Goal: Task Accomplishment & Management: Use online tool/utility

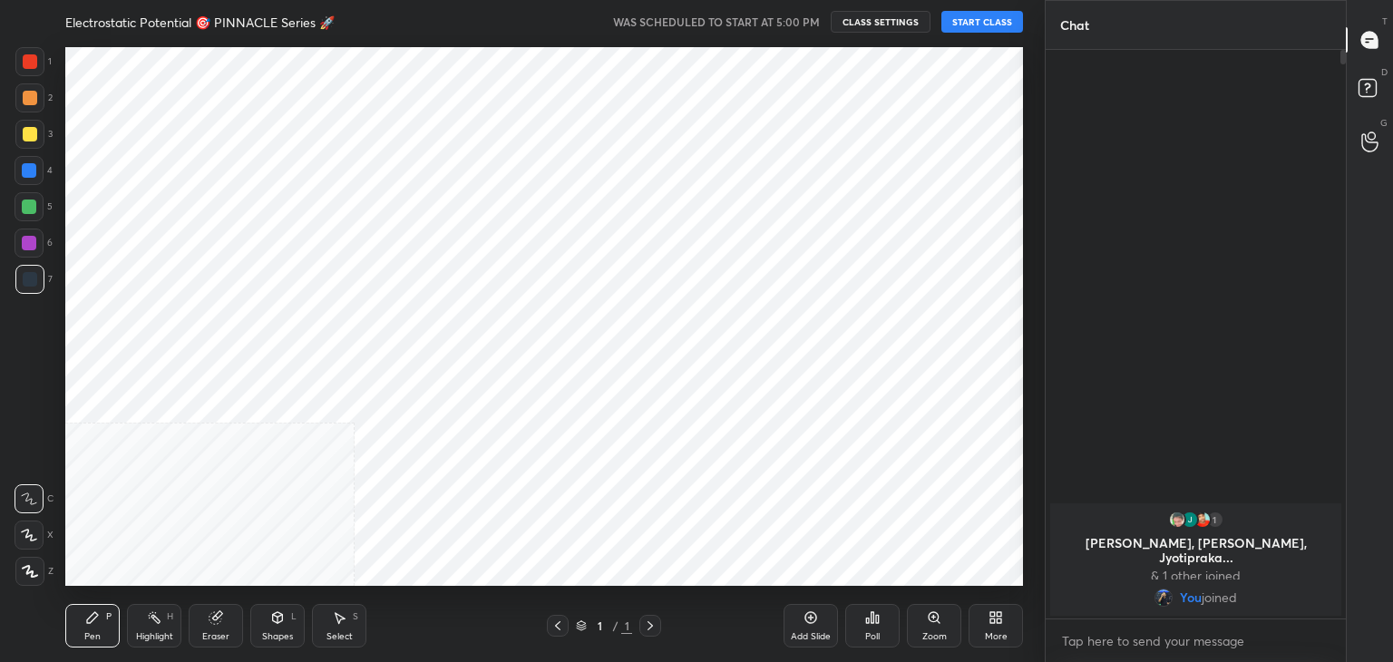
scroll to position [90158, 89732]
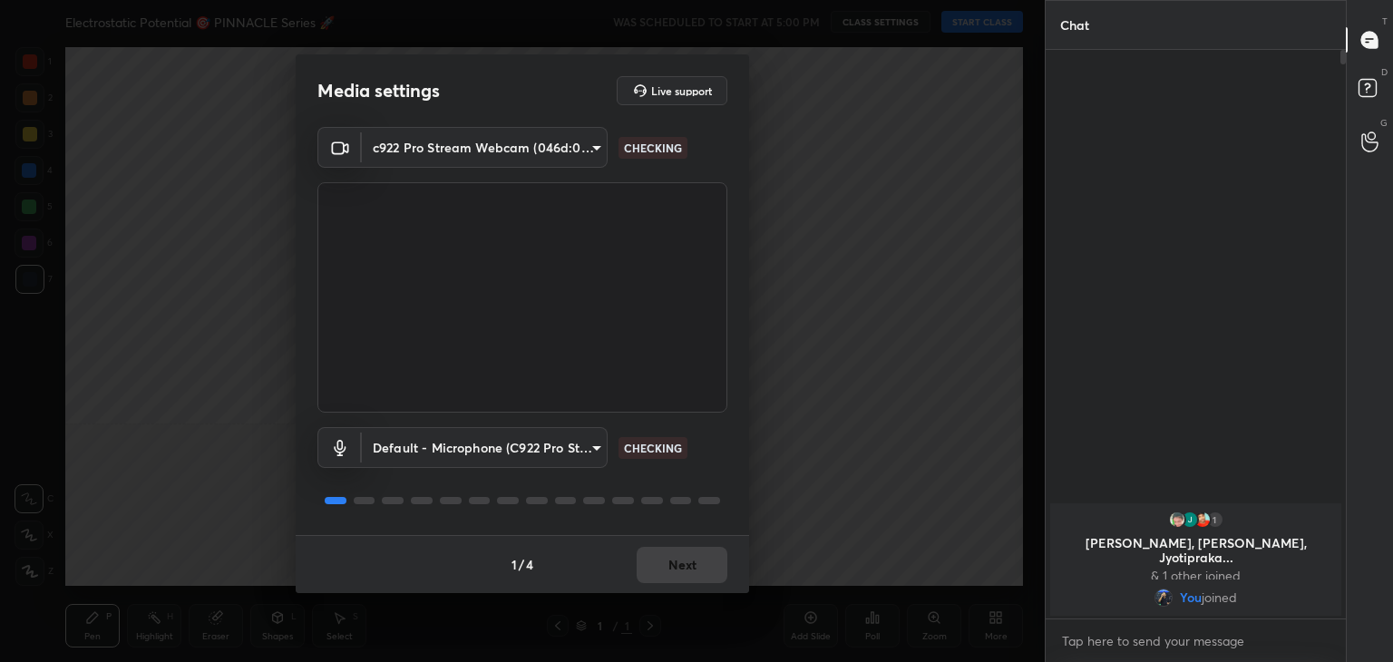
click at [242, 463] on div "Media settings Live support c922 Pro Stream Webcam (046d:085c) a9fd4f38f379304b…" at bounding box center [522, 331] width 1045 height 662
click at [678, 559] on button "Next" at bounding box center [682, 565] width 91 height 36
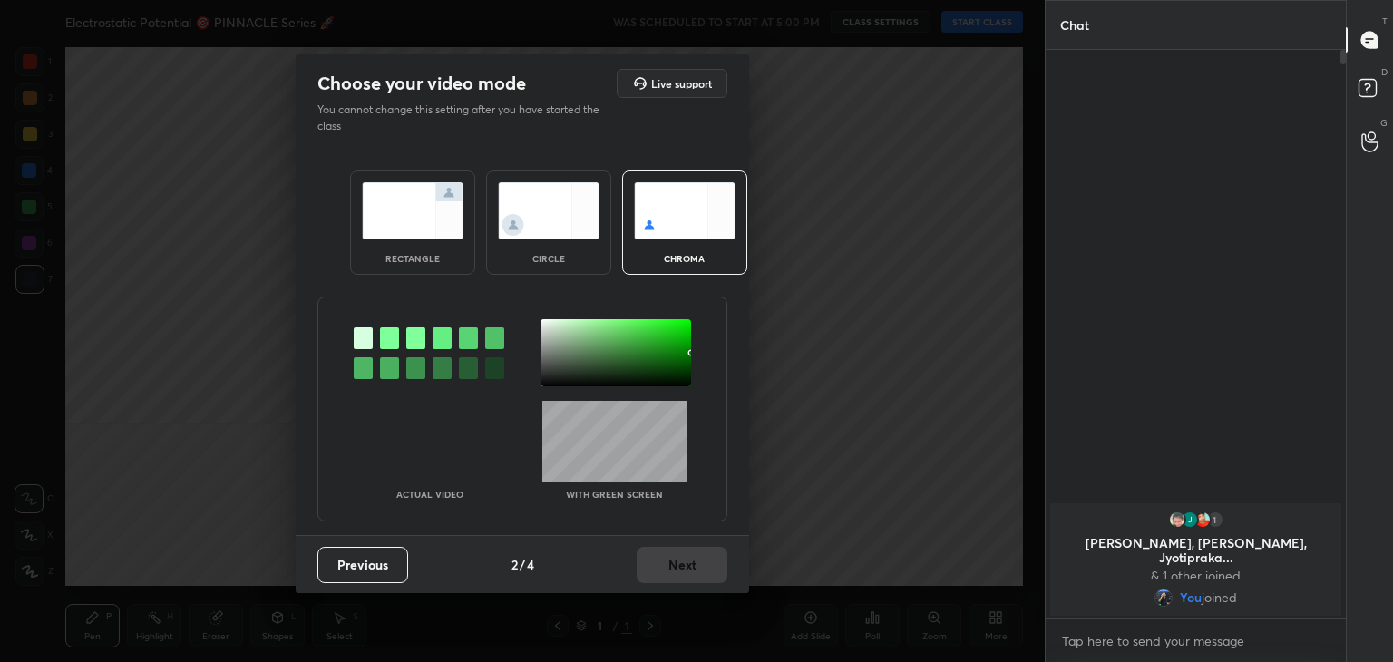
drag, startPoint x: 533, startPoint y: 172, endPoint x: 543, endPoint y: 200, distance: 29.0
click at [532, 178] on div "circle" at bounding box center [548, 223] width 125 height 104
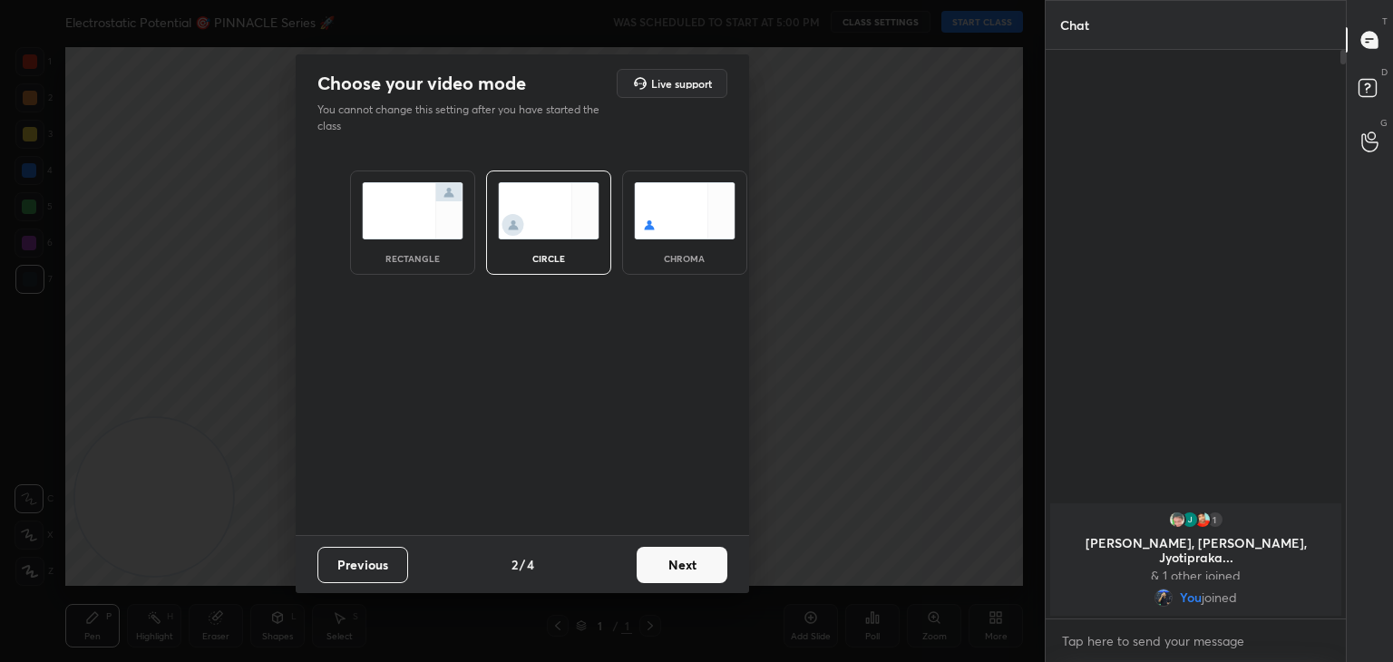
click at [676, 570] on button "Next" at bounding box center [682, 565] width 91 height 36
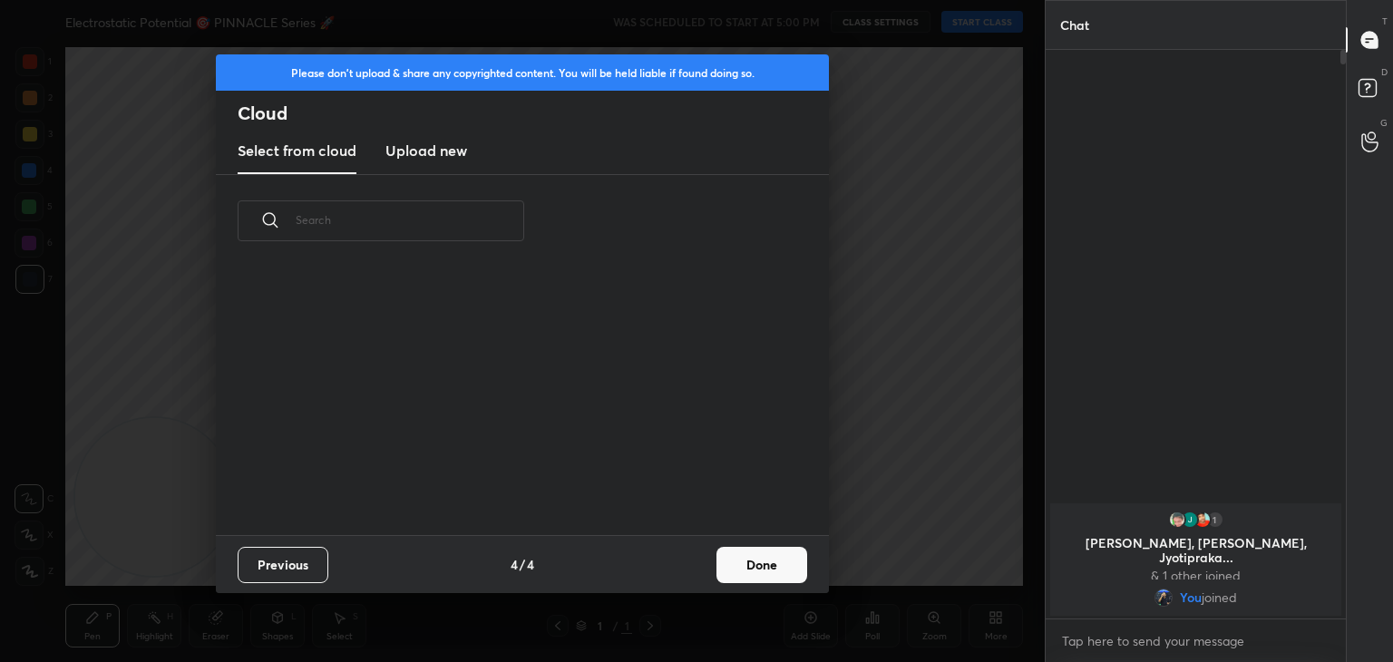
click at [755, 571] on button "Done" at bounding box center [762, 565] width 91 height 36
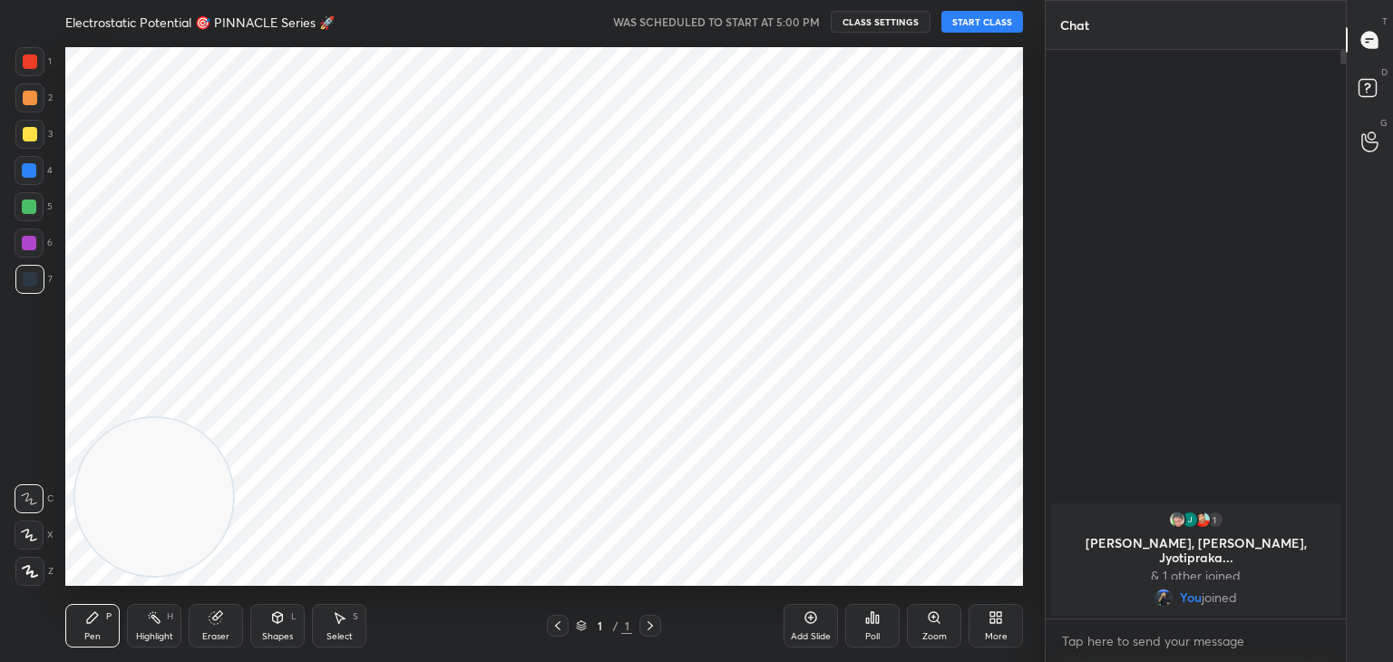
scroll to position [268, 582]
click at [25, 530] on icon at bounding box center [29, 535] width 15 height 11
drag, startPoint x: 294, startPoint y: 469, endPoint x: 872, endPoint y: 248, distance: 618.7
click at [671, 328] on video at bounding box center [592, 407] width 158 height 158
drag, startPoint x: 997, startPoint y: 23, endPoint x: 1004, endPoint y: 16, distance: 9.6
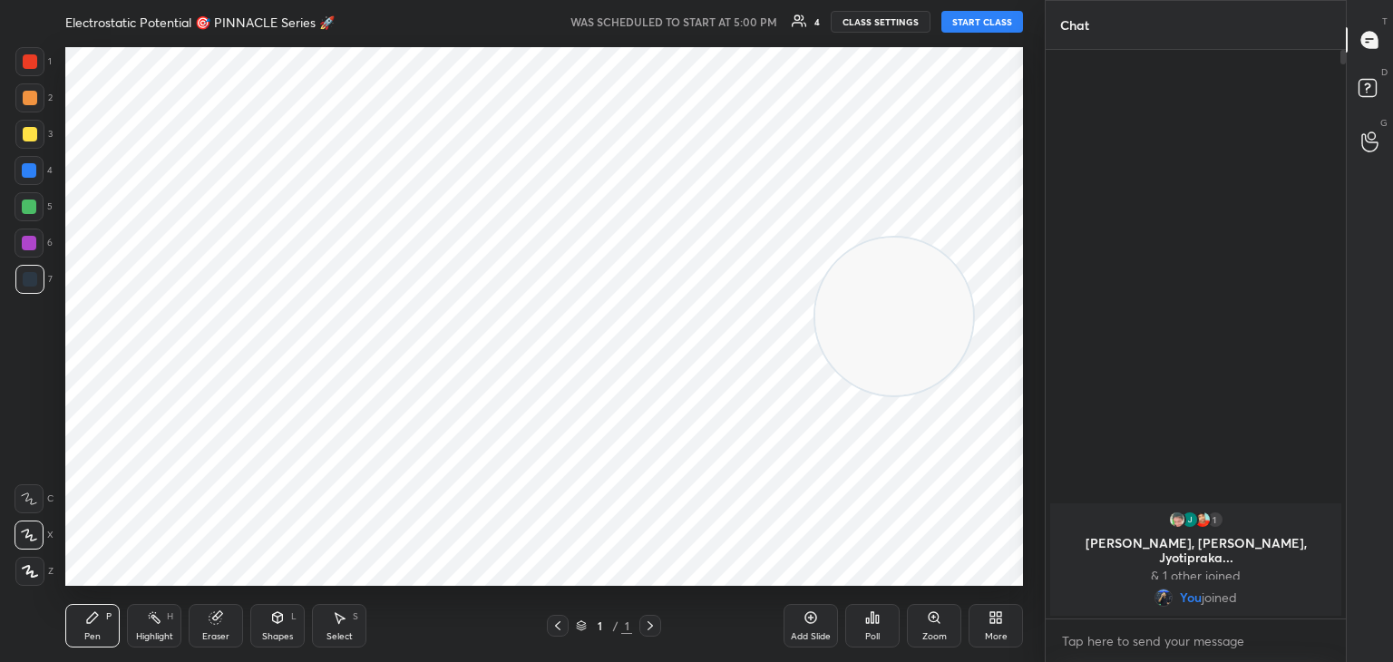
click at [1004, 16] on button "START CLASS" at bounding box center [983, 22] width 82 height 22
drag, startPoint x: 801, startPoint y: 24, endPoint x: 781, endPoint y: 2, distance: 29.5
click at [801, 25] on span "mute" at bounding box center [803, 21] width 25 height 13
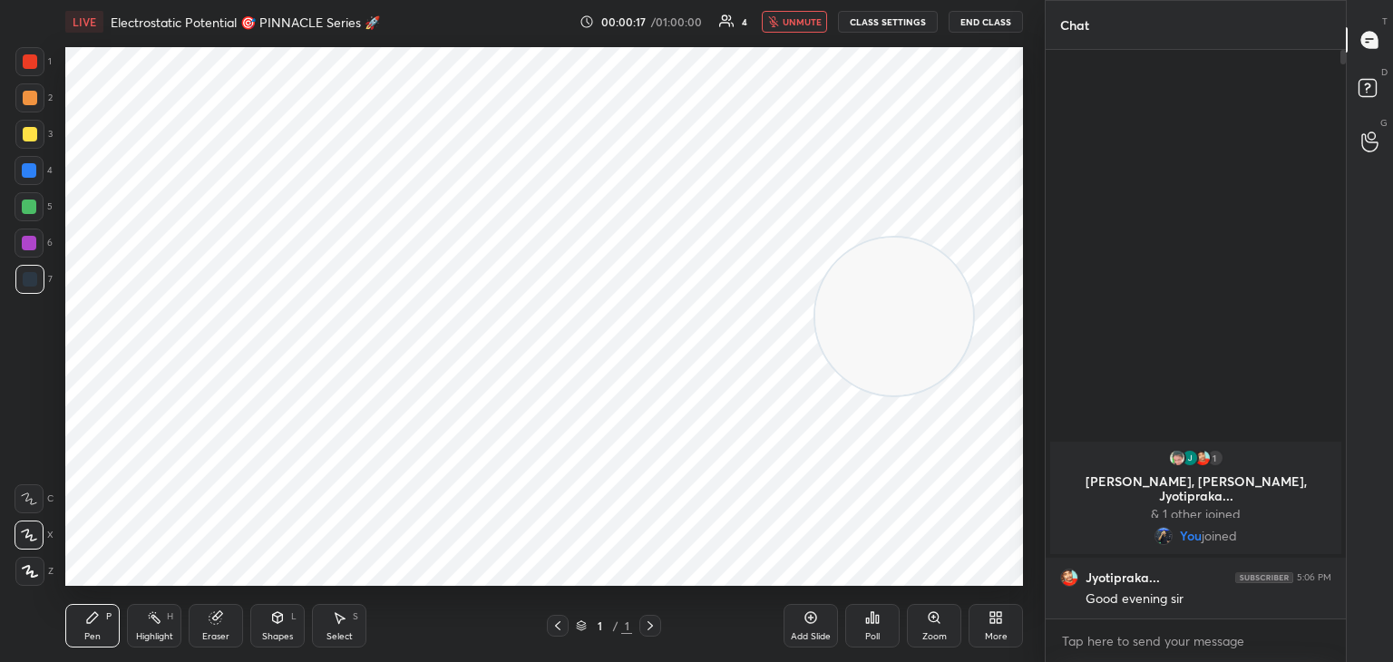
click at [795, 16] on span "unmute" at bounding box center [802, 21] width 39 height 13
click at [995, 628] on div "More" at bounding box center [996, 626] width 54 height 44
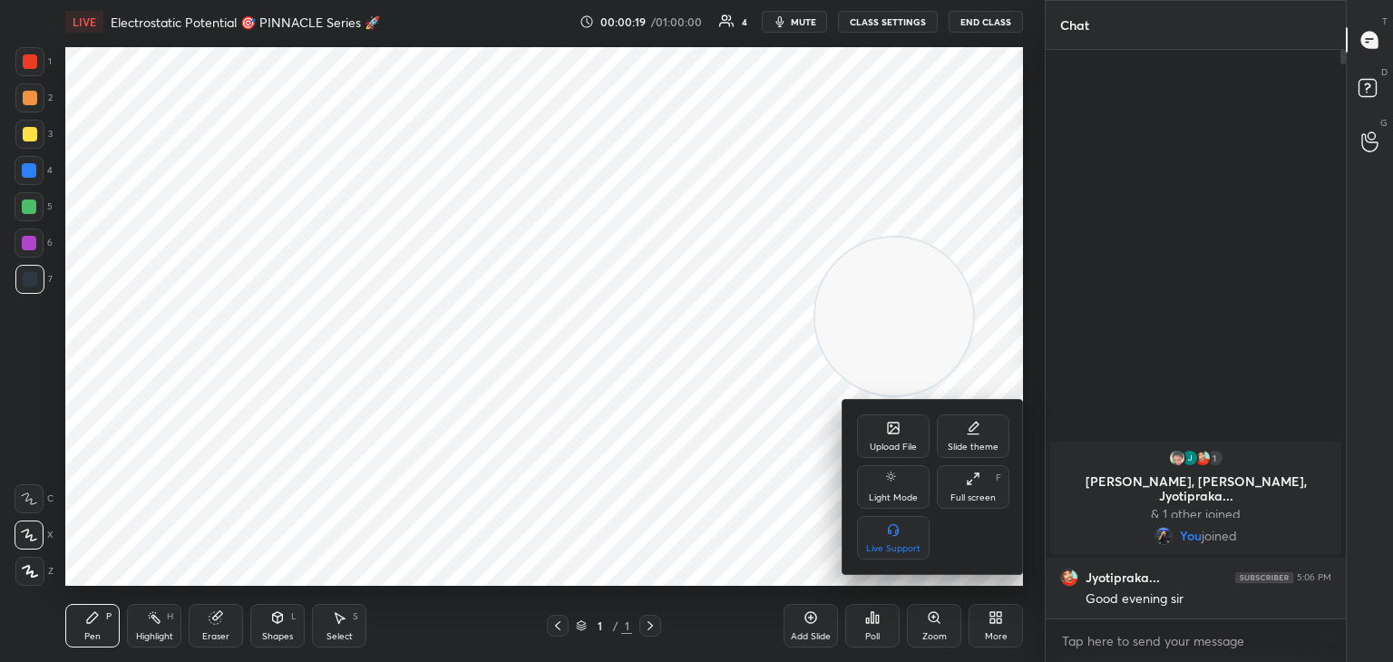
click at [871, 434] on div "Upload File" at bounding box center [893, 437] width 73 height 44
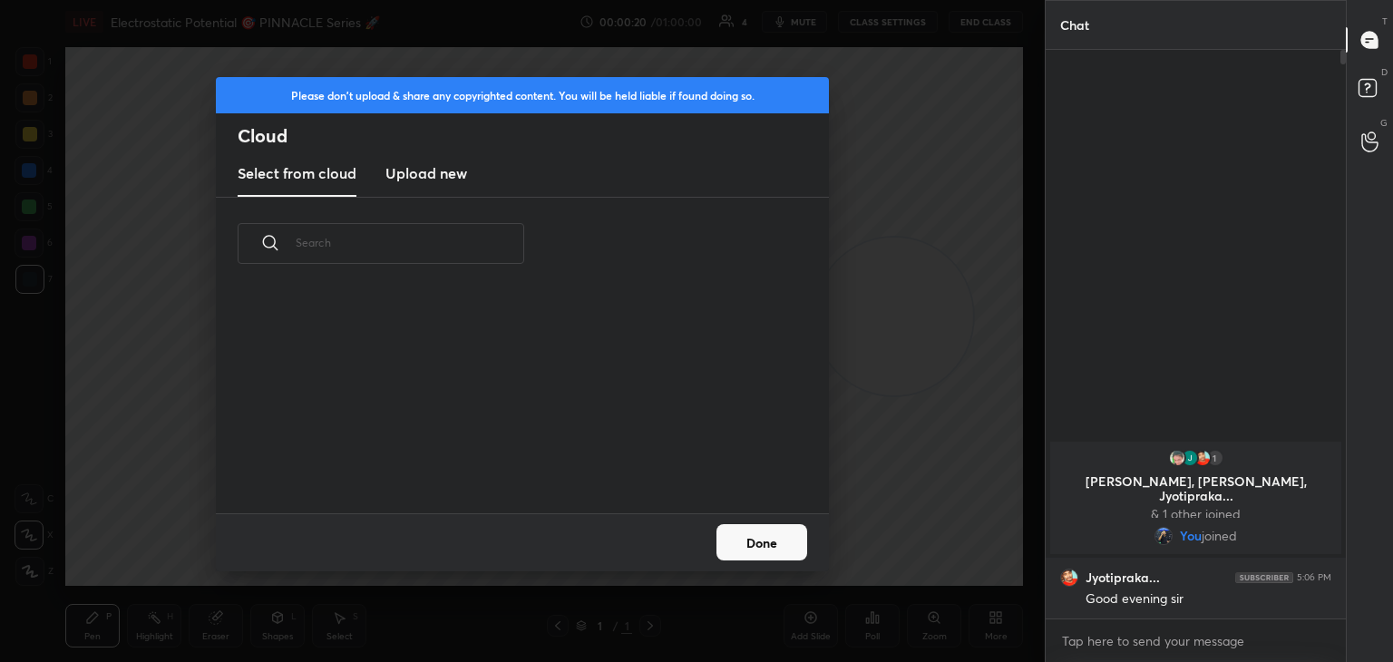
scroll to position [223, 582]
drag, startPoint x: 453, startPoint y: 174, endPoint x: 438, endPoint y: 181, distance: 16.2
click at [449, 178] on h3 "Upload new" at bounding box center [426, 173] width 82 height 22
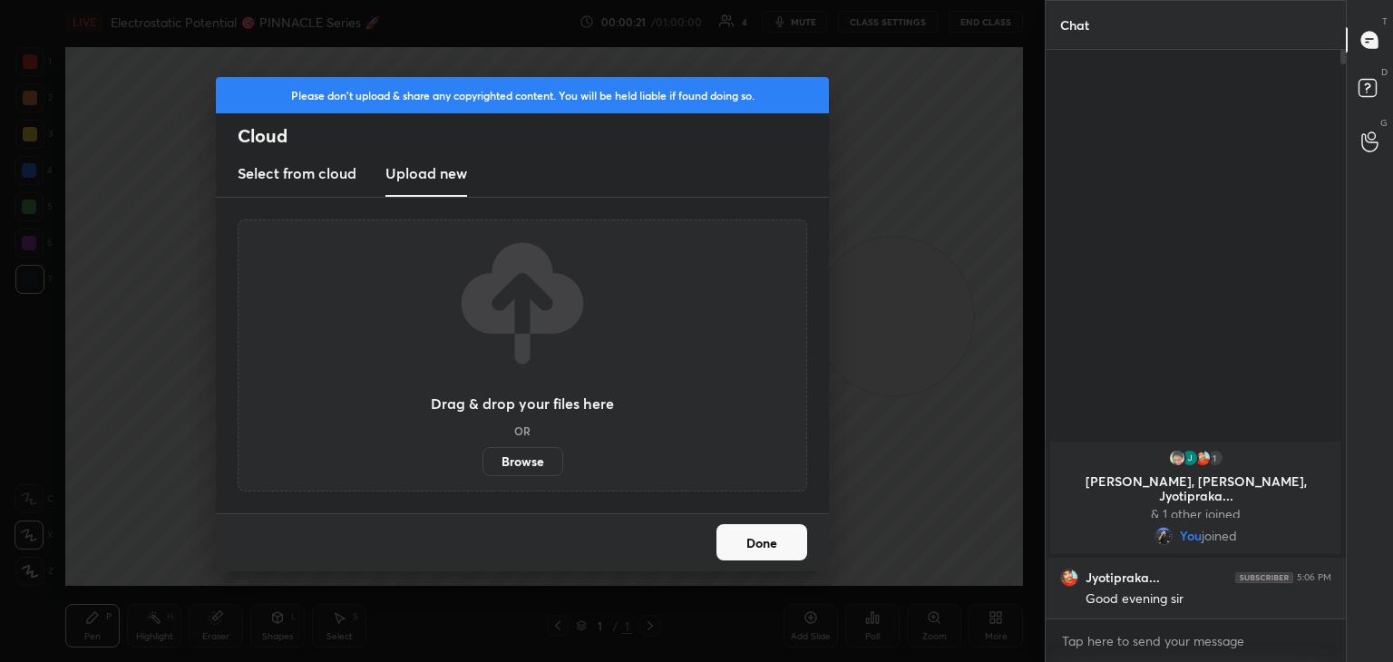
click at [511, 463] on label "Browse" at bounding box center [523, 461] width 81 height 29
click at [483, 463] on input "Browse" at bounding box center [483, 461] width 0 height 29
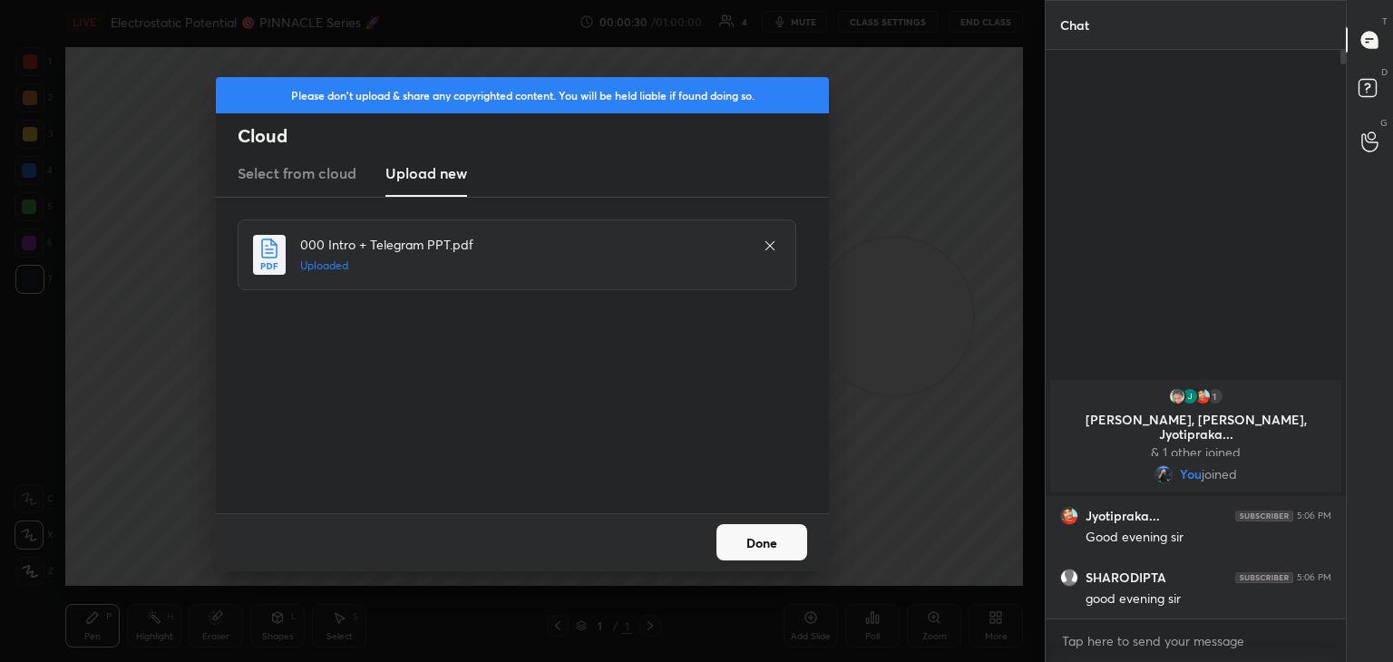
click at [766, 556] on button "Done" at bounding box center [762, 542] width 91 height 36
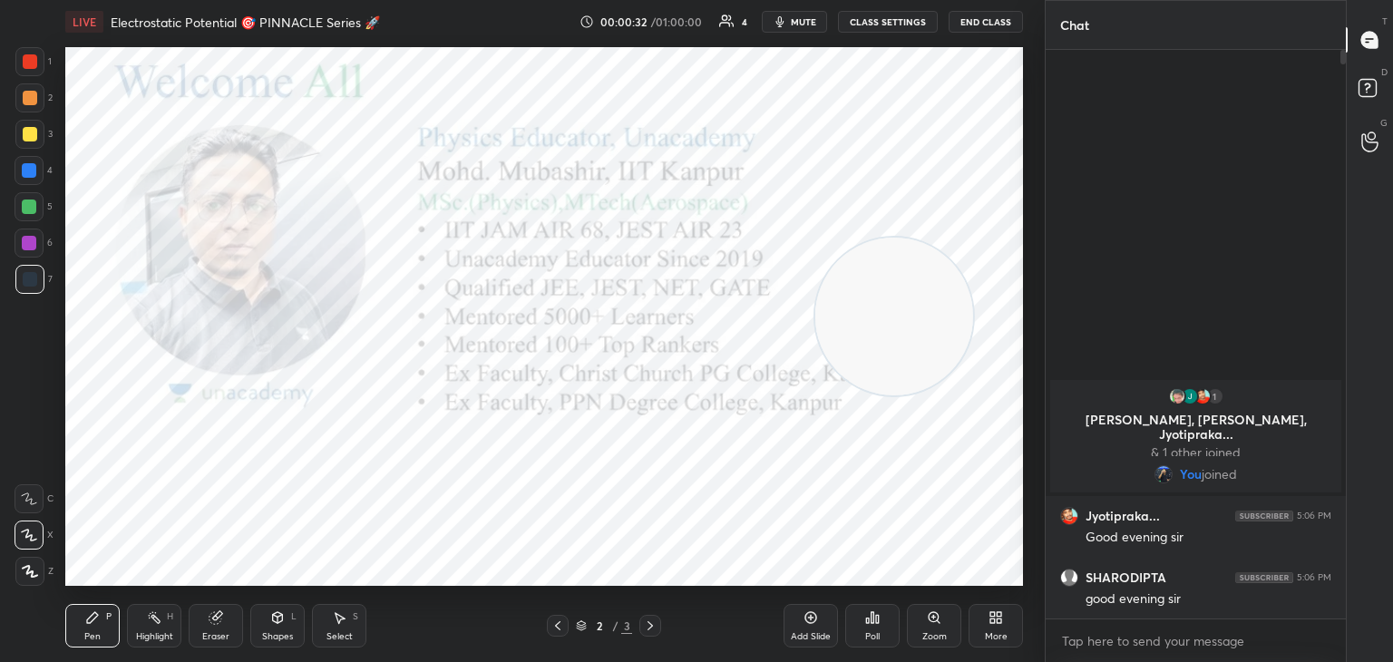
drag, startPoint x: 797, startPoint y: 18, endPoint x: 781, endPoint y: 27, distance: 18.7
click at [795, 18] on span "mute" at bounding box center [803, 21] width 25 height 13
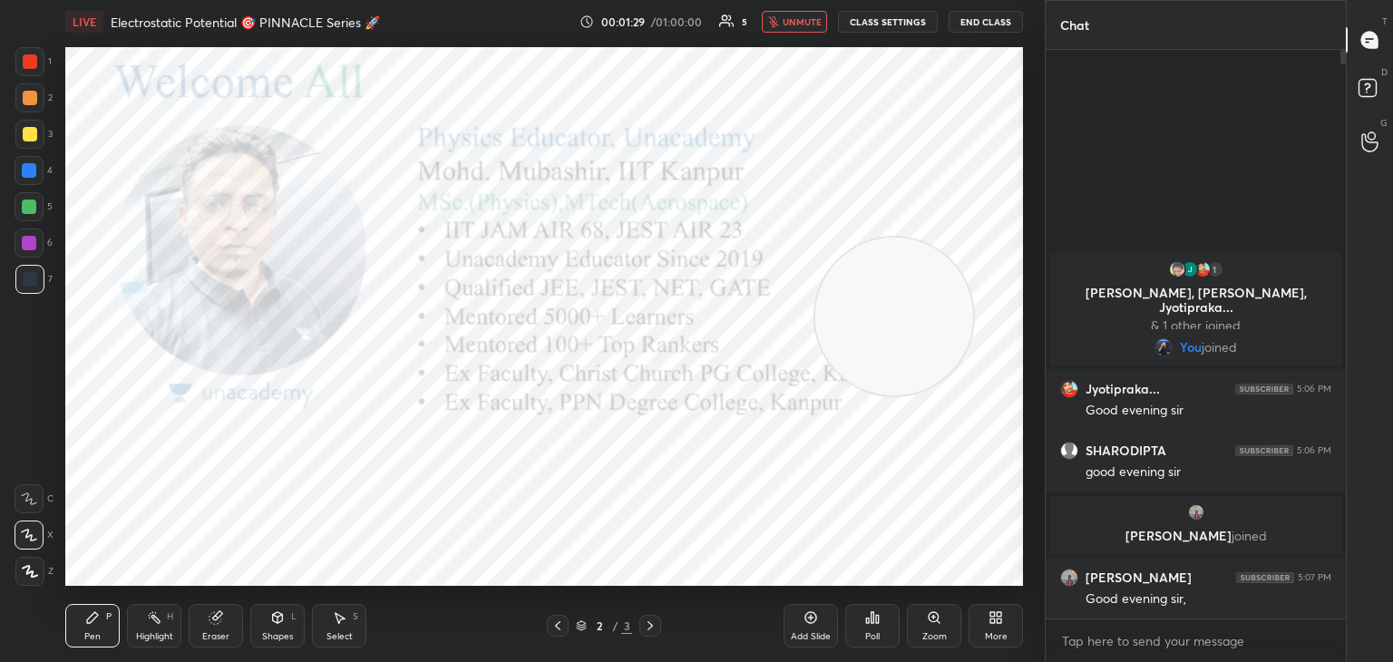
click at [809, 20] on span "unmute" at bounding box center [802, 21] width 39 height 13
drag, startPoint x: 919, startPoint y: 331, endPoint x: 968, endPoint y: 521, distance: 195.8
click at [973, 395] on video at bounding box center [894, 317] width 158 height 158
click at [29, 73] on div at bounding box center [29, 61] width 29 height 29
click at [32, 63] on div at bounding box center [29, 61] width 29 height 29
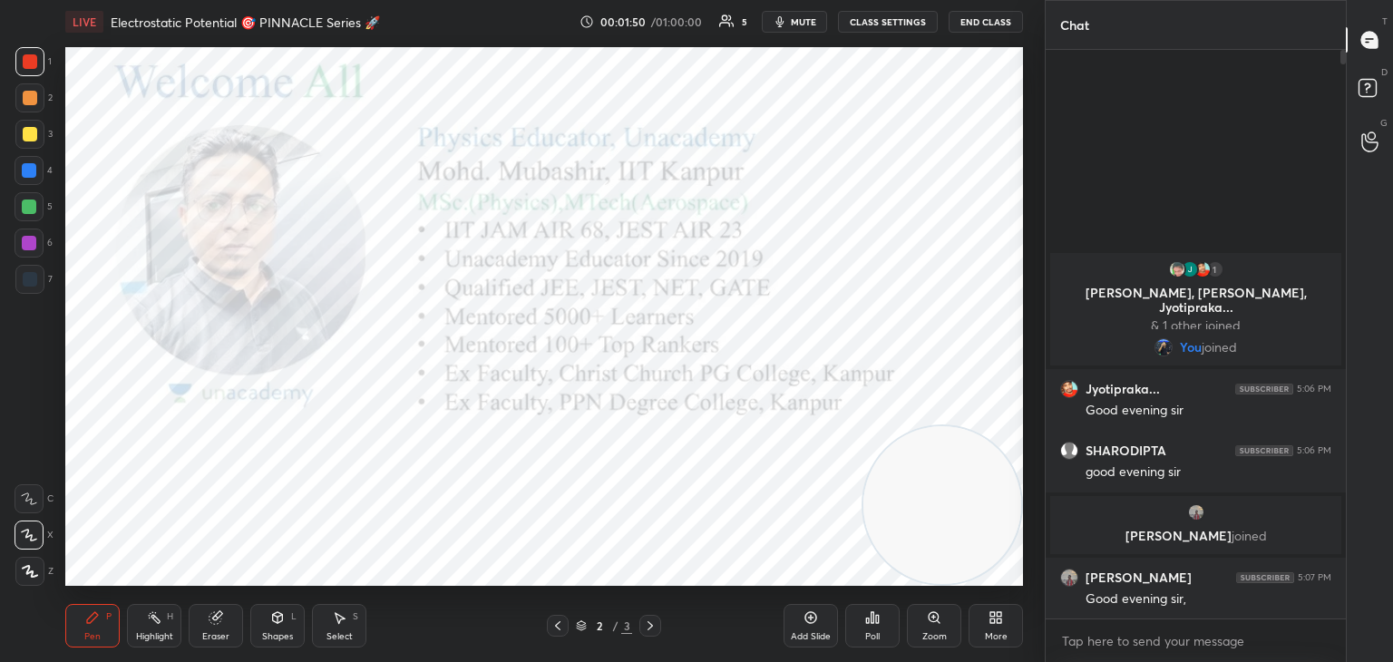
click at [649, 626] on icon at bounding box center [650, 626] width 15 height 15
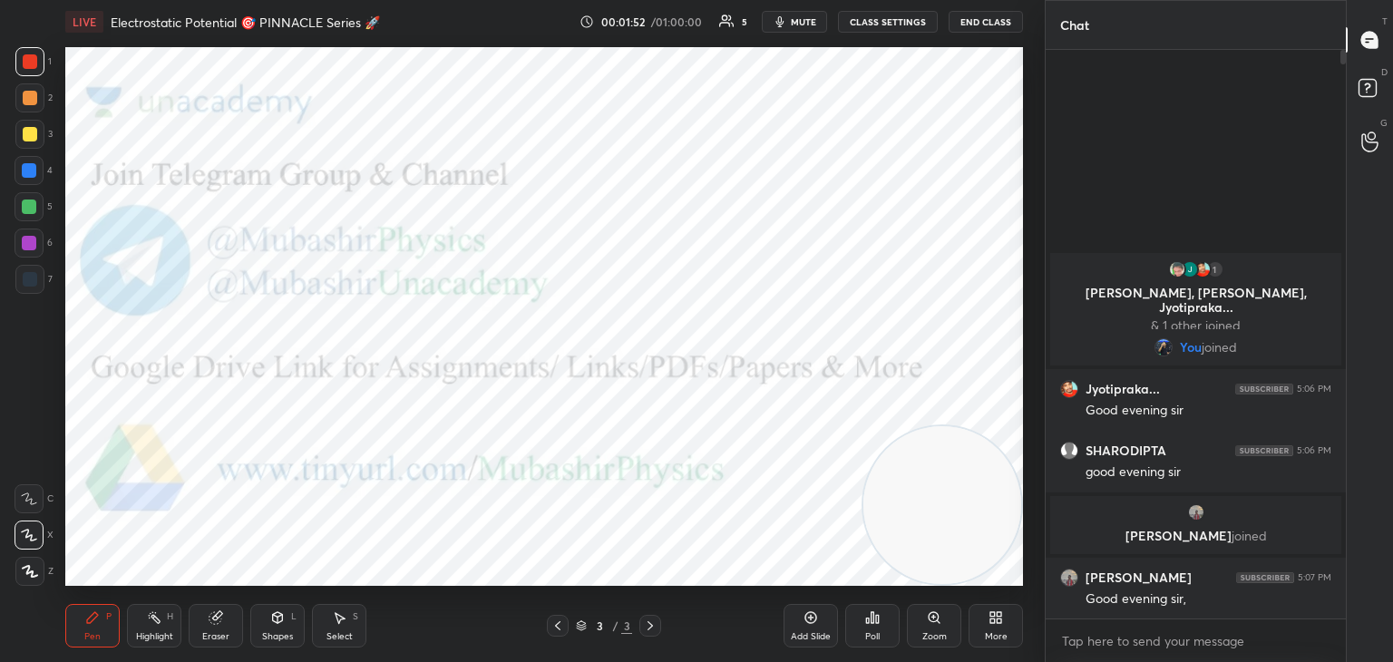
click at [28, 243] on div at bounding box center [29, 243] width 15 height 15
click at [1113, 640] on body "1 2 3 4 5 6 7 C X Z C X Z E E Erase all H H LIVE Electrostatic Potential 🎯 PINN…" at bounding box center [696, 331] width 1393 height 662
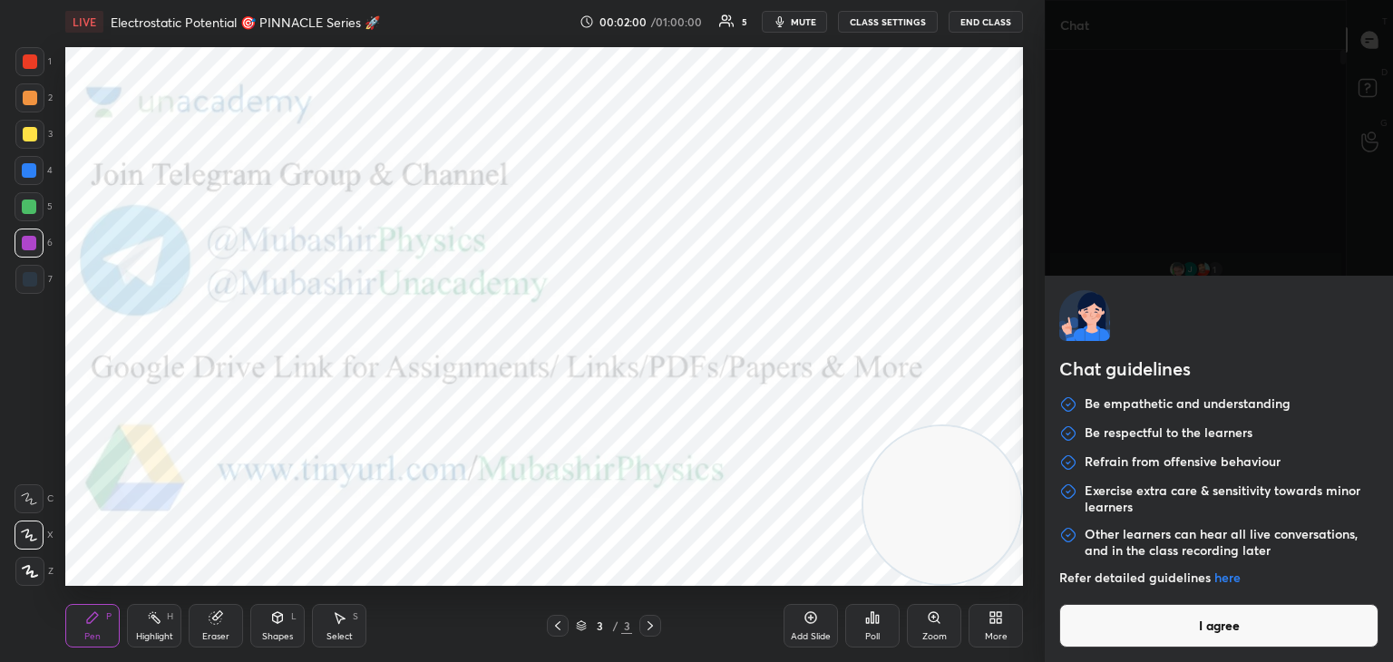
click at [1113, 637] on button "I agree" at bounding box center [1218, 626] width 319 height 44
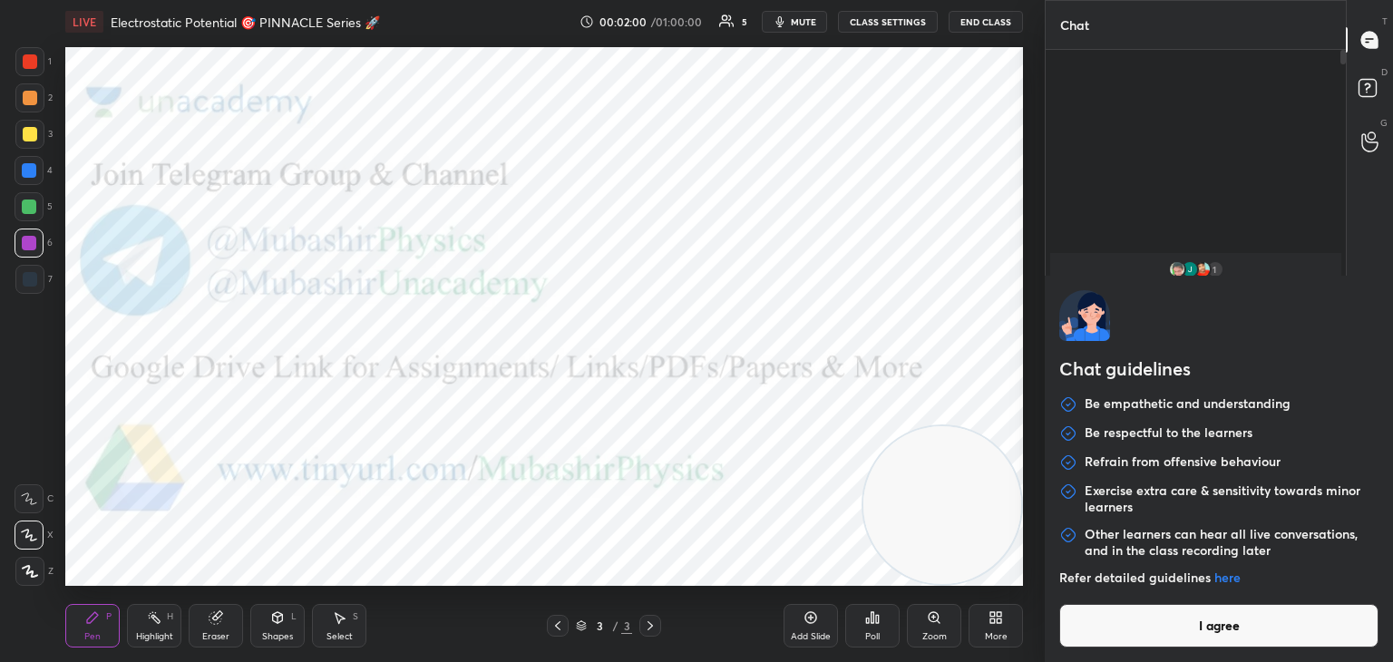
type textarea "x"
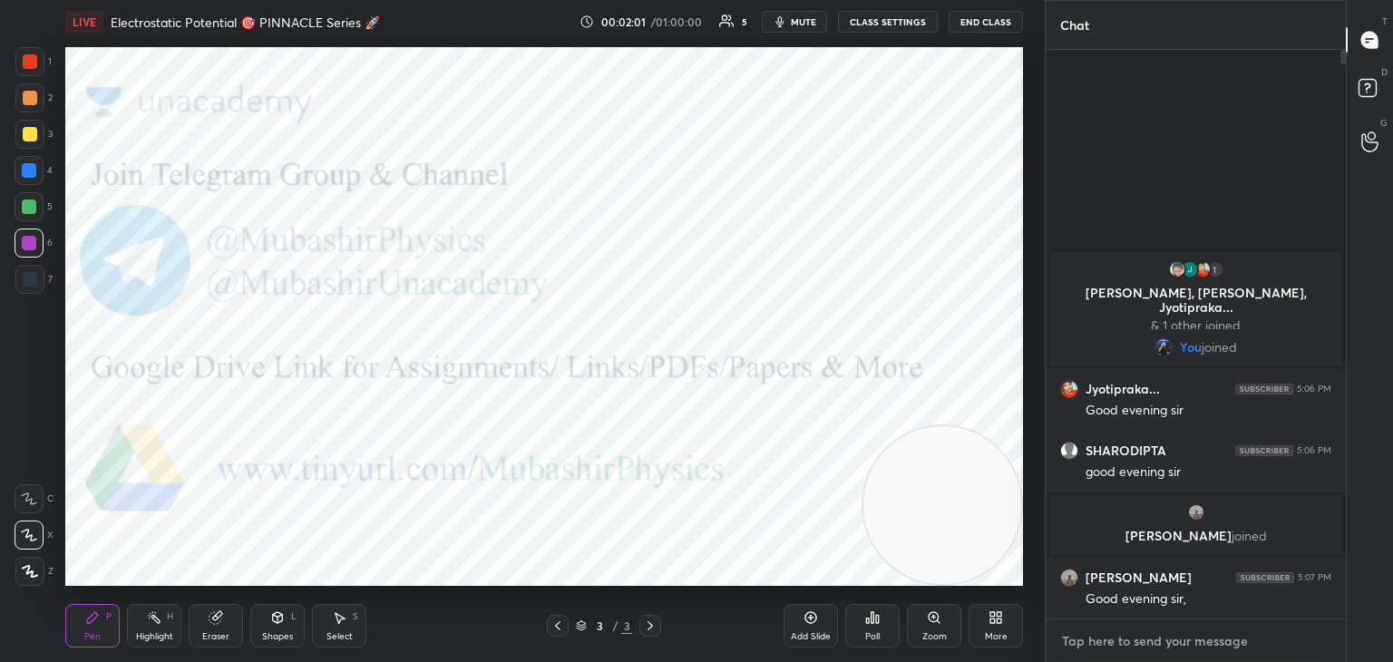
paste textarea "[URL][DOMAIN_NAME]"
type textarea "[URL][DOMAIN_NAME]"
type textarea "x"
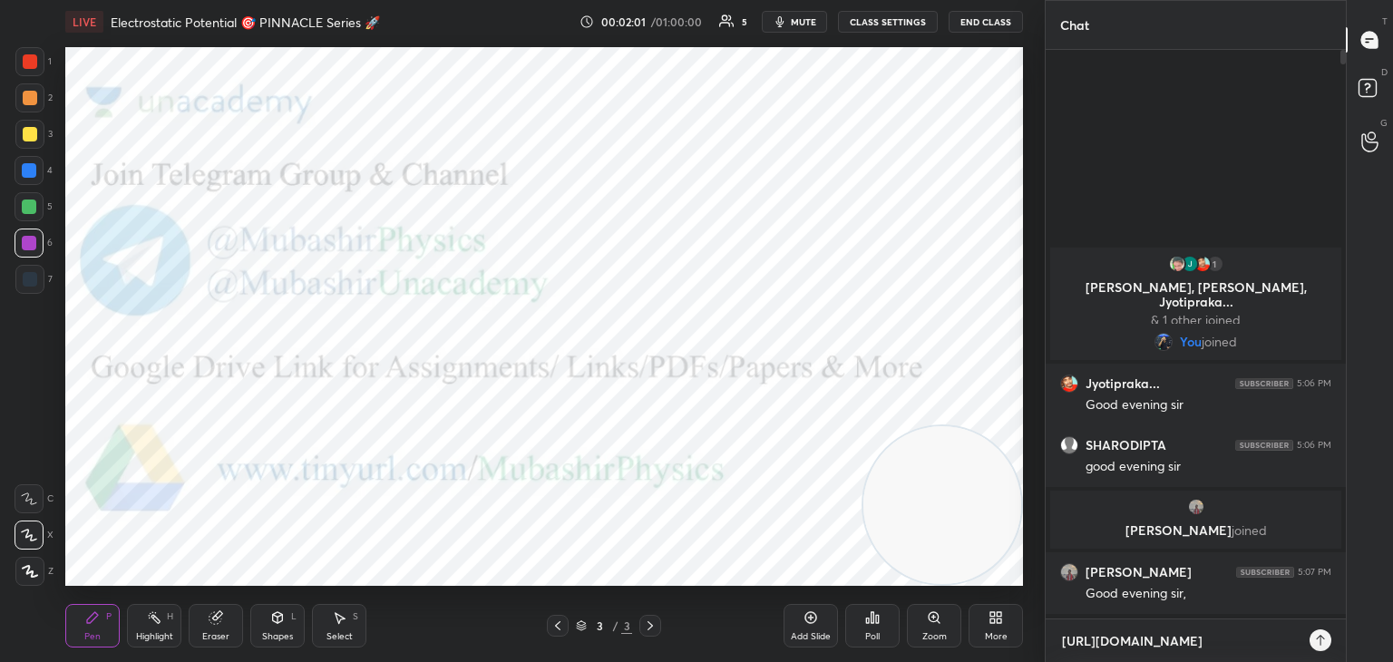
scroll to position [607, 295]
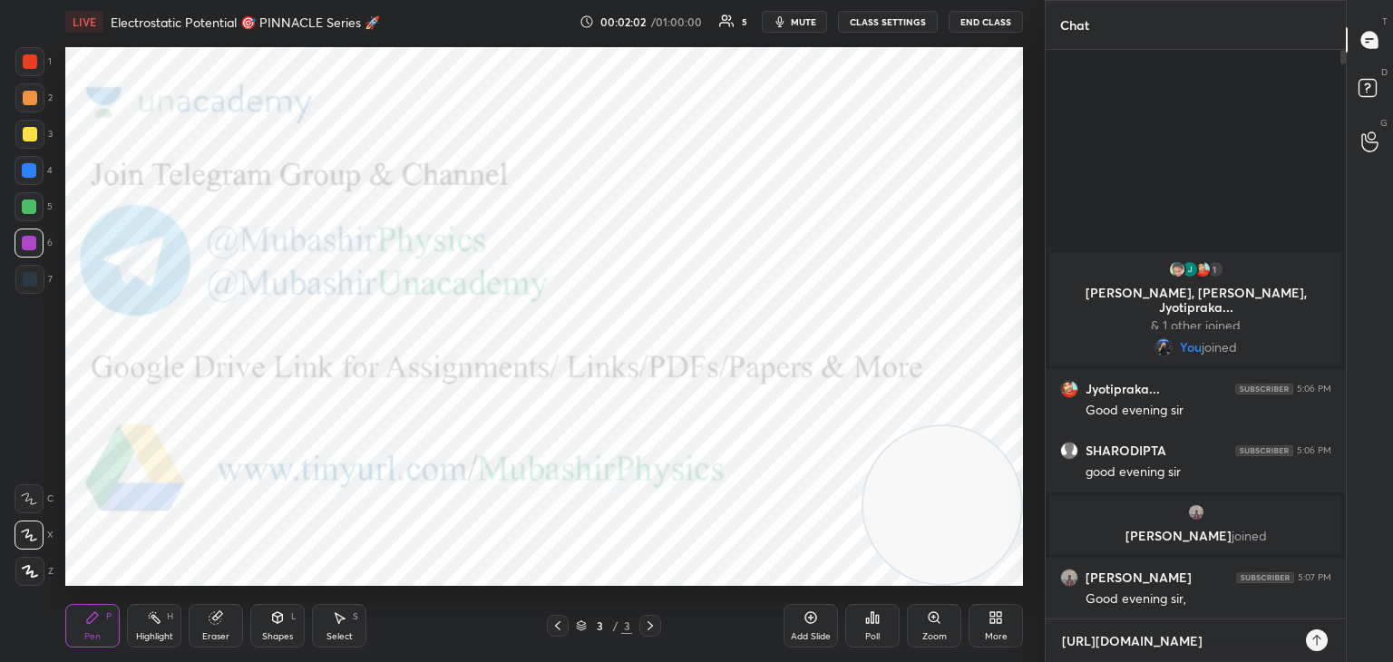
type textarea "[URL][DOMAIN_NAME]"
type textarea "x"
click at [1310, 642] on icon at bounding box center [1317, 640] width 15 height 15
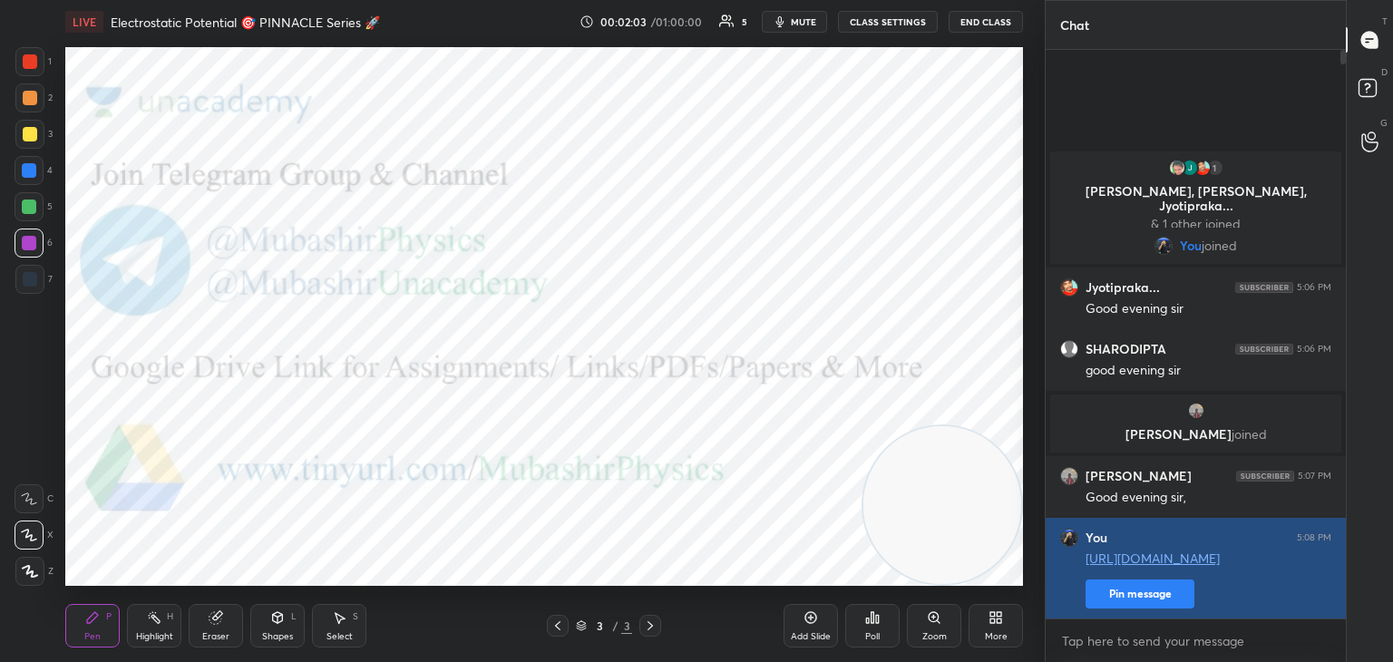
click at [1155, 595] on button "Pin message" at bounding box center [1140, 594] width 109 height 29
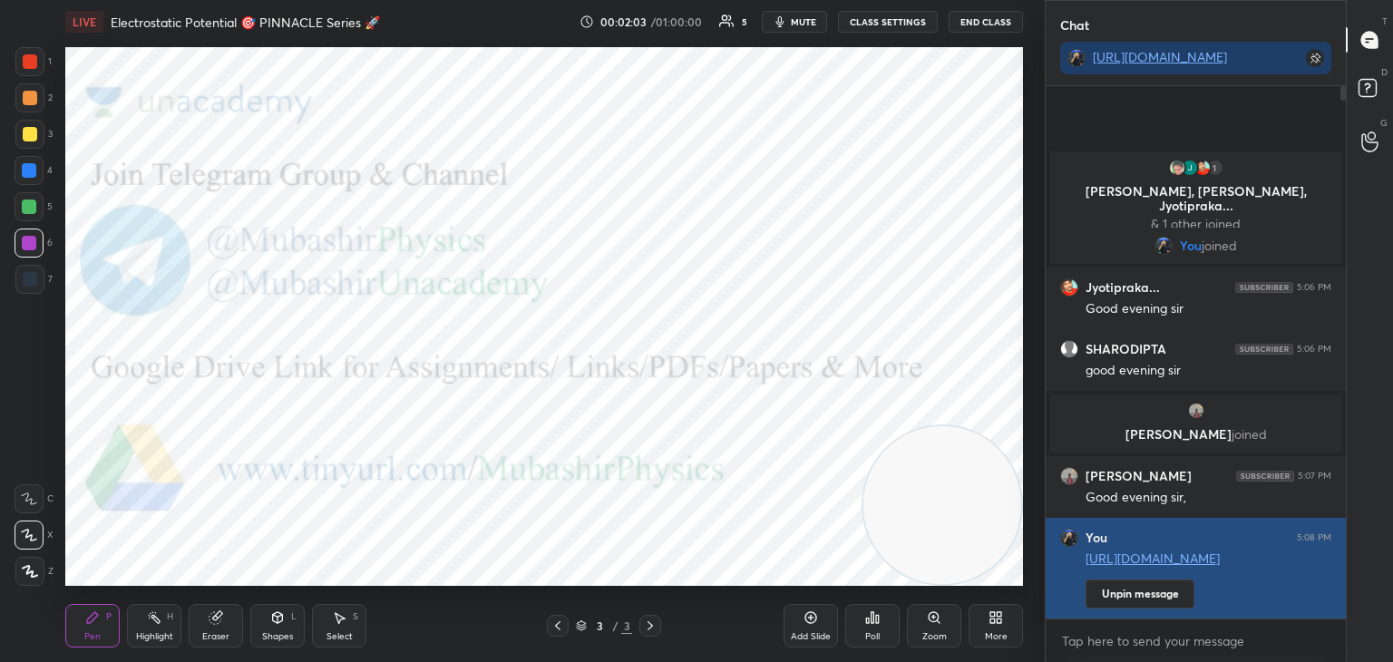
scroll to position [571, 295]
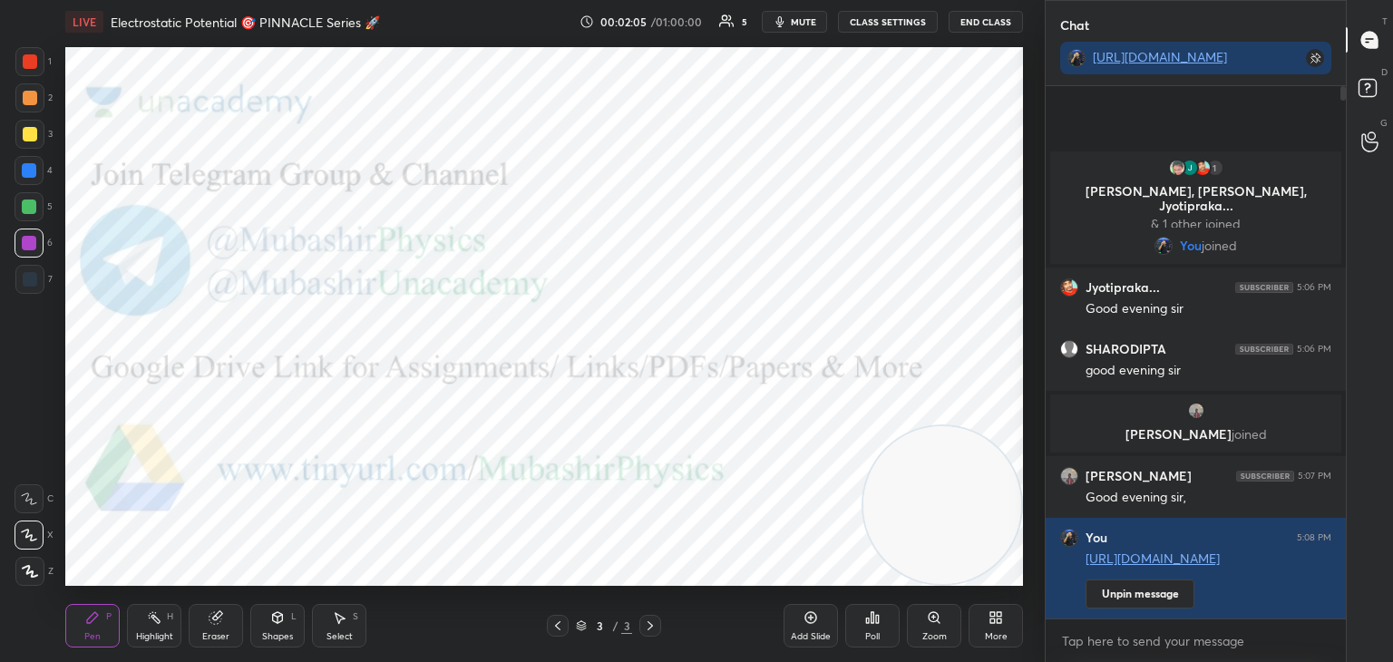
click at [26, 96] on div at bounding box center [30, 98] width 15 height 15
click at [999, 622] on icon at bounding box center [999, 621] width 5 height 5
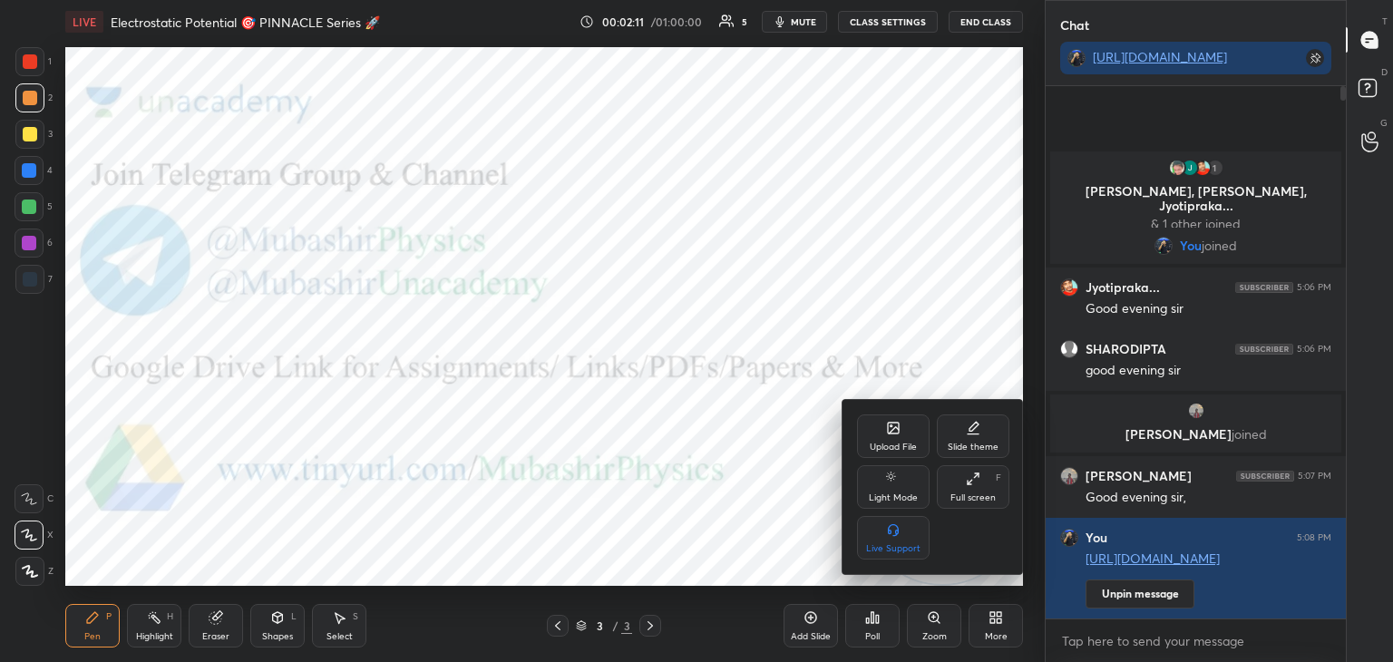
click at [893, 437] on div "Upload File" at bounding box center [893, 437] width 73 height 44
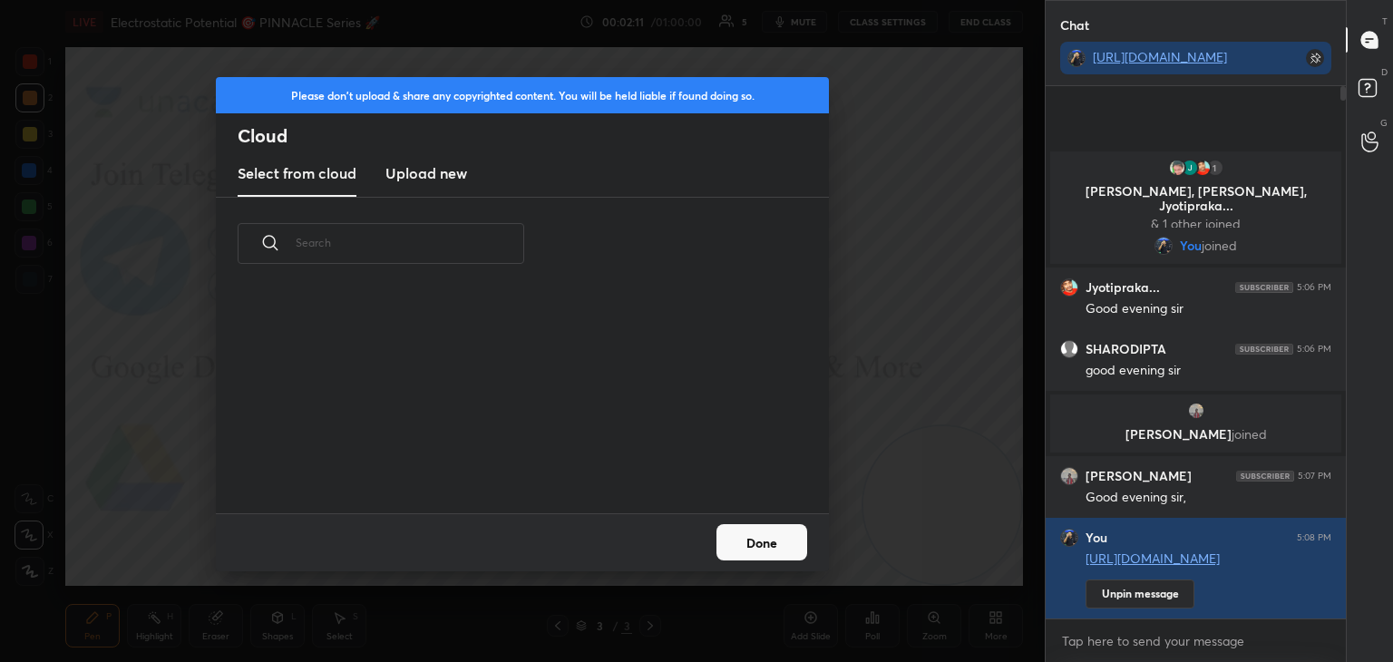
scroll to position [5, 9]
click at [418, 180] on h3 "Upload new" at bounding box center [426, 173] width 82 height 22
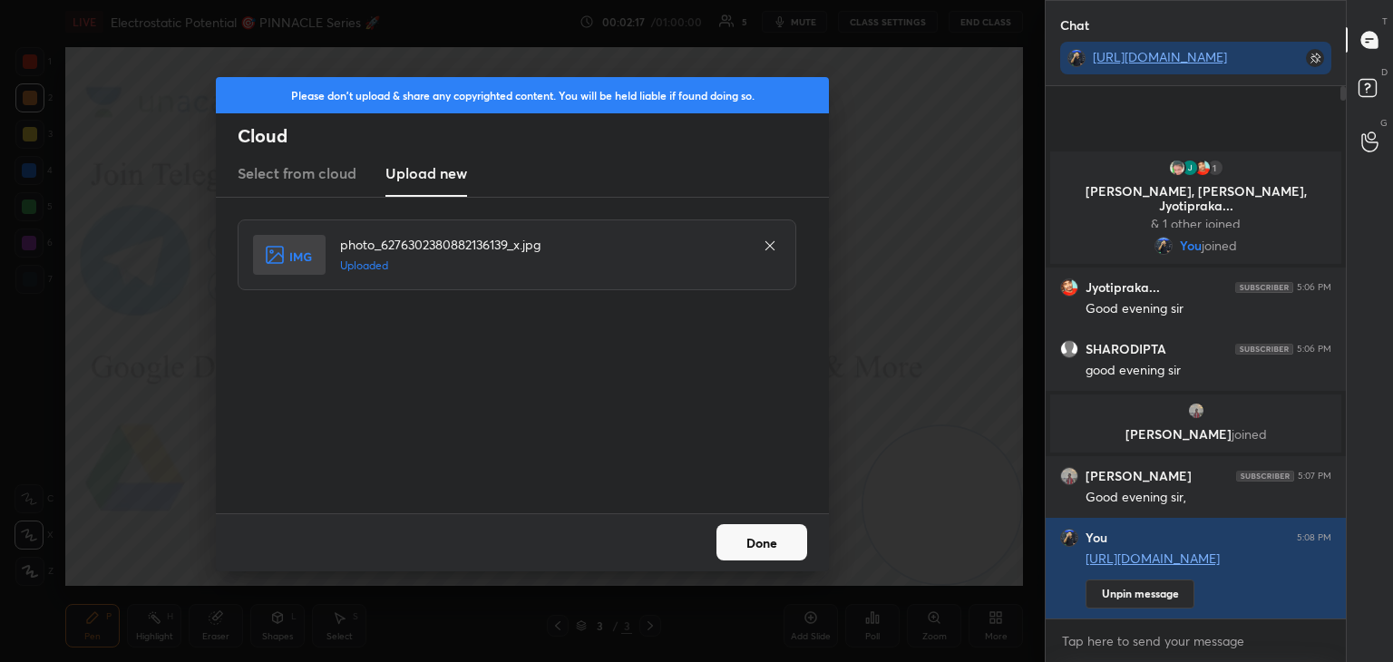
click at [761, 550] on button "Done" at bounding box center [762, 542] width 91 height 36
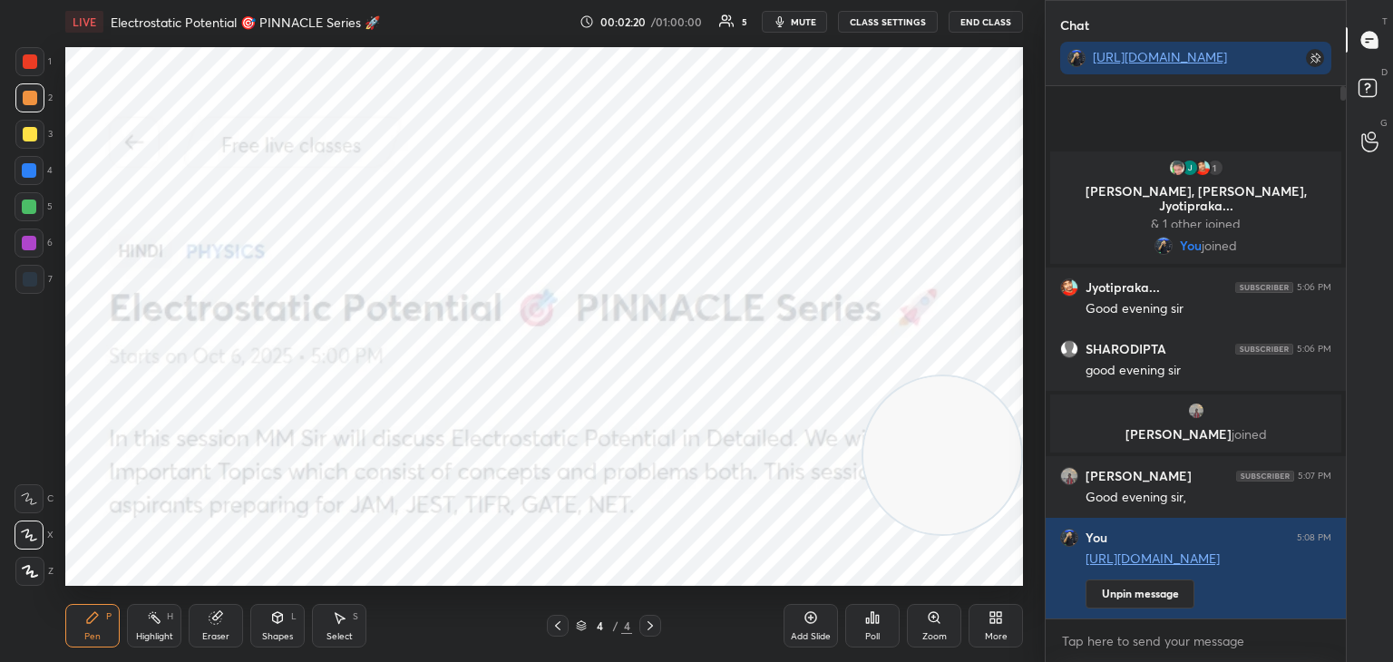
drag, startPoint x: 950, startPoint y: 412, endPoint x: 1001, endPoint y: 5, distance: 409.6
click at [1020, 5] on div "LIVE Electrostatic Potential 🎯 PINNACLE Series 🚀 00:02:20 / 01:00:00 5 mute CLA…" at bounding box center [544, 331] width 972 height 662
click at [25, 73] on div at bounding box center [29, 61] width 29 height 29
drag, startPoint x: 44, startPoint y: 241, endPoint x: 57, endPoint y: 249, distance: 14.6
click at [44, 243] on div "6" at bounding box center [34, 243] width 38 height 29
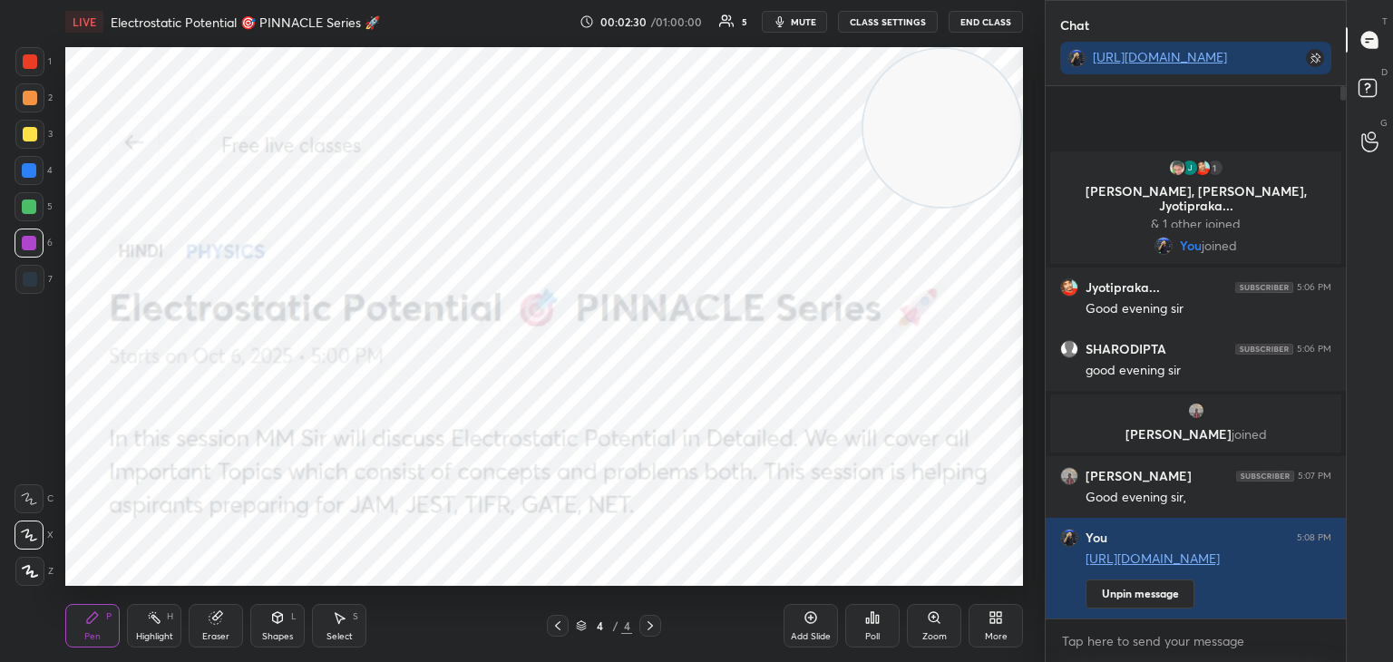
click at [33, 208] on div at bounding box center [29, 207] width 15 height 15
click at [35, 176] on div at bounding box center [29, 170] width 29 height 29
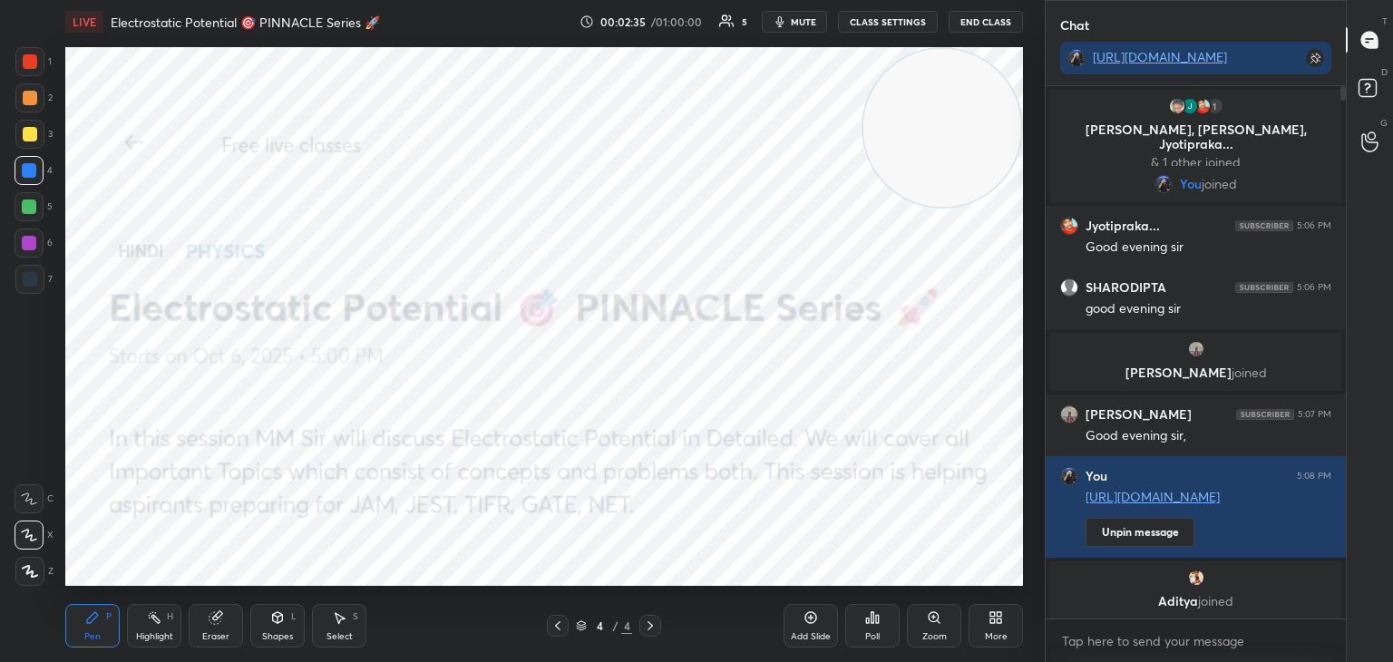
drag, startPoint x: 153, startPoint y: 620, endPoint x: 181, endPoint y: 600, distance: 34.3
click at [150, 620] on icon at bounding box center [154, 617] width 15 height 15
drag, startPoint x: 805, startPoint y: 15, endPoint x: 795, endPoint y: 13, distance: 9.3
click at [803, 13] on button "mute" at bounding box center [794, 22] width 65 height 22
click at [801, 23] on span "unmute" at bounding box center [802, 21] width 39 height 13
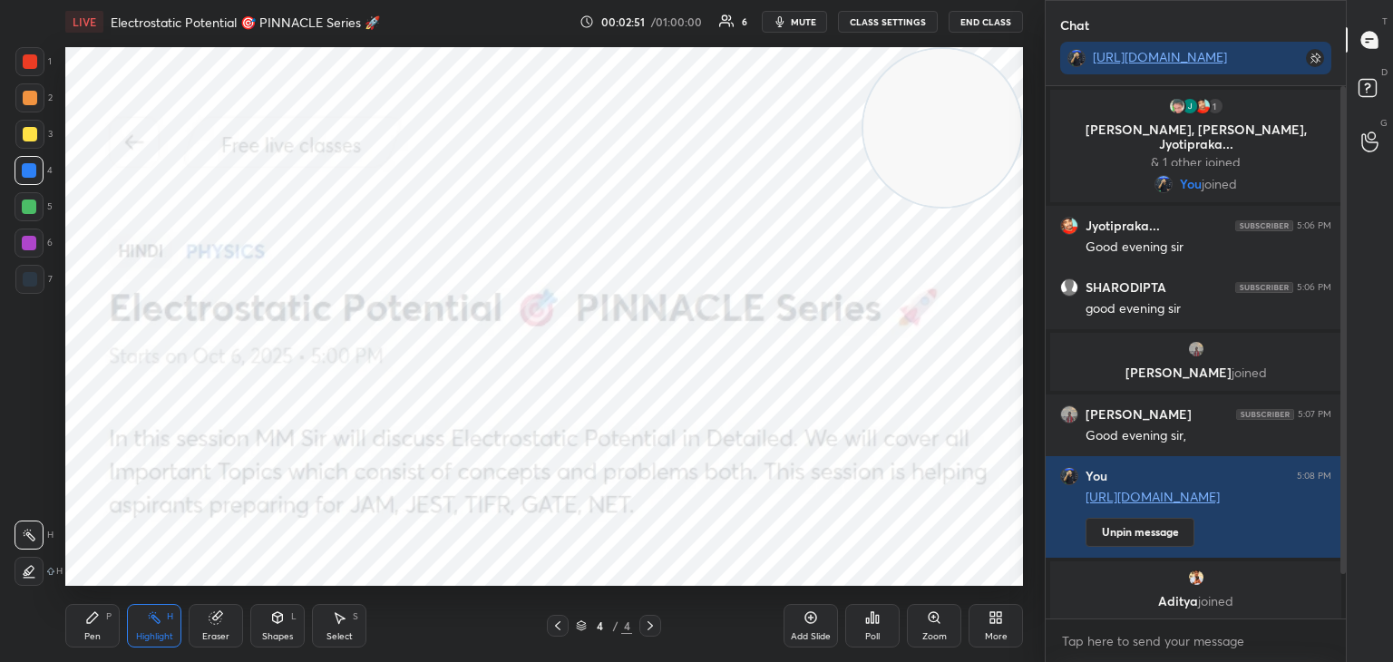
click at [991, 639] on div "More" at bounding box center [996, 636] width 23 height 9
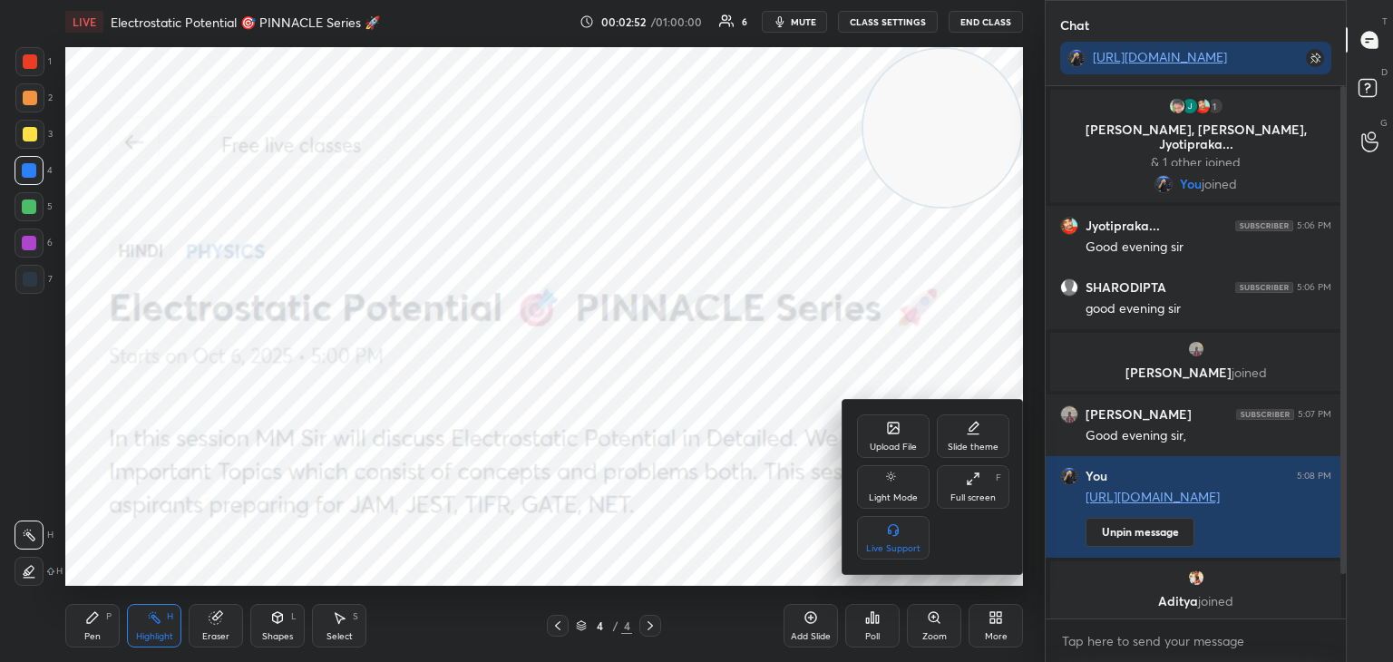
click at [892, 432] on icon at bounding box center [893, 428] width 15 height 15
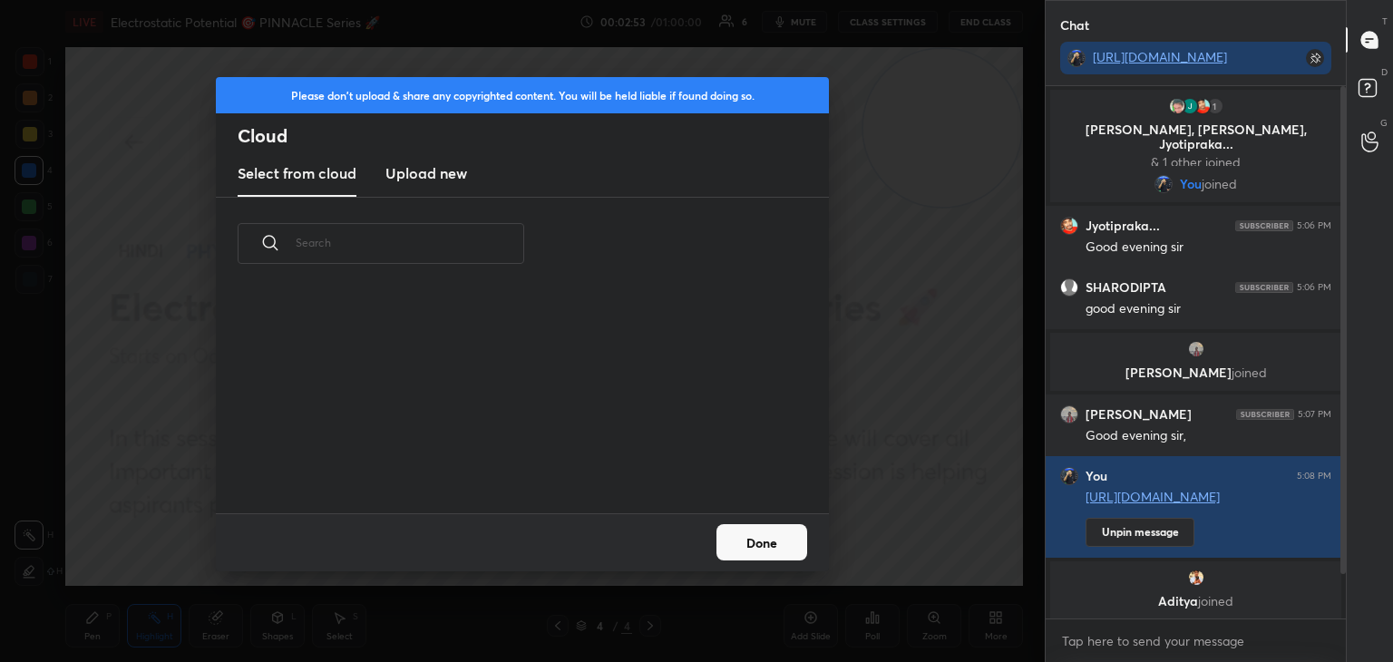
drag, startPoint x: 432, startPoint y: 171, endPoint x: 433, endPoint y: 189, distance: 18.2
click at [432, 174] on h3 "Upload new" at bounding box center [426, 173] width 82 height 22
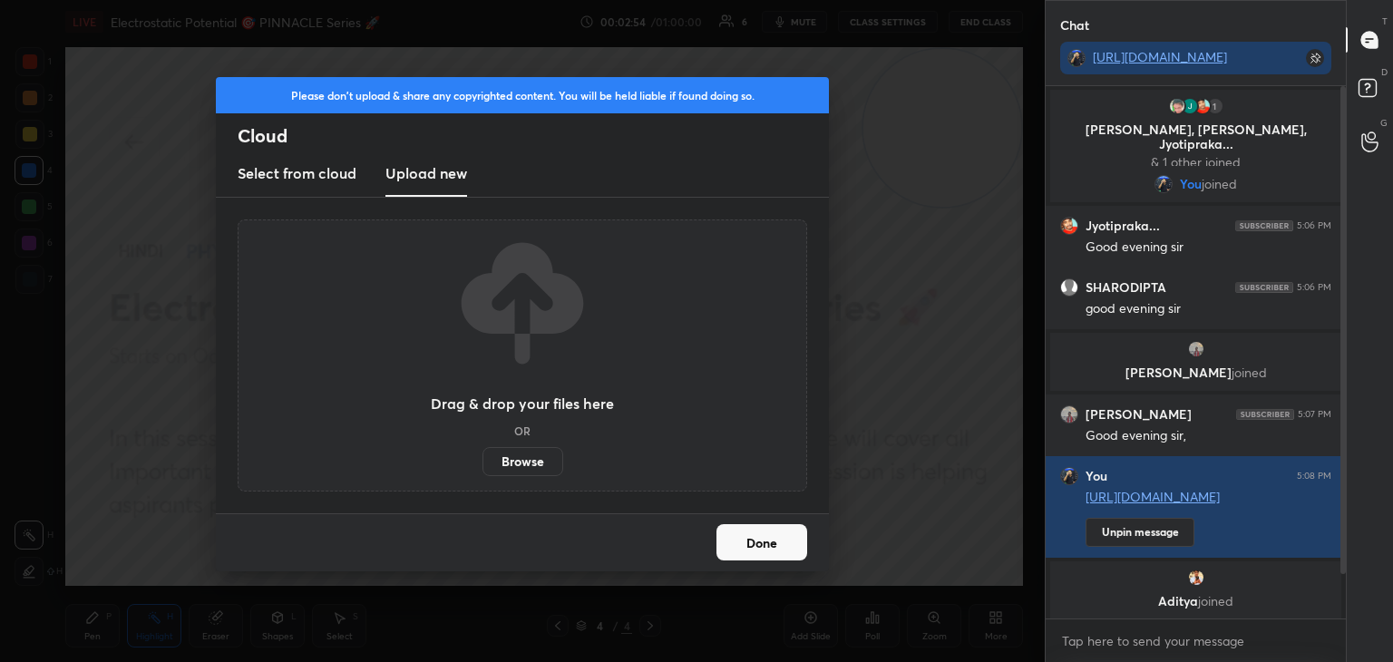
click at [527, 457] on label "Browse" at bounding box center [523, 461] width 81 height 29
click at [483, 457] on input "Browse" at bounding box center [483, 461] width 0 height 29
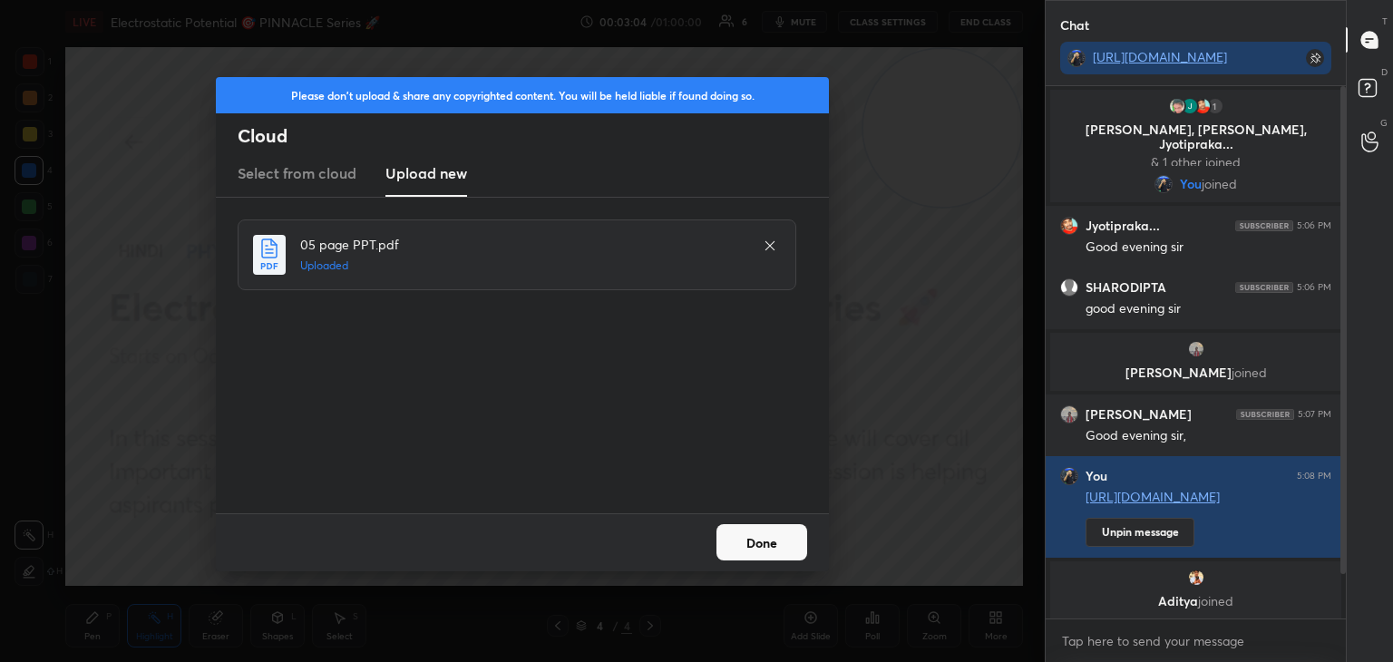
click at [777, 542] on button "Done" at bounding box center [762, 542] width 91 height 36
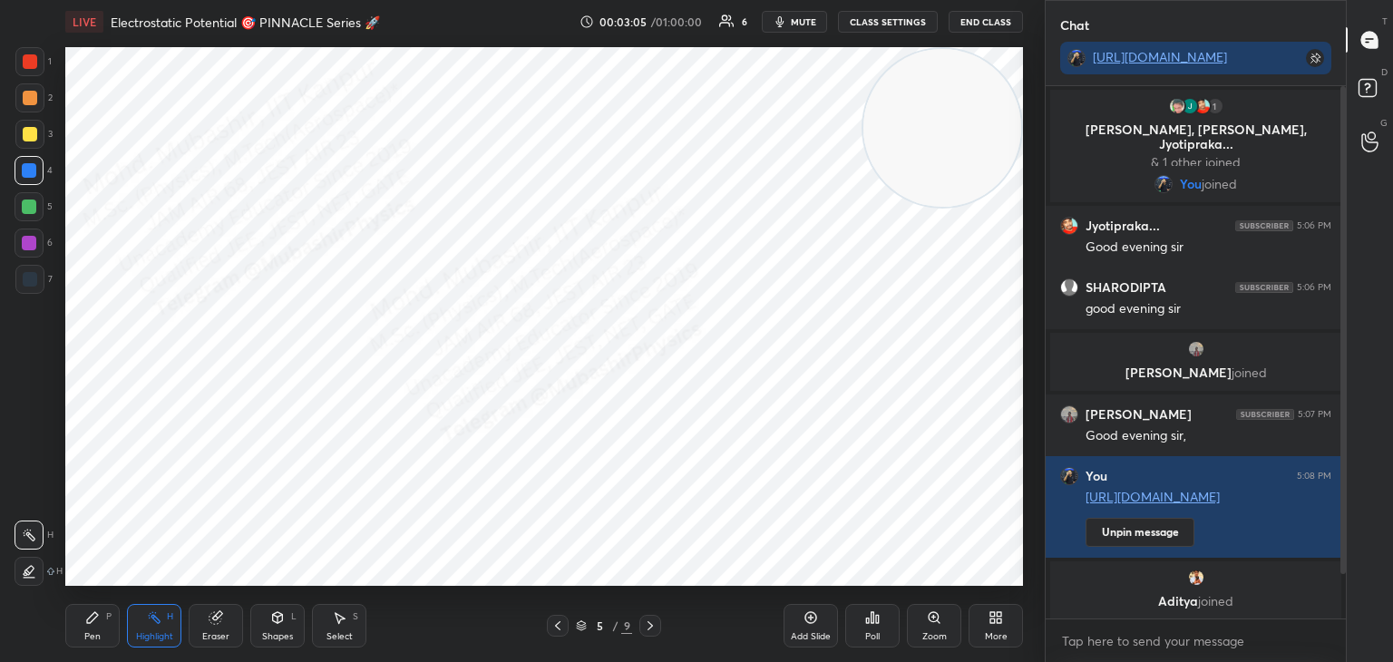
drag, startPoint x: 1339, startPoint y: 418, endPoint x: 1342, endPoint y: 488, distance: 69.9
click at [1343, 490] on div at bounding box center [1340, 352] width 11 height 532
drag, startPoint x: 950, startPoint y: 147, endPoint x: 1039, endPoint y: 575, distance: 437.3
click at [1051, 575] on div "1 2 3 4 5 6 7 C X Z C X Z E E Erase all H H LIVE Electrostatic Potential 🎯 PINN…" at bounding box center [696, 331] width 1393 height 662
click at [95, 626] on div "Pen P" at bounding box center [92, 626] width 54 height 44
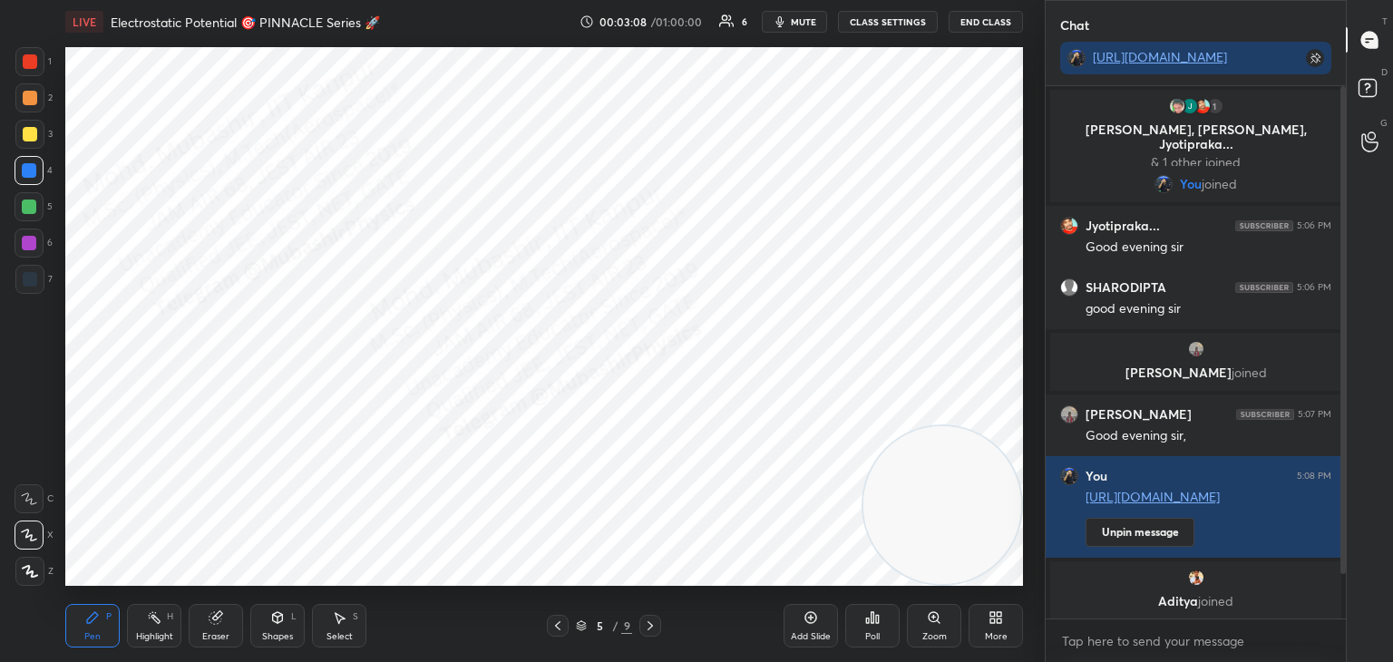
drag, startPoint x: 26, startPoint y: 60, endPoint x: 63, endPoint y: 73, distance: 38.4
click at [28, 60] on div at bounding box center [30, 61] width 15 height 15
drag, startPoint x: 26, startPoint y: 172, endPoint x: 46, endPoint y: 172, distance: 20.0
click at [28, 172] on div at bounding box center [29, 170] width 15 height 15
drag, startPoint x: 327, startPoint y: 633, endPoint x: 320, endPoint y: 625, distance: 10.9
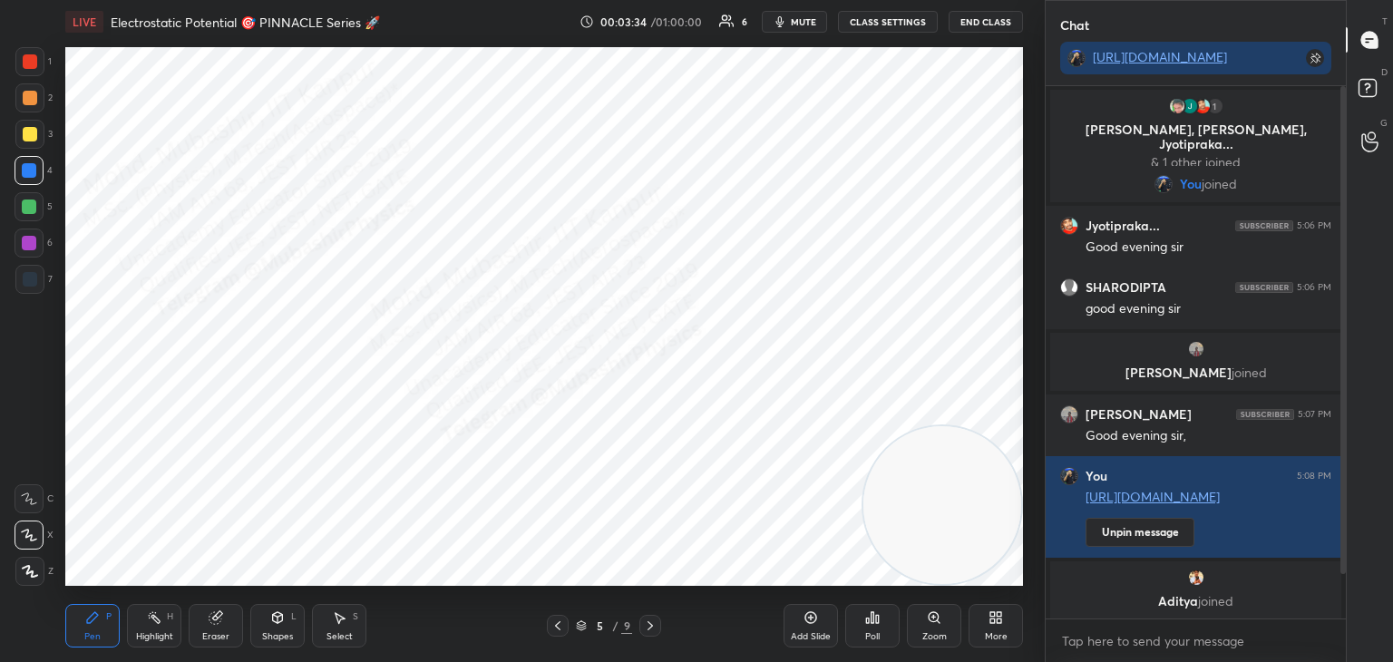
click at [320, 625] on div "Select S" at bounding box center [339, 626] width 54 height 44
drag, startPoint x: 161, startPoint y: 223, endPoint x: 228, endPoint y: 274, distance: 84.2
click at [197, 258] on div "0 ° Undo Copy Duplicate Duplicate to new slide Delete" at bounding box center [544, 316] width 958 height 539
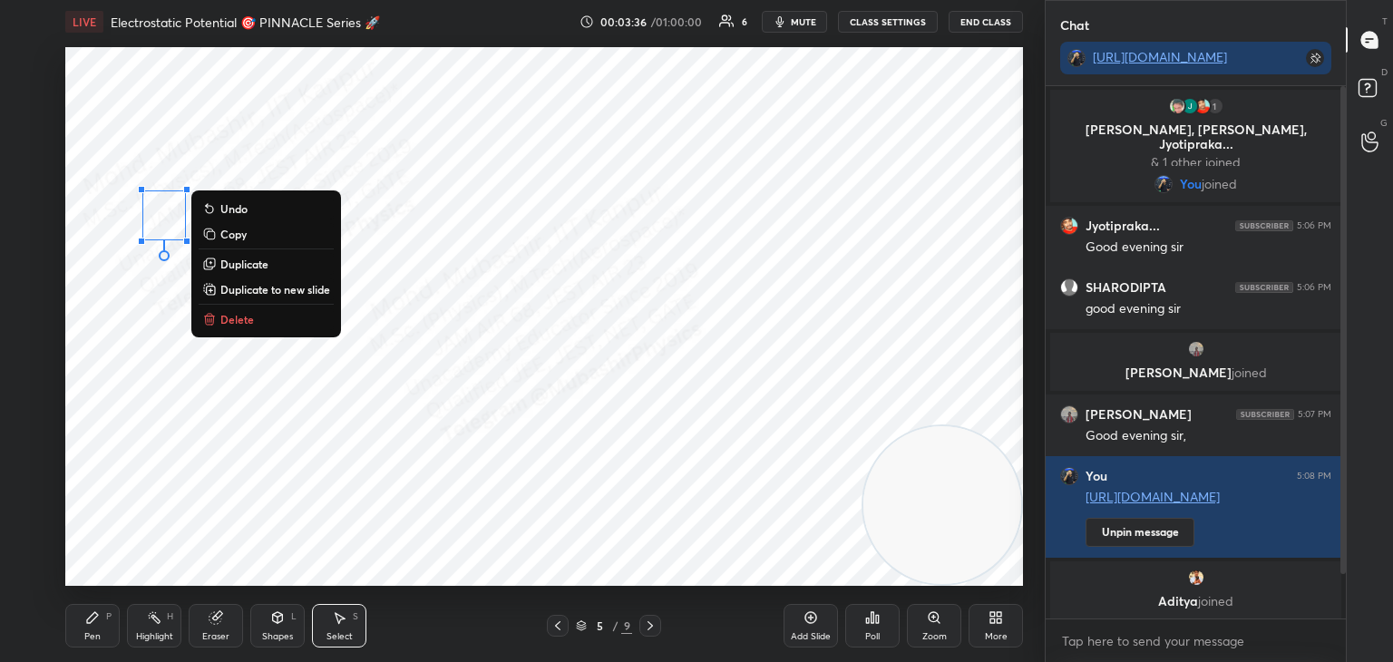
drag, startPoint x: 174, startPoint y: 365, endPoint x: 157, endPoint y: 245, distance: 121.0
click at [171, 360] on div "0 ° Undo Copy Duplicate Duplicate to new slide Delete" at bounding box center [544, 316] width 958 height 539
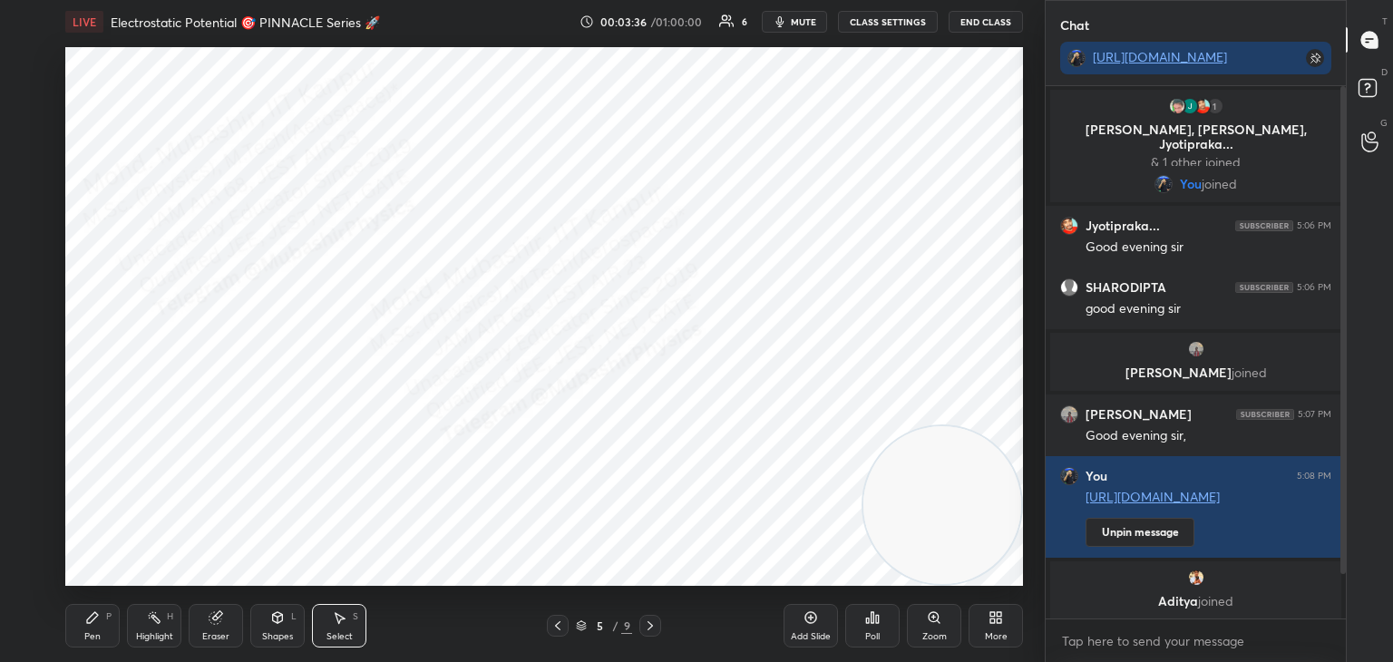
drag, startPoint x: 170, startPoint y: 229, endPoint x: 244, endPoint y: 299, distance: 102.0
click at [177, 238] on div "0 ° Undo Copy Duplicate Duplicate to new slide Delete" at bounding box center [544, 316] width 958 height 539
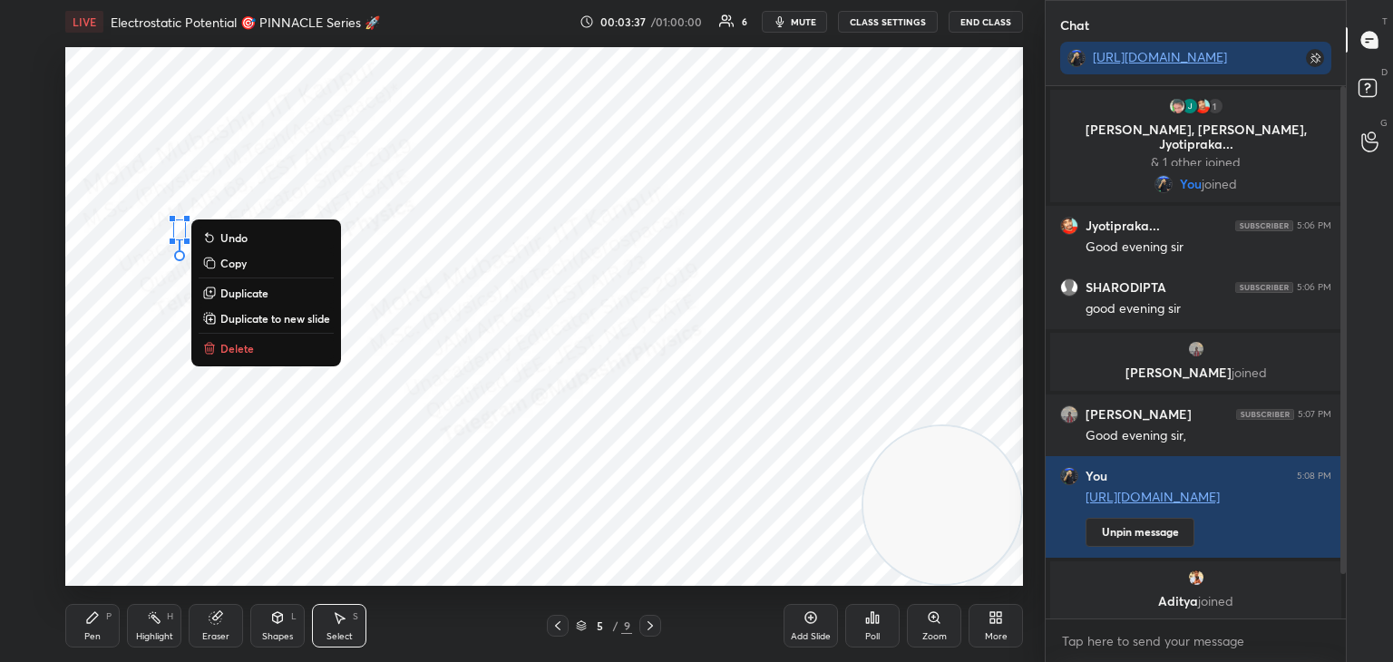
drag, startPoint x: 239, startPoint y: 348, endPoint x: 242, endPoint y: 339, distance: 9.5
click at [239, 346] on p "Delete" at bounding box center [237, 348] width 34 height 15
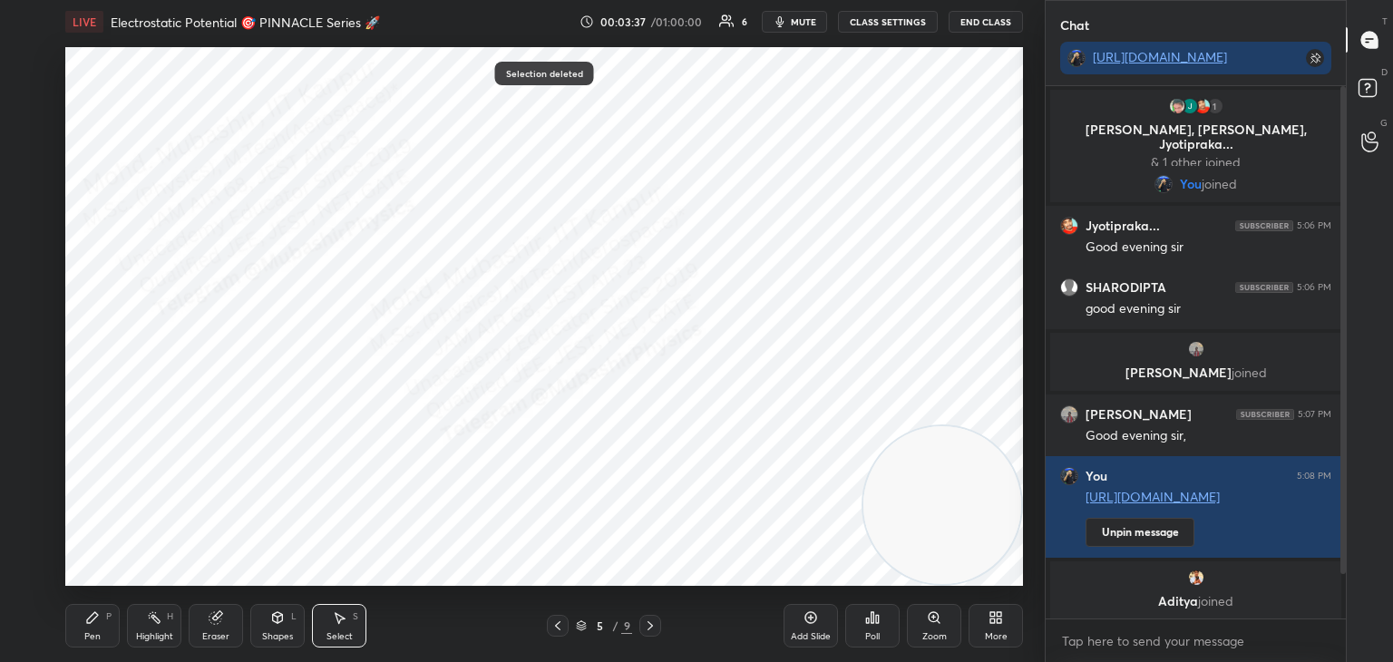
drag, startPoint x: 295, startPoint y: 238, endPoint x: 317, endPoint y: 265, distance: 34.8
click at [300, 241] on div "0 ° Undo Copy Duplicate Duplicate to new slide Delete" at bounding box center [544, 316] width 958 height 539
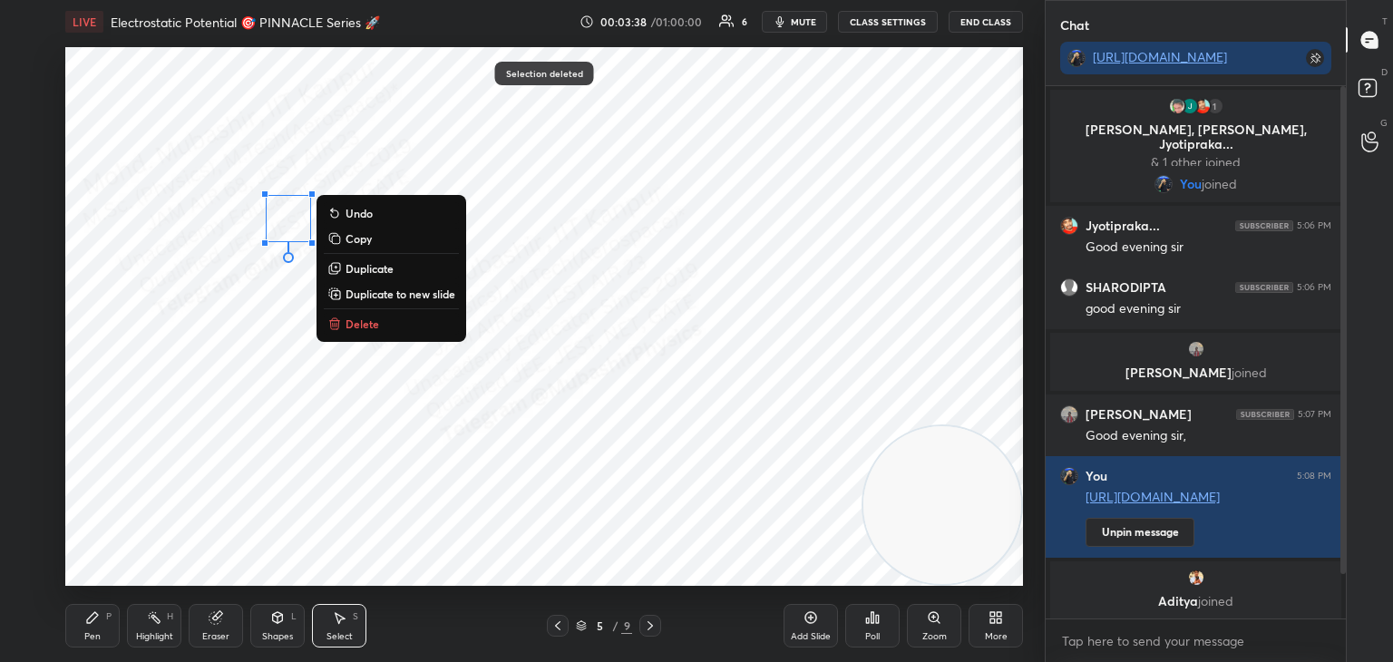
drag, startPoint x: 289, startPoint y: 372, endPoint x: 301, endPoint y: 263, distance: 109.5
click at [302, 361] on div "0 ° Undo Copy Duplicate Duplicate to new slide Delete" at bounding box center [544, 316] width 958 height 539
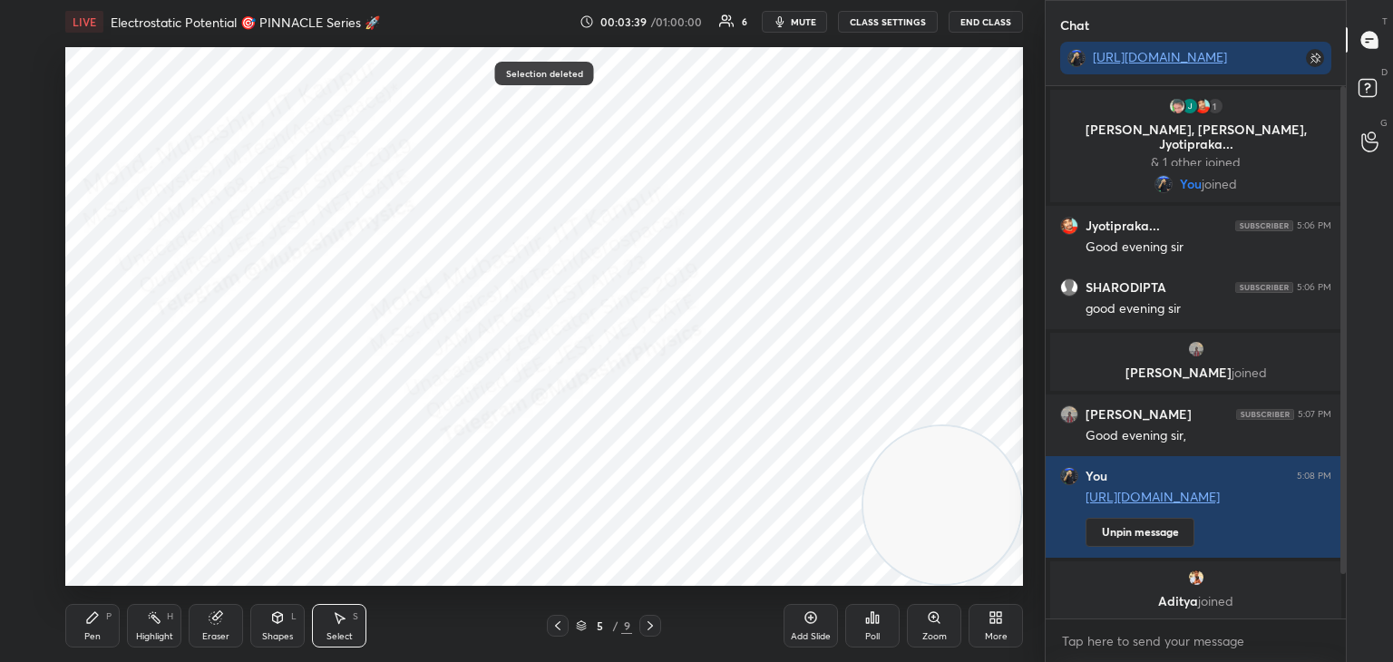
click at [304, 247] on div "0 ° Undo Copy Duplicate Duplicate to new slide Delete" at bounding box center [544, 316] width 958 height 539
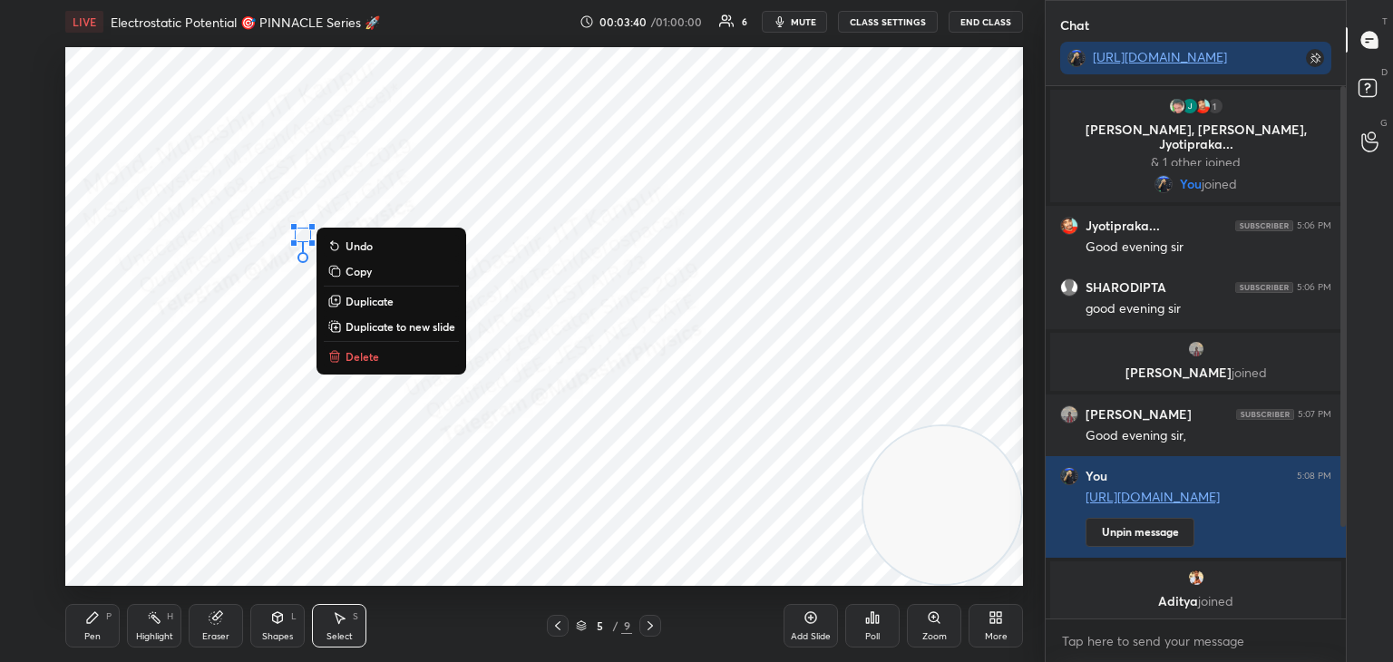
click at [360, 360] on p "Delete" at bounding box center [363, 356] width 34 height 15
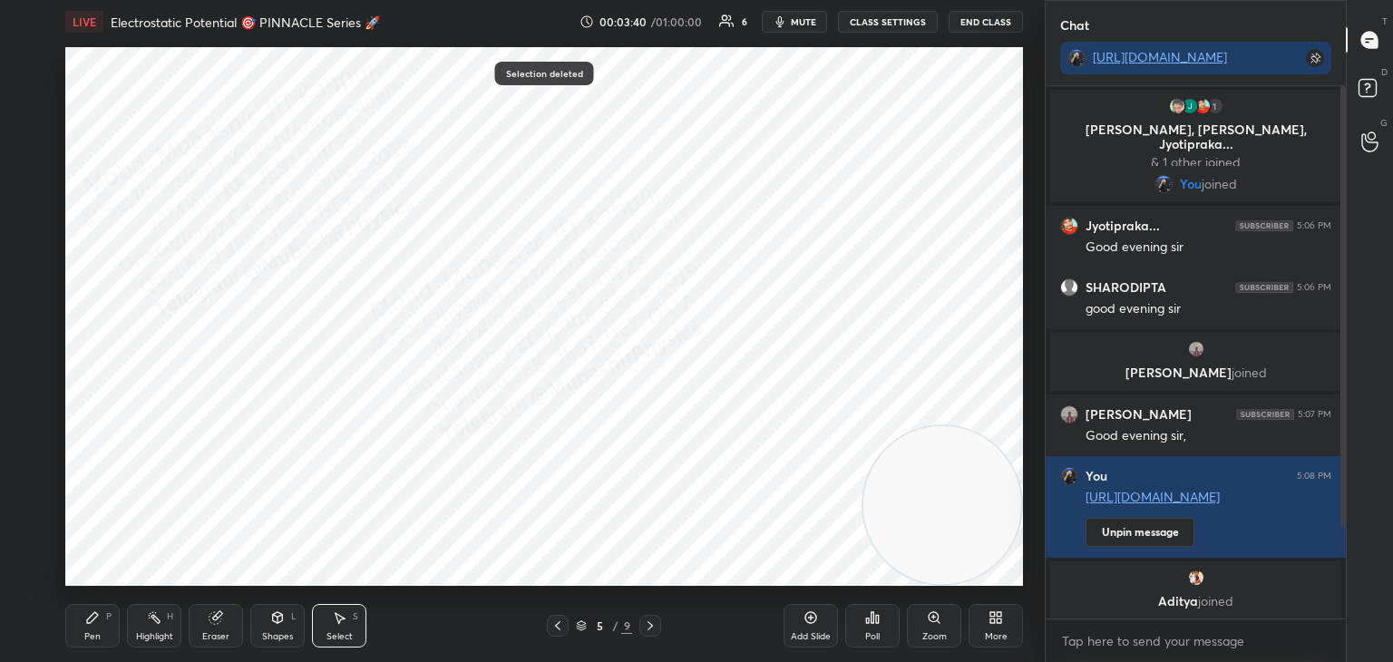
click at [84, 631] on div "Pen P" at bounding box center [92, 626] width 54 height 44
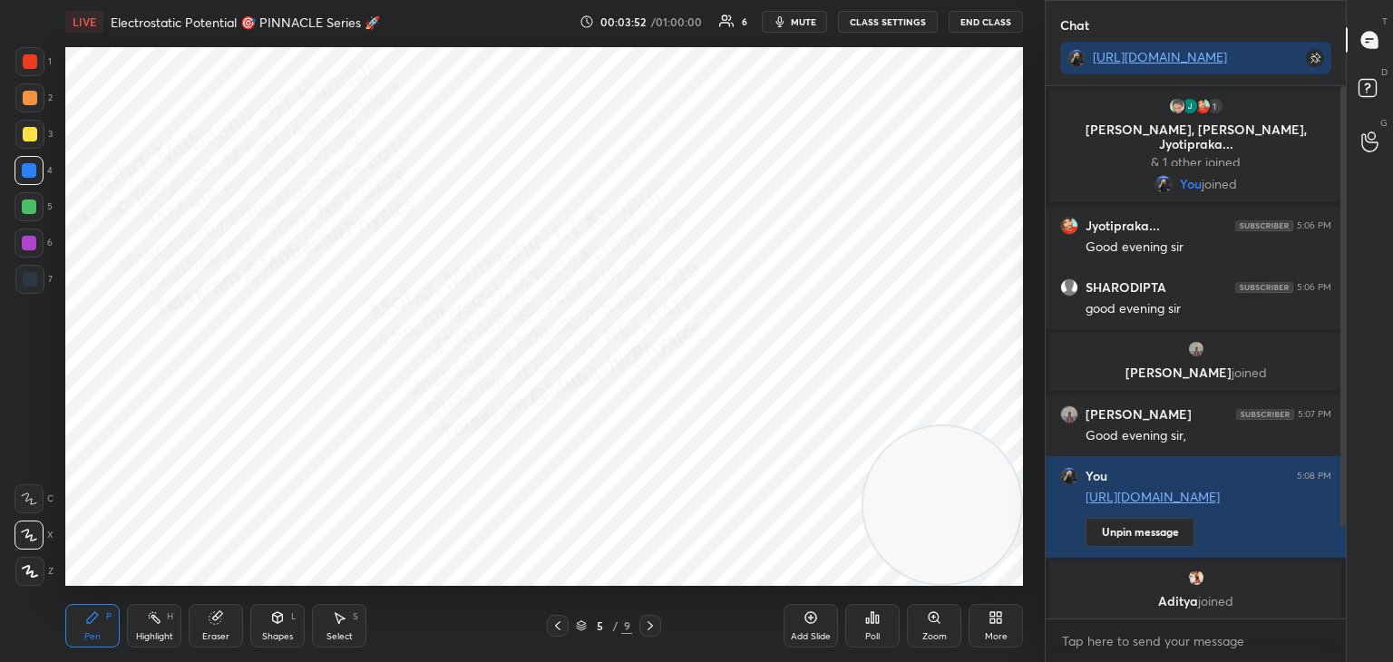
scroll to position [127, 0]
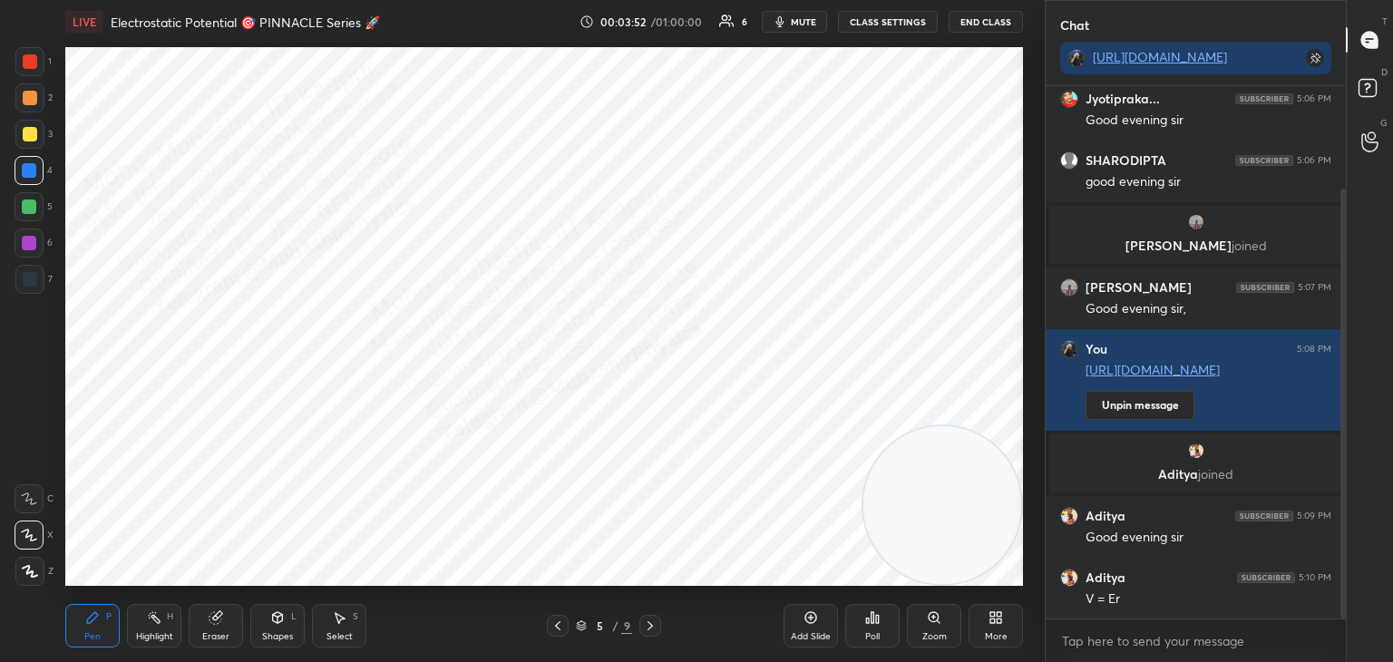
drag, startPoint x: 1343, startPoint y: 443, endPoint x: 1345, endPoint y: 461, distance: 18.2
click at [1345, 461] on div at bounding box center [1343, 404] width 5 height 430
click at [34, 250] on div at bounding box center [29, 243] width 29 height 29
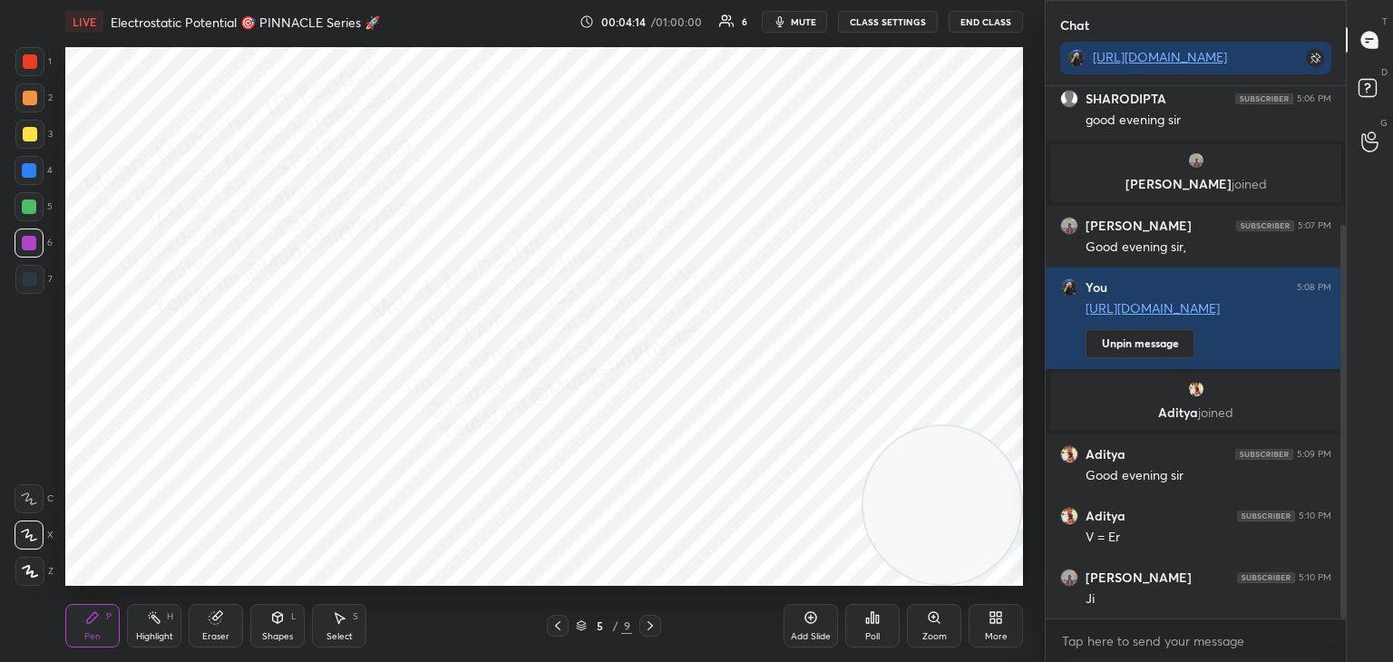
drag, startPoint x: 157, startPoint y: 628, endPoint x: 255, endPoint y: 586, distance: 106.5
click at [160, 628] on div "Highlight H" at bounding box center [154, 626] width 54 height 44
click at [795, 22] on span "mute" at bounding box center [803, 21] width 25 height 13
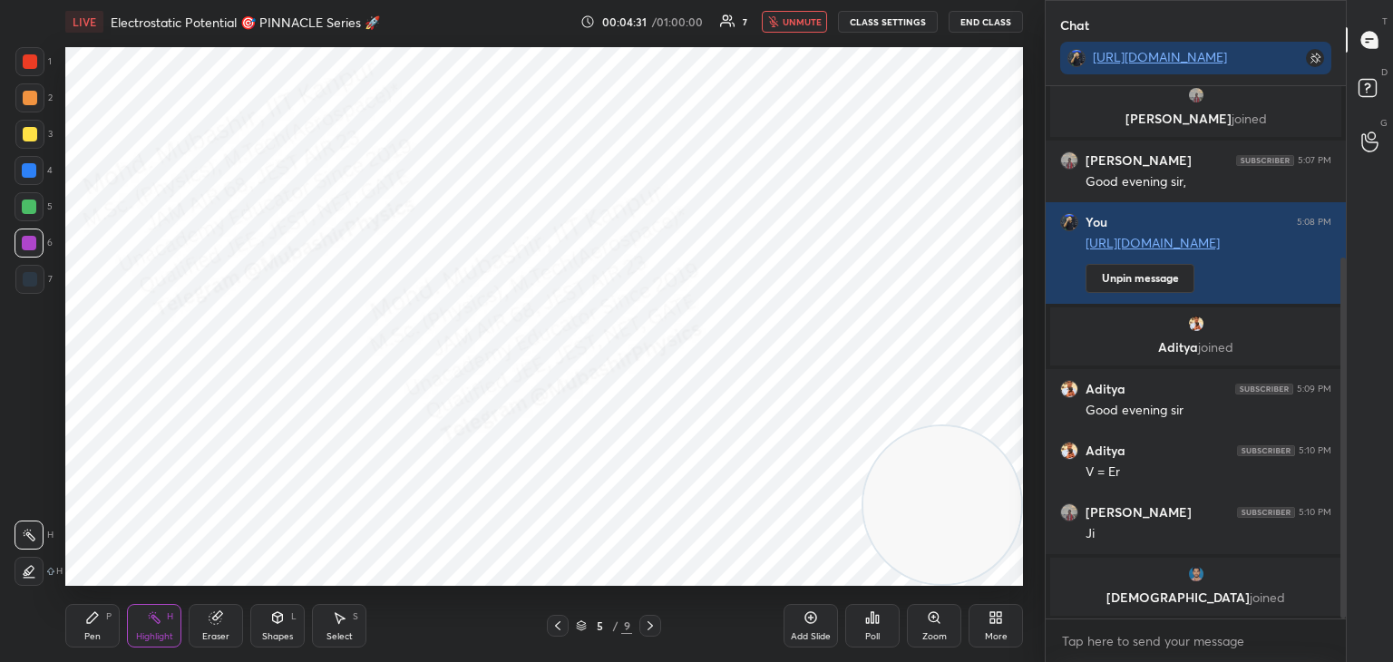
click at [792, 22] on span "unmute" at bounding box center [802, 21] width 39 height 13
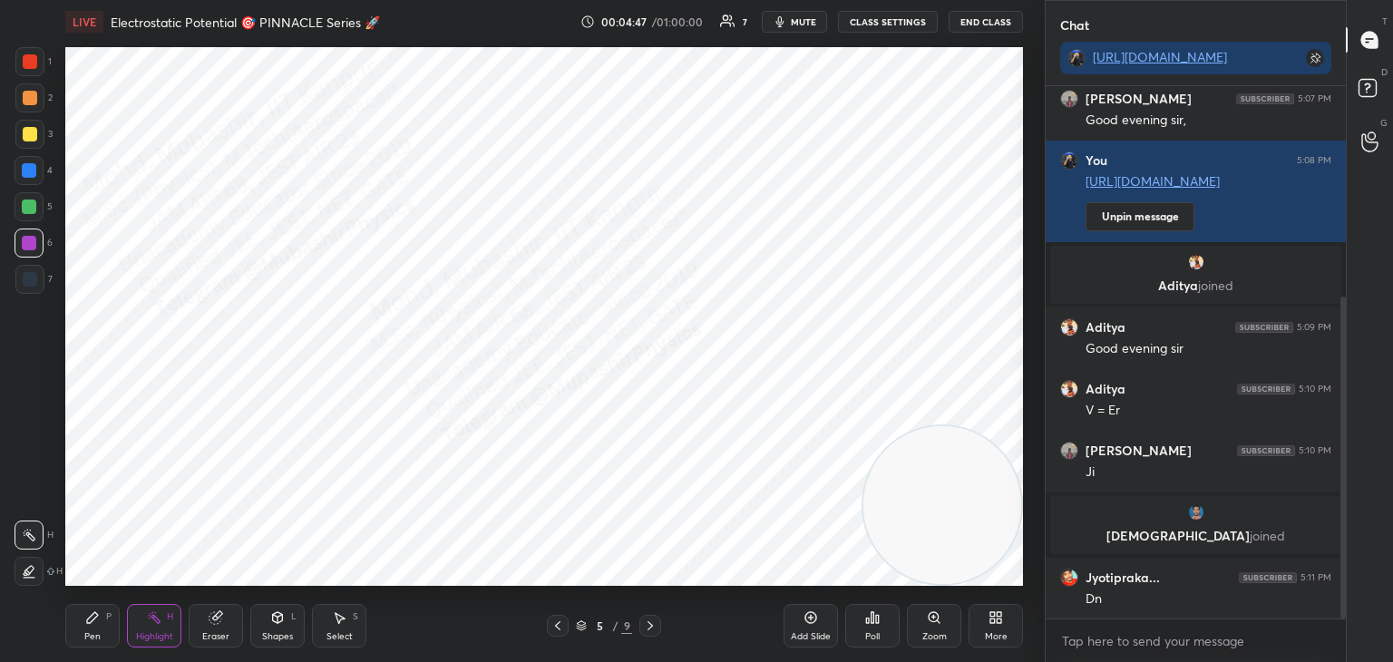
scroll to position [348, 0]
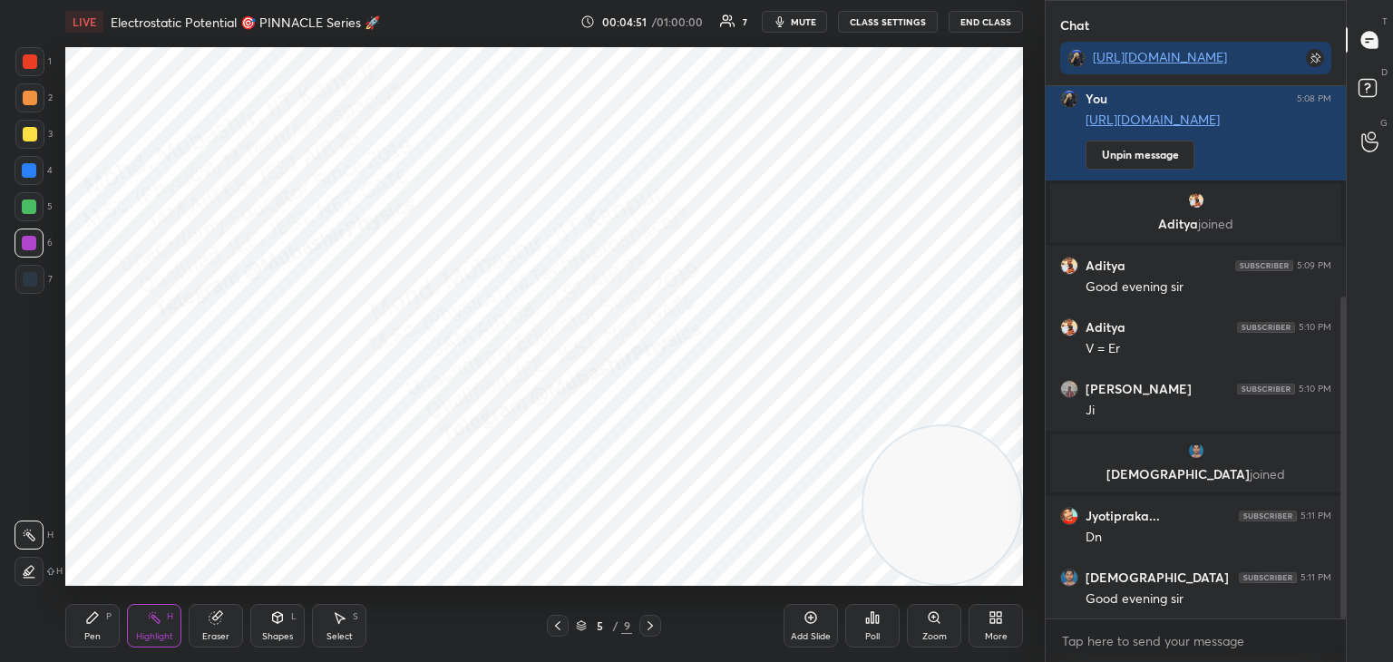
click at [809, 14] on button "mute" at bounding box center [794, 22] width 65 height 22
click at [799, 21] on span "unmute" at bounding box center [802, 21] width 39 height 13
click at [999, 620] on icon at bounding box center [999, 621] width 5 height 5
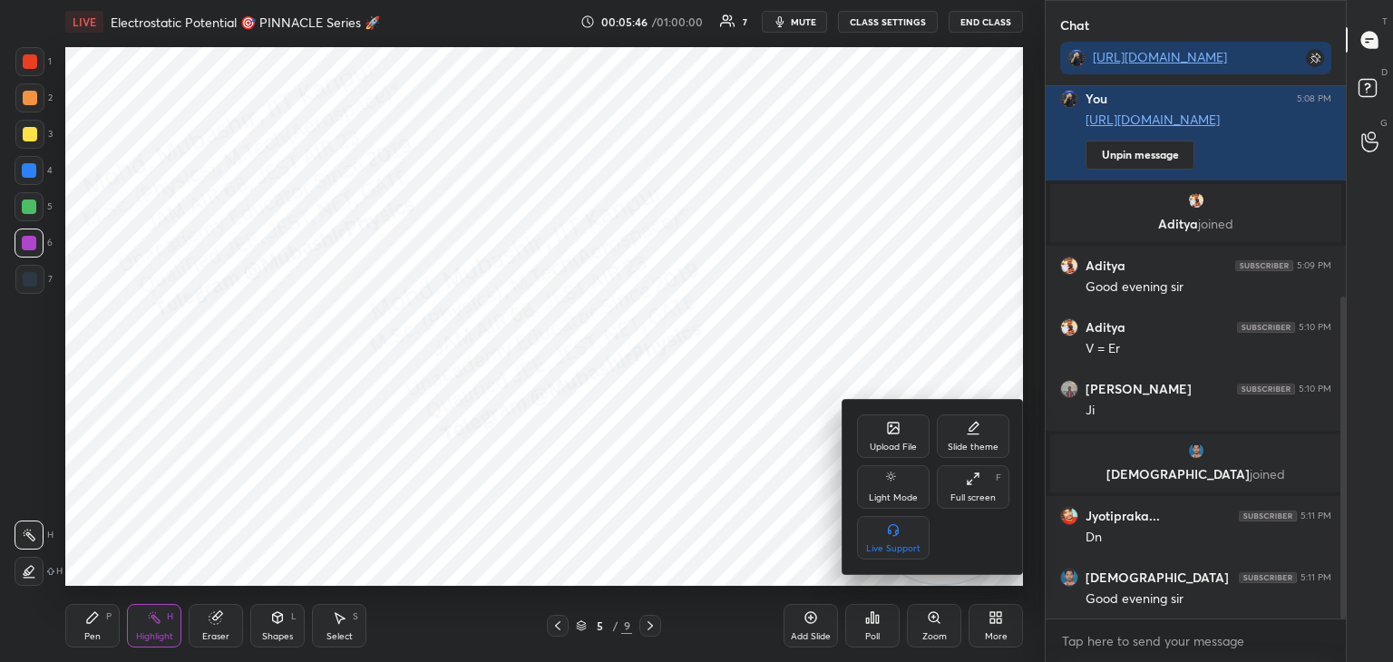
click at [893, 434] on icon at bounding box center [893, 428] width 11 height 11
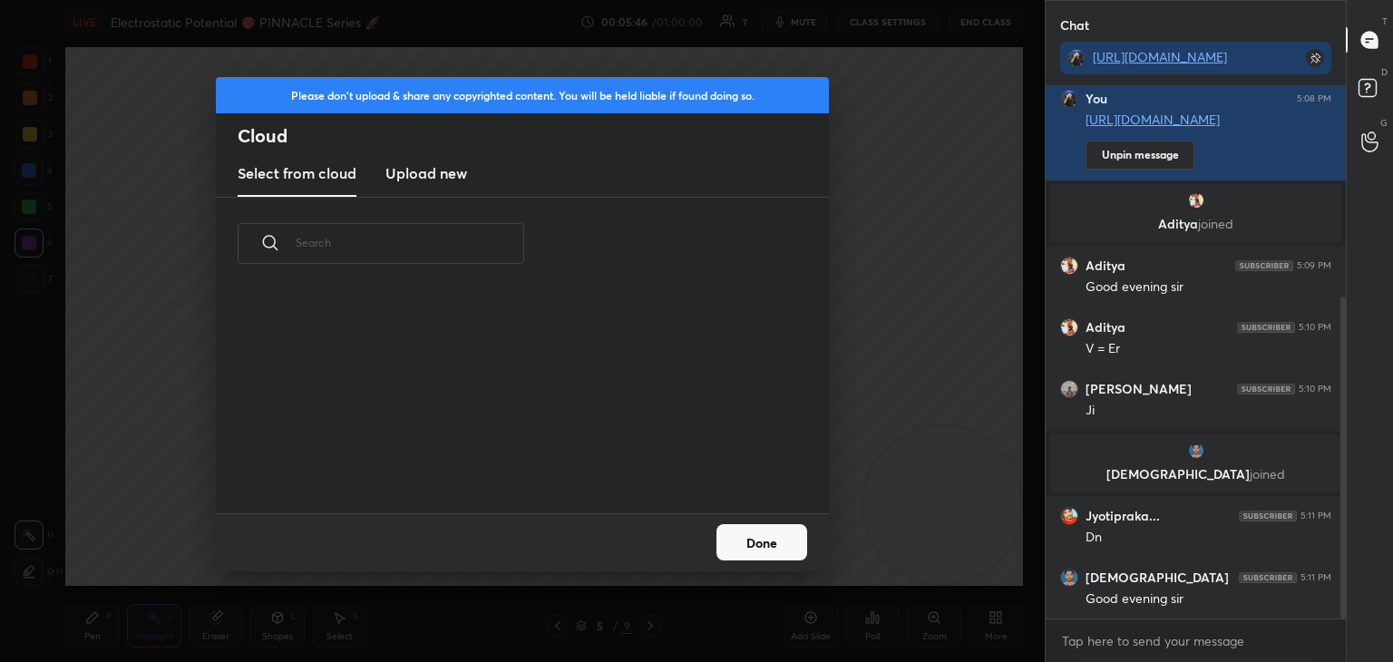
scroll to position [223, 582]
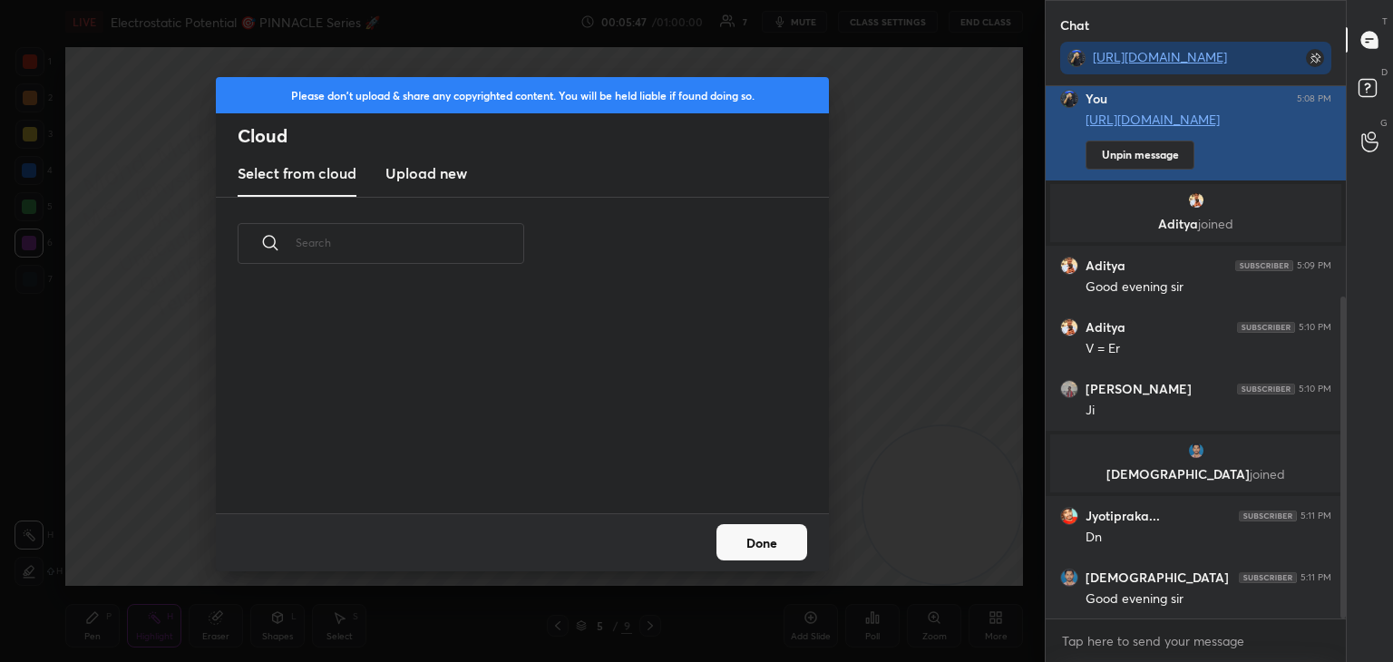
click at [440, 181] on h3 "Upload new" at bounding box center [426, 173] width 82 height 22
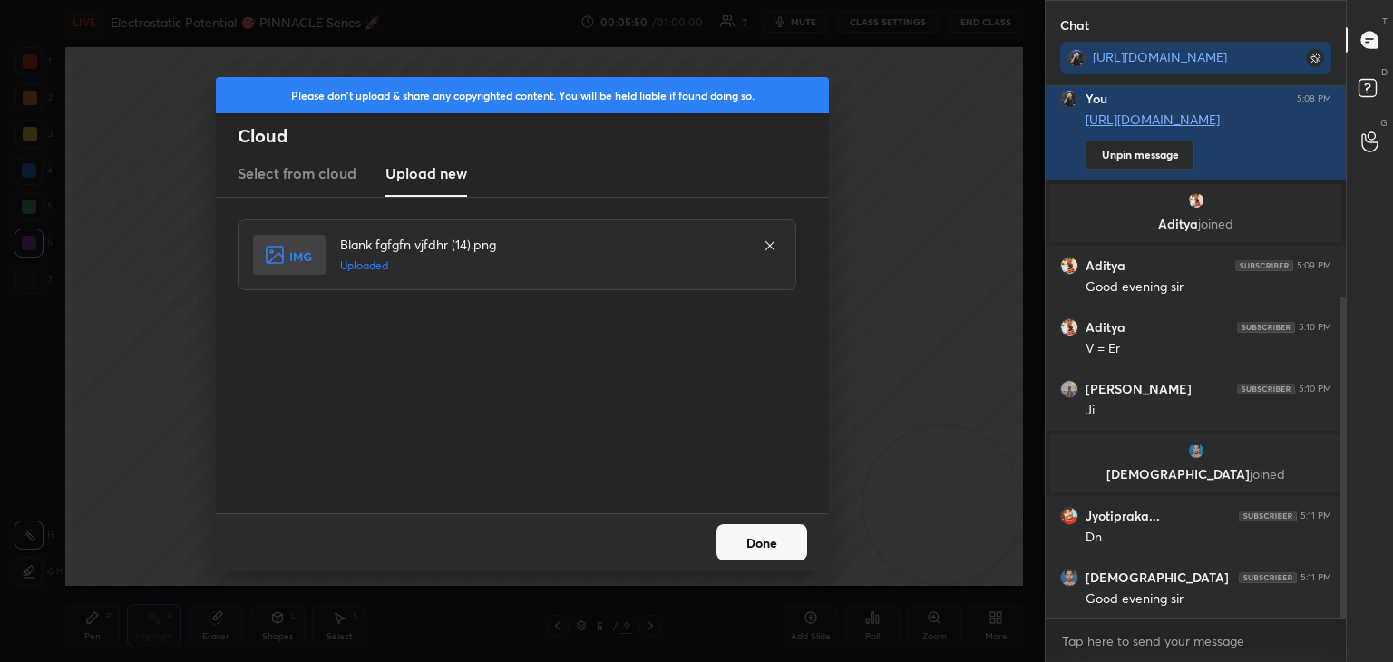
drag, startPoint x: 744, startPoint y: 542, endPoint x: 745, endPoint y: 415, distance: 127.9
click at [745, 542] on button "Done" at bounding box center [762, 542] width 91 height 36
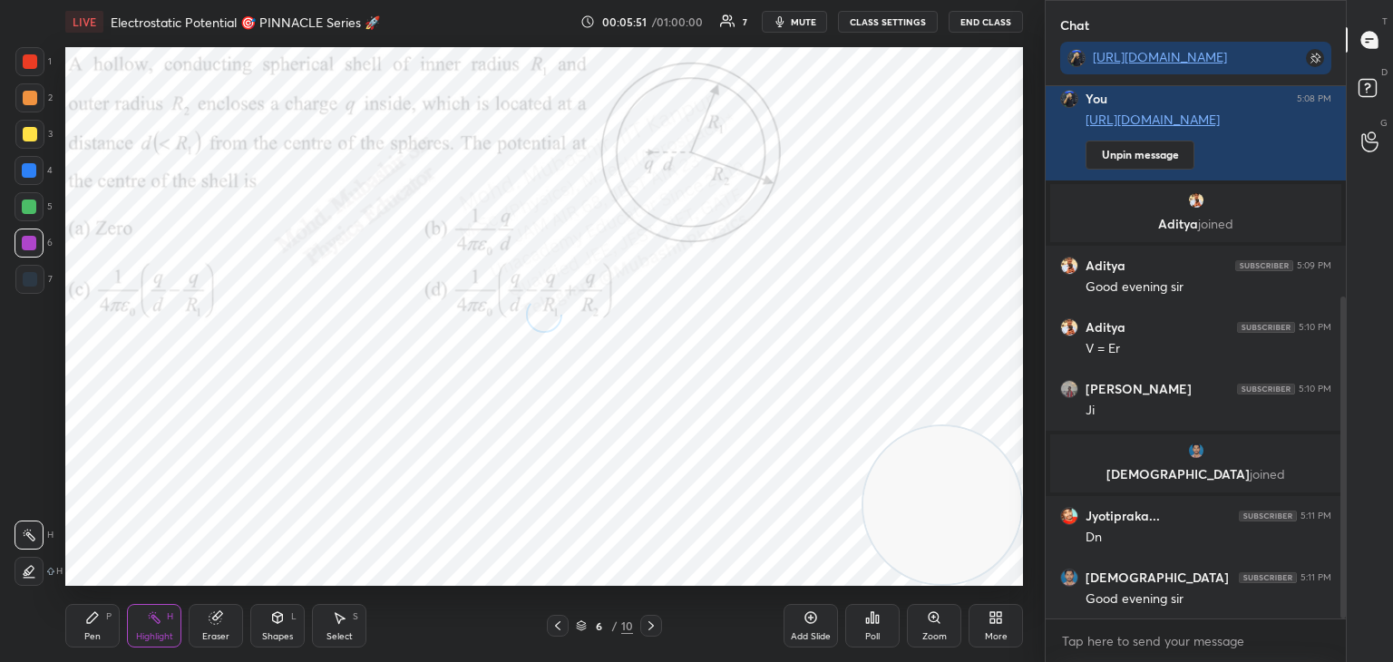
click at [792, 24] on button "mute" at bounding box center [794, 22] width 65 height 22
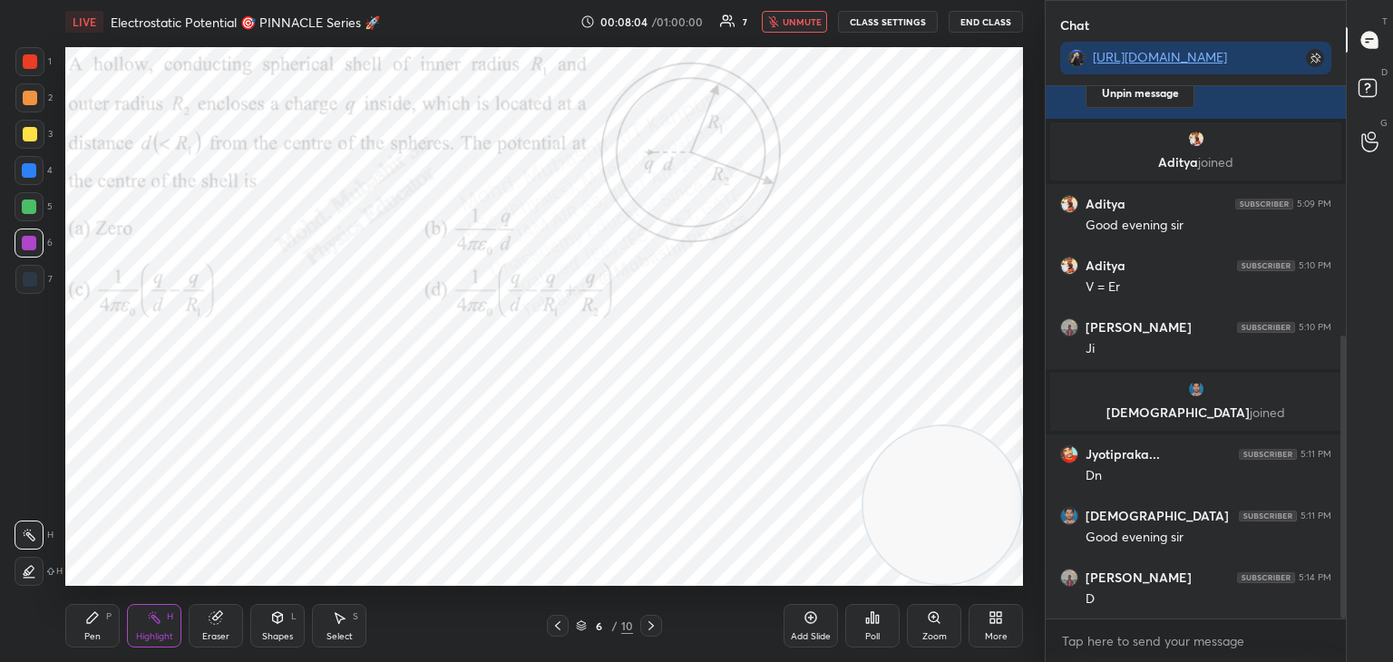
scroll to position [472, 0]
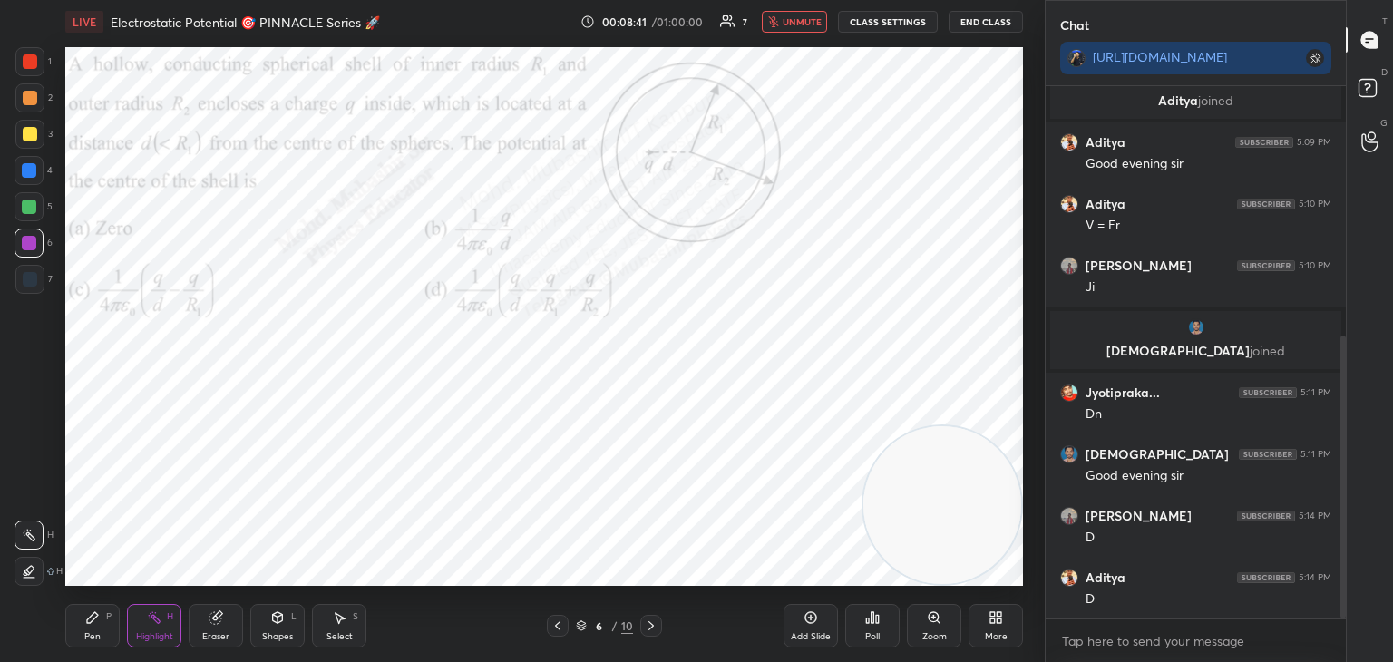
click at [795, 23] on span "unmute" at bounding box center [802, 21] width 39 height 13
drag, startPoint x: 803, startPoint y: 26, endPoint x: 802, endPoint y: 37, distance: 10.9
click at [803, 27] on button "mute" at bounding box center [794, 22] width 65 height 22
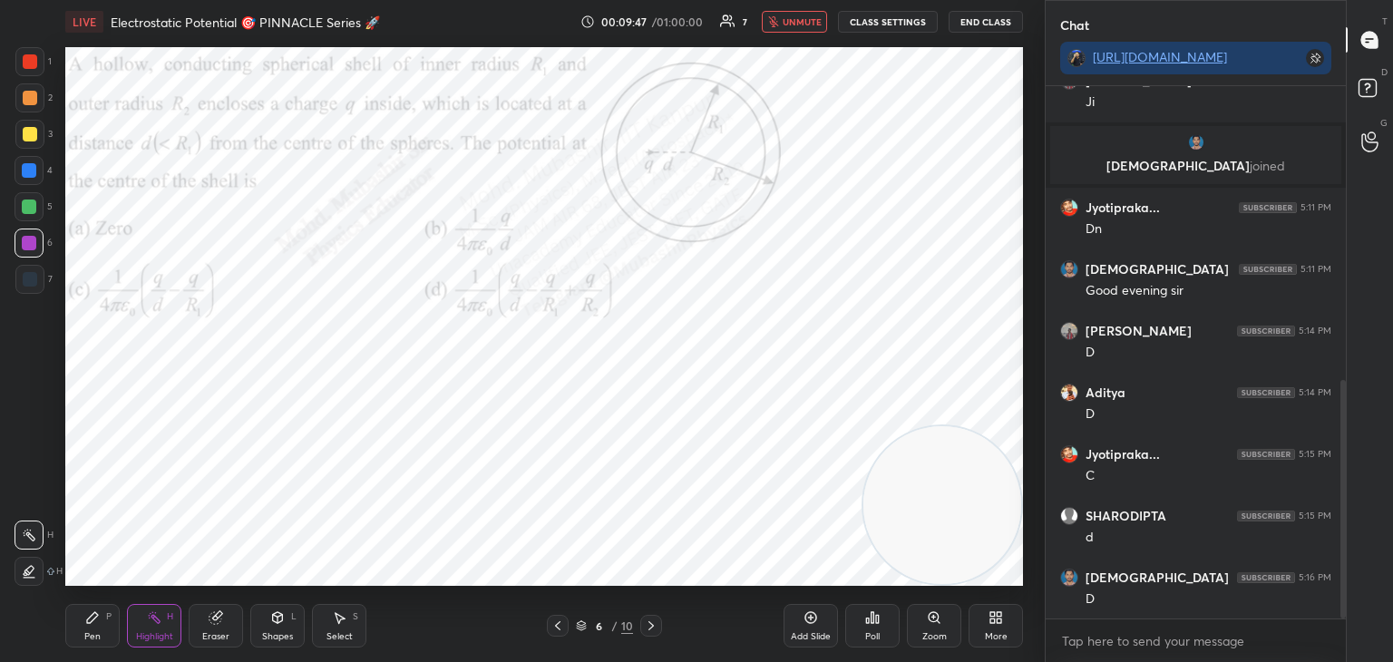
click at [816, 24] on span "unmute" at bounding box center [802, 21] width 39 height 13
click at [88, 632] on div "Pen" at bounding box center [92, 636] width 16 height 9
click at [38, 168] on div at bounding box center [29, 170] width 29 height 29
drag, startPoint x: 26, startPoint y: 102, endPoint x: 36, endPoint y: 95, distance: 12.3
click at [29, 97] on div at bounding box center [30, 98] width 15 height 15
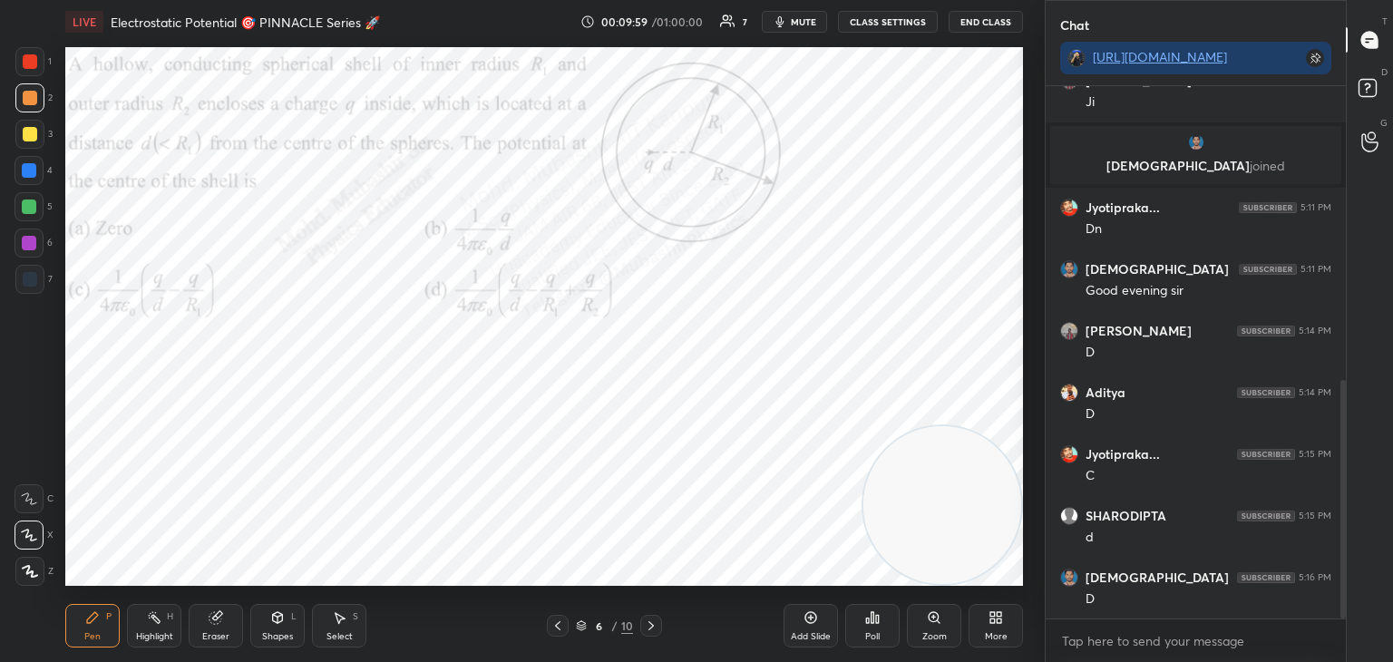
click at [30, 211] on div at bounding box center [29, 207] width 15 height 15
drag, startPoint x: 146, startPoint y: 629, endPoint x: 151, endPoint y: 614, distance: 15.5
click at [151, 614] on div "Highlight H" at bounding box center [154, 626] width 54 height 44
drag, startPoint x: 92, startPoint y: 641, endPoint x: 88, endPoint y: 601, distance: 40.1
click at [92, 639] on div "Pen" at bounding box center [92, 636] width 16 height 9
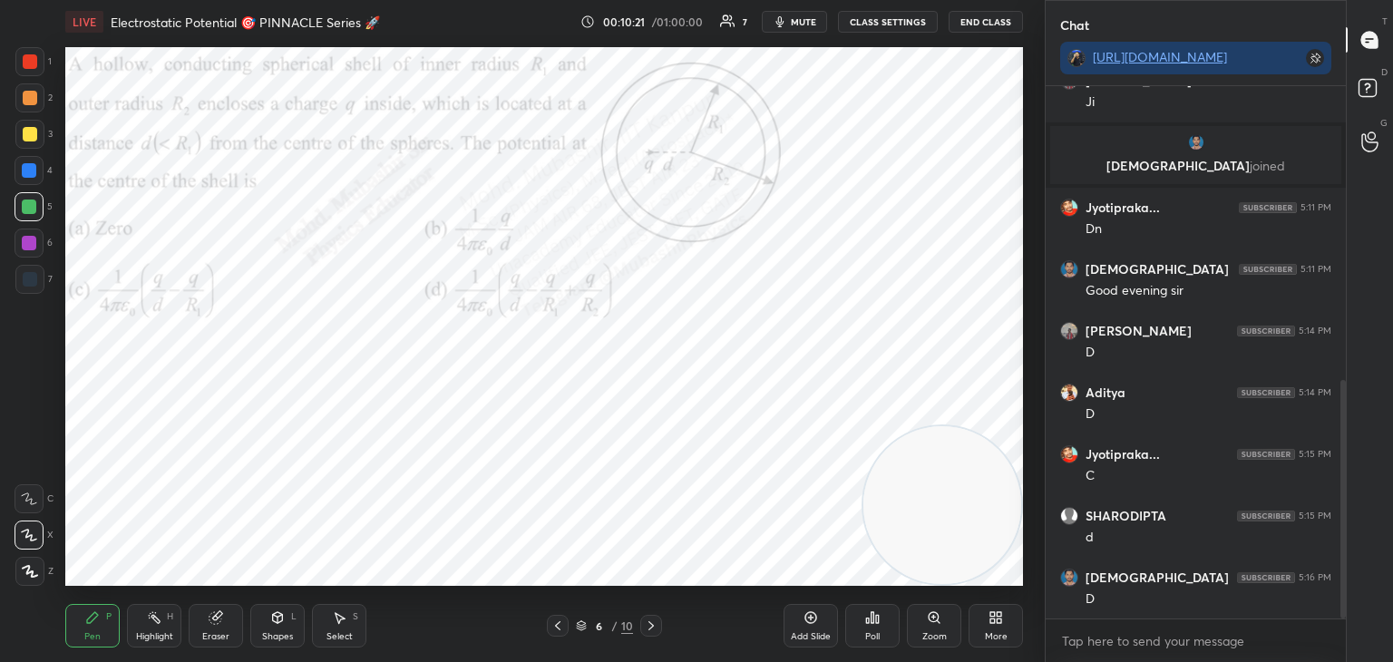
drag, startPoint x: 26, startPoint y: 164, endPoint x: 61, endPoint y: 233, distance: 77.1
click at [25, 165] on div at bounding box center [29, 170] width 15 height 15
click at [25, 61] on div at bounding box center [30, 61] width 15 height 15
click at [805, 19] on span "mute" at bounding box center [803, 21] width 25 height 13
click at [806, 19] on span "unmute" at bounding box center [802, 21] width 39 height 13
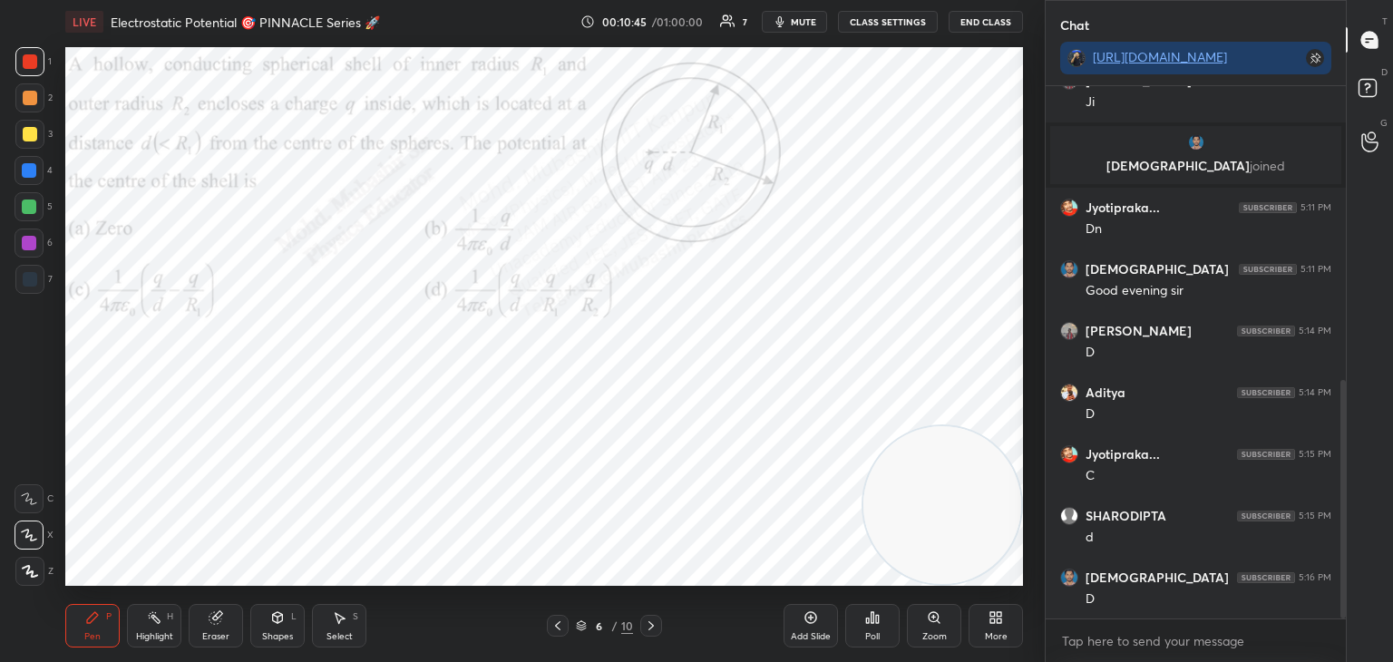
click at [163, 629] on div "Highlight H" at bounding box center [154, 626] width 54 height 44
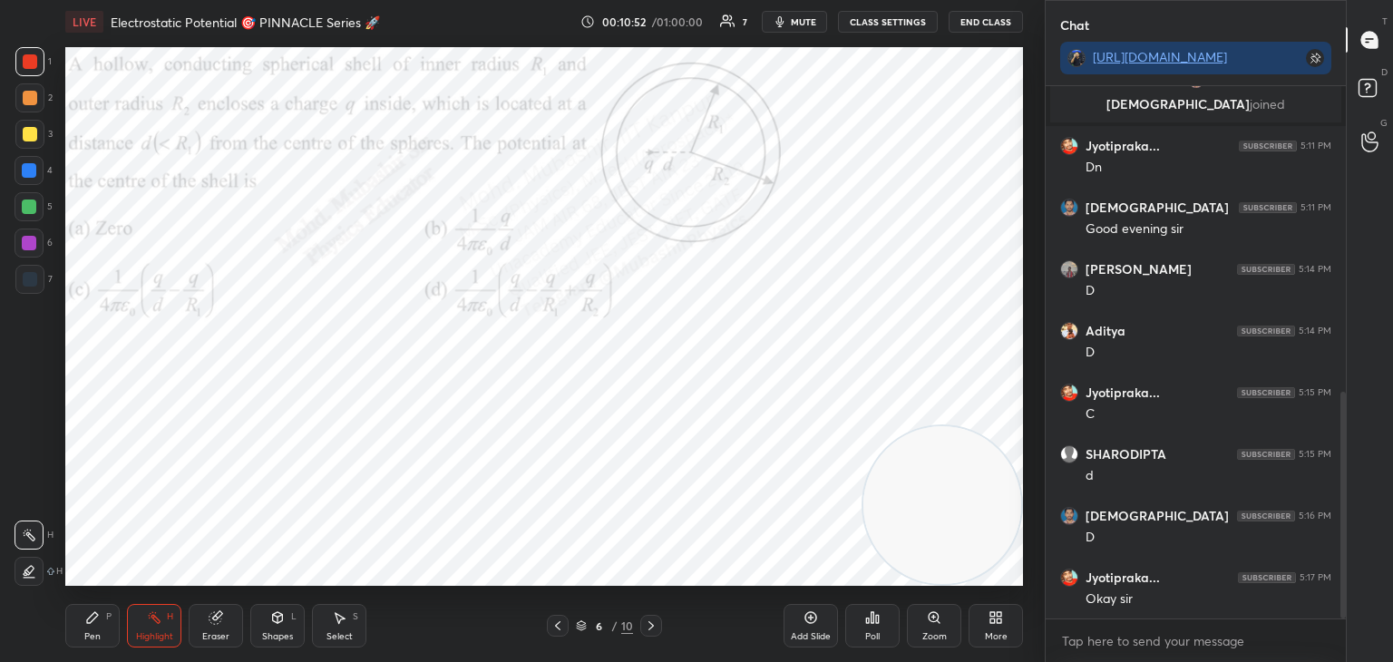
click at [650, 623] on icon at bounding box center [651, 626] width 15 height 15
click at [102, 615] on div "Pen P" at bounding box center [92, 626] width 54 height 44
drag, startPoint x: 34, startPoint y: 292, endPoint x: 57, endPoint y: 262, distance: 38.1
click at [37, 291] on div at bounding box center [29, 279] width 29 height 29
click at [24, 63] on div at bounding box center [30, 61] width 15 height 15
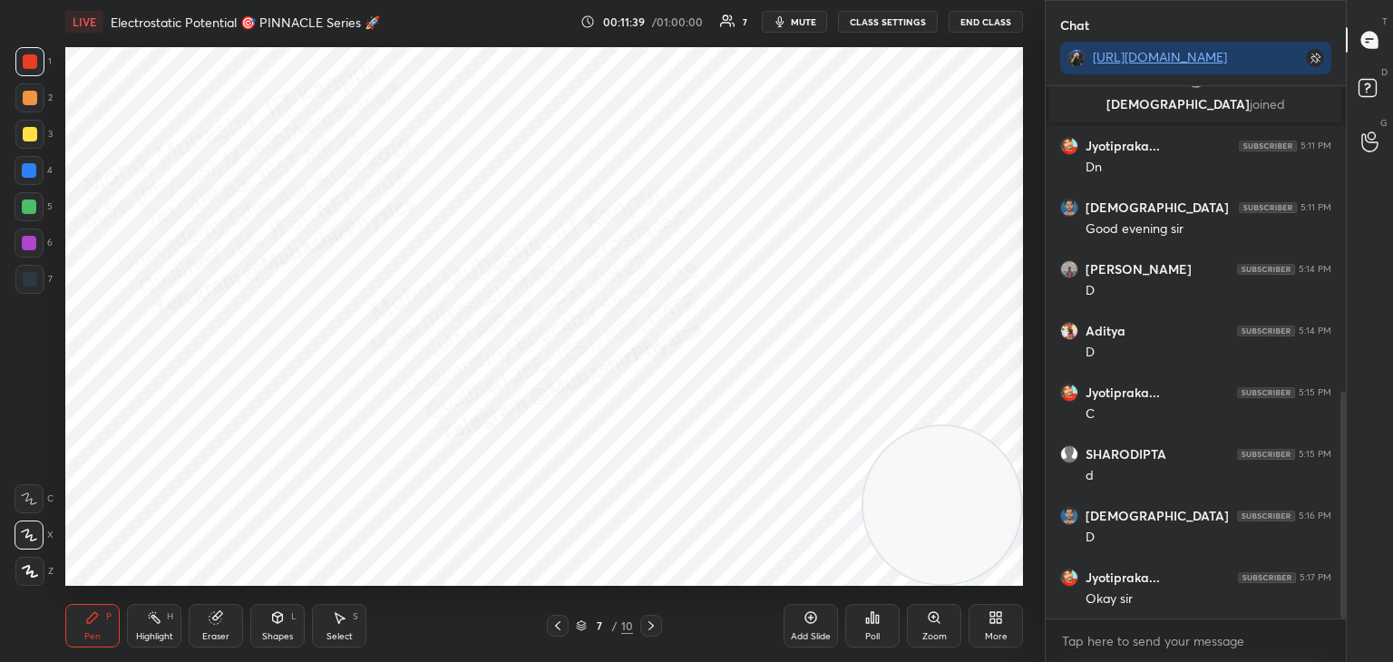
click at [803, 16] on span "mute" at bounding box center [803, 21] width 25 height 13
click at [806, 23] on span "unmute" at bounding box center [802, 21] width 39 height 13
click at [348, 629] on div "Select S" at bounding box center [339, 626] width 54 height 44
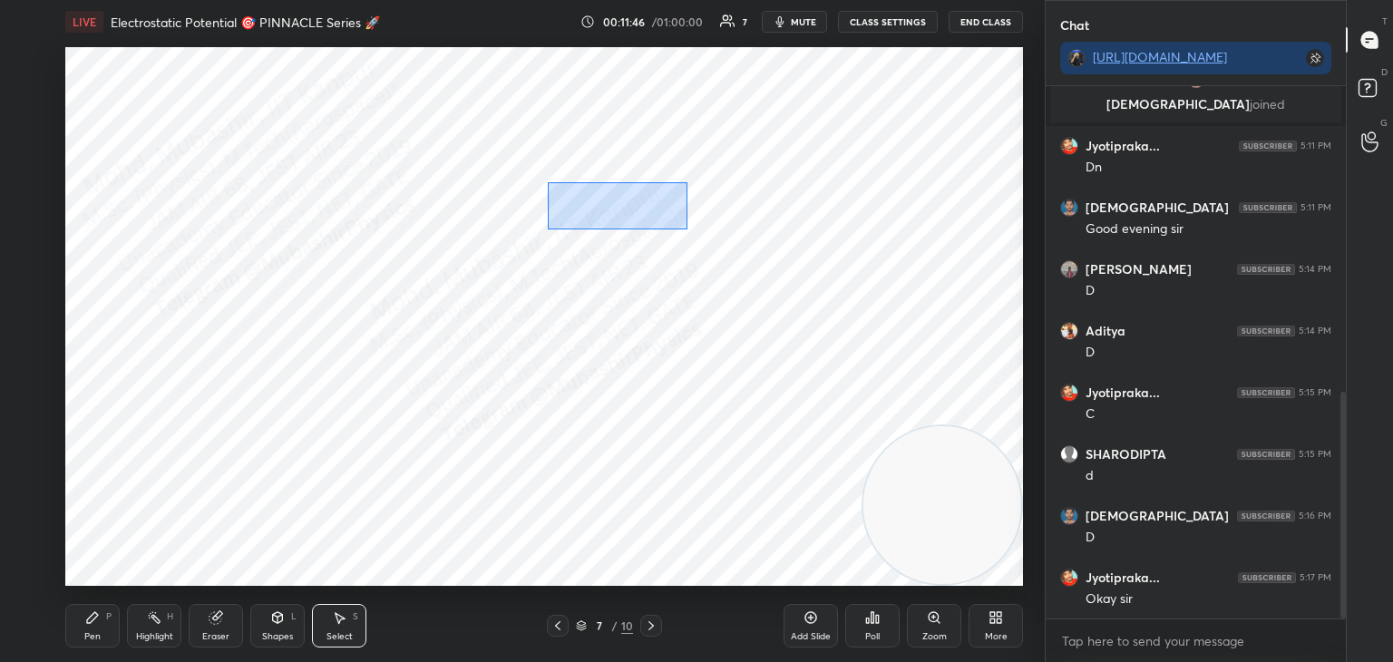
drag, startPoint x: 544, startPoint y: 181, endPoint x: 668, endPoint y: 228, distance: 132.9
click at [683, 235] on div "0 ° Undo Copy Duplicate Duplicate to new slide Delete" at bounding box center [544, 316] width 958 height 539
drag, startPoint x: 629, startPoint y: 204, endPoint x: 668, endPoint y: 205, distance: 39.0
click at [668, 205] on div "0 ° Undo Copy Duplicate Duplicate to new slide Delete" at bounding box center [544, 316] width 958 height 539
drag, startPoint x: 243, startPoint y: 191, endPoint x: 262, endPoint y: 278, distance: 88.2
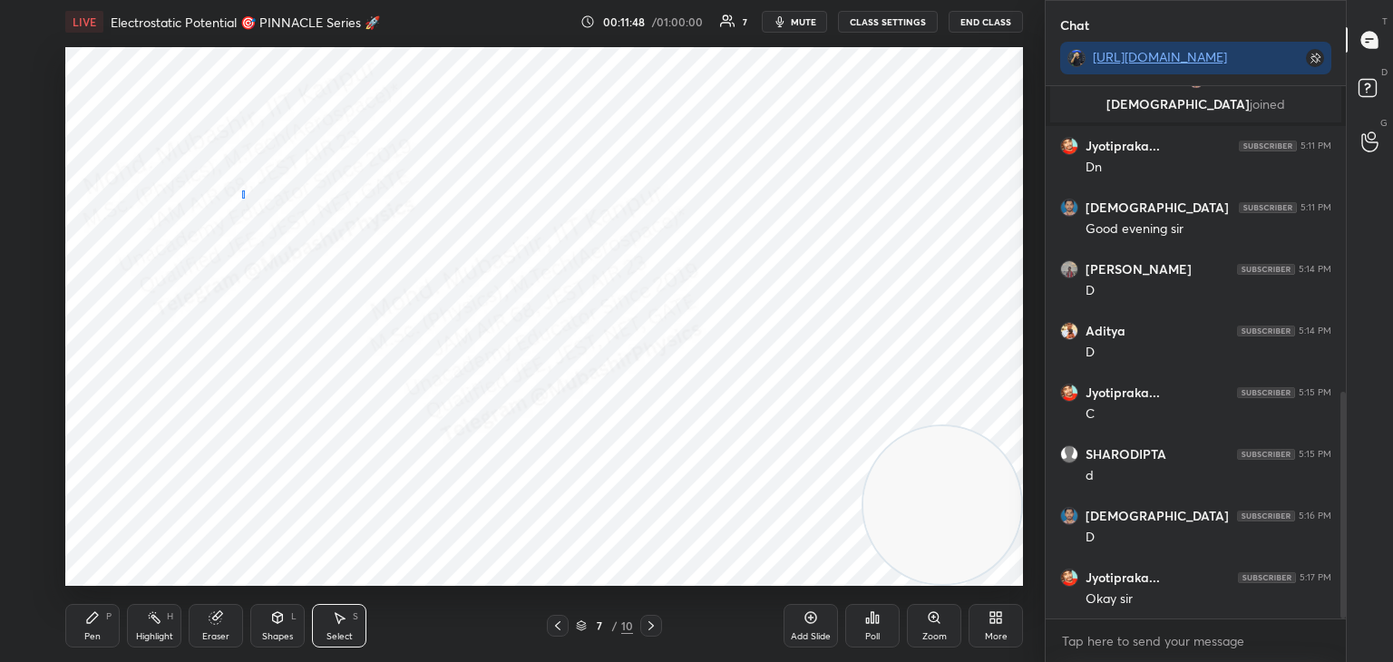
click at [259, 230] on div "0 ° Undo Copy Duplicate Duplicate to new slide Delete" at bounding box center [544, 316] width 958 height 539
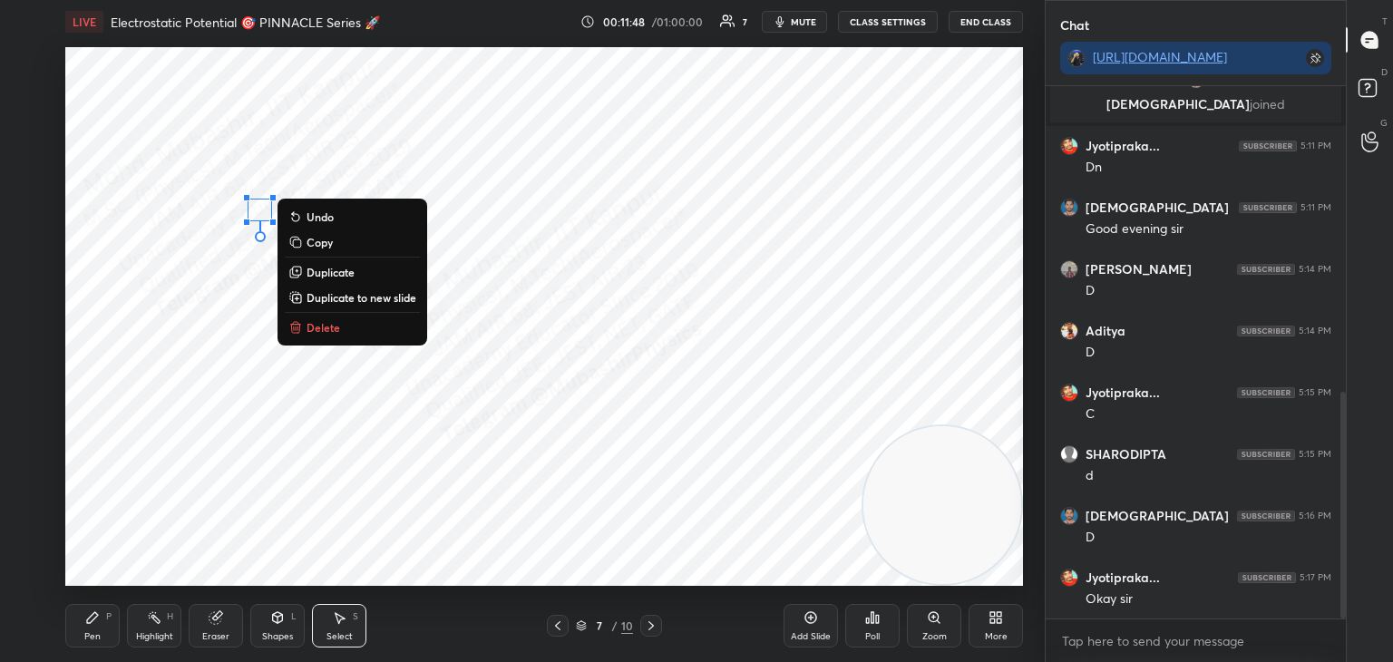
click at [317, 332] on p "Delete" at bounding box center [324, 327] width 34 height 15
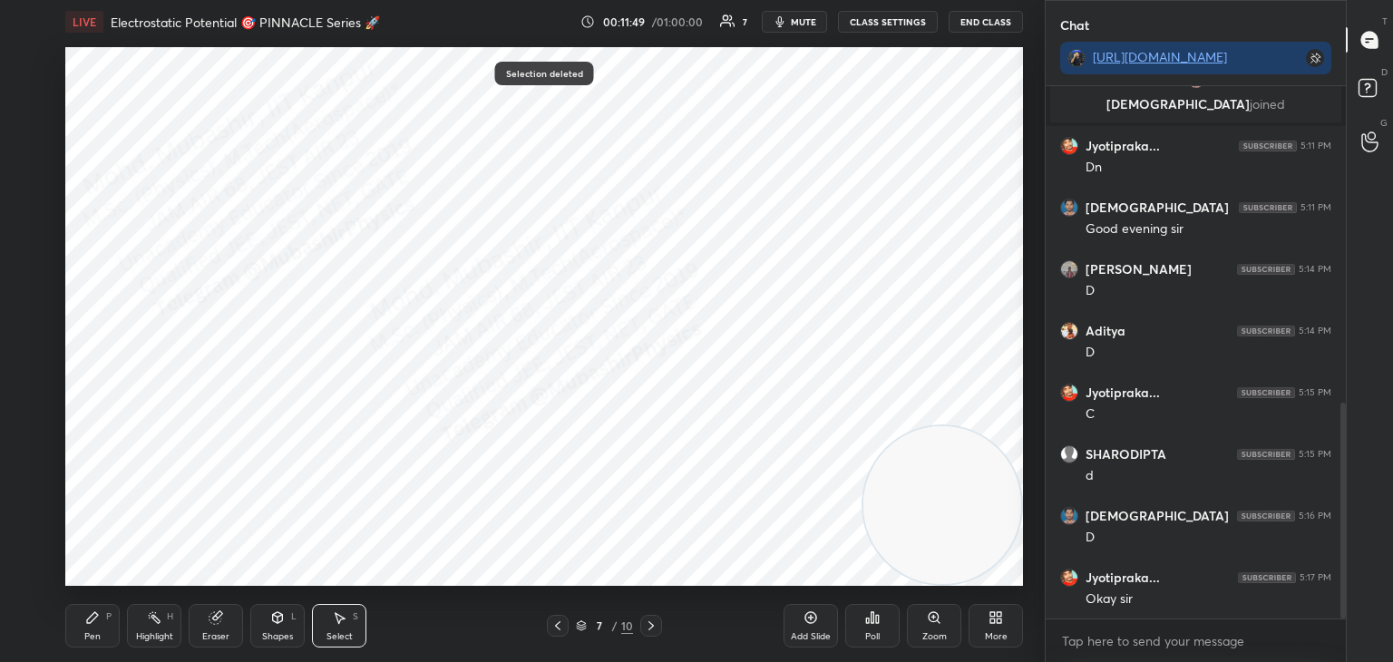
scroll to position [784, 0]
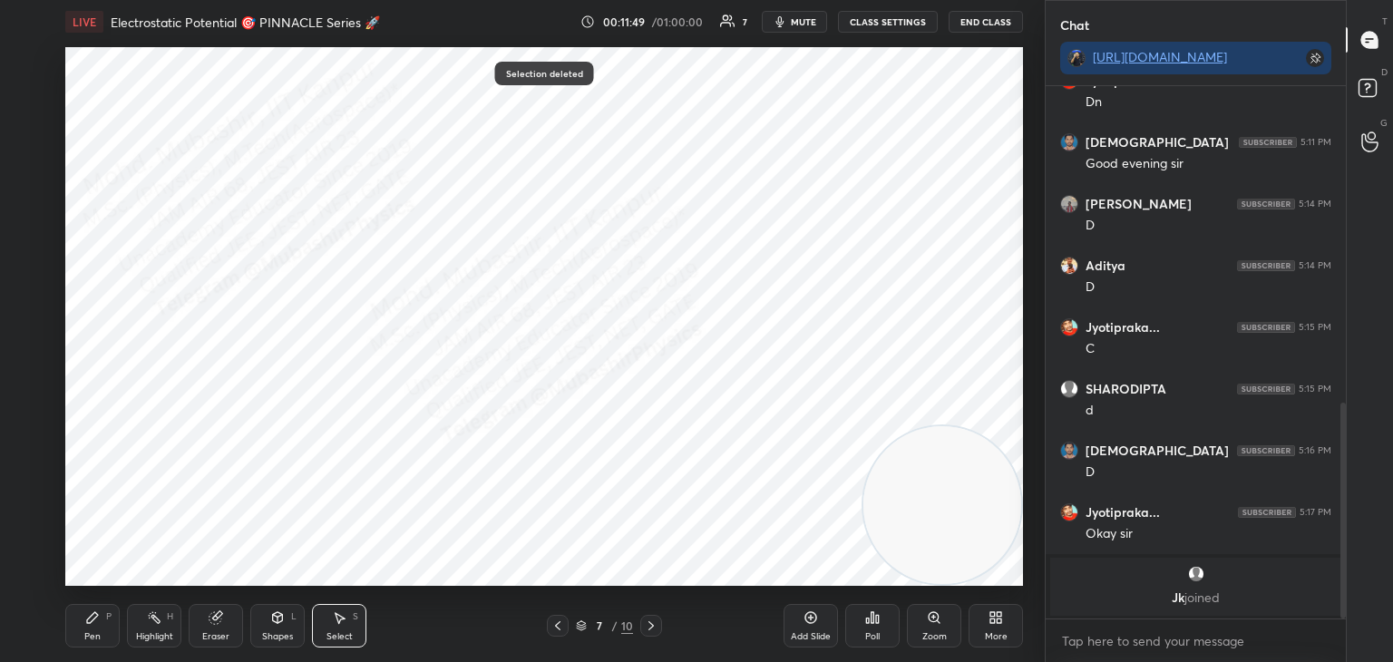
click at [139, 634] on div "Highlight H" at bounding box center [154, 626] width 54 height 44
drag, startPoint x: 95, startPoint y: 621, endPoint x: 99, endPoint y: 601, distance: 20.3
click at [95, 612] on icon at bounding box center [92, 617] width 15 height 15
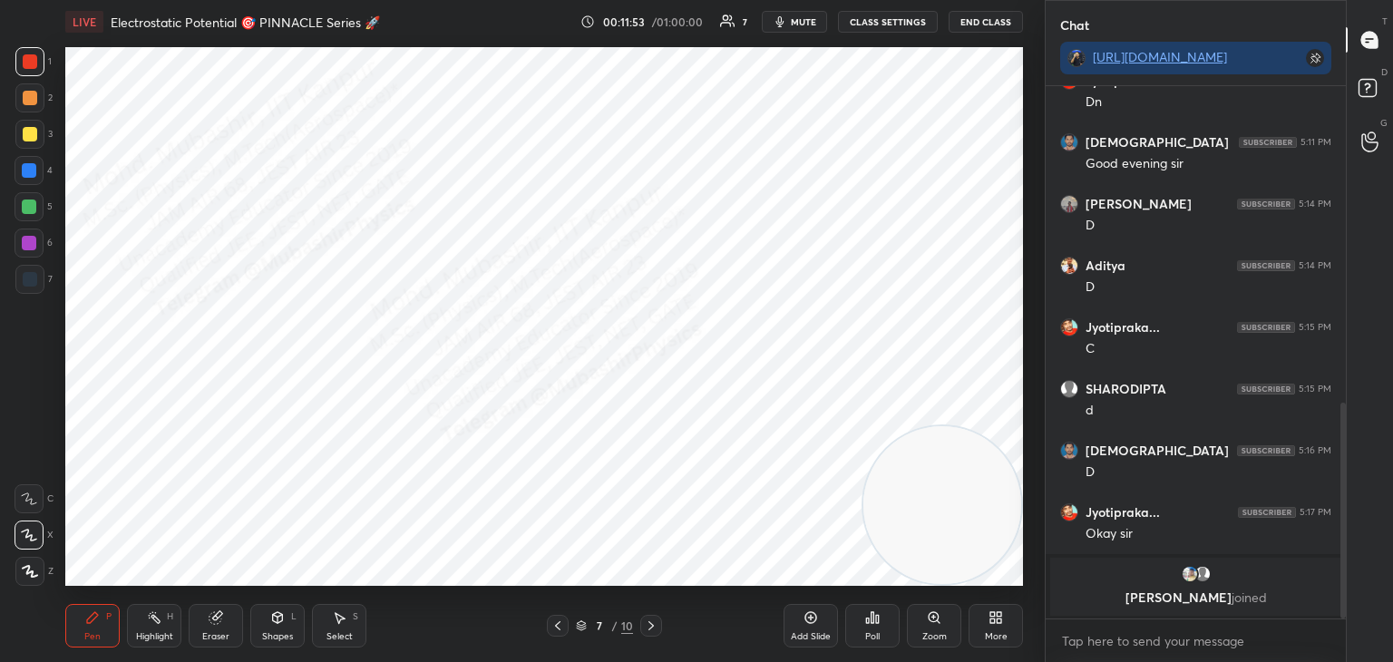
click at [795, 27] on button "mute" at bounding box center [794, 22] width 65 height 22
click at [30, 177] on div at bounding box center [29, 170] width 15 height 15
drag, startPoint x: 150, startPoint y: 629, endPoint x: 179, endPoint y: 603, distance: 38.6
click at [146, 627] on div "Highlight H" at bounding box center [154, 626] width 54 height 44
click at [797, 21] on span "unmute" at bounding box center [802, 21] width 39 height 13
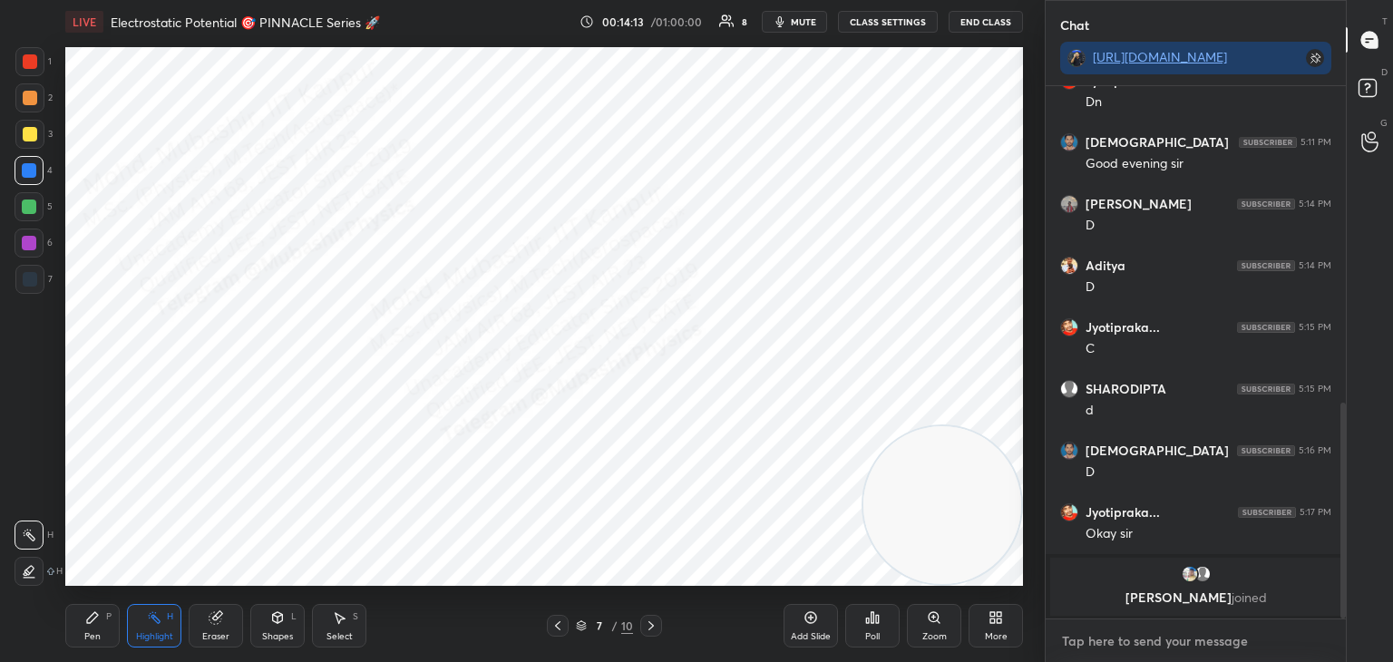
click at [1122, 640] on textarea at bounding box center [1195, 641] width 271 height 29
drag, startPoint x: 1114, startPoint y: 639, endPoint x: 1160, endPoint y: 608, distance: 55.6
click at [1115, 639] on textarea at bounding box center [1195, 641] width 271 height 29
type textarea "x"
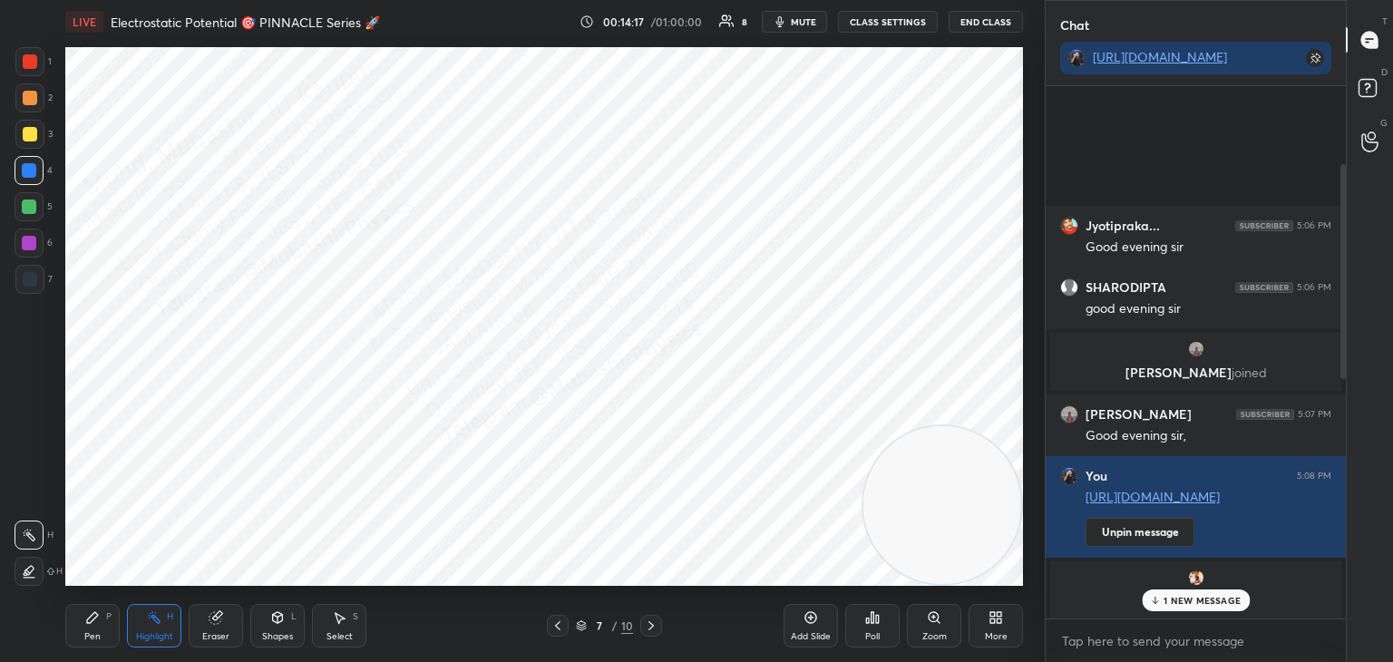
scroll to position [813, 0]
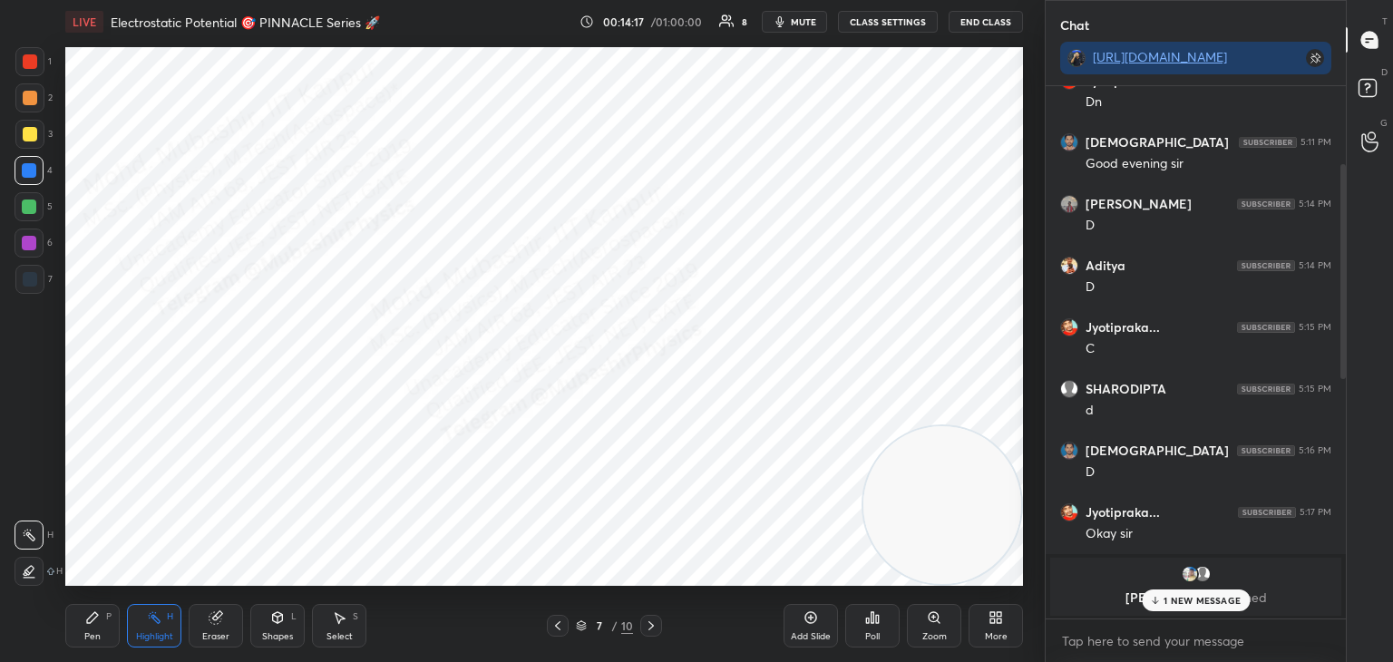
drag, startPoint x: 1342, startPoint y: 515, endPoint x: 1363, endPoint y: 651, distance: 137.6
click at [1369, 655] on div "Chat https://t.me/MubashirIITK Jyotipraka... 5:06 PM Good evening sir SHARODIPT…" at bounding box center [1219, 331] width 348 height 662
drag, startPoint x: 964, startPoint y: 523, endPoint x: 993, endPoint y: 517, distance: 29.7
click at [998, 524] on video at bounding box center [943, 505] width 158 height 158
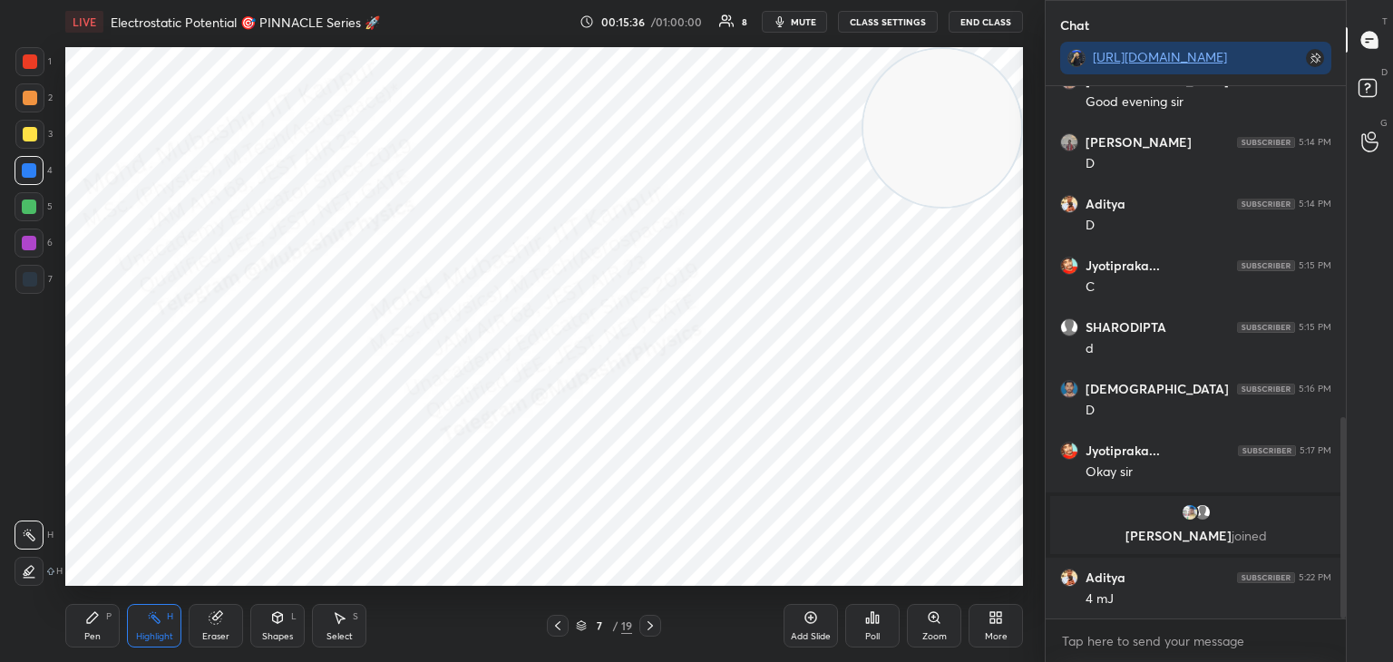
drag, startPoint x: 232, startPoint y: 460, endPoint x: 991, endPoint y: 90, distance: 844.6
click at [1000, 95] on video at bounding box center [943, 128] width 158 height 158
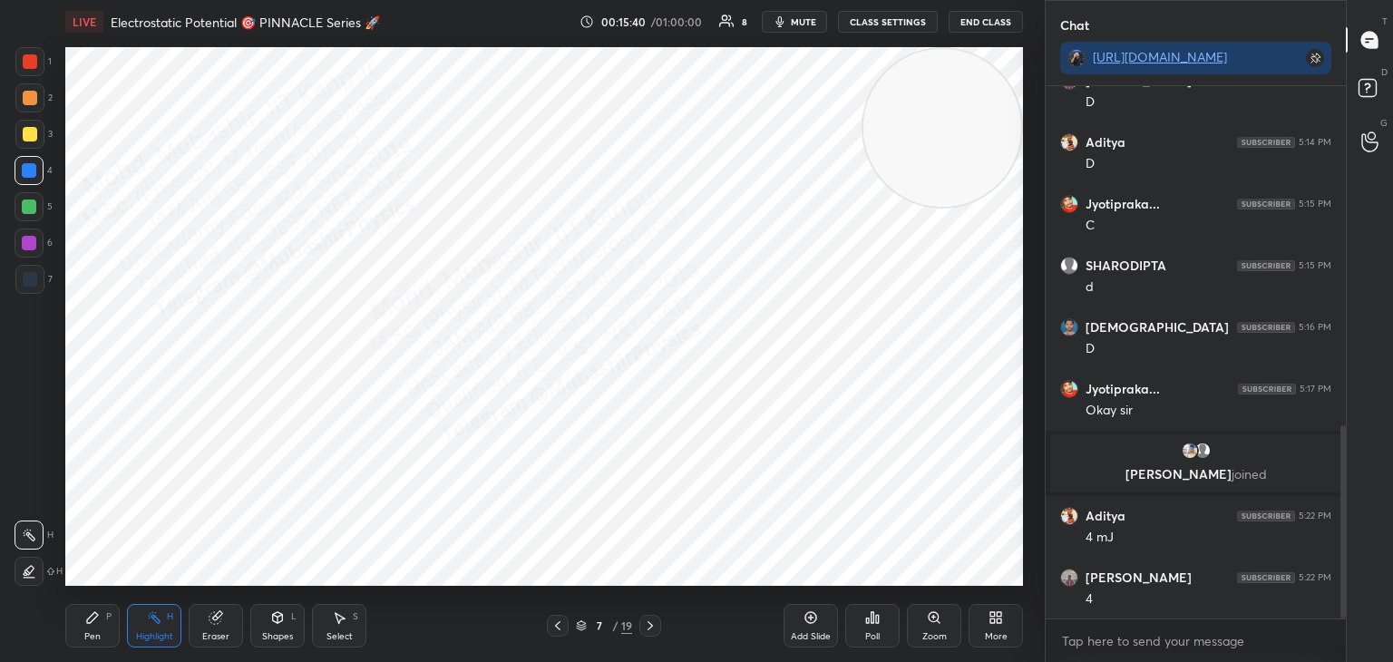
click at [801, 20] on span "mute" at bounding box center [803, 21] width 25 height 13
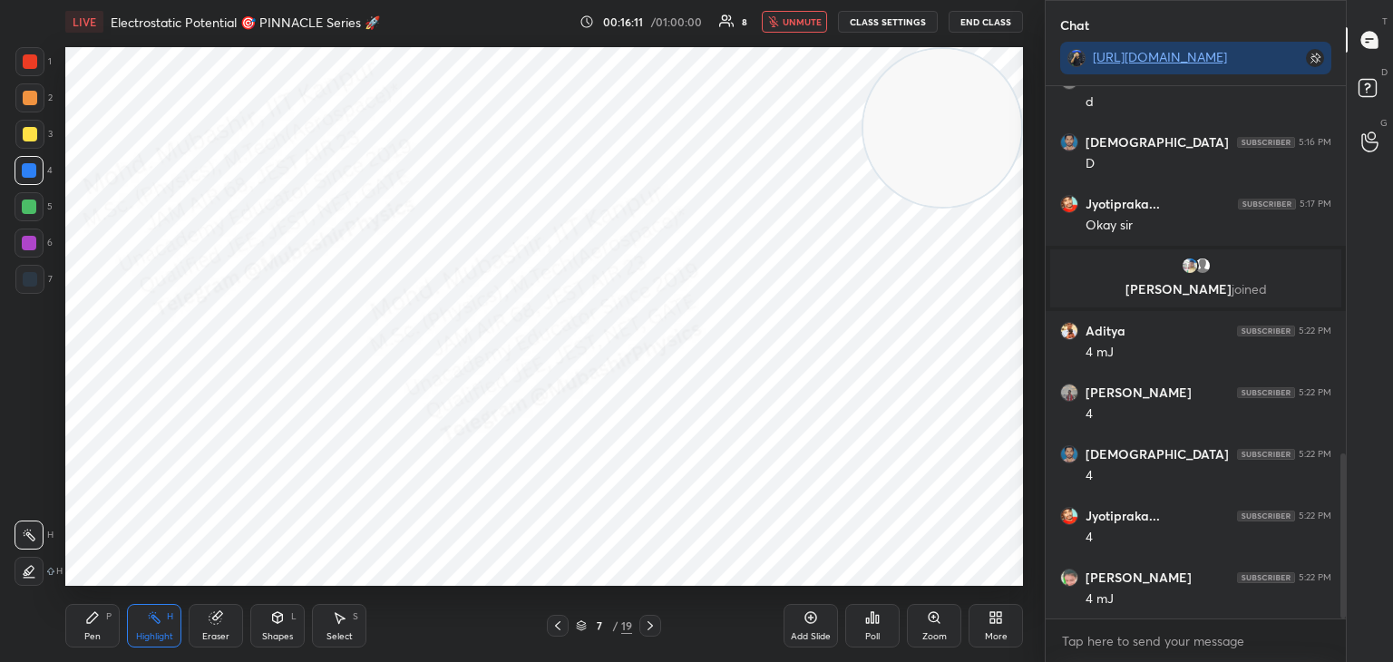
scroll to position [1183, 0]
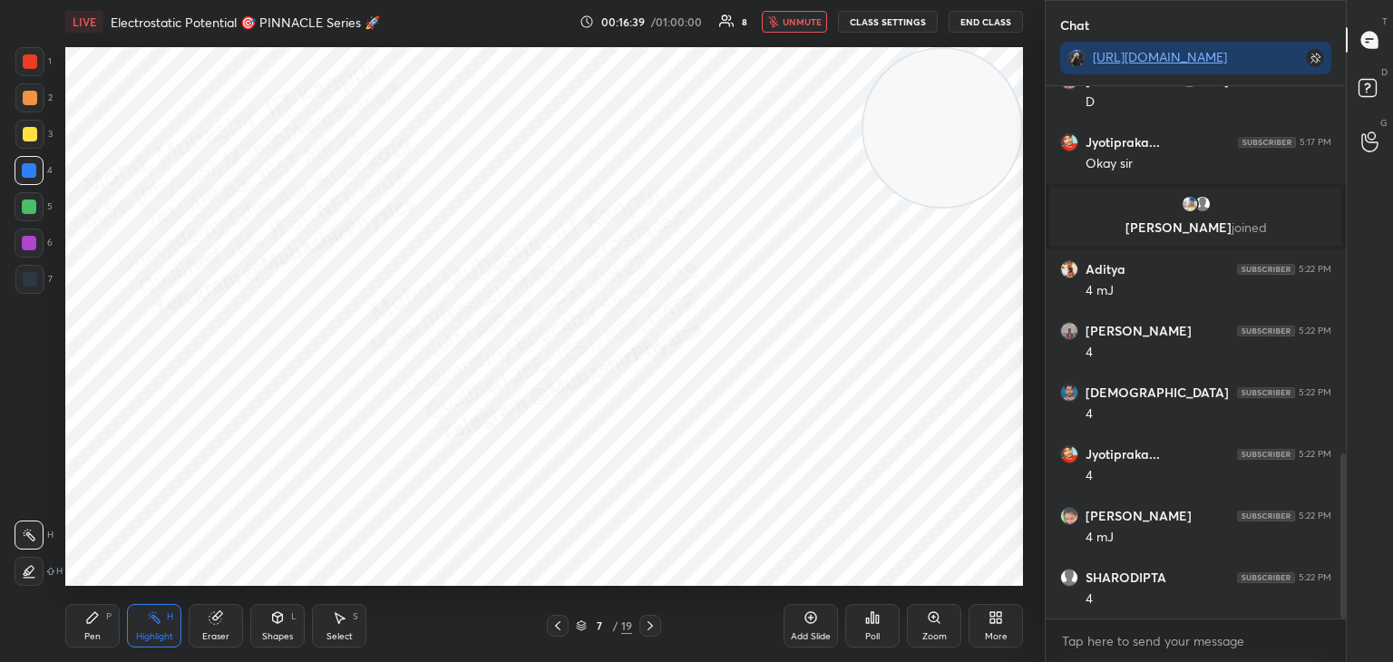
drag, startPoint x: 801, startPoint y: 21, endPoint x: 772, endPoint y: 42, distance: 35.7
click at [802, 21] on span "unmute" at bounding box center [802, 21] width 39 height 13
click at [97, 626] on div "Pen P" at bounding box center [92, 626] width 54 height 44
drag, startPoint x: 941, startPoint y: 128, endPoint x: 257, endPoint y: 259, distance: 696.4
click at [539, 236] on video at bounding box center [618, 157] width 158 height 158
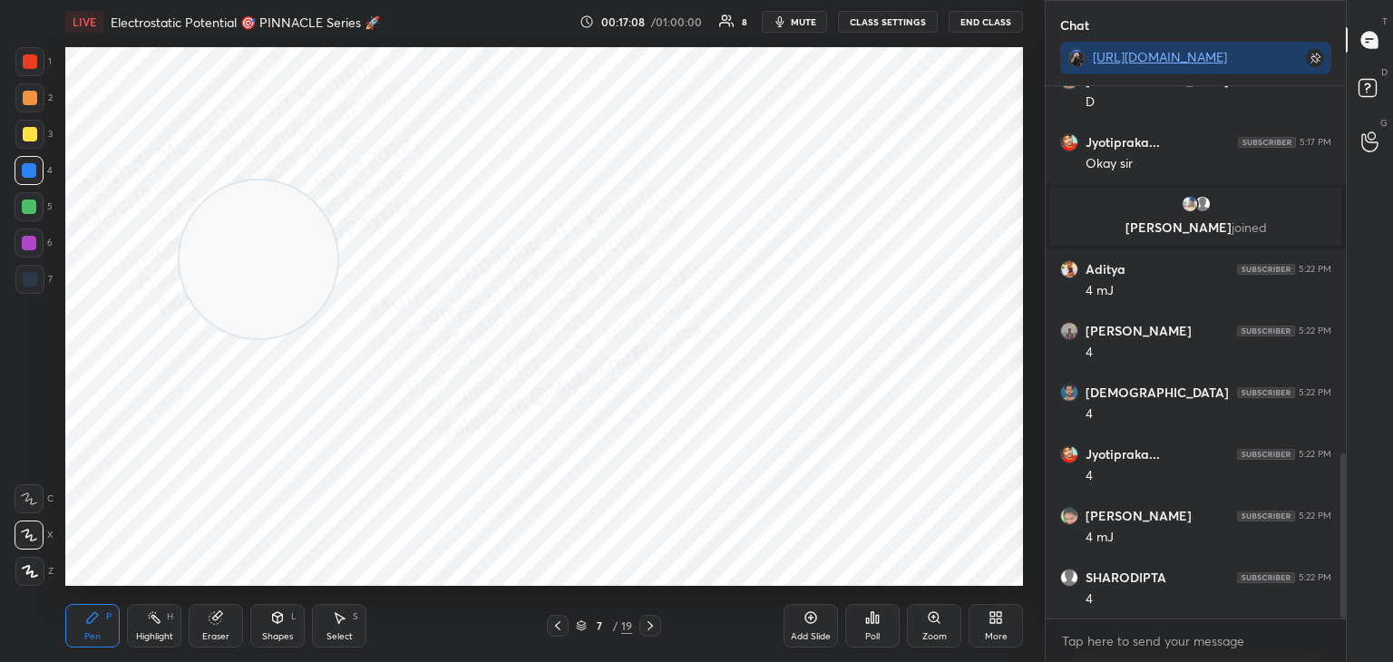
click at [22, 255] on div at bounding box center [29, 243] width 29 height 29
drag, startPoint x: 282, startPoint y: 291, endPoint x: 126, endPoint y: 193, distance: 184.2
click at [106, 74] on video at bounding box center [146, 128] width 158 height 158
drag, startPoint x: 160, startPoint y: 636, endPoint x: 162, endPoint y: 594, distance: 41.8
click at [160, 632] on div "Highlight" at bounding box center [154, 636] width 37 height 9
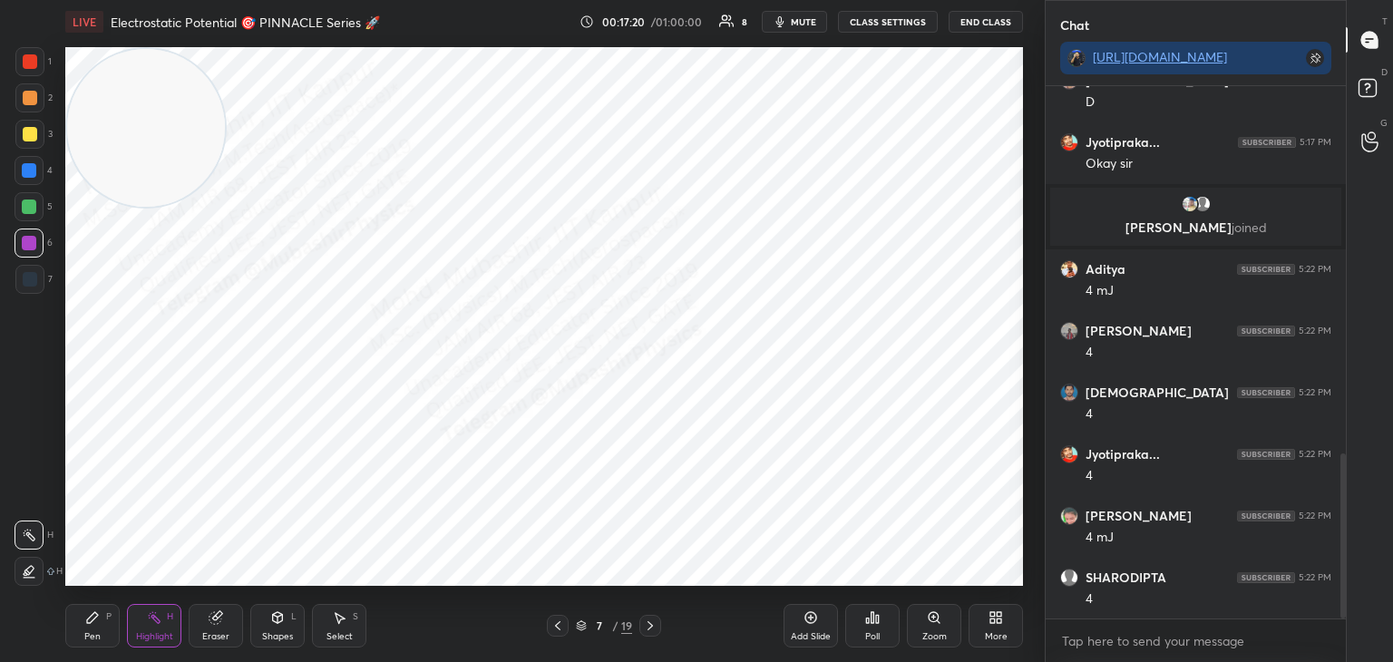
drag, startPoint x: 86, startPoint y: 619, endPoint x: 14, endPoint y: 249, distance: 376.2
click at [86, 621] on icon at bounding box center [92, 617] width 15 height 15
click at [29, 170] on div at bounding box center [29, 170] width 15 height 15
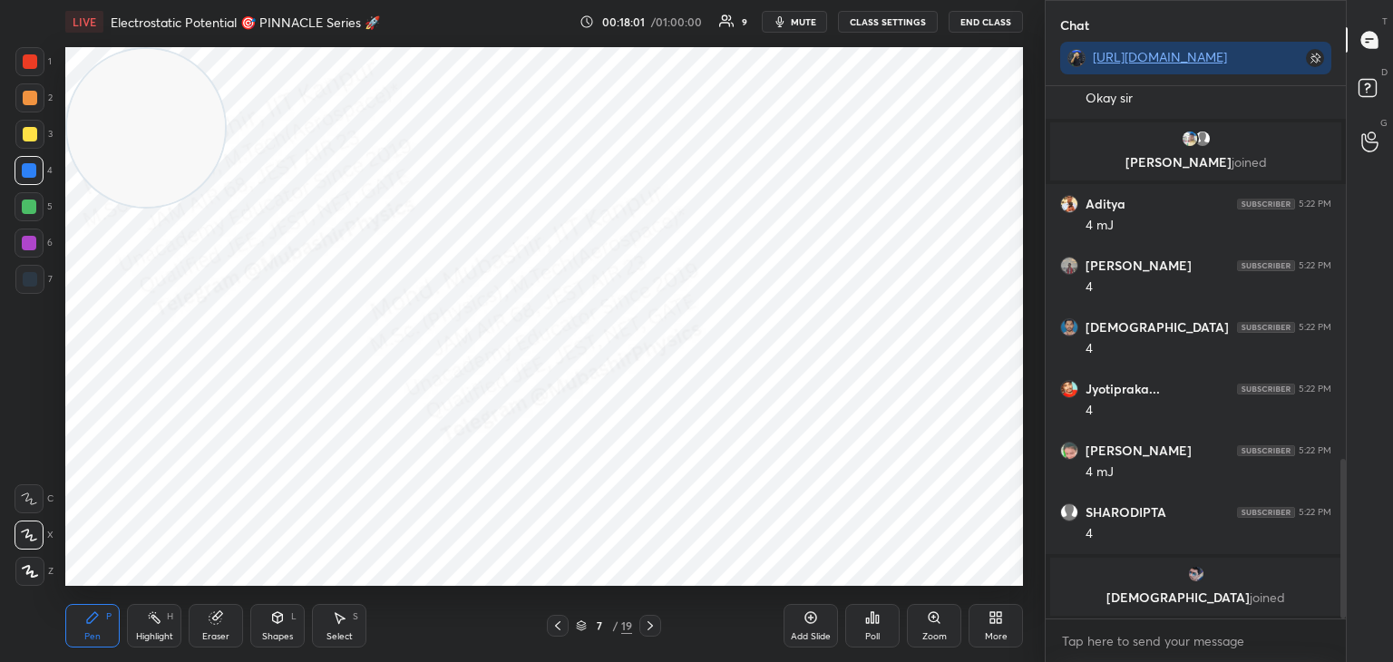
scroll to position [1136, 0]
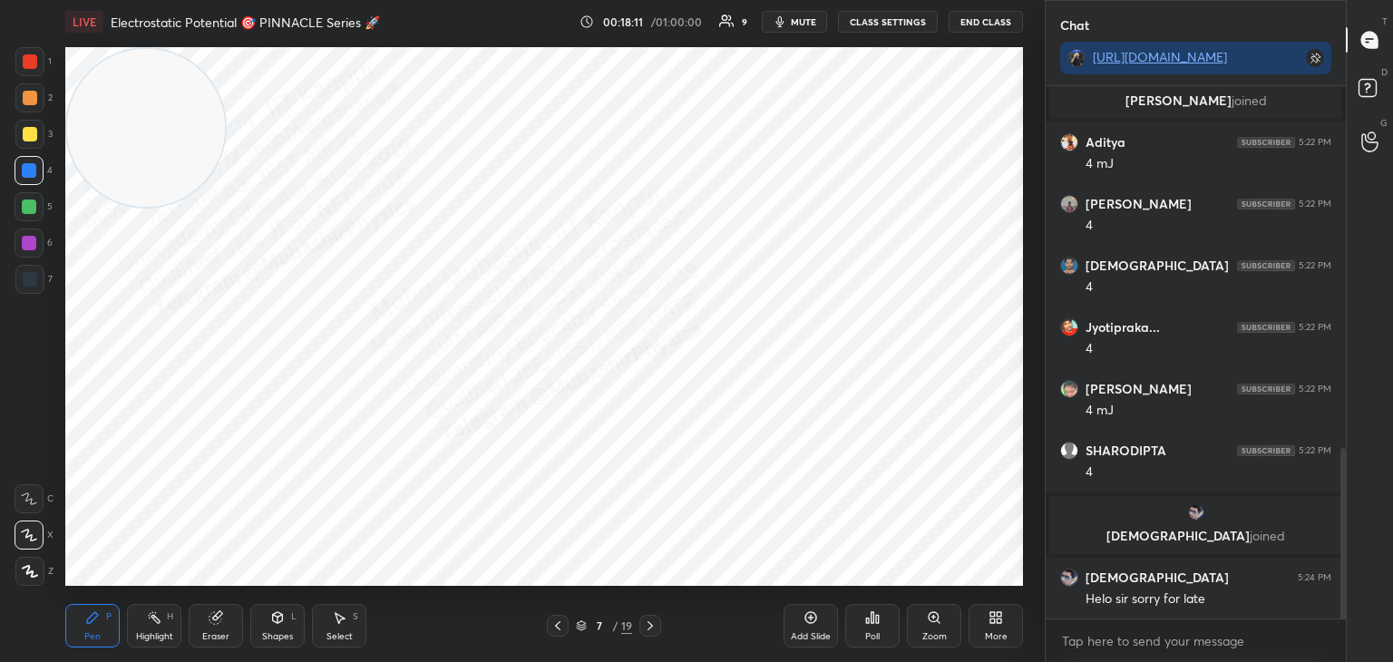
click at [32, 139] on div at bounding box center [30, 134] width 15 height 15
click at [55, 209] on div "1 2 3 4 5 6 7 C X Z C X Z E E Erase all H H" at bounding box center [29, 316] width 58 height 539
click at [36, 208] on div at bounding box center [29, 207] width 15 height 15
click at [152, 626] on div "Highlight H" at bounding box center [154, 626] width 54 height 44
click at [803, 23] on span "mute" at bounding box center [803, 21] width 25 height 13
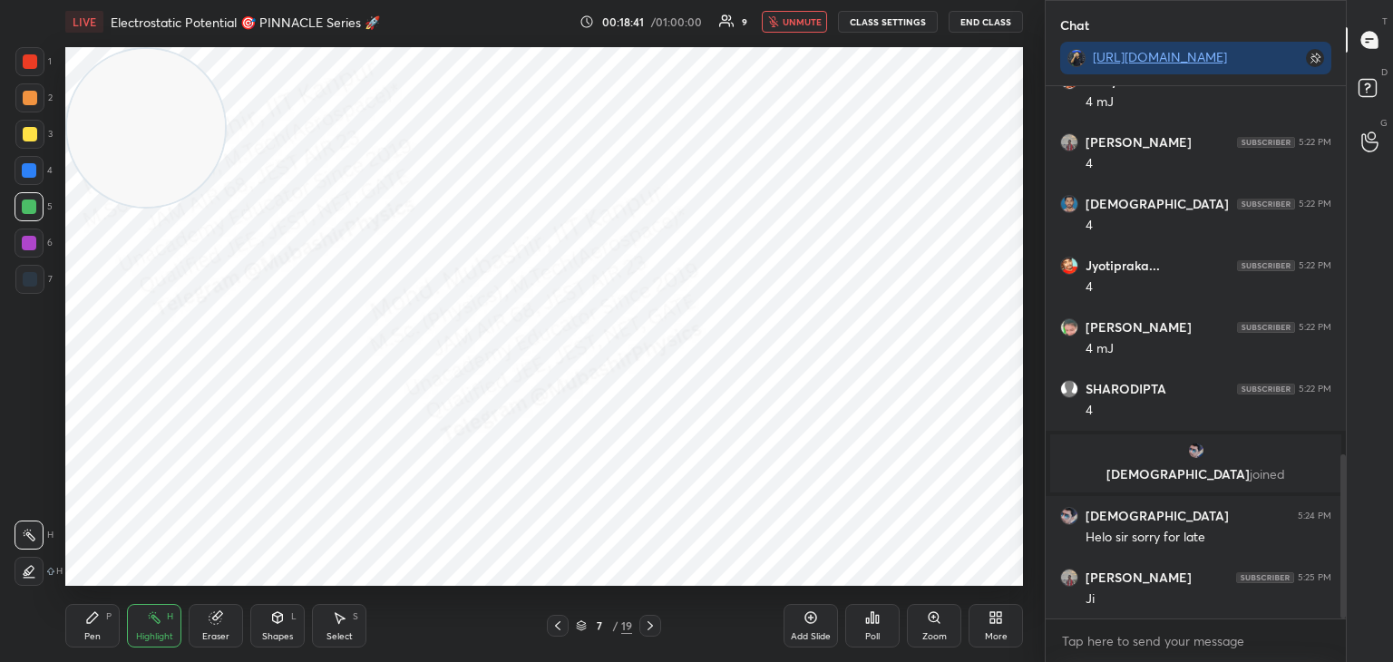
scroll to position [1259, 0]
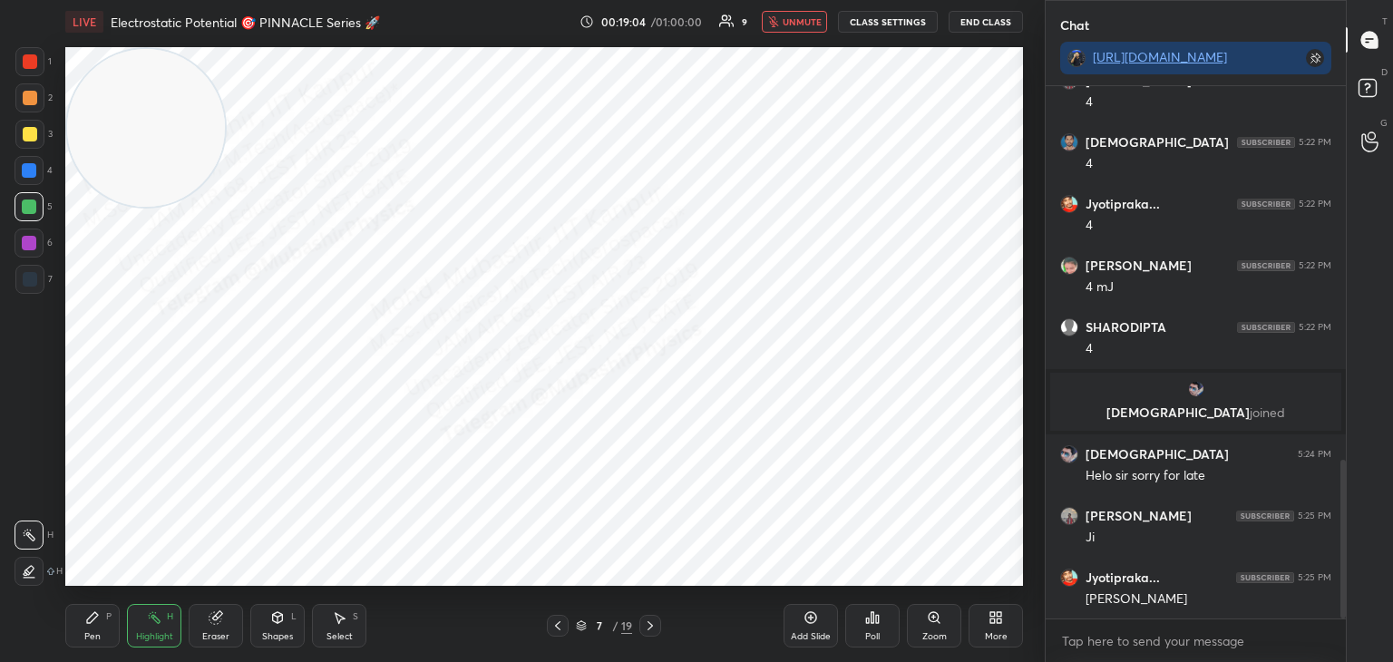
click at [653, 625] on icon at bounding box center [650, 626] width 15 height 15
drag, startPoint x: 161, startPoint y: 146, endPoint x: 967, endPoint y: 589, distance: 919.1
click at [985, 594] on div "LIVE Electrostatic Potential 🎯 PINNACLE Series 🚀 00:19:05 / 01:00:00 9 unmute C…" at bounding box center [544, 331] width 972 height 662
click at [77, 629] on div "Pen P" at bounding box center [92, 626] width 54 height 44
click at [36, 293] on div at bounding box center [29, 279] width 29 height 29
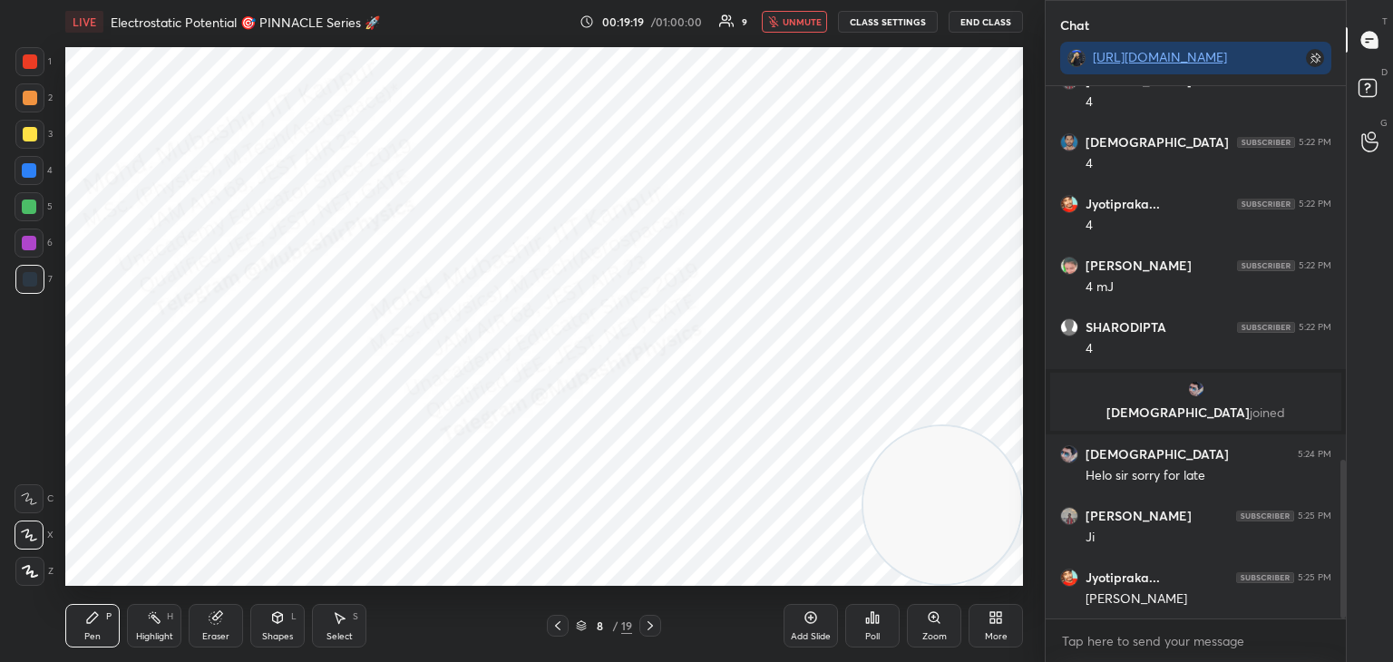
click at [813, 27] on button "unmute" at bounding box center [794, 22] width 65 height 22
click at [809, 26] on span "mute" at bounding box center [803, 21] width 25 height 13
click at [139, 618] on div "Highlight H" at bounding box center [154, 626] width 54 height 44
click at [792, 26] on span "unmute" at bounding box center [802, 21] width 39 height 13
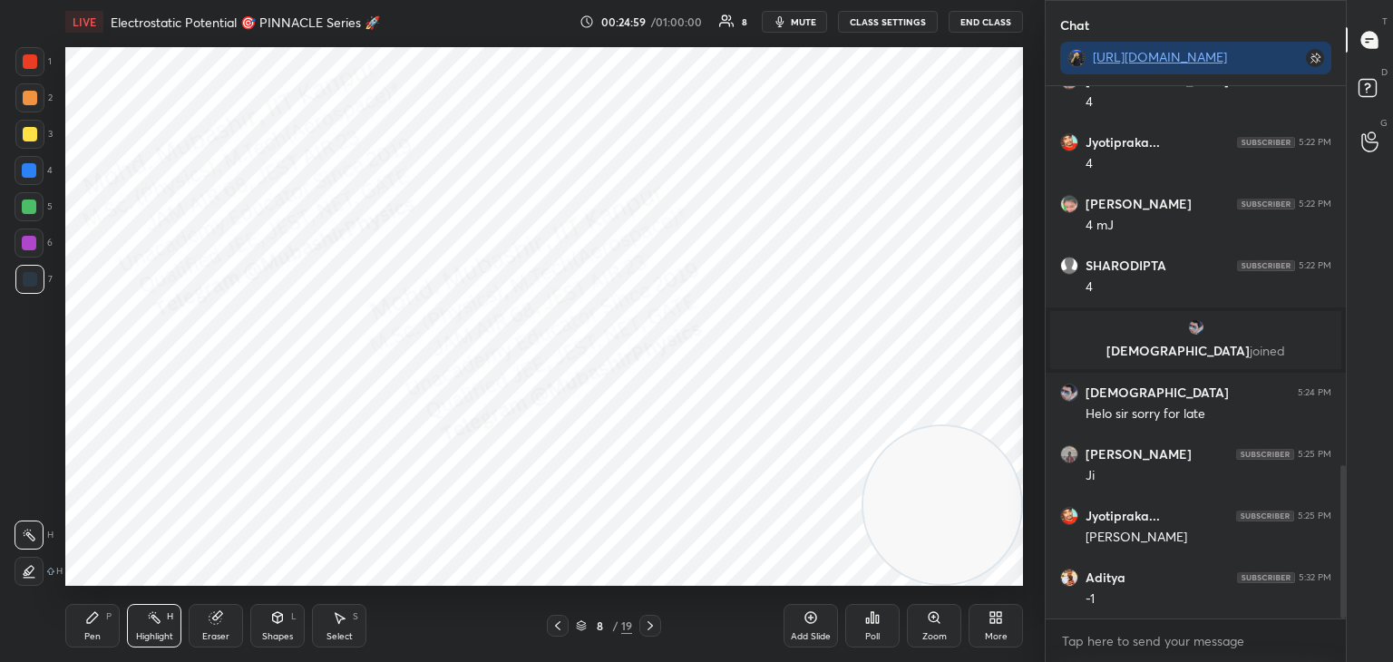
click at [795, 24] on span "mute" at bounding box center [803, 21] width 25 height 13
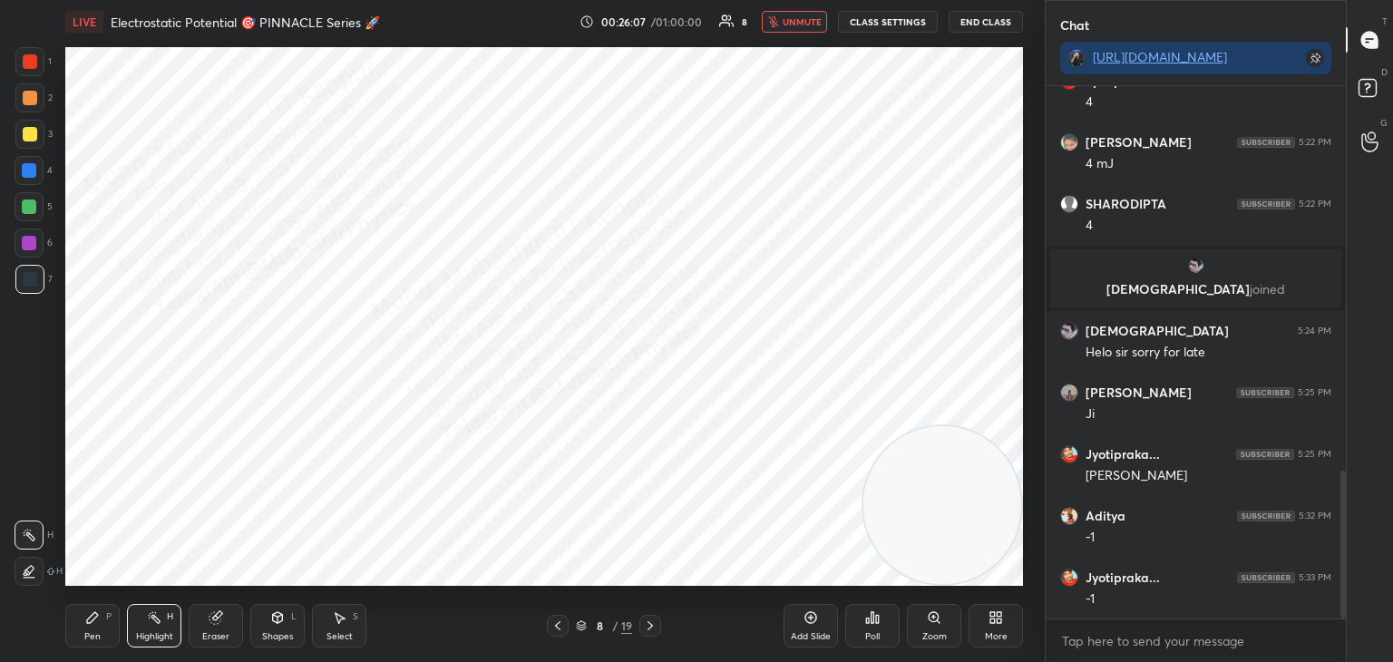
scroll to position [1444, 0]
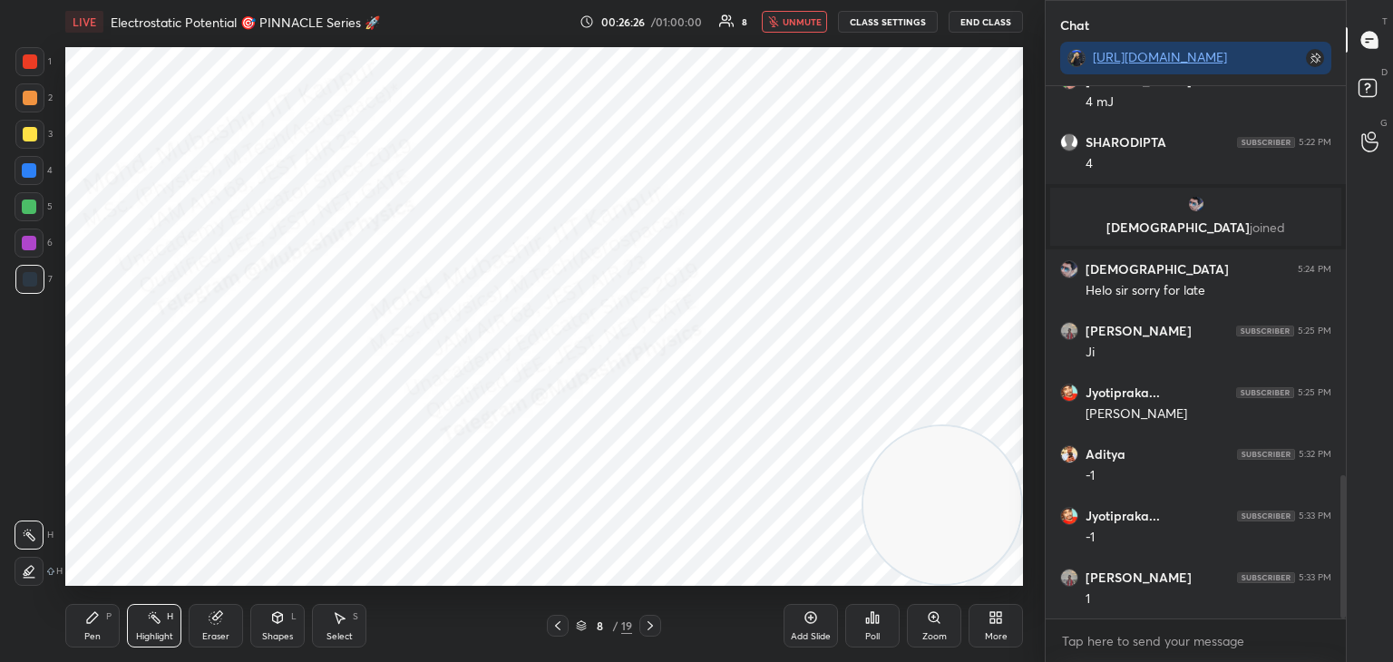
click at [810, 19] on span "unmute" at bounding box center [802, 21] width 39 height 13
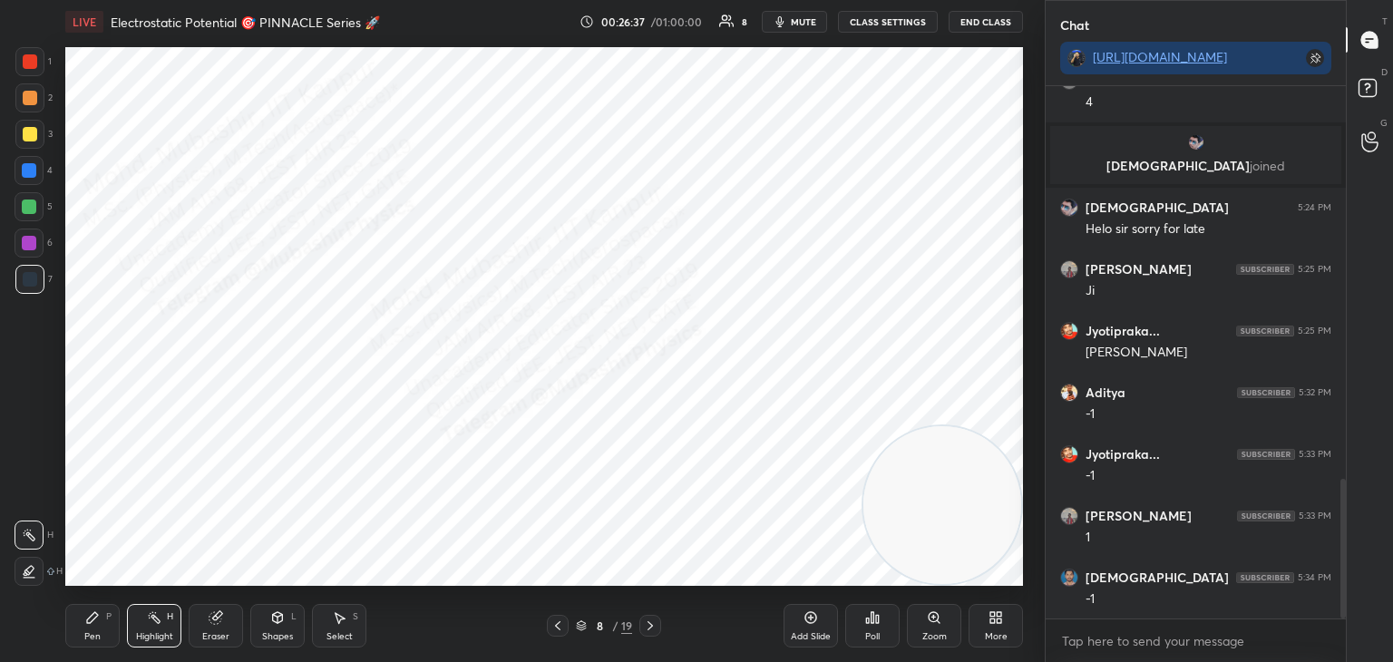
drag, startPoint x: 90, startPoint y: 621, endPoint x: 81, endPoint y: 594, distance: 28.7
click at [93, 625] on icon at bounding box center [92, 617] width 15 height 15
click at [23, 186] on div "4" at bounding box center [34, 174] width 38 height 36
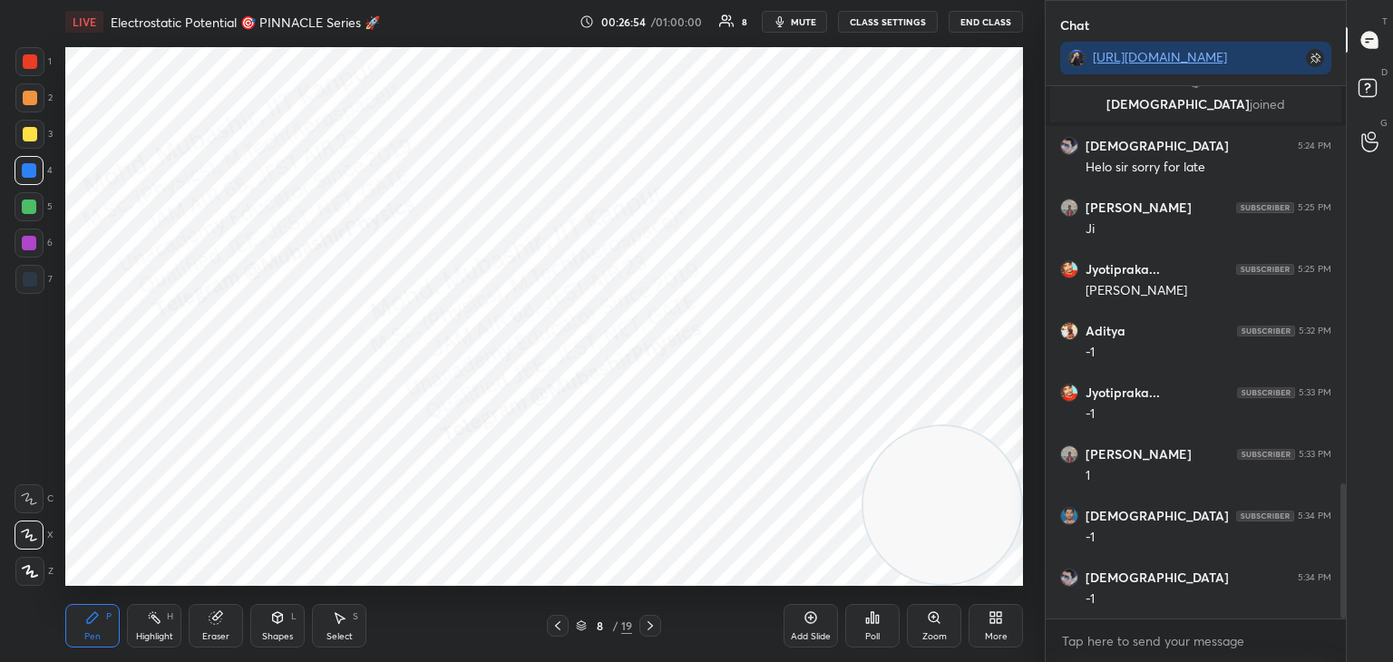
click at [28, 150] on div "3" at bounding box center [33, 138] width 37 height 36
drag, startPoint x: 34, startPoint y: 182, endPoint x: 59, endPoint y: 223, distance: 48.1
click at [35, 182] on div at bounding box center [29, 170] width 29 height 29
drag, startPoint x: 901, startPoint y: 456, endPoint x: 864, endPoint y: 285, distance: 175.2
click at [882, 274] on video at bounding box center [943, 292] width 158 height 158
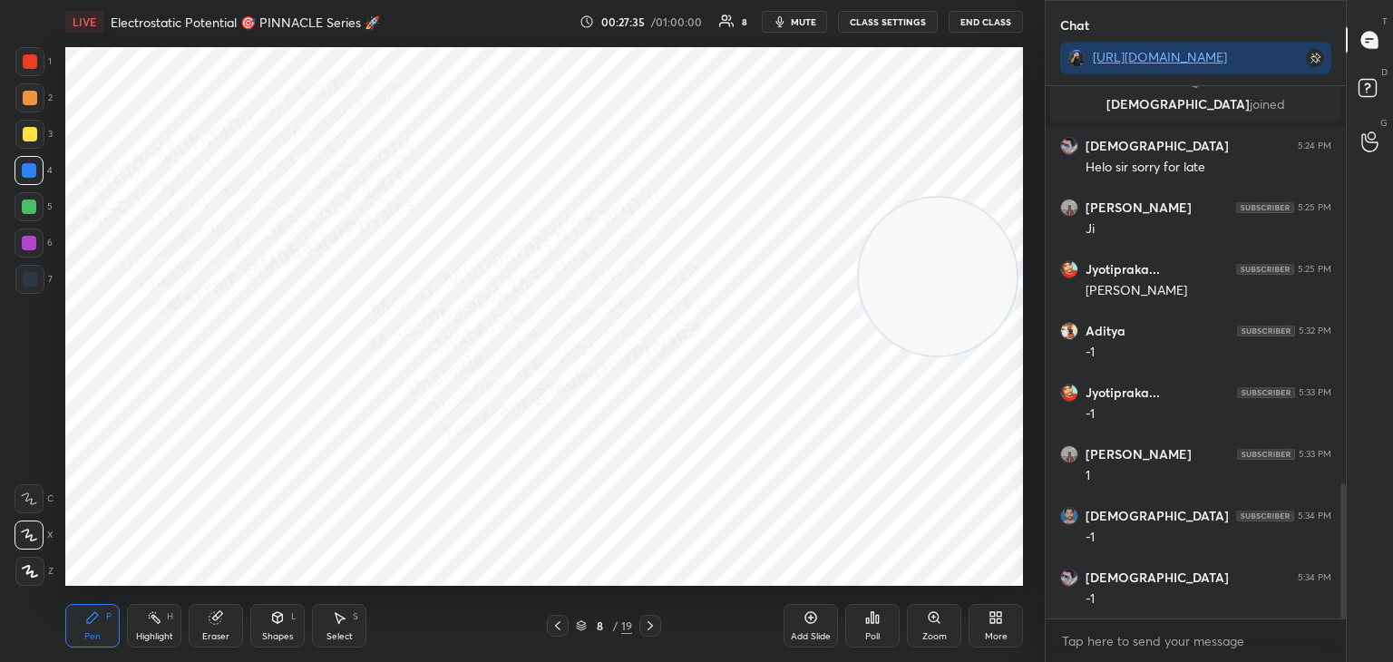
click at [656, 629] on icon at bounding box center [650, 626] width 15 height 15
click at [552, 621] on icon at bounding box center [558, 626] width 15 height 15
click at [642, 629] on div at bounding box center [650, 626] width 22 height 22
drag, startPoint x: 930, startPoint y: 298, endPoint x: 152, endPoint y: 476, distance: 797.4
click at [286, 507] on video at bounding box center [365, 480] width 158 height 158
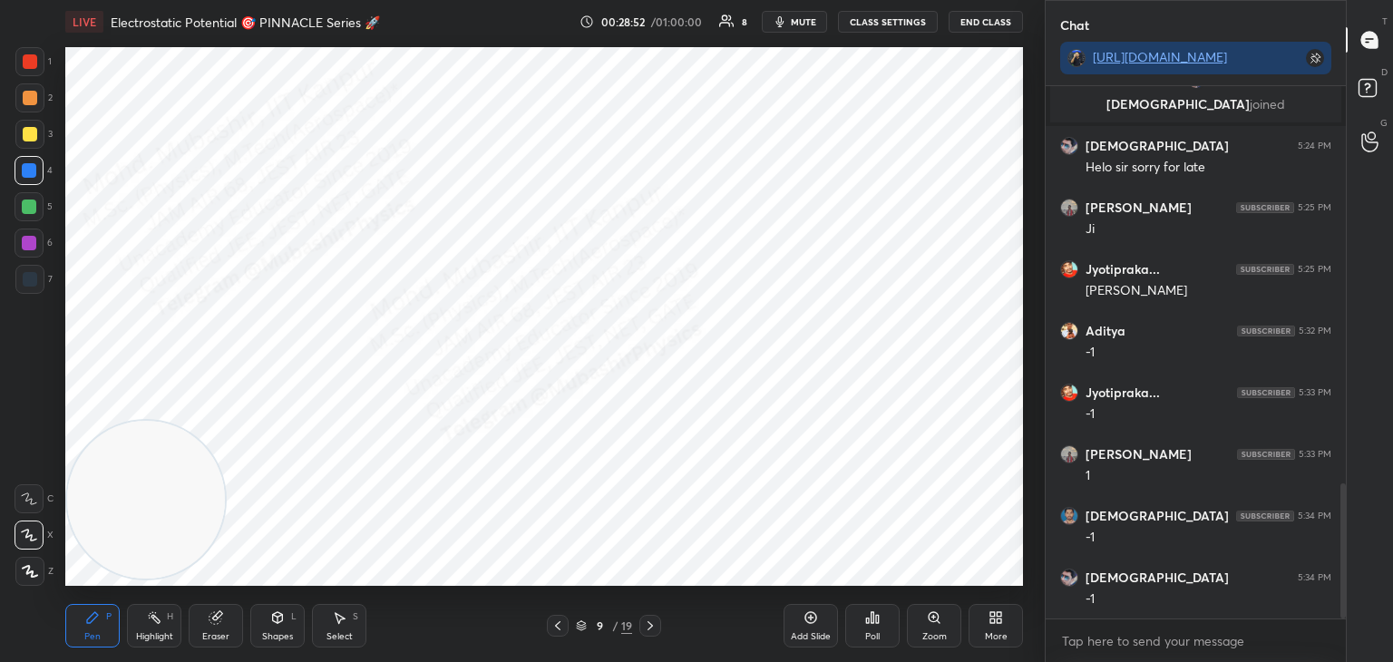
click at [33, 136] on div at bounding box center [30, 134] width 15 height 15
drag, startPoint x: 33, startPoint y: 101, endPoint x: 54, endPoint y: 107, distance: 21.8
click at [33, 100] on div at bounding box center [30, 98] width 15 height 15
click at [28, 170] on div at bounding box center [29, 170] width 15 height 15
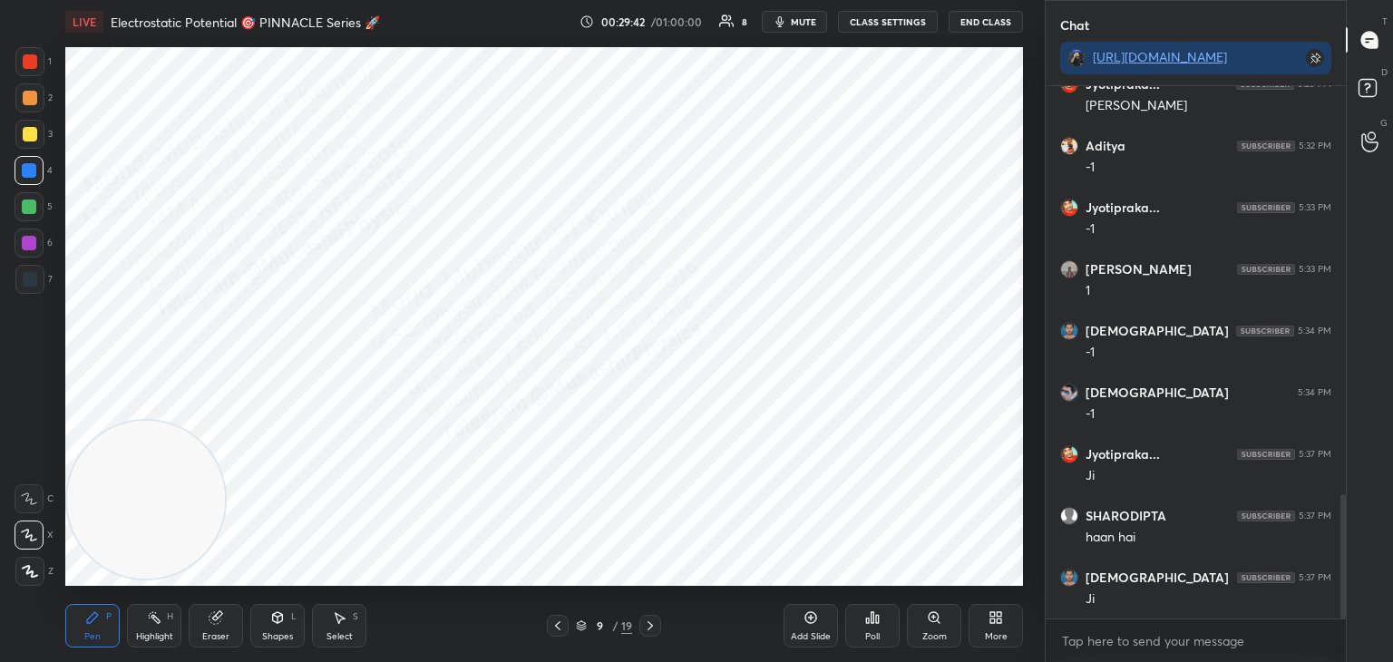
scroll to position [1814, 0]
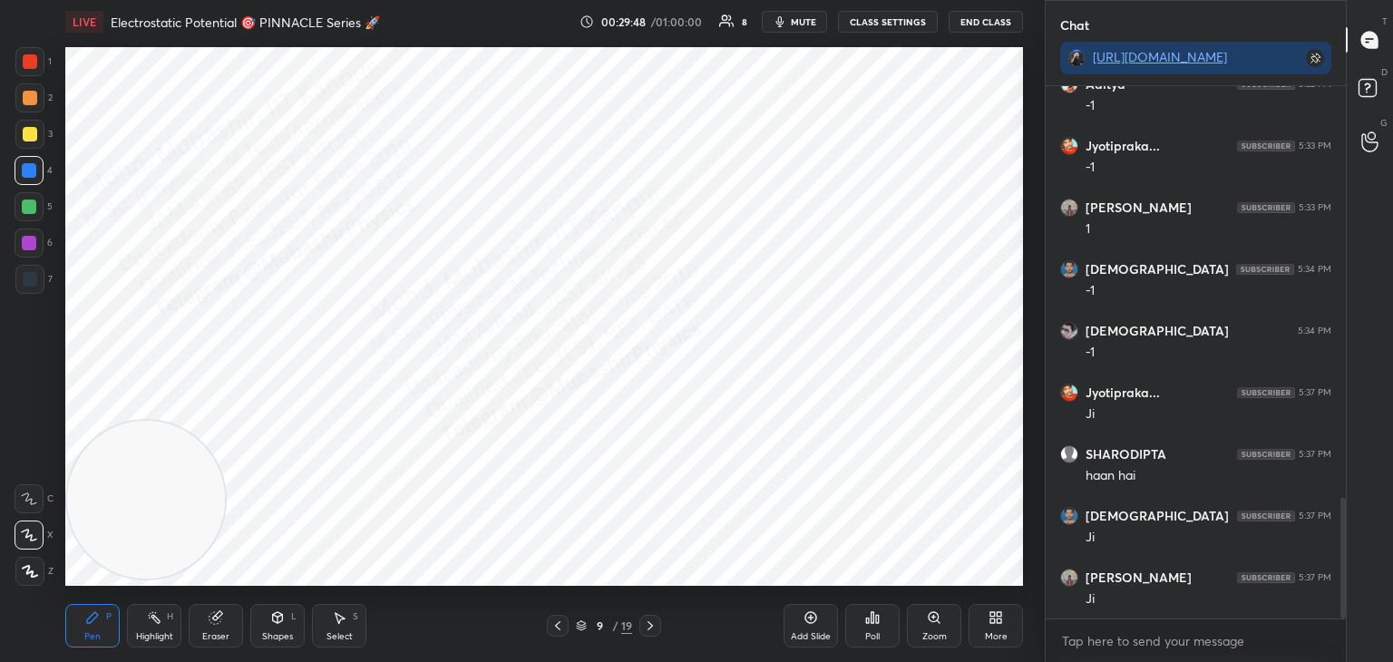
click at [142, 625] on div "Highlight H" at bounding box center [154, 626] width 54 height 44
drag, startPoint x: 273, startPoint y: 493, endPoint x: 947, endPoint y: 390, distance: 681.7
click at [890, 385] on video at bounding box center [811, 360] width 158 height 158
click at [87, 633] on div "Pen" at bounding box center [92, 636] width 16 height 9
click at [29, 204] on div at bounding box center [29, 207] width 15 height 15
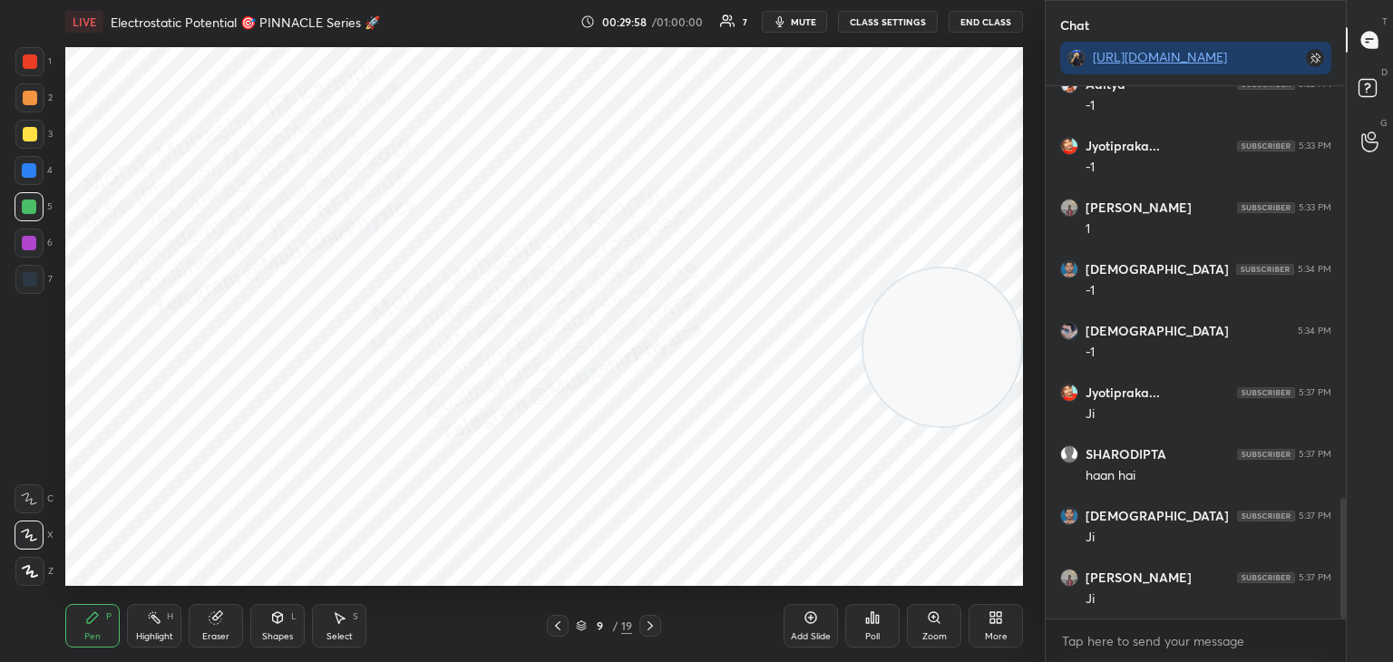
click at [556, 627] on icon at bounding box center [558, 626] width 15 height 15
click at [558, 627] on icon at bounding box center [558, 626] width 15 height 15
click at [560, 629] on icon at bounding box center [558, 626] width 15 height 15
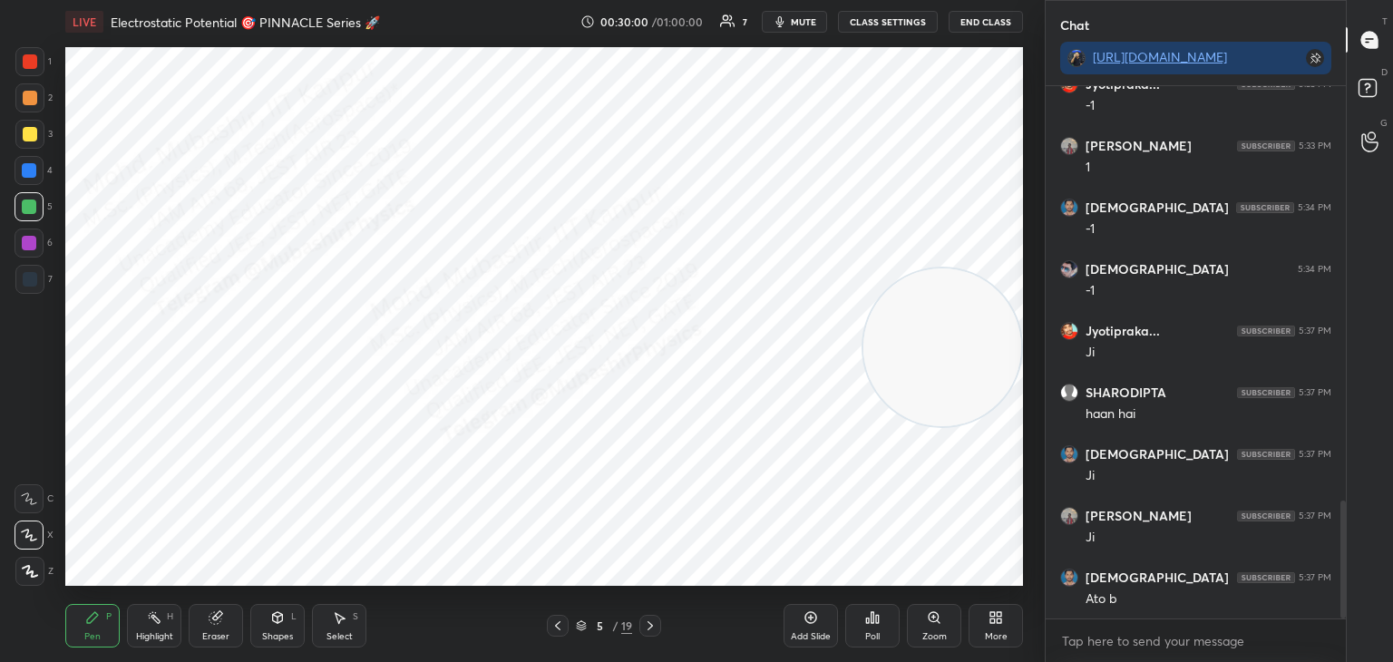
drag, startPoint x: 161, startPoint y: 623, endPoint x: 162, endPoint y: 594, distance: 29.1
click at [157, 623] on icon at bounding box center [154, 617] width 15 height 15
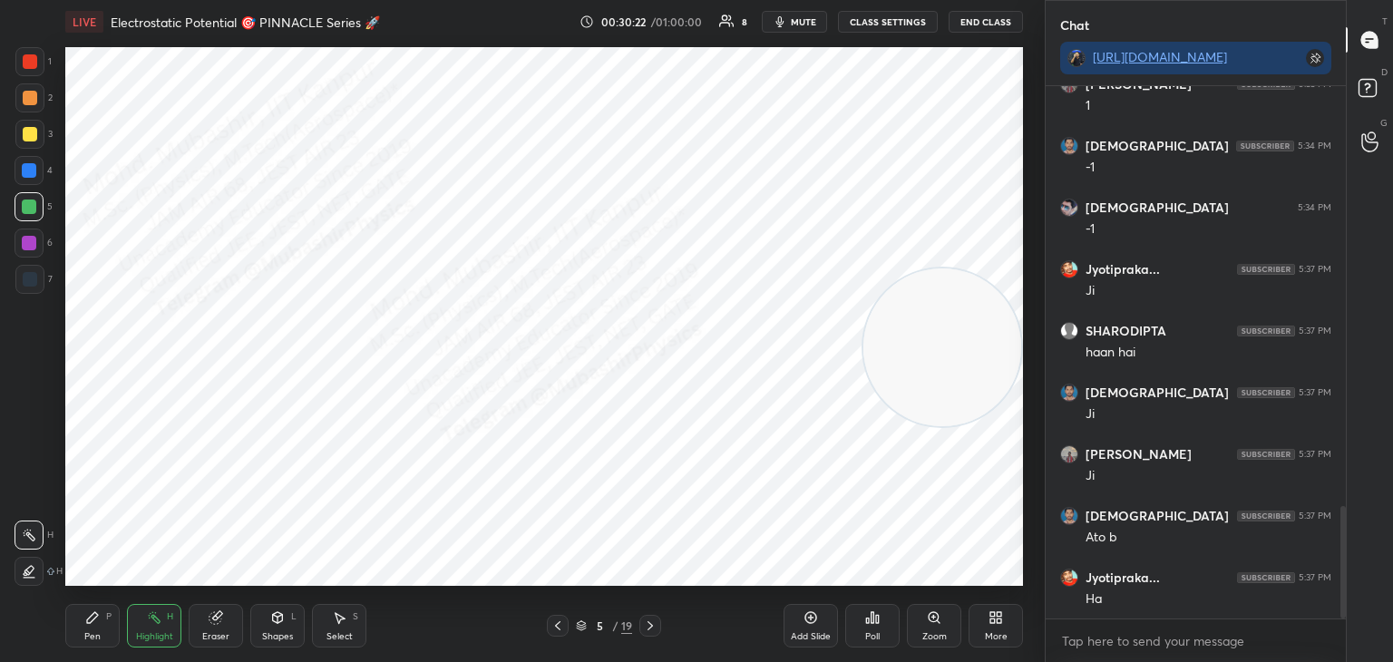
scroll to position [1999, 0]
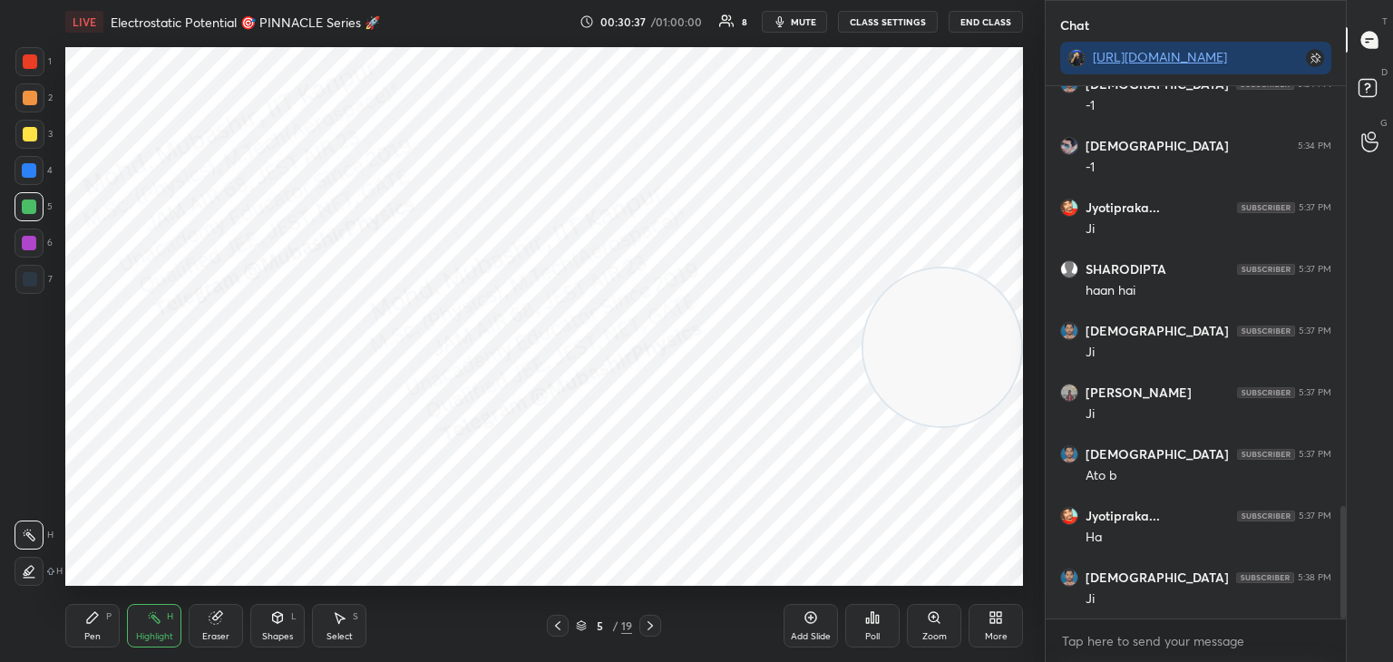
click at [654, 622] on icon at bounding box center [650, 626] width 15 height 15
click at [650, 624] on icon at bounding box center [650, 626] width 15 height 15
click at [647, 624] on icon at bounding box center [650, 626] width 15 height 15
click at [647, 622] on icon at bounding box center [650, 626] width 15 height 15
click at [88, 629] on div "Pen P" at bounding box center [92, 626] width 54 height 44
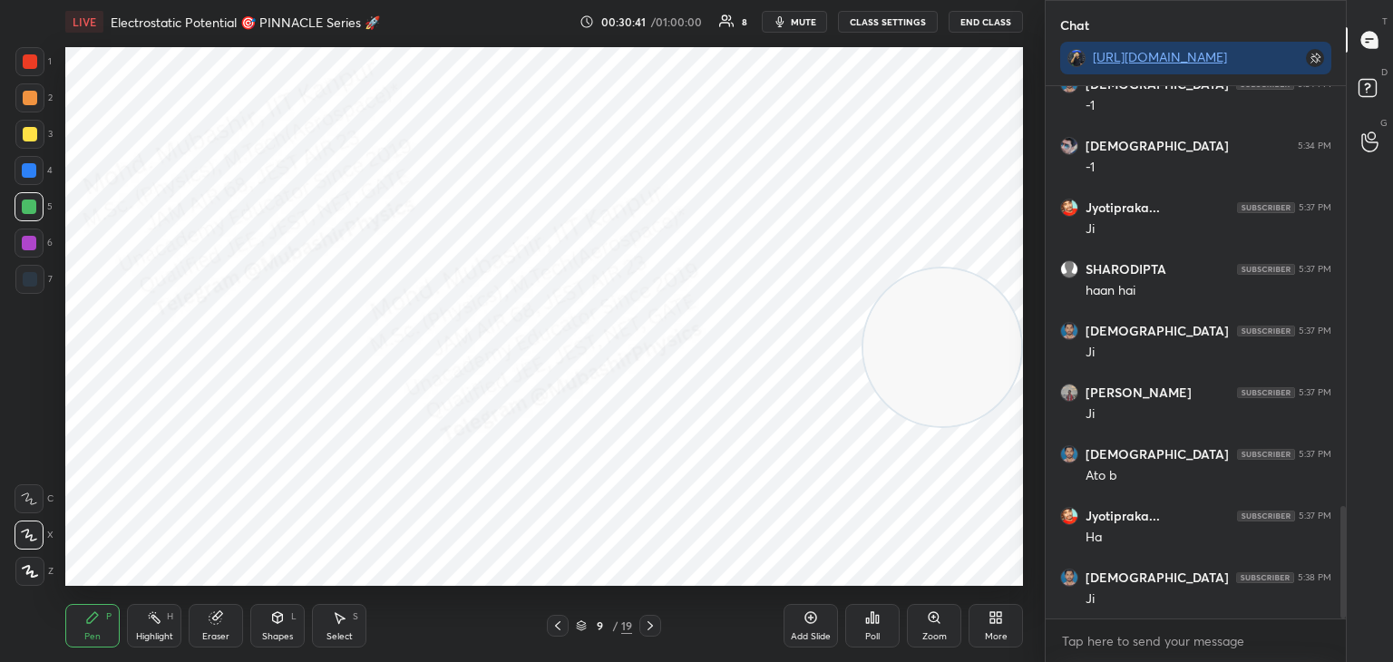
click at [26, 256] on div "6" at bounding box center [34, 247] width 38 height 36
click at [337, 629] on div "Select S" at bounding box center [339, 626] width 54 height 44
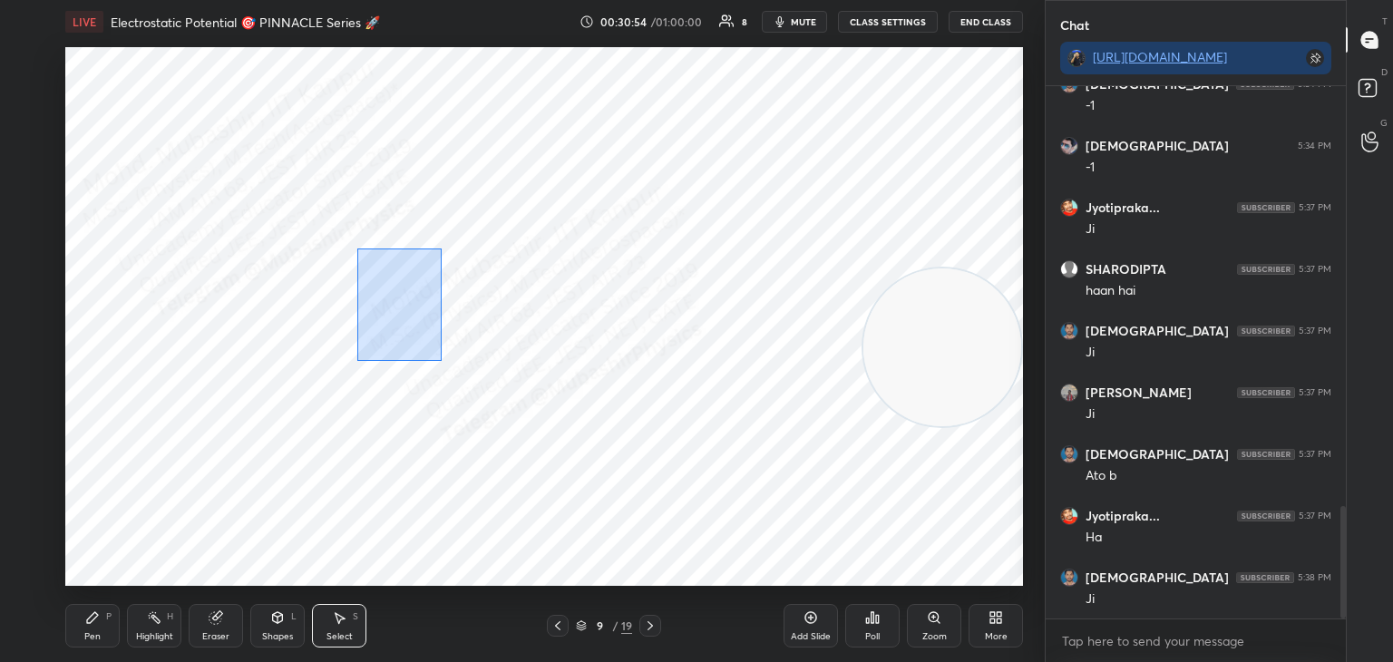
drag, startPoint x: 356, startPoint y: 249, endPoint x: 527, endPoint y: 441, distance: 257.0
click at [512, 439] on div "0 ° Undo Copy Duplicate Duplicate to new slide Delete" at bounding box center [544, 316] width 958 height 539
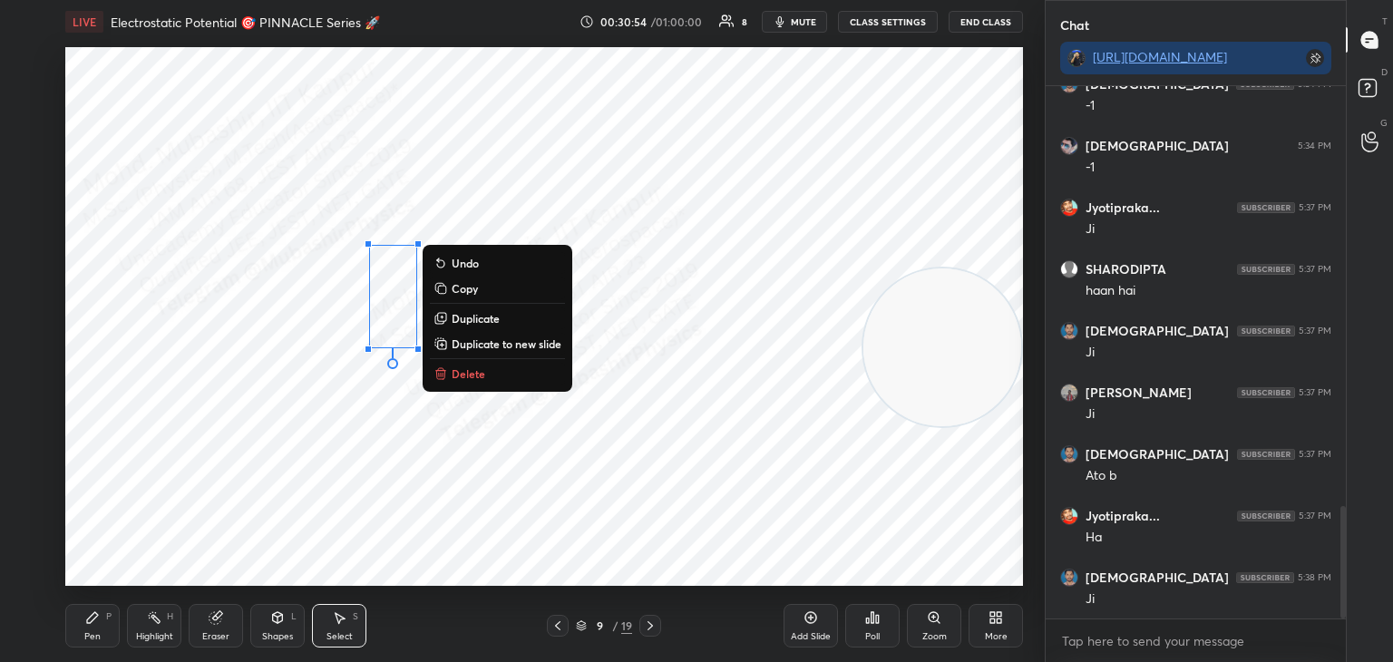
click at [493, 376] on button "Delete" at bounding box center [497, 374] width 135 height 22
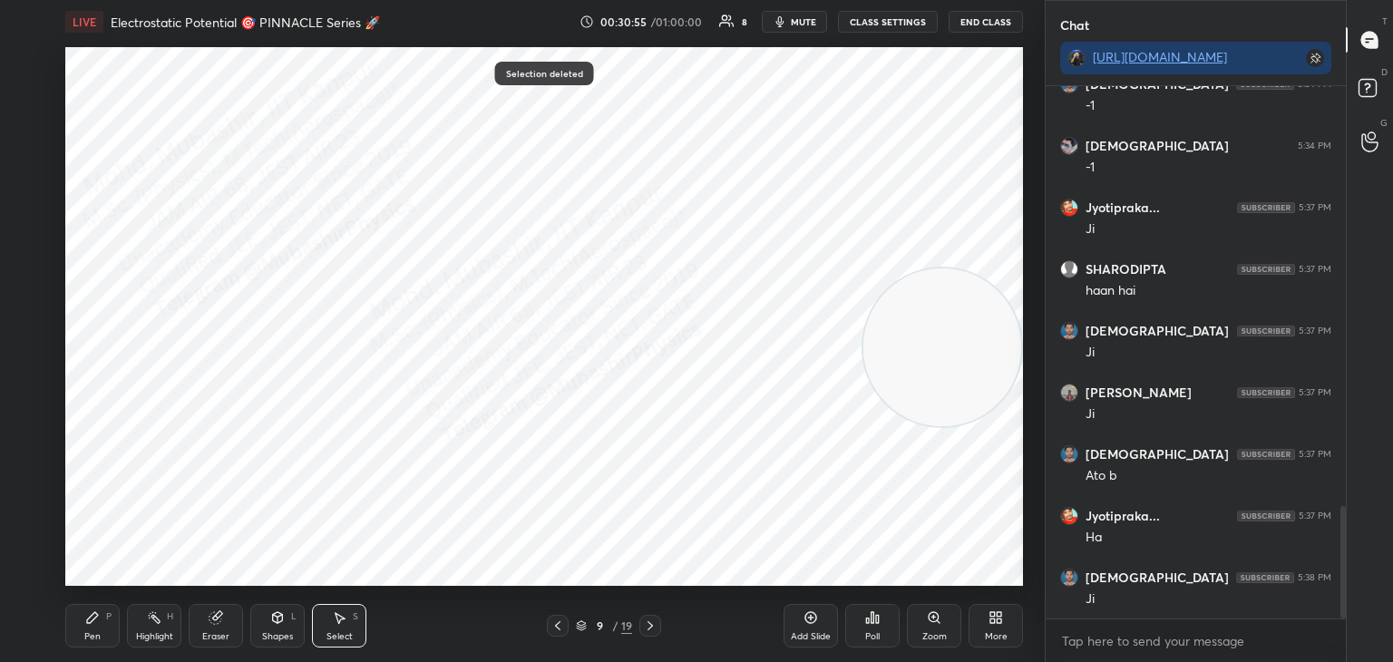
drag, startPoint x: 88, startPoint y: 618, endPoint x: 110, endPoint y: 597, distance: 30.2
click at [90, 615] on icon at bounding box center [92, 617] width 15 height 15
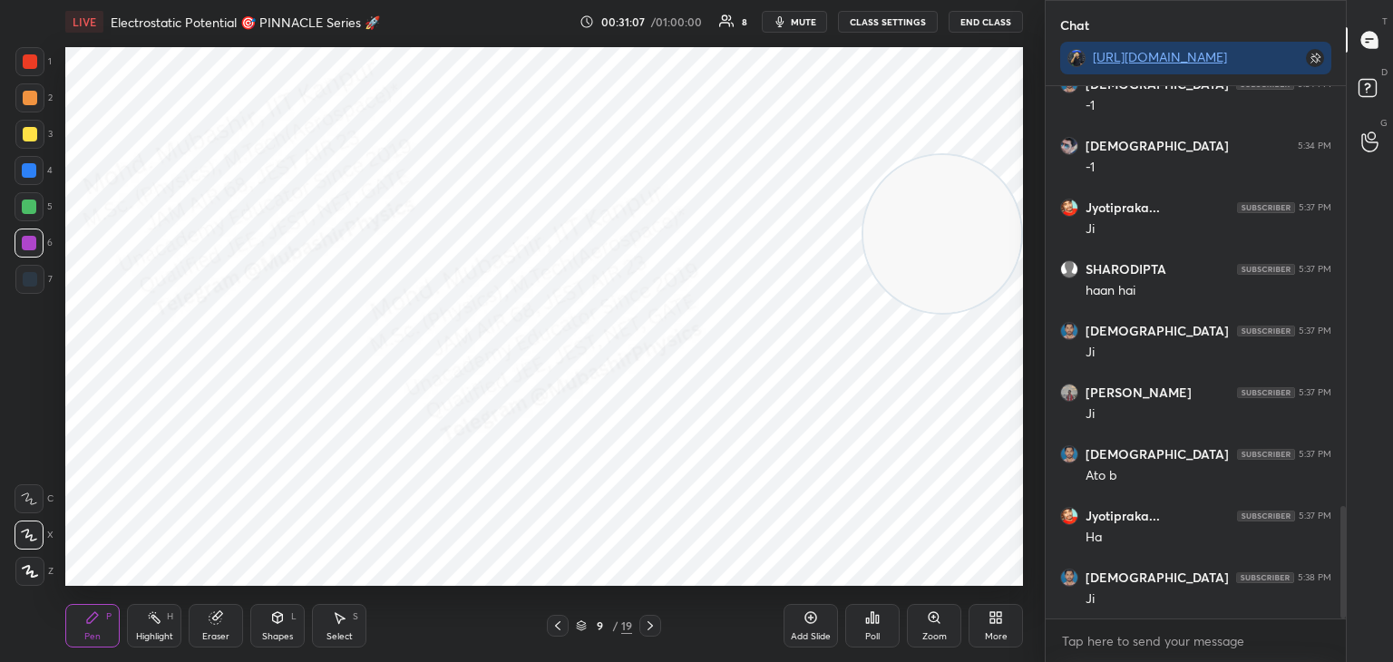
drag, startPoint x: 933, startPoint y: 285, endPoint x: 947, endPoint y: 238, distance: 49.1
click at [951, 238] on video at bounding box center [943, 234] width 158 height 158
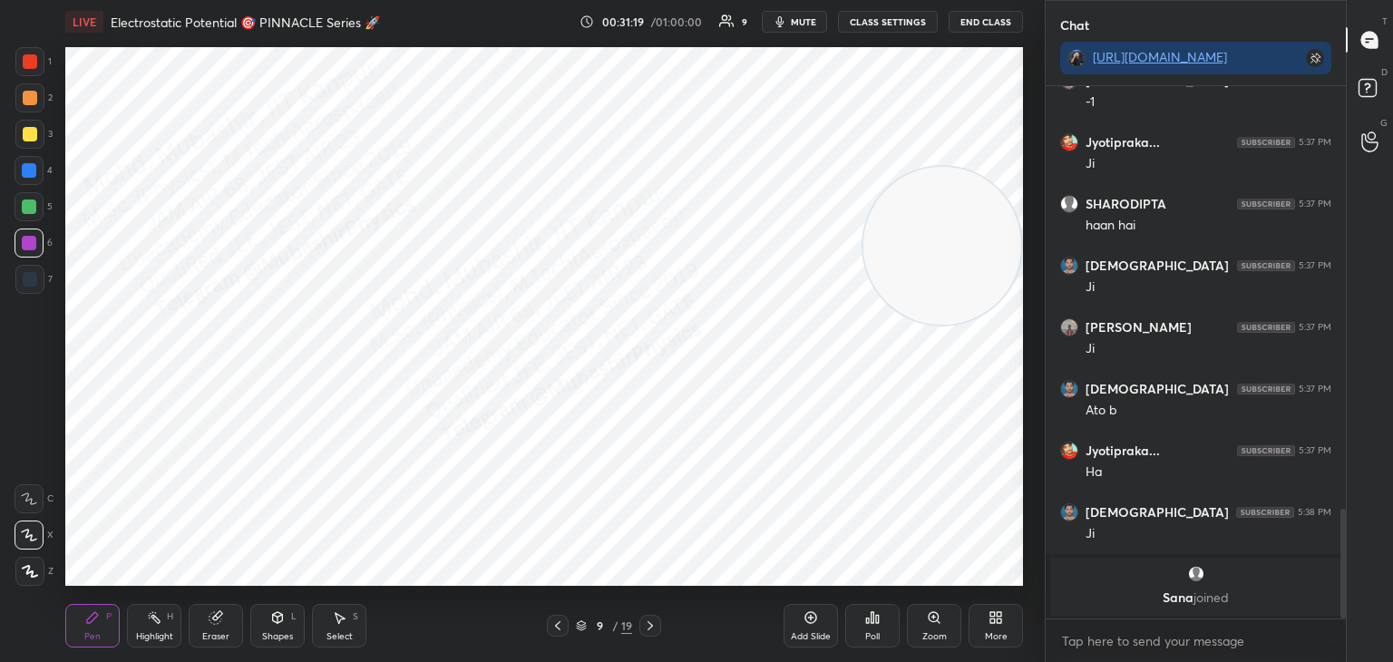
click at [151, 629] on div "Highlight H" at bounding box center [154, 626] width 54 height 44
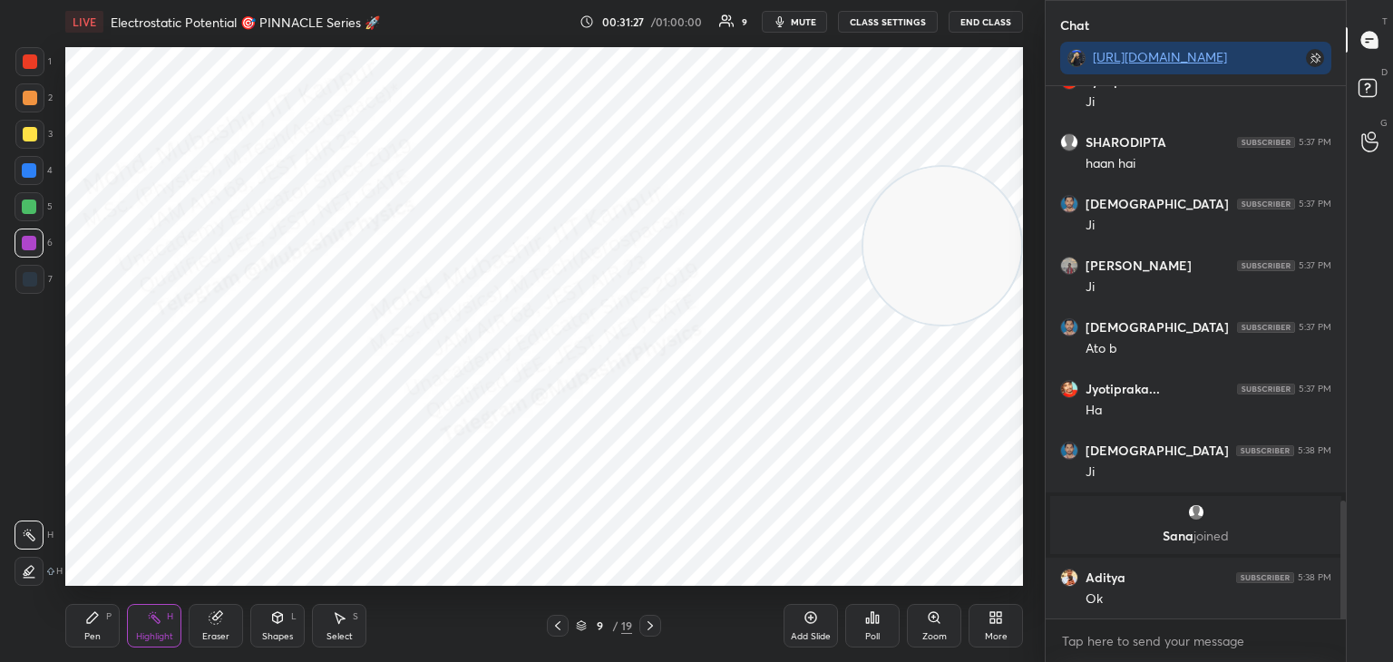
drag, startPoint x: 1339, startPoint y: 513, endPoint x: 1343, endPoint y: 503, distance: 11.8
click at [1343, 503] on div at bounding box center [1340, 352] width 11 height 532
drag, startPoint x: 1346, startPoint y: 519, endPoint x: 1342, endPoint y: 506, distance: 13.2
click at [1342, 506] on div "Chat [URL][DOMAIN_NAME] [PERSON_NAME] 5:34 PM -1 Jyotipraka... 5:37 PM Ji SHARO…" at bounding box center [1219, 331] width 348 height 662
click at [1244, 650] on textarea at bounding box center [1195, 641] width 271 height 29
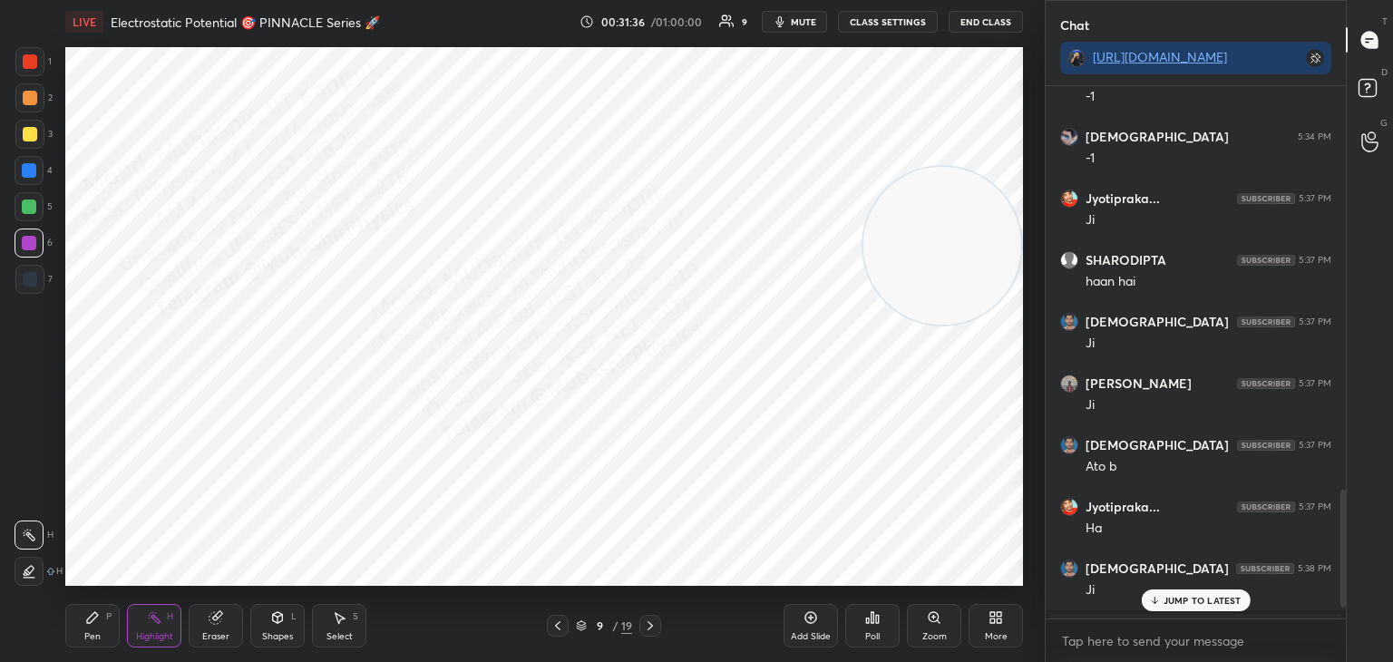
scroll to position [1959, 0]
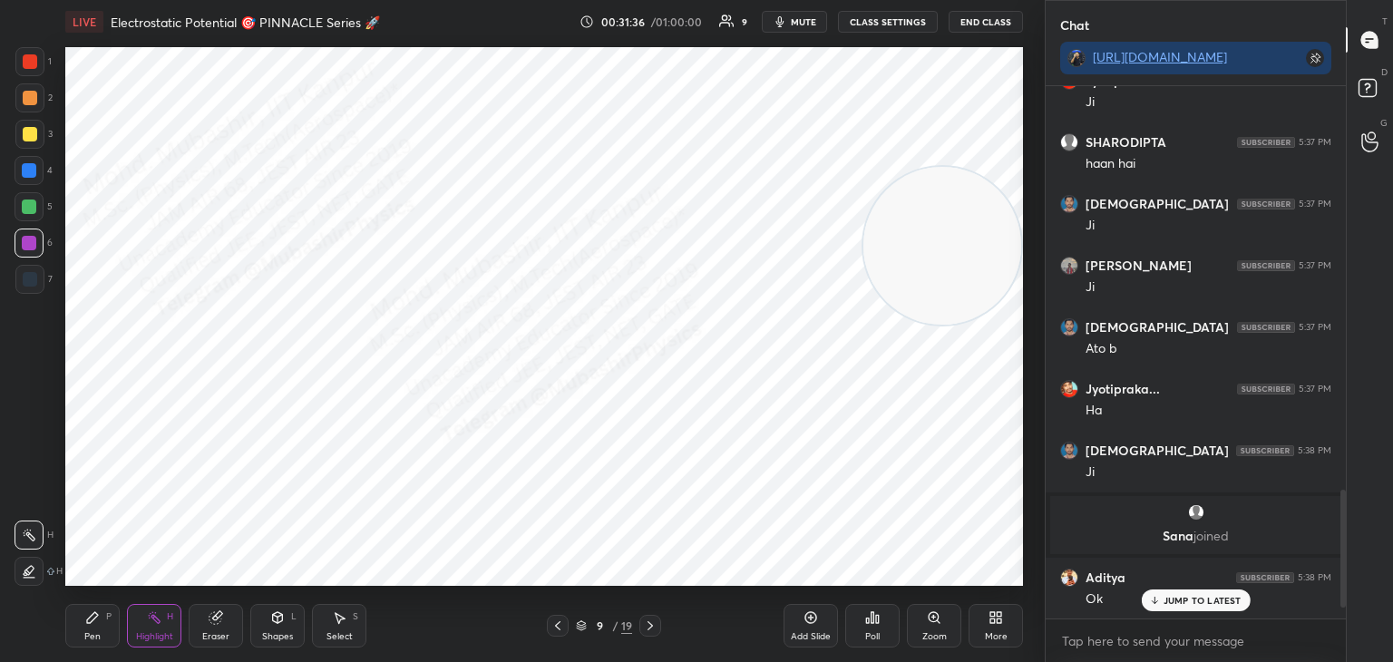
drag, startPoint x: 1342, startPoint y: 571, endPoint x: 1362, endPoint y: 644, distance: 75.3
click at [1370, 646] on div "Chat [URL][DOMAIN_NAME] Krishna 5:34 PM -1 [PERSON_NAME] 5:34 PM -1 Jyotipraka.…" at bounding box center [1219, 331] width 348 height 662
click at [1216, 635] on textarea at bounding box center [1195, 641] width 271 height 29
drag, startPoint x: 563, startPoint y: 625, endPoint x: 559, endPoint y: 637, distance: 12.6
click at [563, 626] on icon at bounding box center [558, 626] width 15 height 15
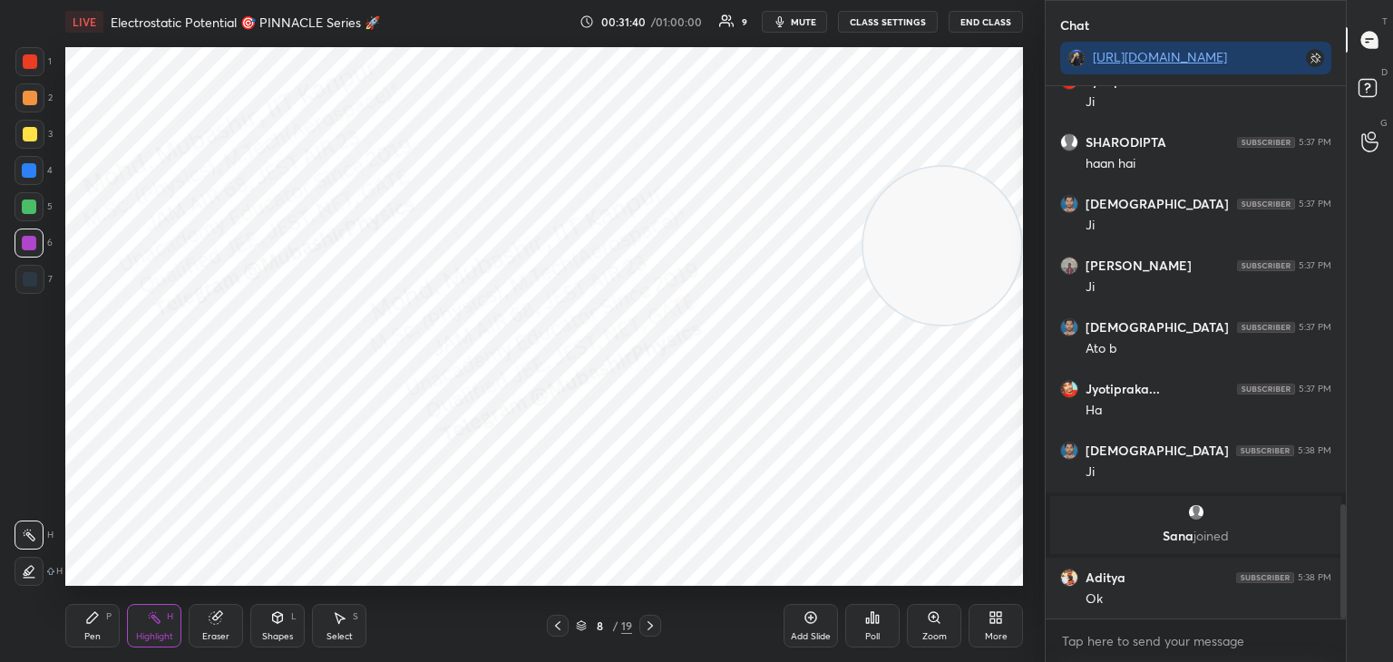
click at [646, 625] on icon at bounding box center [650, 626] width 15 height 15
click at [996, 622] on icon at bounding box center [996, 617] width 15 height 15
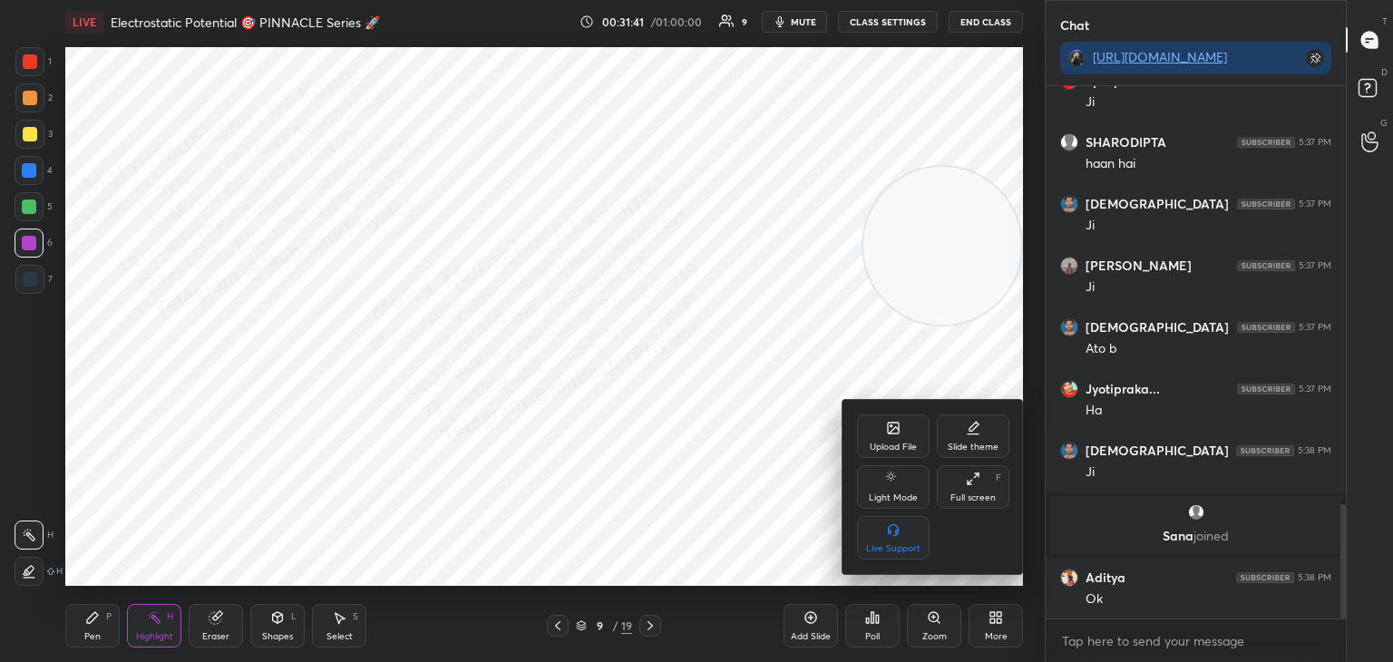
click at [878, 437] on div "Upload File" at bounding box center [893, 437] width 73 height 44
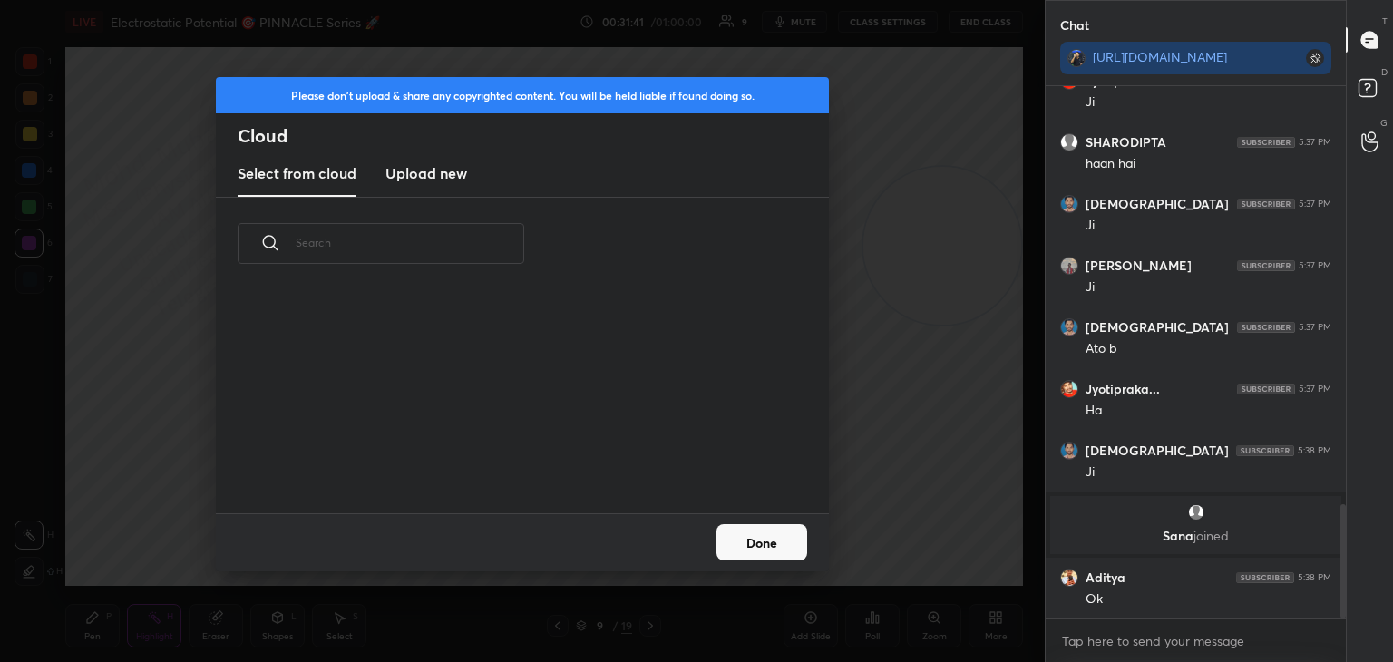
scroll to position [223, 582]
drag, startPoint x: 399, startPoint y: 186, endPoint x: 519, endPoint y: 157, distance: 123.2
click at [404, 186] on new "Upload new" at bounding box center [426, 173] width 82 height 45
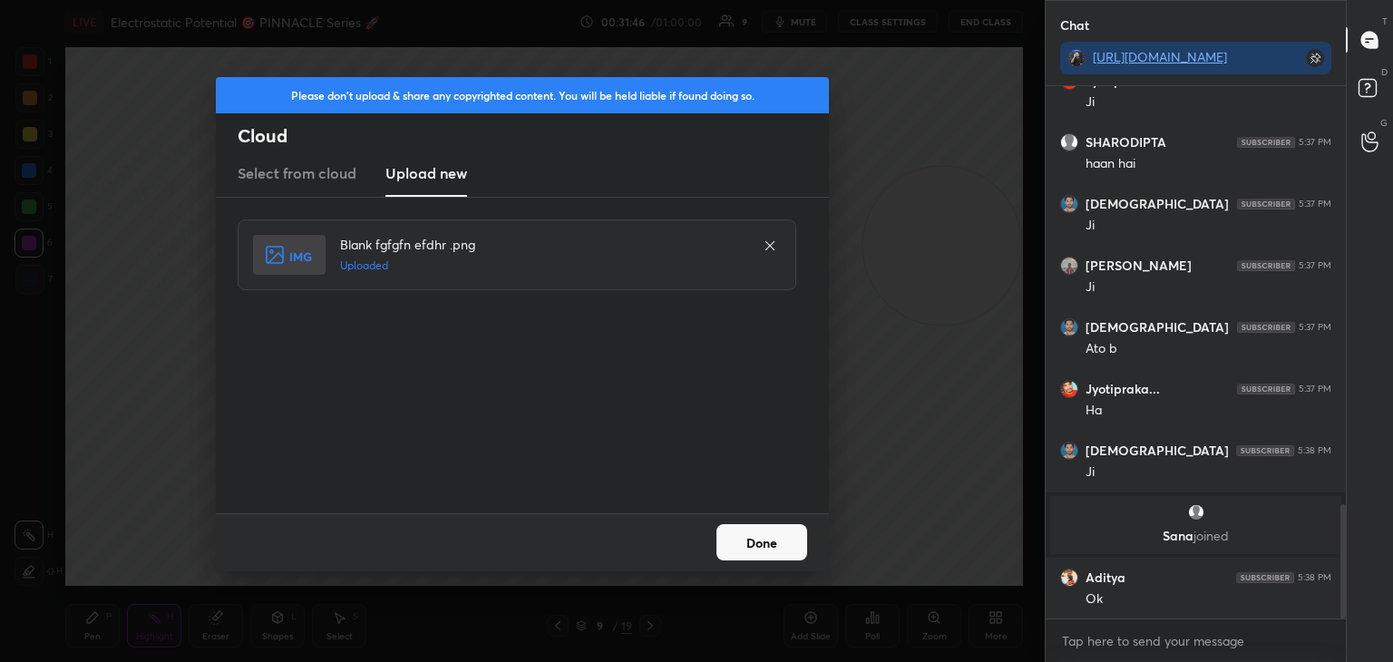
click at [751, 551] on button "Done" at bounding box center [762, 542] width 91 height 36
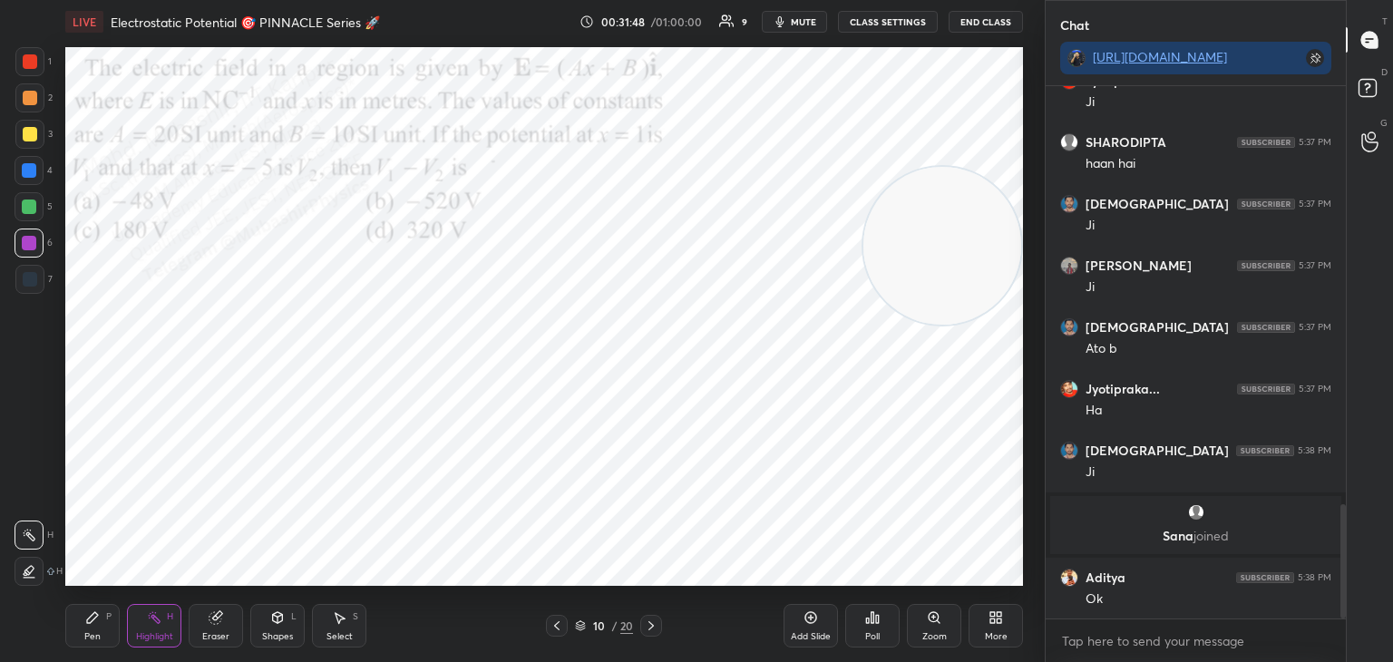
click at [787, 23] on icon "button" at bounding box center [780, 22] width 15 height 15
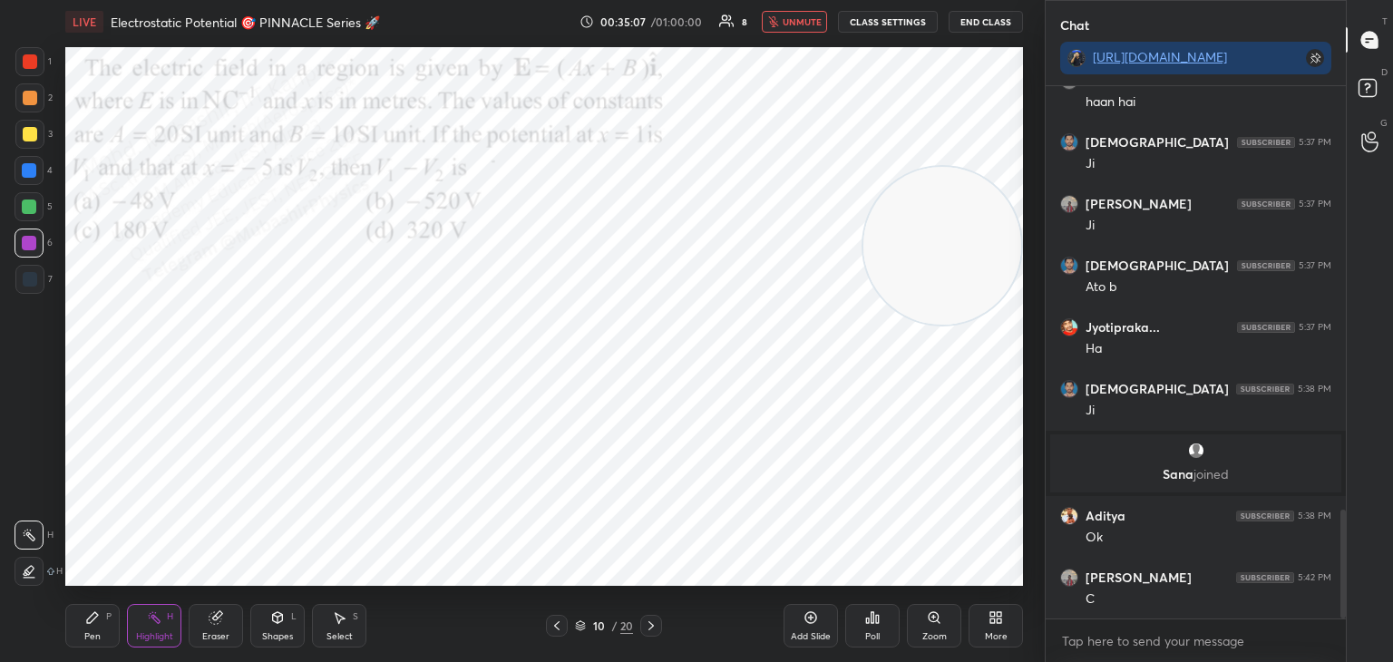
scroll to position [2083, 0]
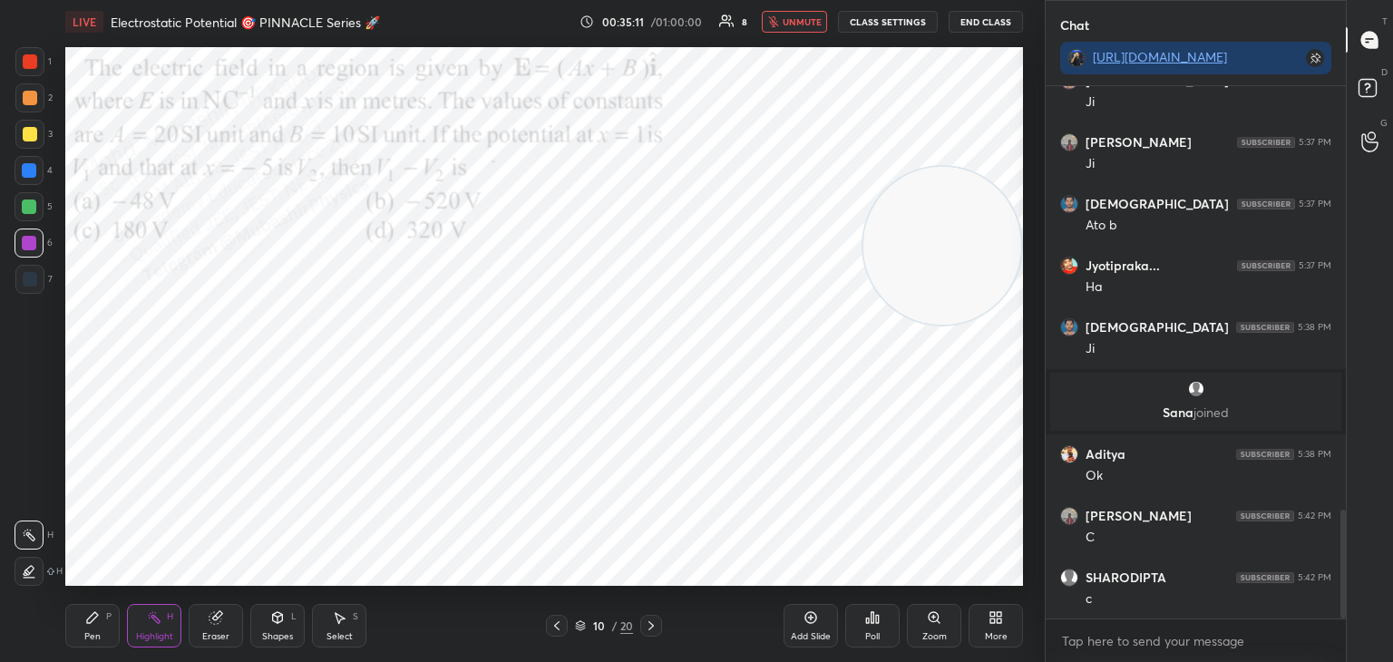
click at [799, 23] on span "unmute" at bounding box center [802, 21] width 39 height 13
drag, startPoint x: 954, startPoint y: 259, endPoint x: 985, endPoint y: 142, distance: 120.1
click at [994, 126] on video at bounding box center [943, 128] width 158 height 158
drag, startPoint x: 105, startPoint y: 625, endPoint x: 53, endPoint y: 418, distance: 213.4
click at [100, 625] on div "Pen P" at bounding box center [92, 626] width 54 height 44
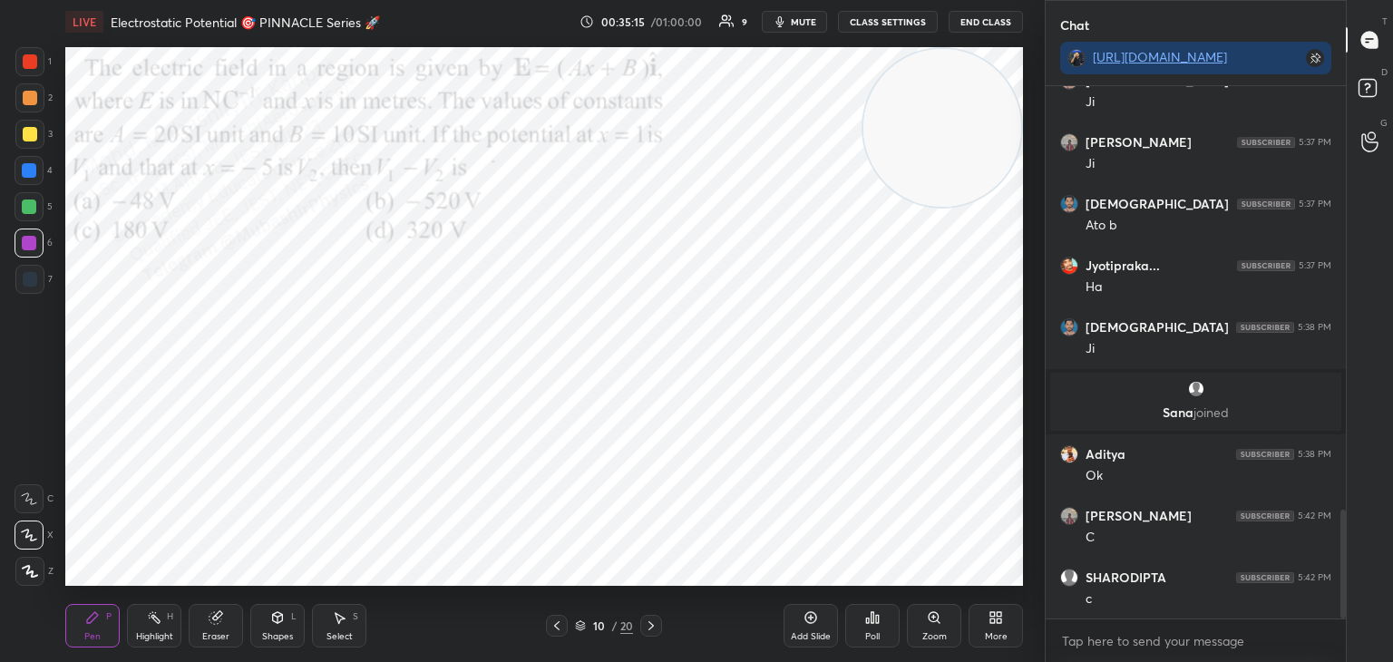
click at [26, 164] on div at bounding box center [29, 170] width 15 height 15
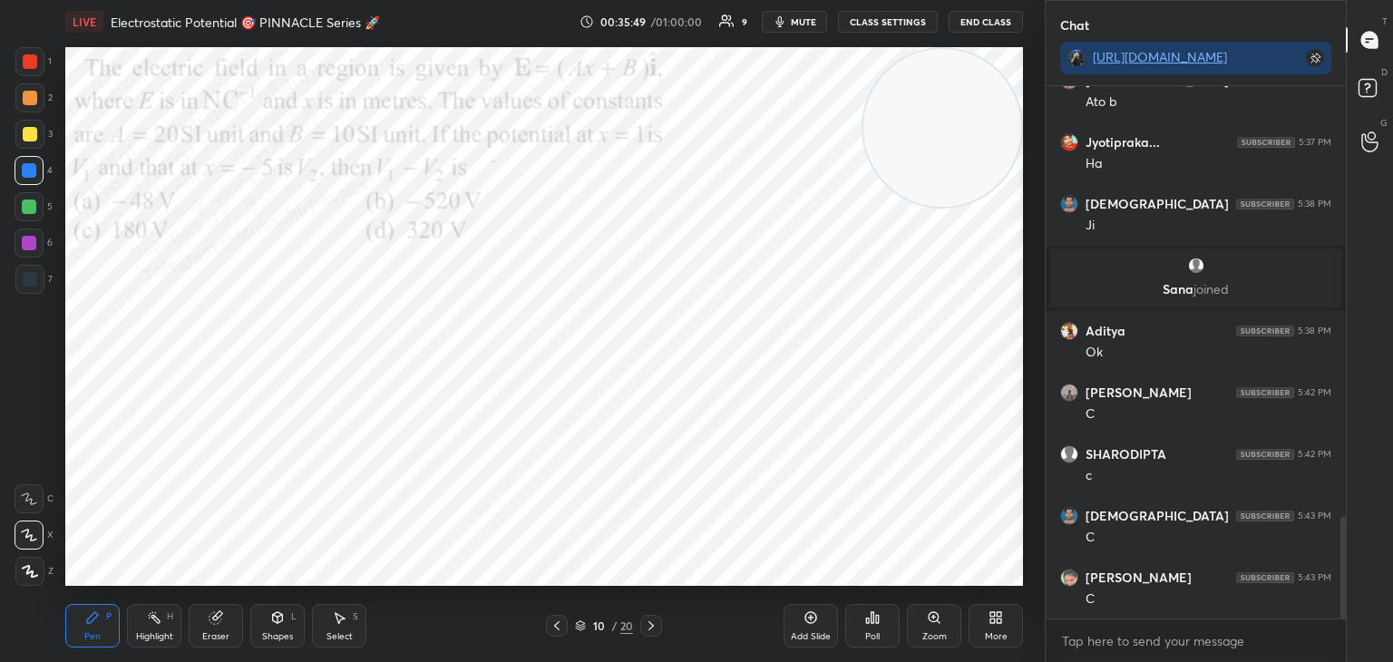
scroll to position [2268, 0]
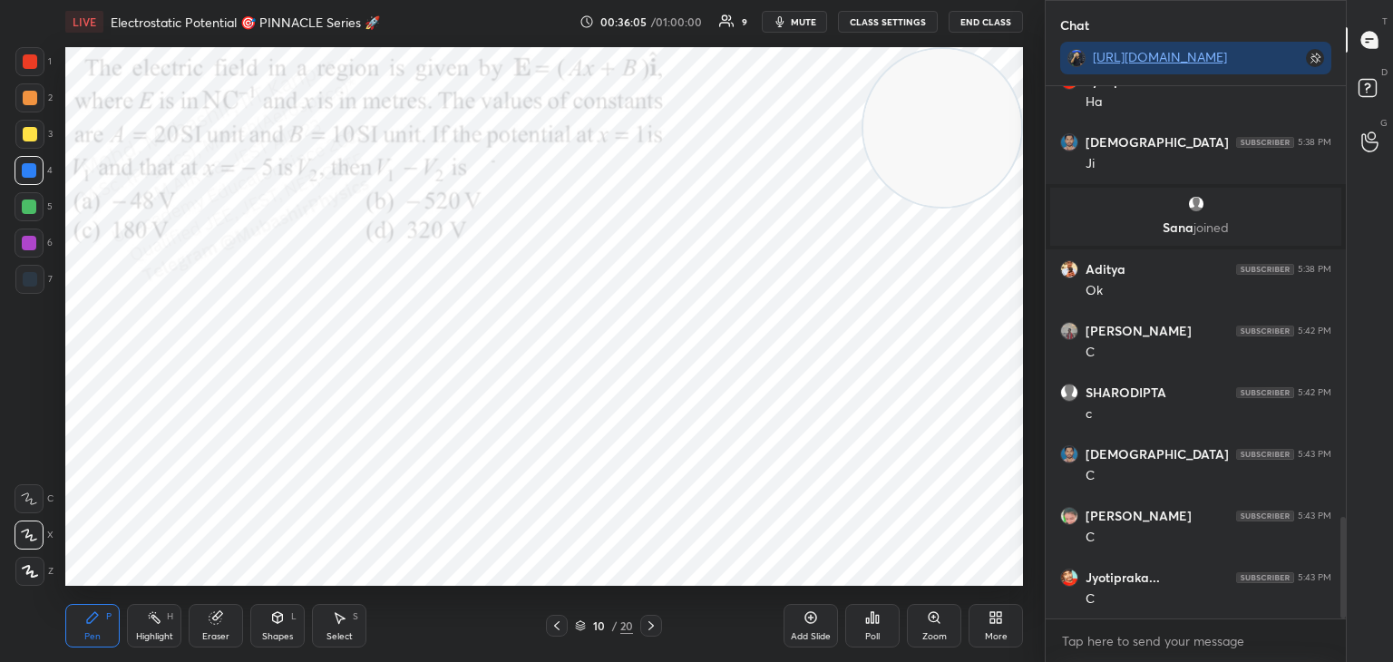
drag, startPoint x: 27, startPoint y: 235, endPoint x: 62, endPoint y: 242, distance: 35.2
click at [25, 240] on div at bounding box center [29, 243] width 29 height 29
drag, startPoint x: 874, startPoint y: 151, endPoint x: 0, endPoint y: 409, distance: 911.5
click at [0, 411] on div "1 2 3 4 5 6 7 C X Z C X Z E E Erase all H H LIVE Electrostatic Potential 🎯 PINN…" at bounding box center [515, 331] width 1030 height 662
click at [35, 213] on div at bounding box center [29, 206] width 29 height 29
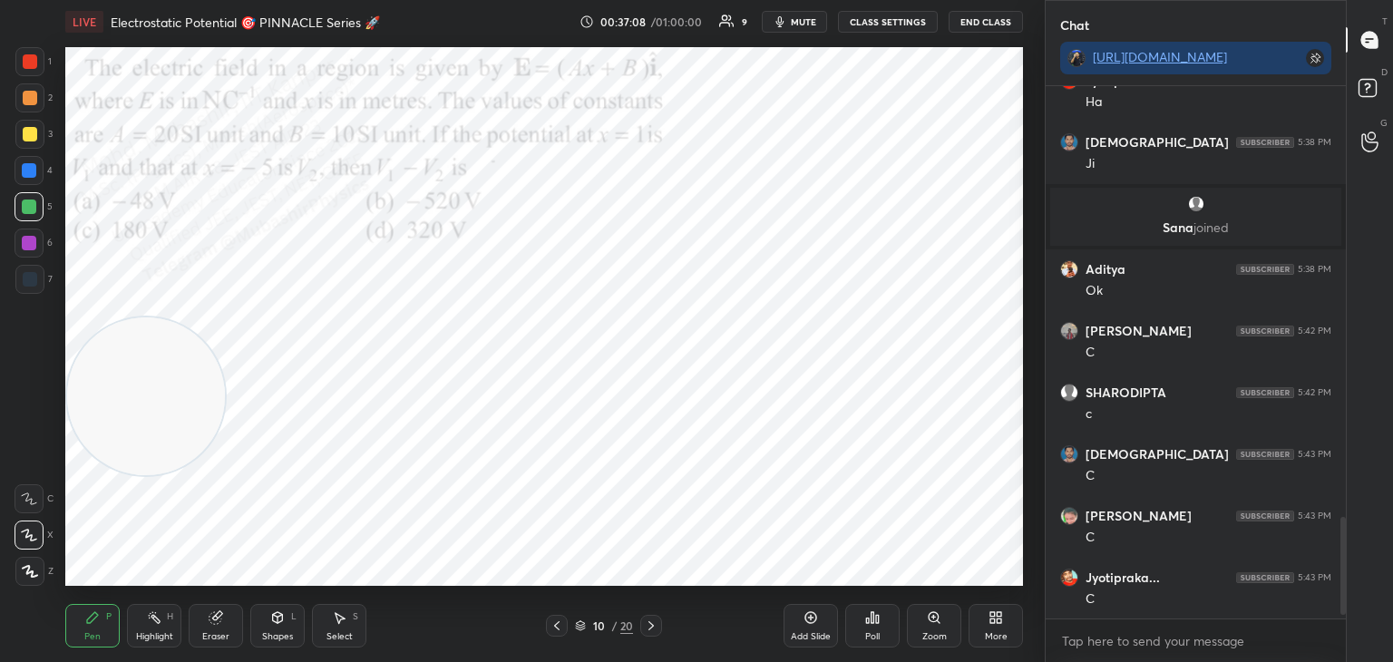
scroll to position [2391, 0]
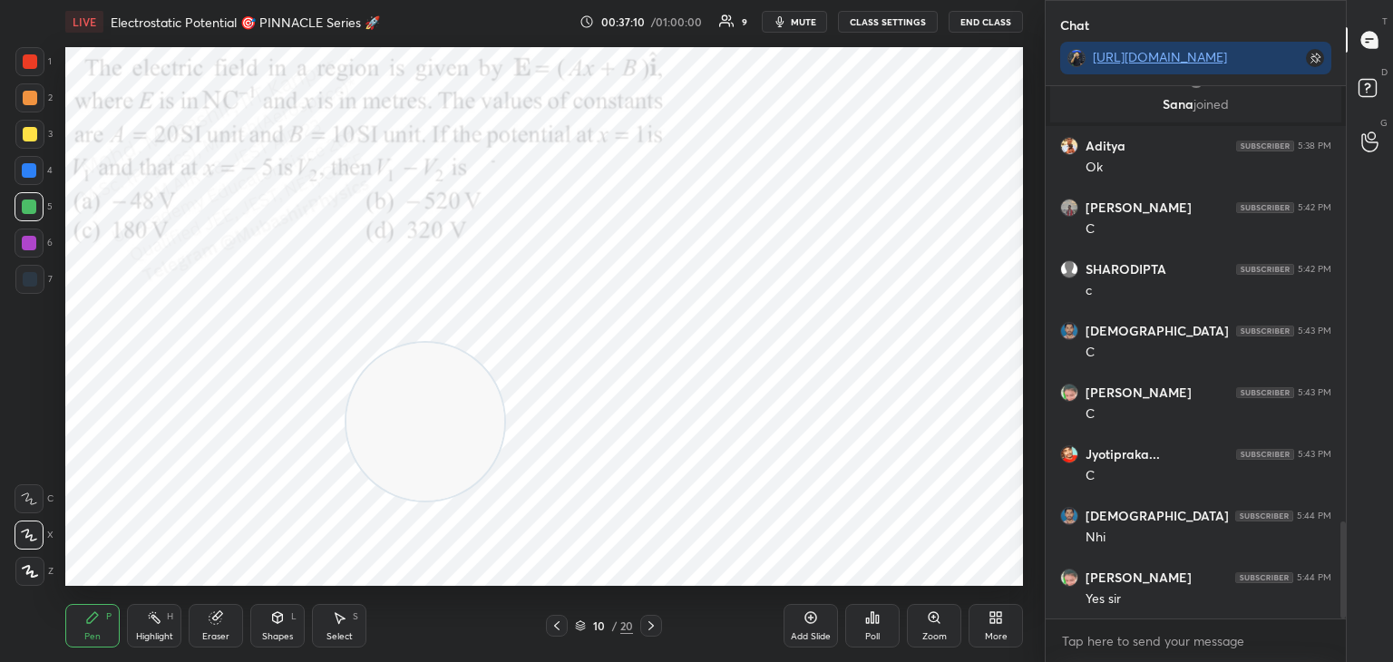
drag, startPoint x: 291, startPoint y: 396, endPoint x: 915, endPoint y: 558, distance: 644.6
click at [504, 501] on video at bounding box center [425, 422] width 158 height 158
drag, startPoint x: 971, startPoint y: 545, endPoint x: 1042, endPoint y: 529, distance: 72.6
click at [1013, 549] on video at bounding box center [943, 505] width 158 height 158
drag, startPoint x: 970, startPoint y: 527, endPoint x: 1005, endPoint y: 529, distance: 35.4
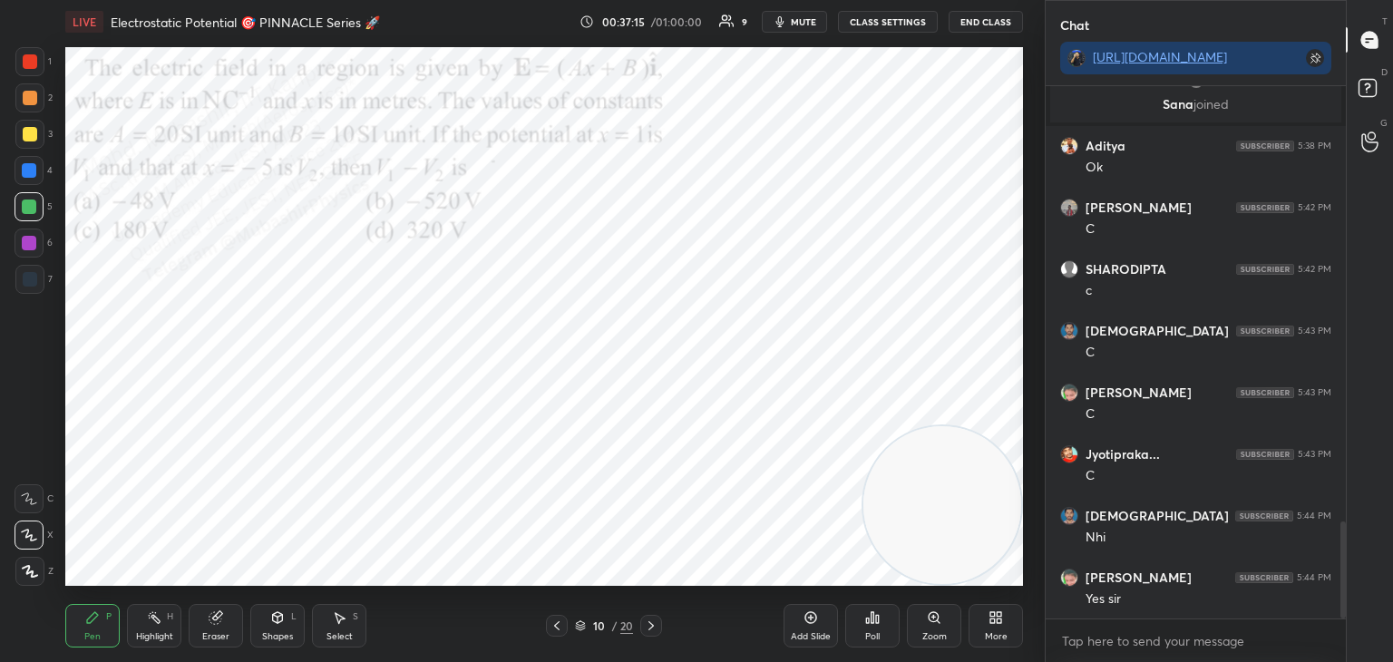
click at [1017, 543] on video at bounding box center [943, 505] width 158 height 158
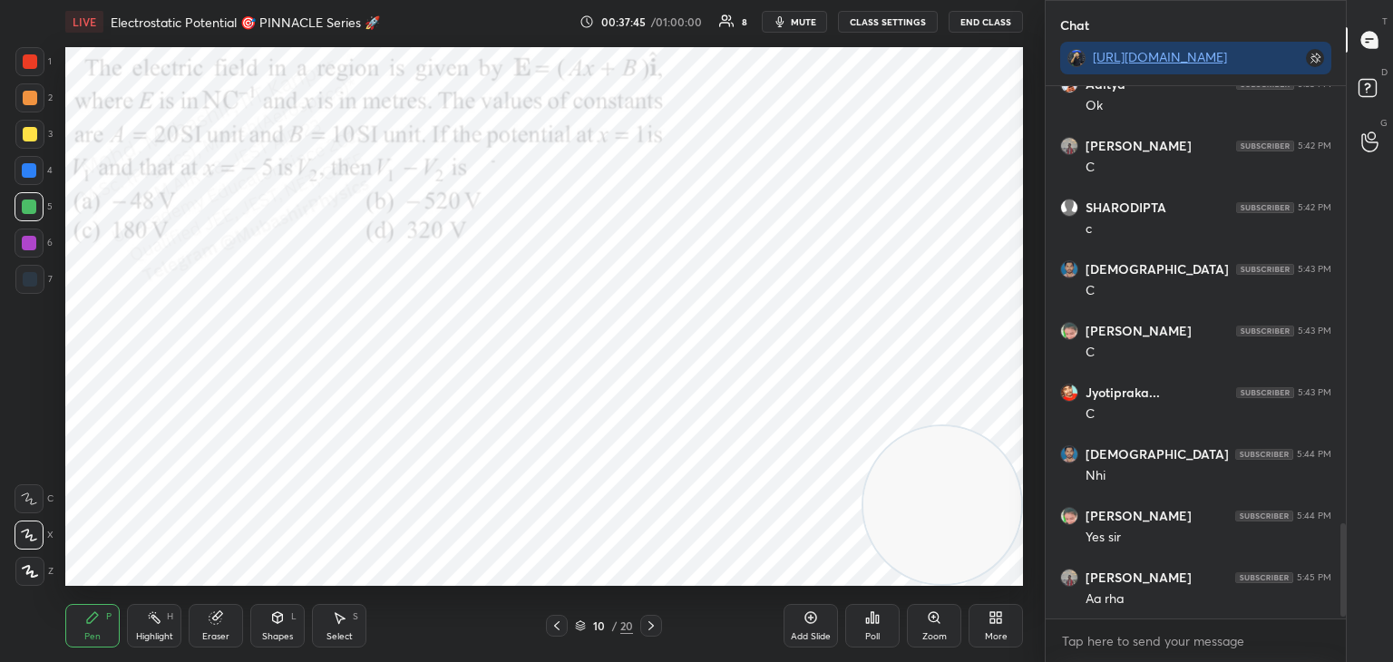
scroll to position [2531, 0]
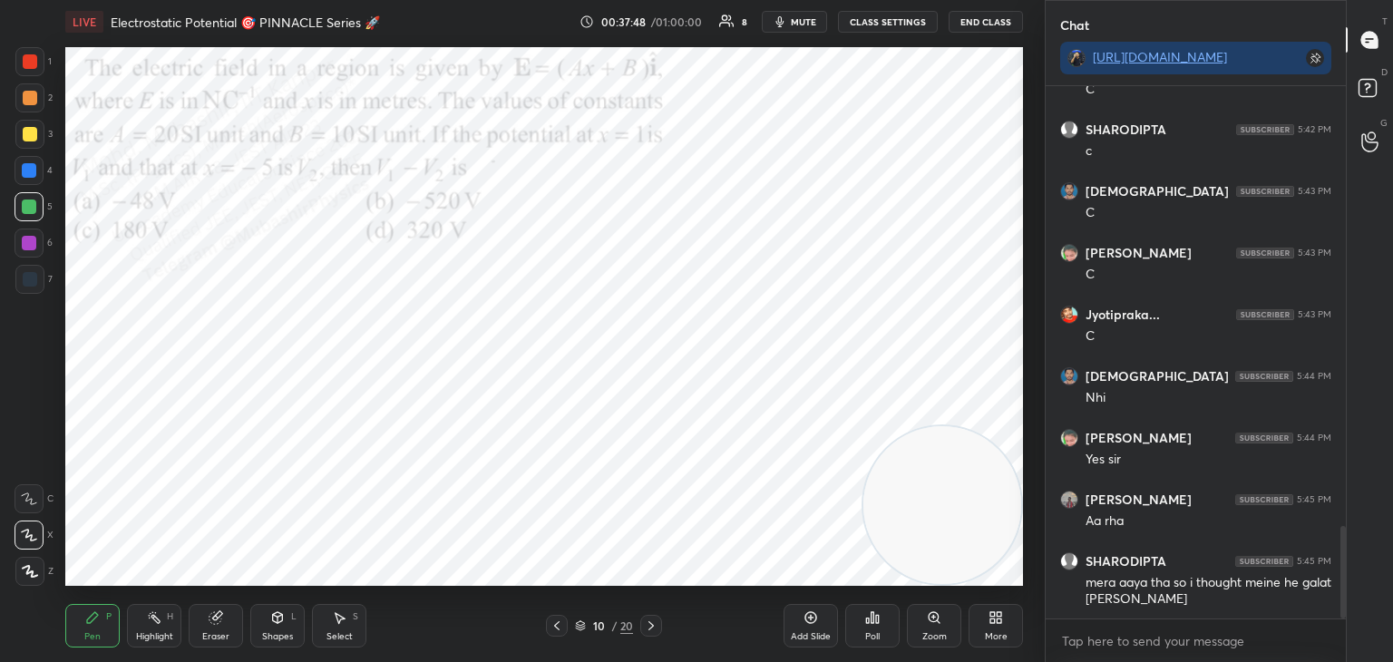
drag, startPoint x: 999, startPoint y: 549, endPoint x: 1031, endPoint y: 567, distance: 37.4
click at [1029, 567] on div "Setting up your live class Poll for secs No correct answer Start poll" at bounding box center [544, 317] width 972 height 546
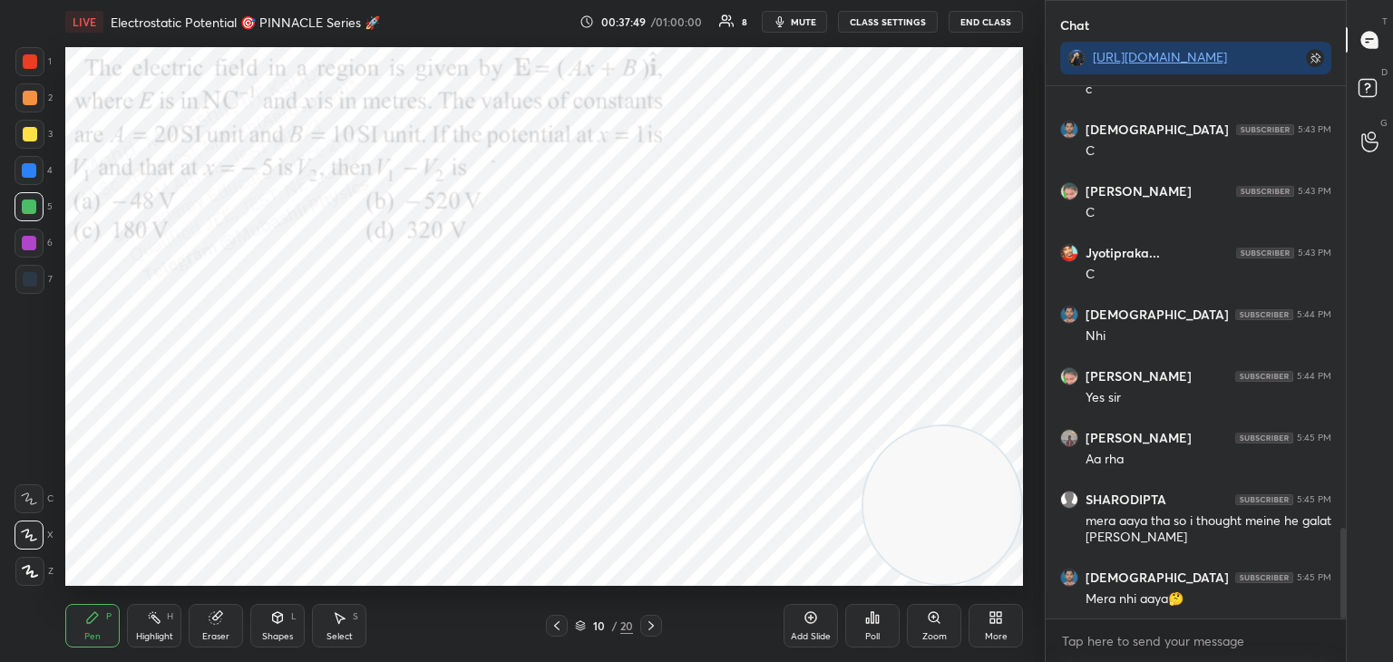
click at [163, 632] on div "Highlight" at bounding box center [154, 636] width 37 height 9
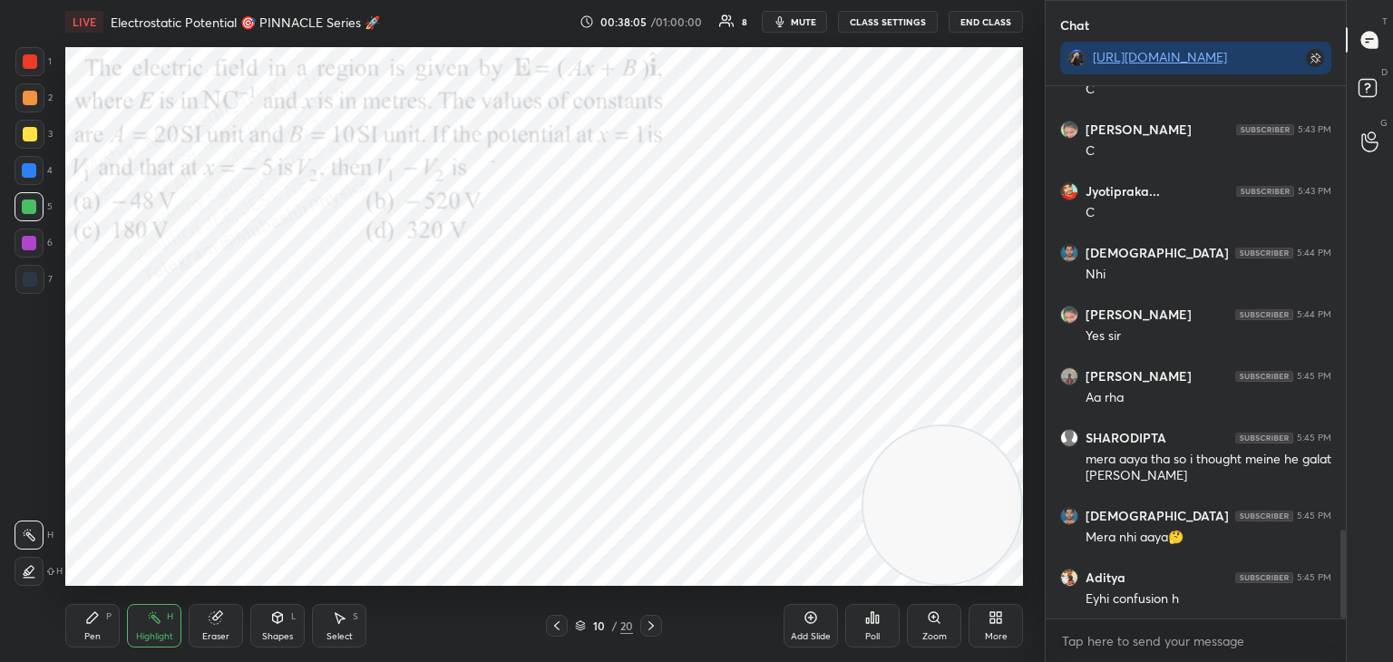
click at [799, 17] on span "mute" at bounding box center [803, 21] width 25 height 13
click at [654, 621] on icon at bounding box center [651, 626] width 15 height 15
click at [560, 623] on icon at bounding box center [557, 626] width 15 height 15
click at [798, 21] on span "unmute" at bounding box center [802, 21] width 39 height 13
click at [795, 37] on div "LIVE Electrostatic Potential 🎯 PINNACLE Series 🚀 00:38:11 / 01:00:00 8 mute CLA…" at bounding box center [544, 331] width 972 height 662
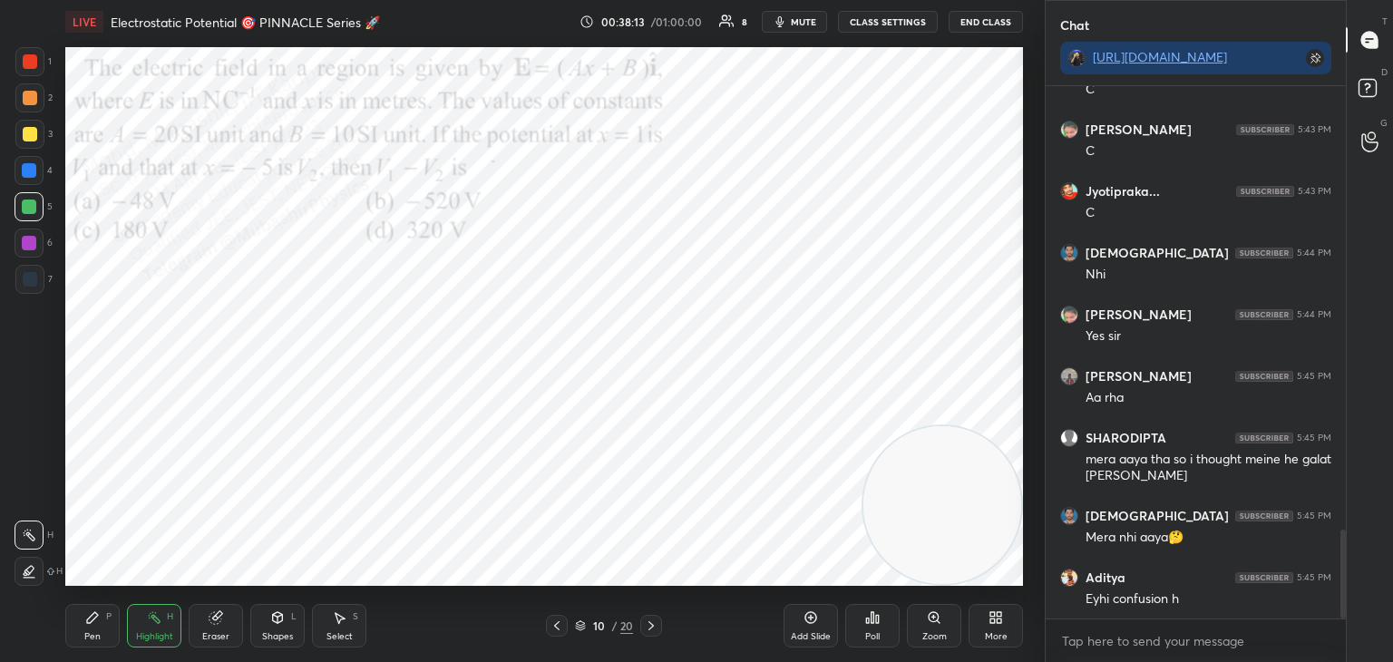
click at [815, 17] on span "mute" at bounding box center [803, 21] width 25 height 13
click at [1017, 629] on div "More" at bounding box center [996, 626] width 54 height 44
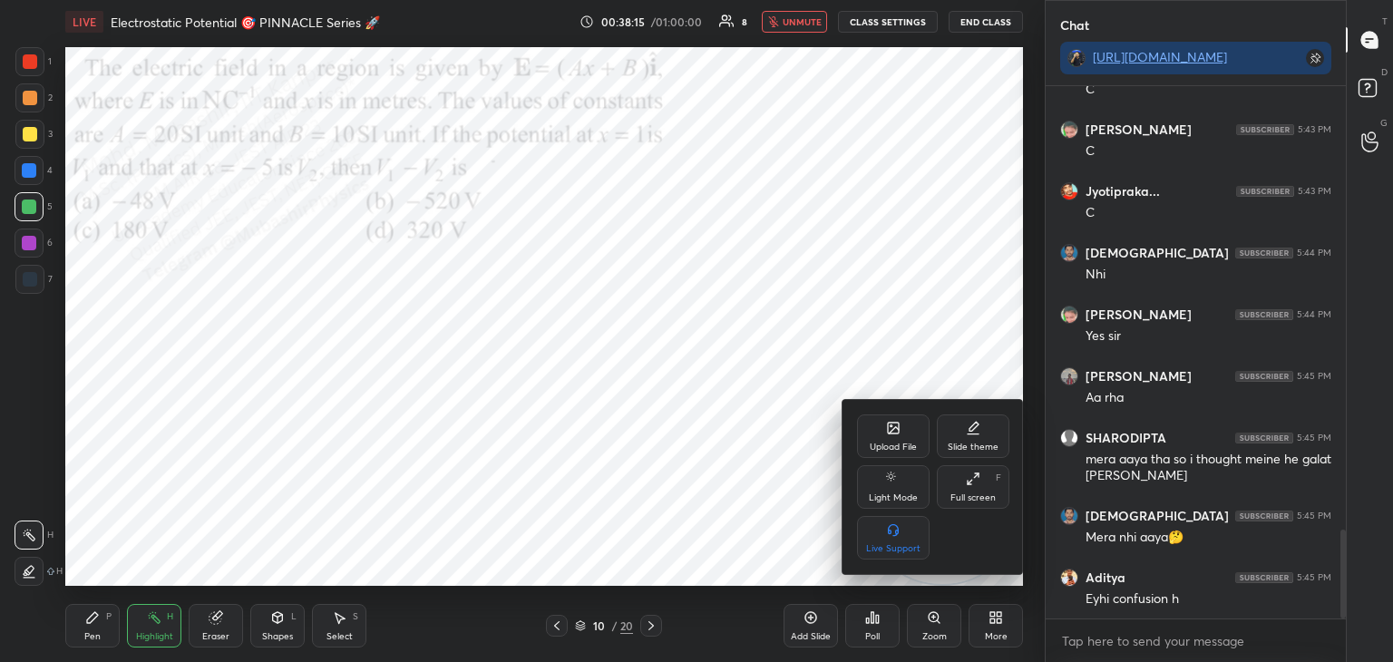
click at [882, 430] on div "Upload File" at bounding box center [893, 437] width 73 height 44
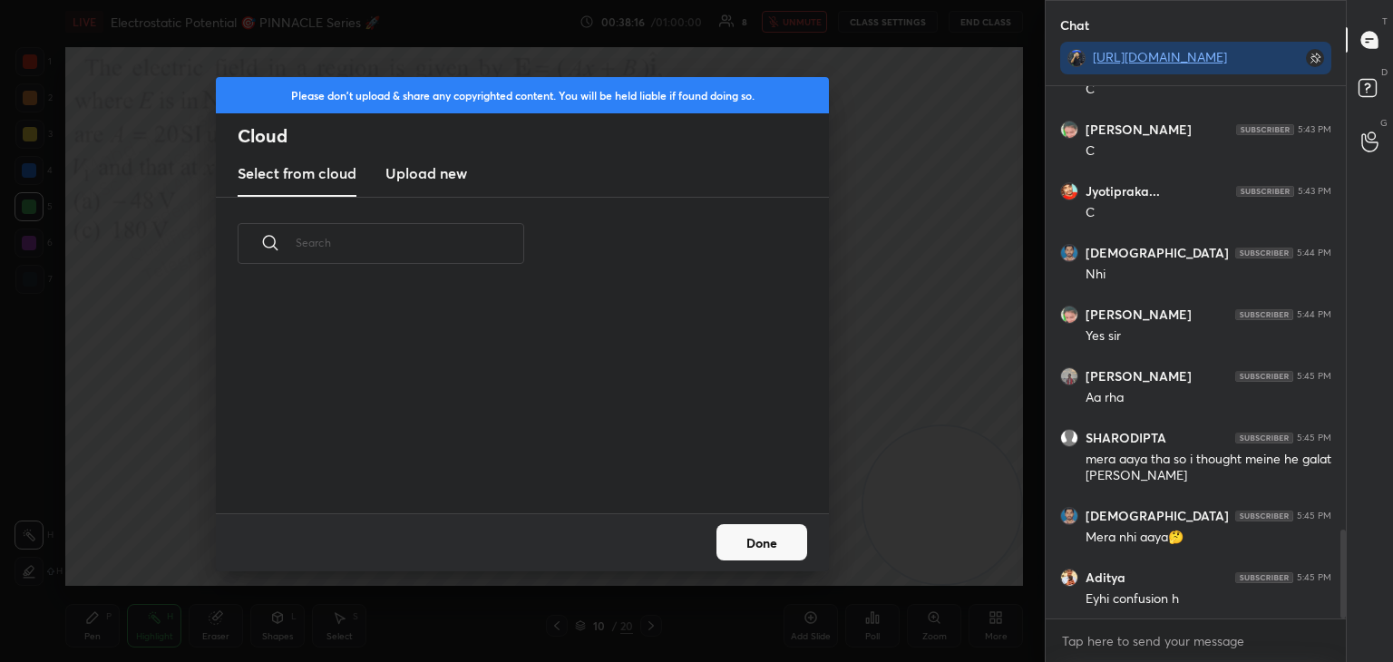
scroll to position [223, 582]
click at [424, 184] on new "Upload new" at bounding box center [426, 173] width 82 height 45
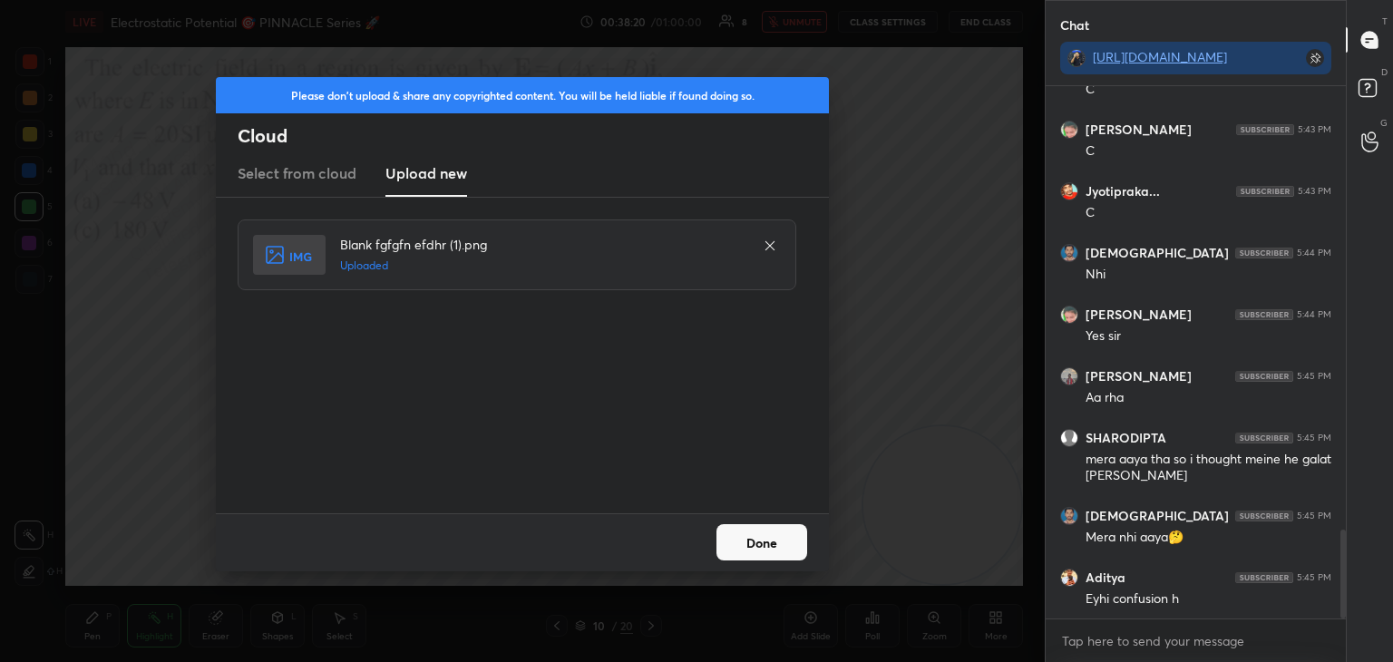
click at [759, 553] on button "Done" at bounding box center [762, 542] width 91 height 36
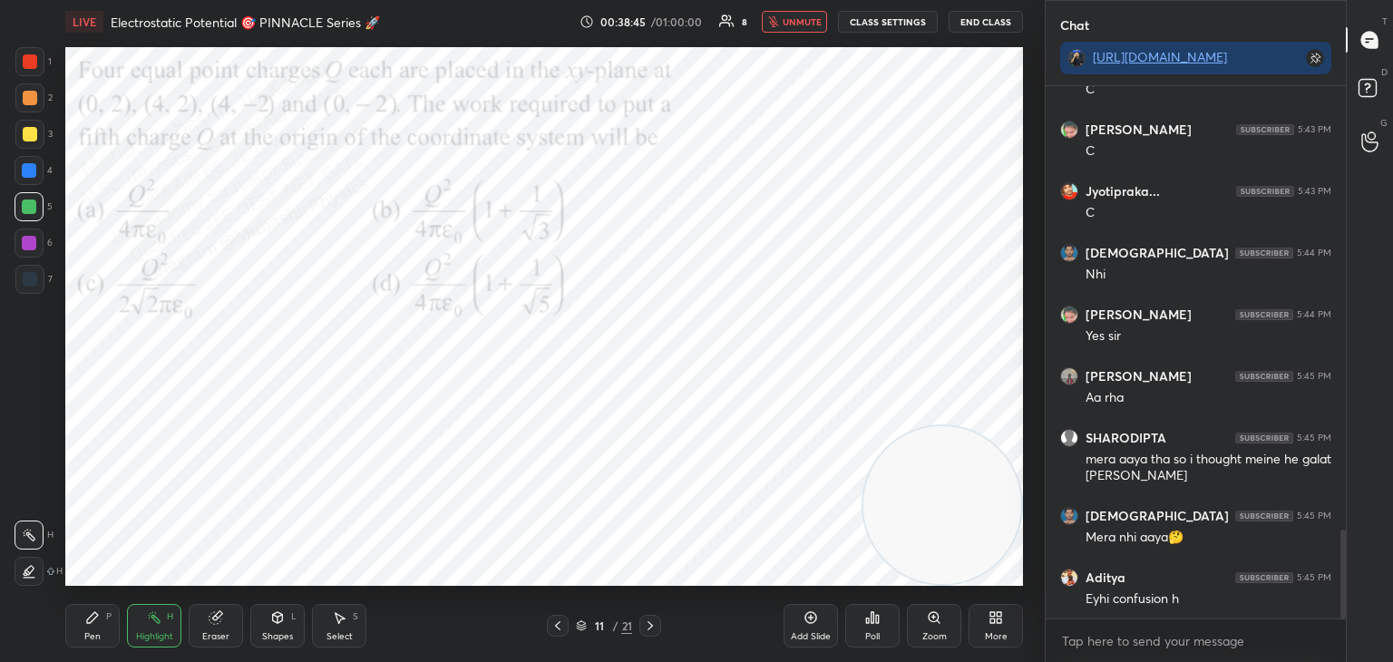
click at [556, 626] on icon at bounding box center [557, 625] width 5 height 9
click at [653, 629] on icon at bounding box center [650, 626] width 15 height 15
click at [135, 628] on div "Highlight H" at bounding box center [154, 626] width 54 height 44
drag, startPoint x: 797, startPoint y: 19, endPoint x: 819, endPoint y: 13, distance: 22.7
click at [805, 15] on div "LIVE Electrostatic Potential 🎯 PINNACLE Series 🚀 00:39:48 / 01:00:00 8 unmute C…" at bounding box center [544, 22] width 958 height 44
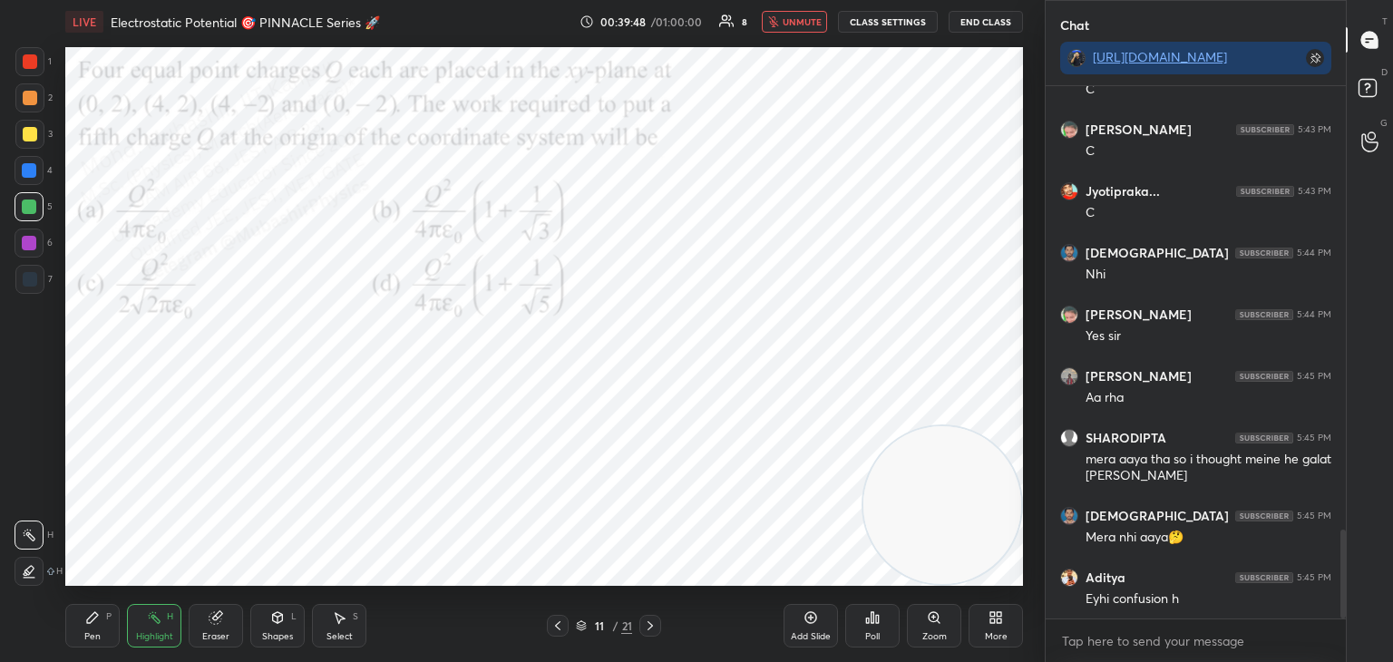
click at [816, 16] on button "unmute" at bounding box center [794, 22] width 65 height 22
click at [562, 624] on icon at bounding box center [558, 626] width 15 height 15
click at [810, 12] on button "mute" at bounding box center [794, 22] width 65 height 22
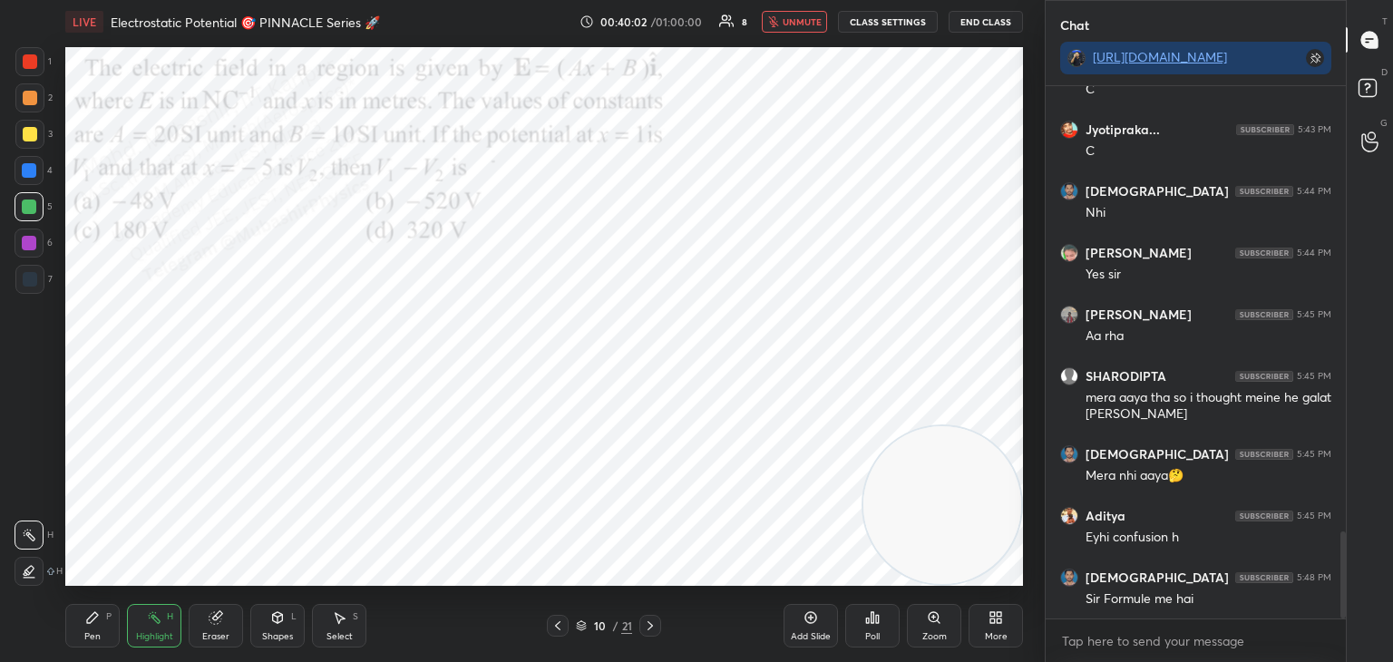
click at [645, 629] on icon at bounding box center [650, 626] width 15 height 15
click at [794, 24] on span "unmute" at bounding box center [802, 21] width 39 height 13
click at [561, 619] on icon at bounding box center [558, 626] width 15 height 15
click at [79, 631] on div "Pen P" at bounding box center [92, 626] width 54 height 44
click at [162, 629] on div "Highlight H" at bounding box center [154, 626] width 54 height 44
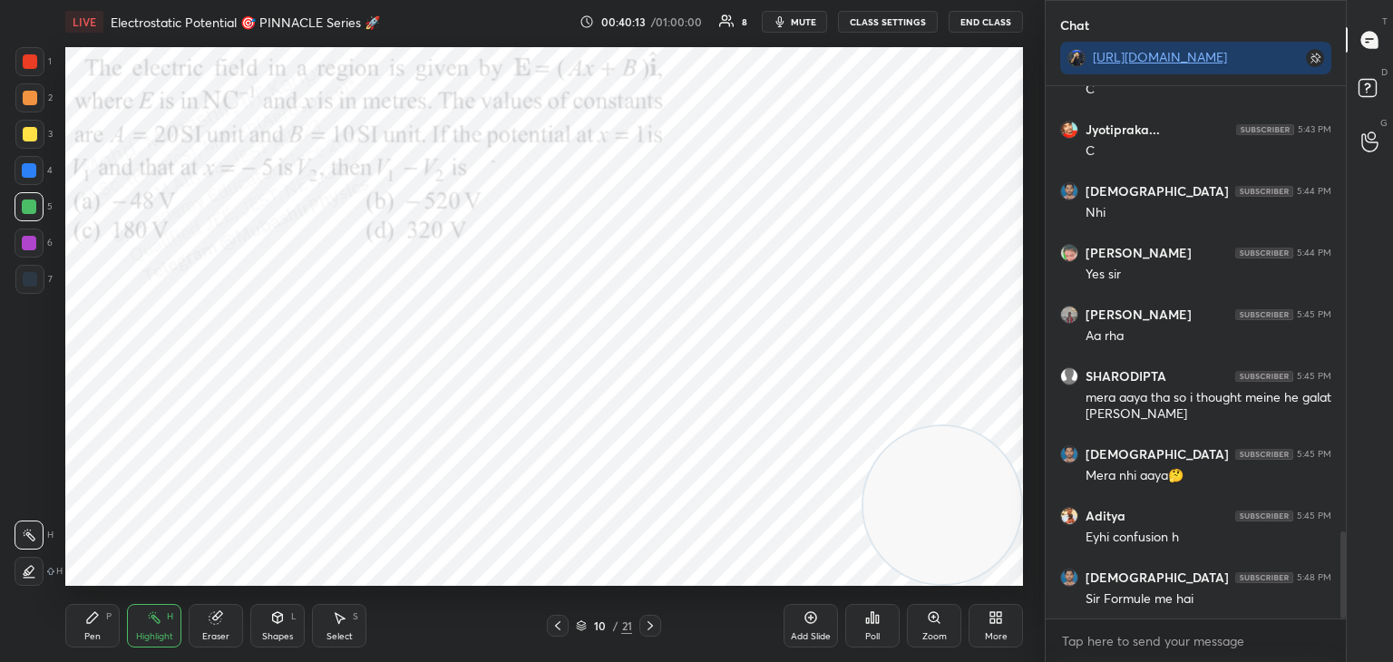
click at [649, 625] on icon at bounding box center [650, 626] width 15 height 15
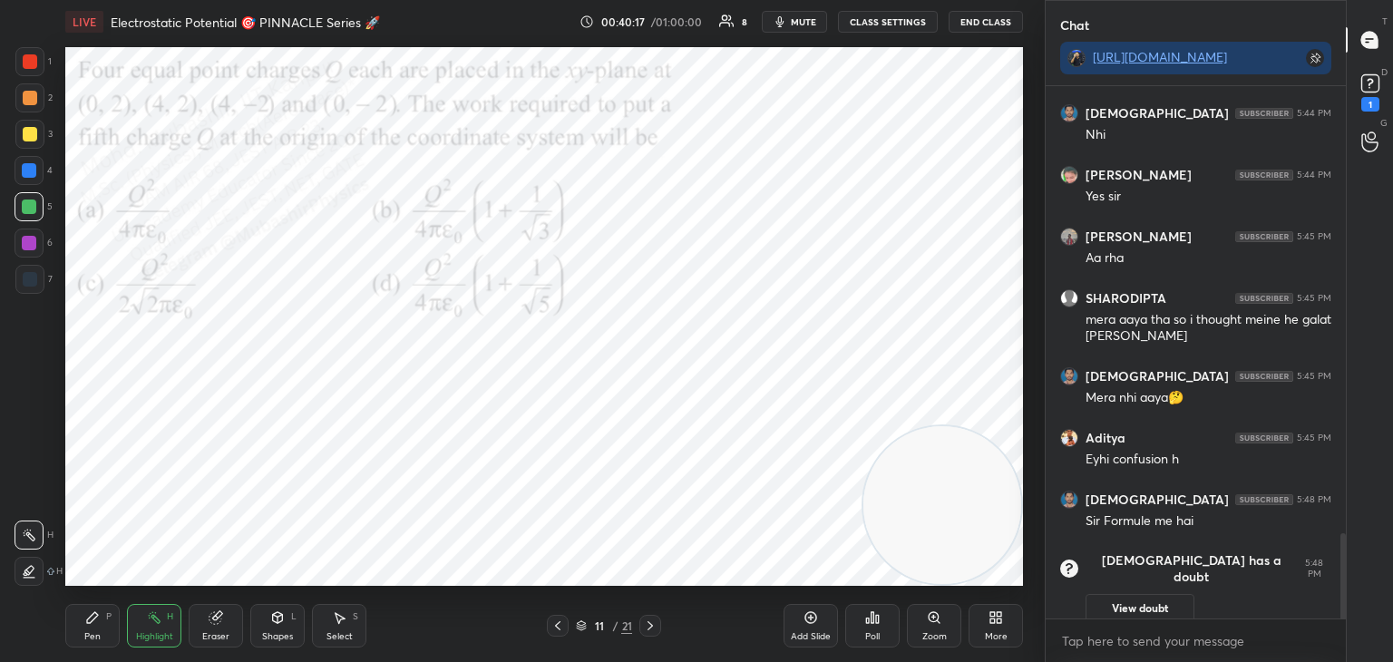
click at [649, 631] on icon at bounding box center [650, 626] width 15 height 15
click at [649, 628] on icon at bounding box center [650, 626] width 15 height 15
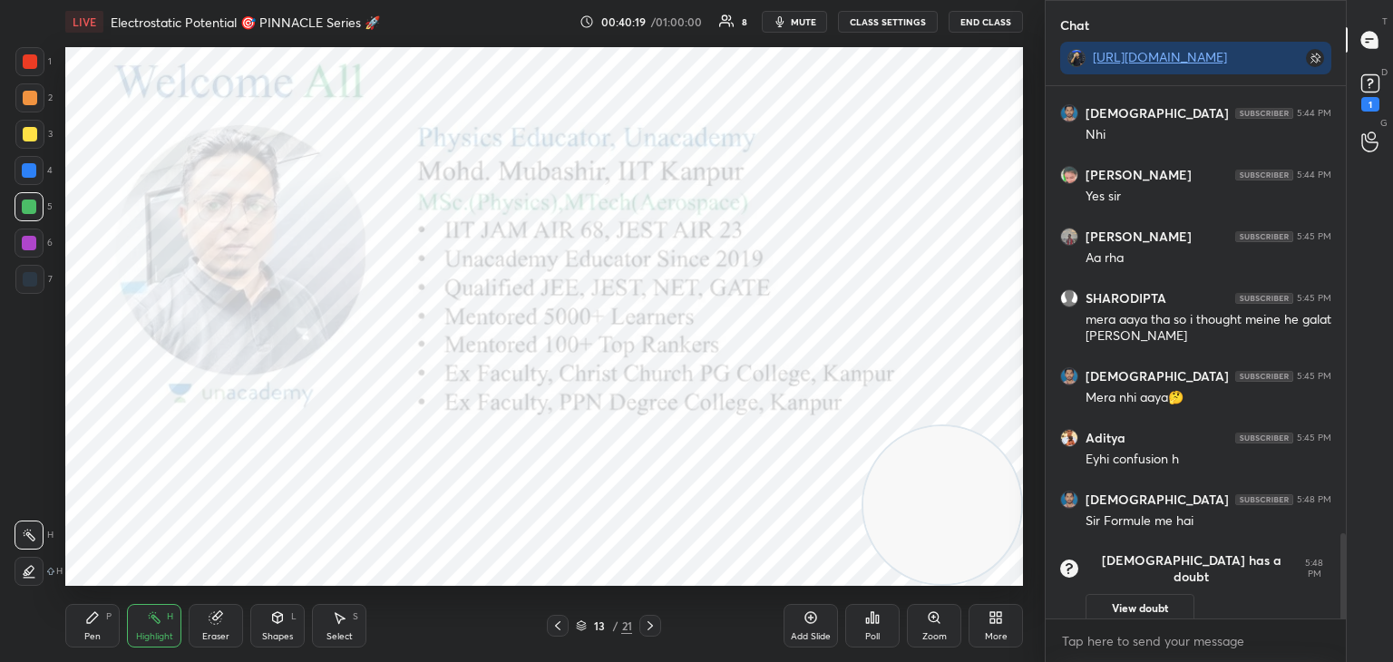
click at [554, 629] on icon at bounding box center [558, 626] width 15 height 15
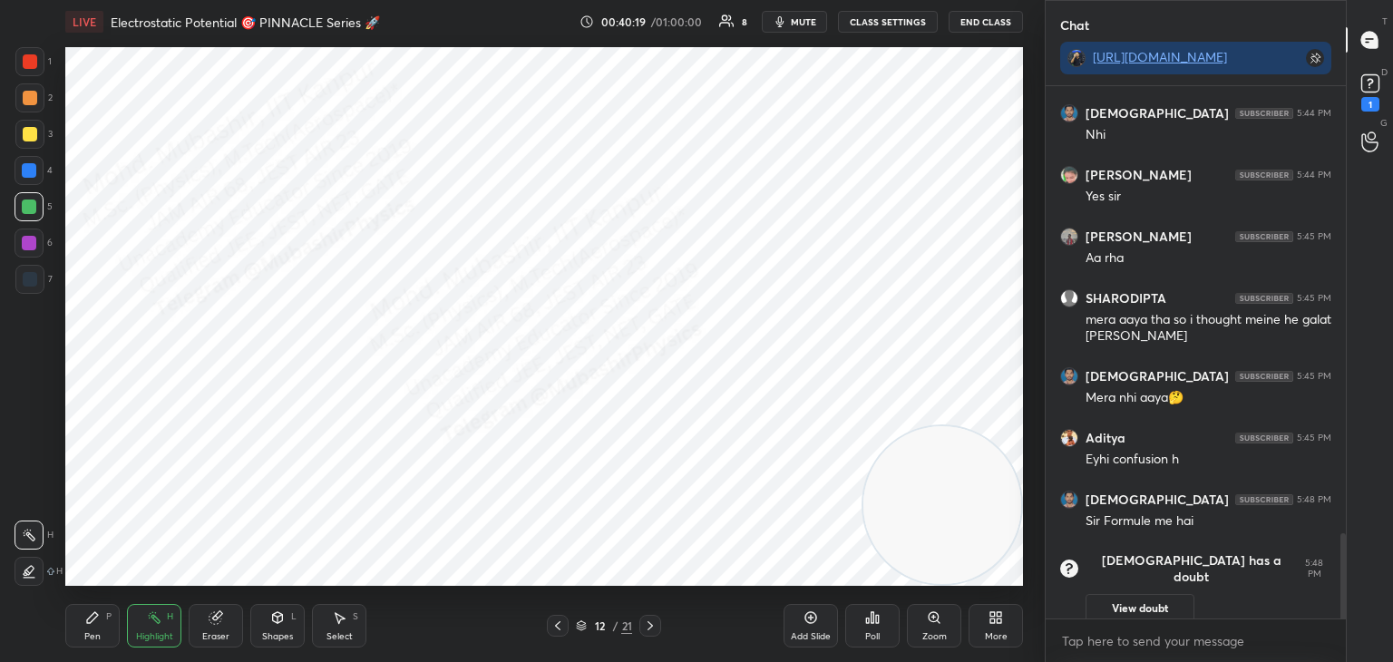
click at [554, 629] on icon at bounding box center [558, 626] width 15 height 15
click at [556, 624] on icon at bounding box center [558, 626] width 15 height 15
click at [1365, 87] on rect at bounding box center [1369, 83] width 17 height 17
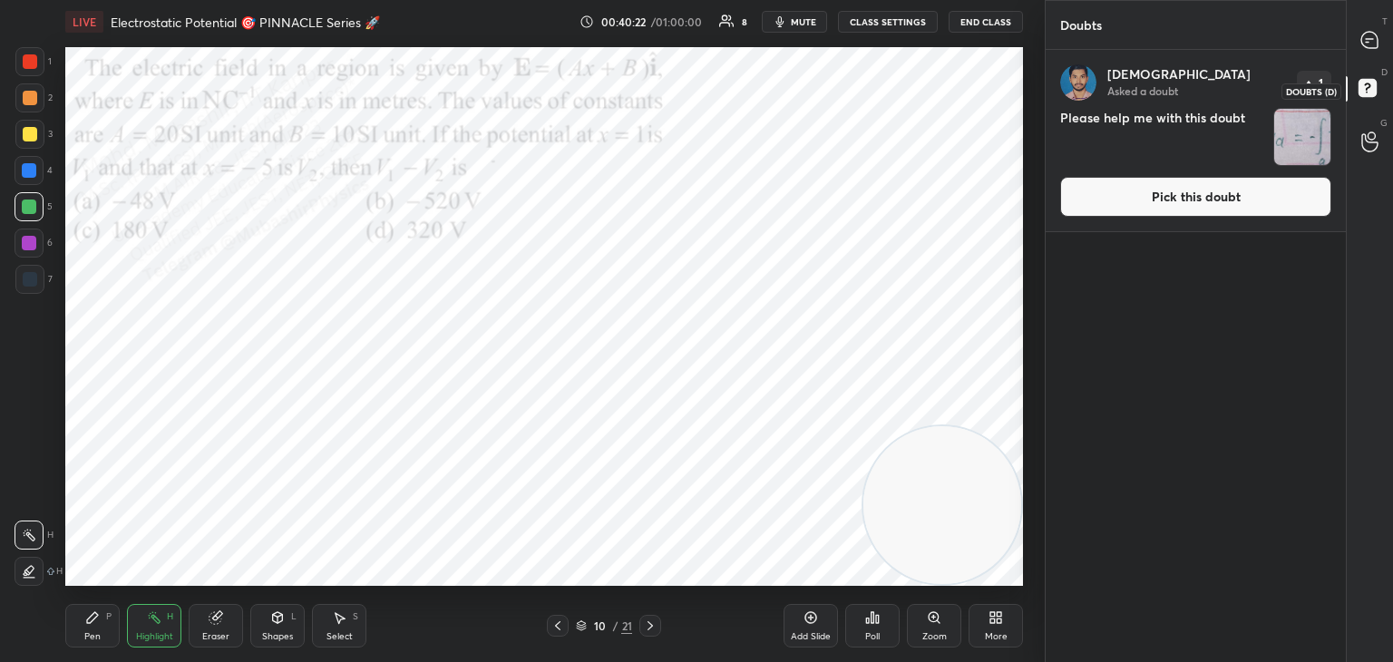
scroll to position [607, 295]
click at [1242, 207] on button "Pick this doubt" at bounding box center [1195, 197] width 271 height 40
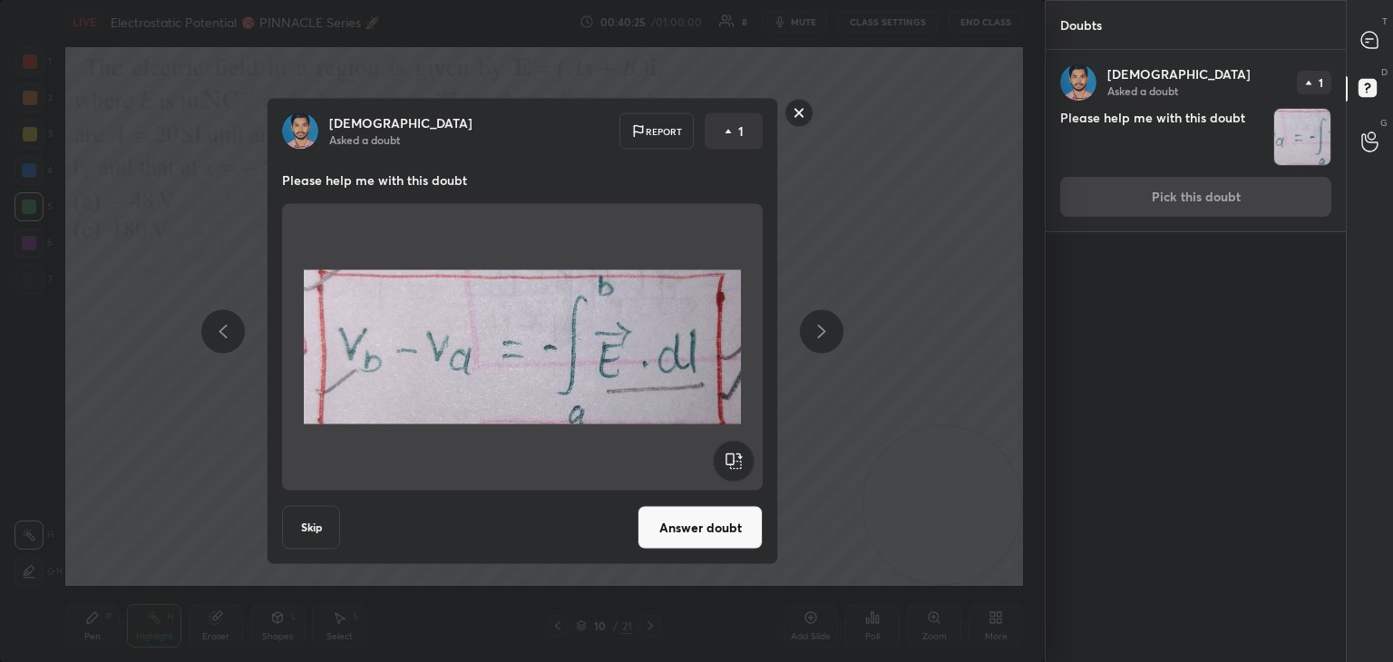
click at [699, 537] on button "Answer doubt" at bounding box center [700, 528] width 125 height 44
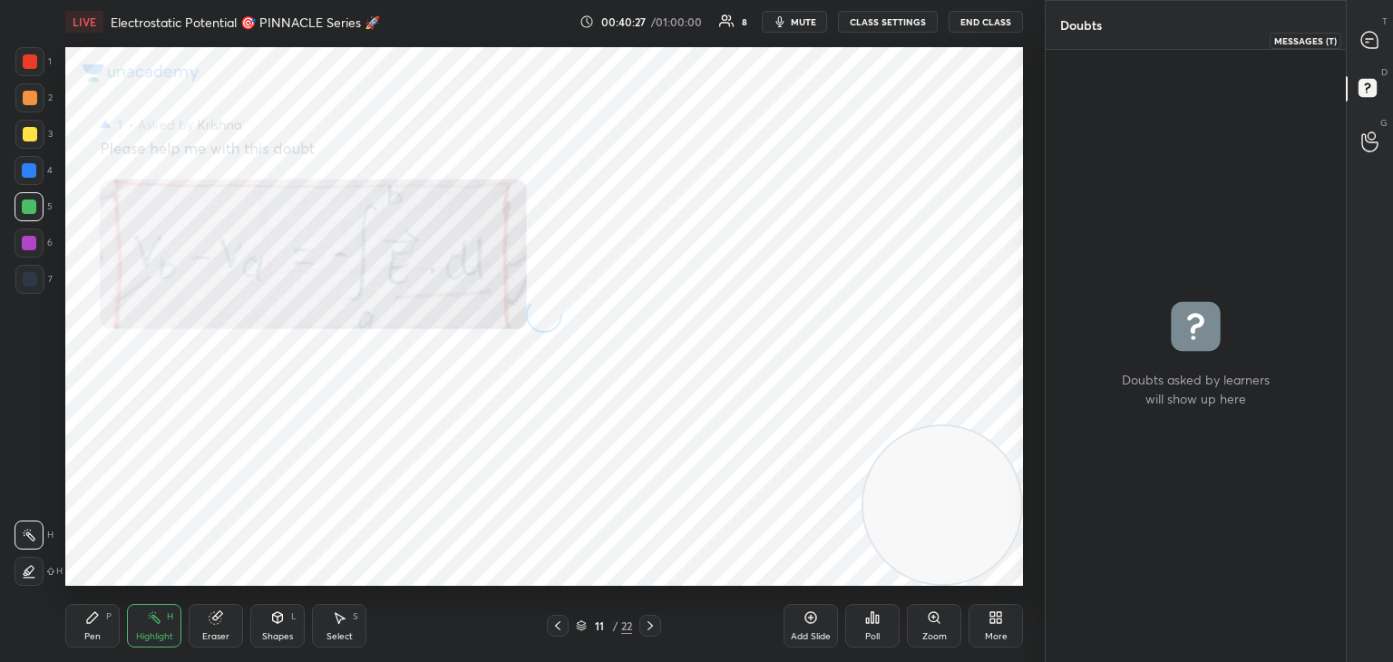
click at [1371, 47] on icon at bounding box center [1369, 40] width 16 height 16
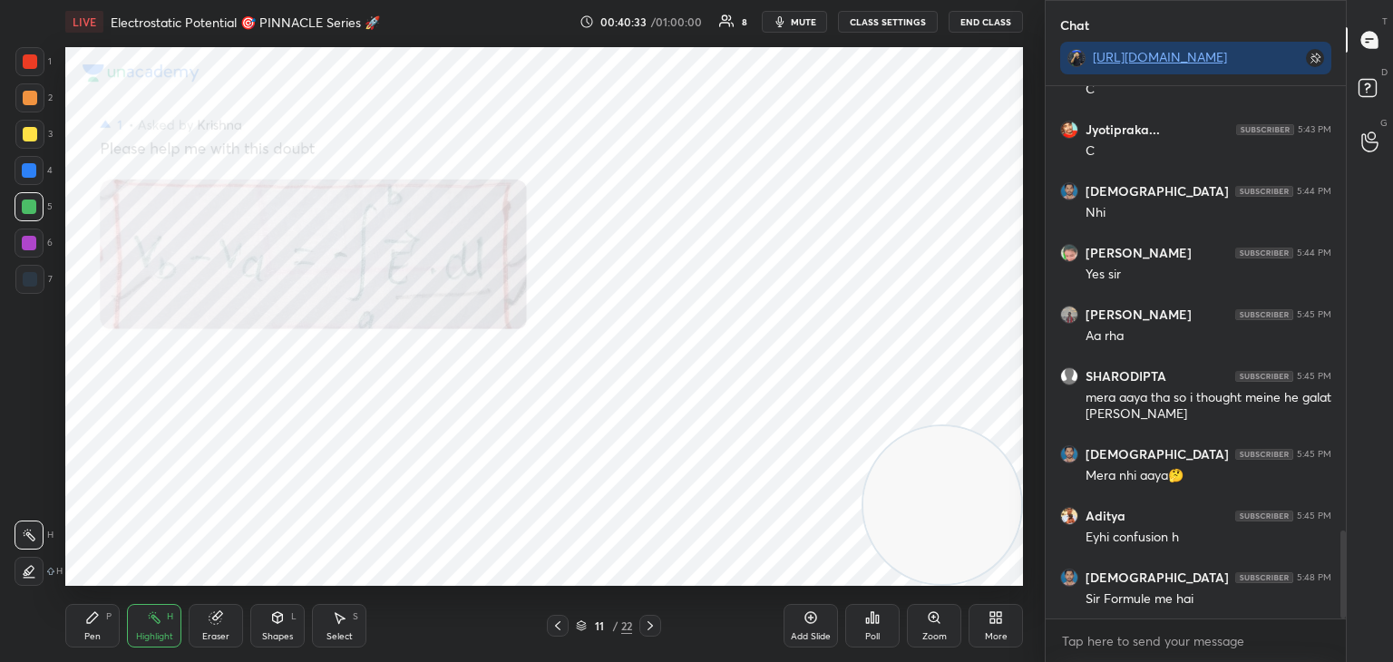
scroll to position [2703, 0]
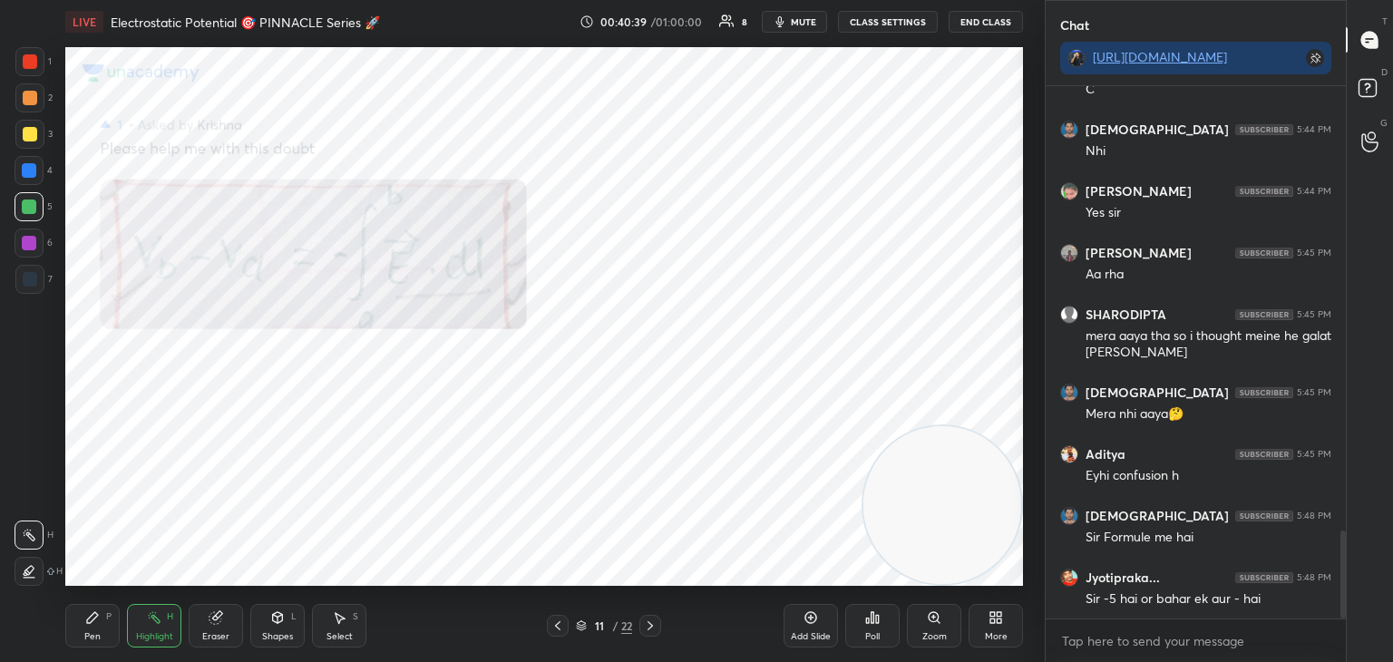
click at [556, 628] on icon at bounding box center [557, 625] width 5 height 9
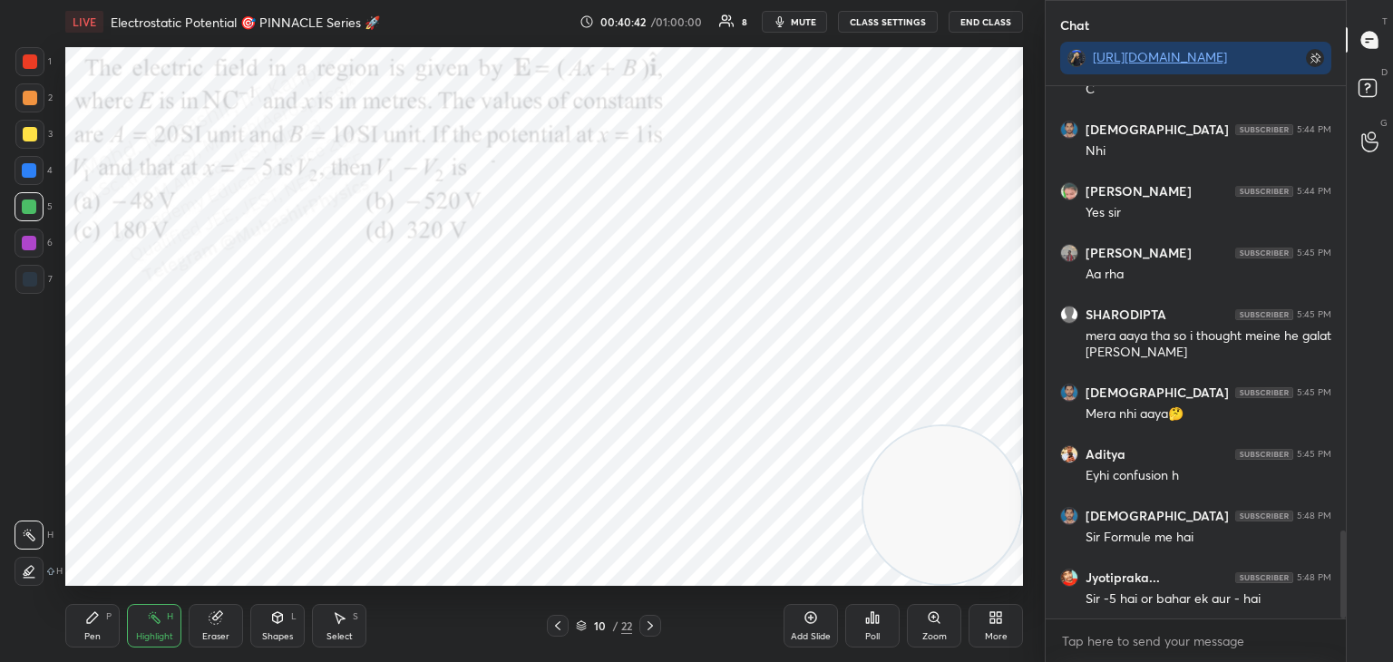
click at [654, 631] on icon at bounding box center [650, 626] width 15 height 15
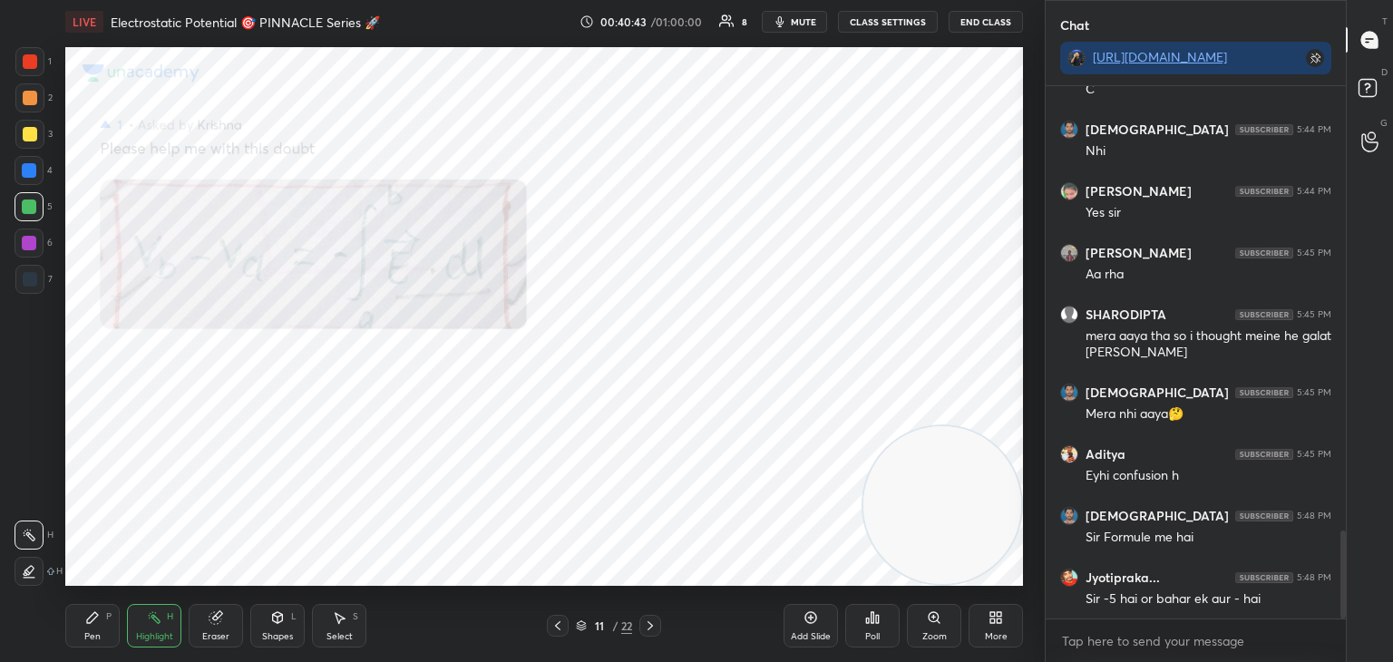
click at [657, 620] on icon at bounding box center [650, 626] width 15 height 15
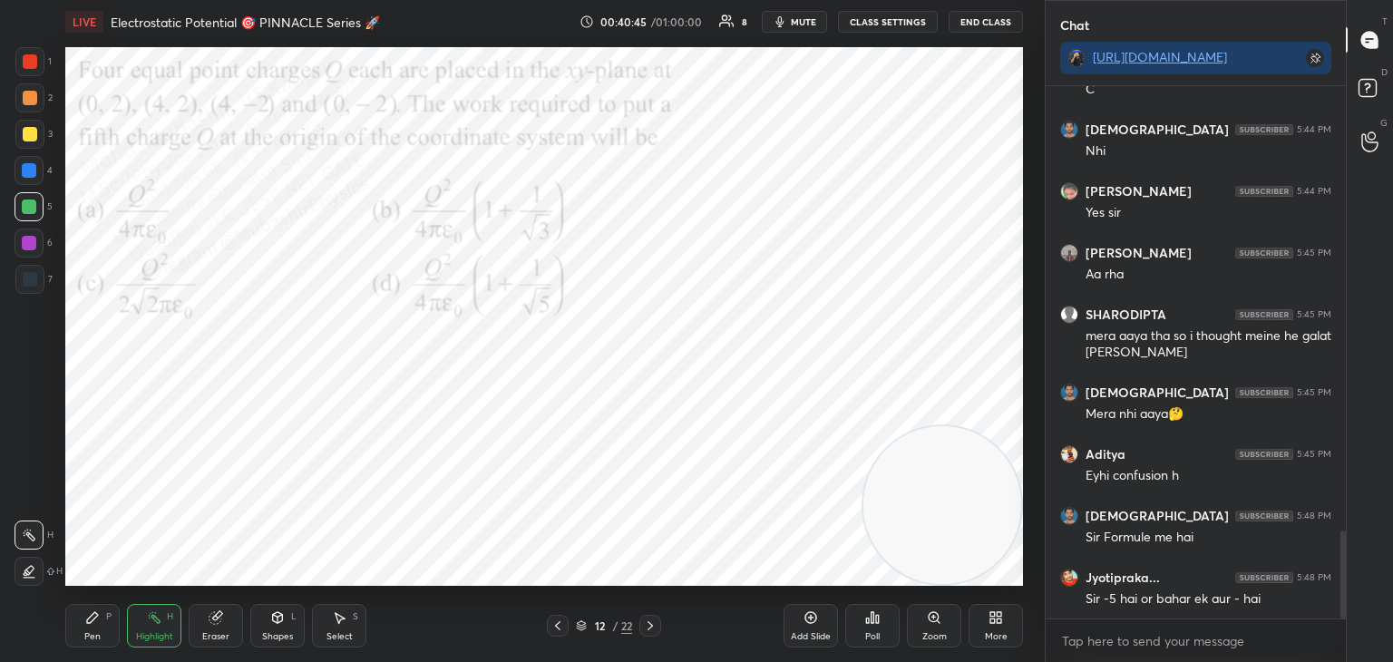
drag, startPoint x: 798, startPoint y: 18, endPoint x: 795, endPoint y: 2, distance: 16.6
click at [798, 22] on span "mute" at bounding box center [803, 21] width 25 height 13
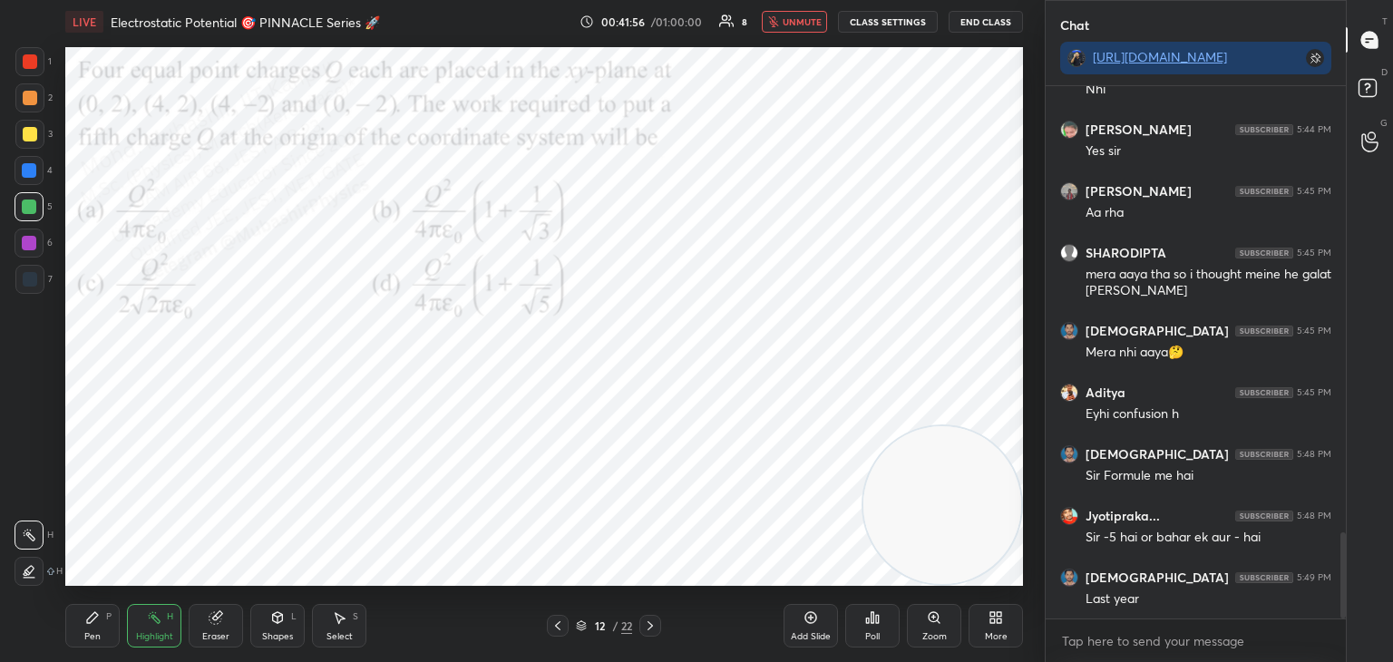
click at [798, 29] on button "unmute" at bounding box center [794, 22] width 65 height 22
click at [801, 19] on span "mute" at bounding box center [803, 21] width 25 height 13
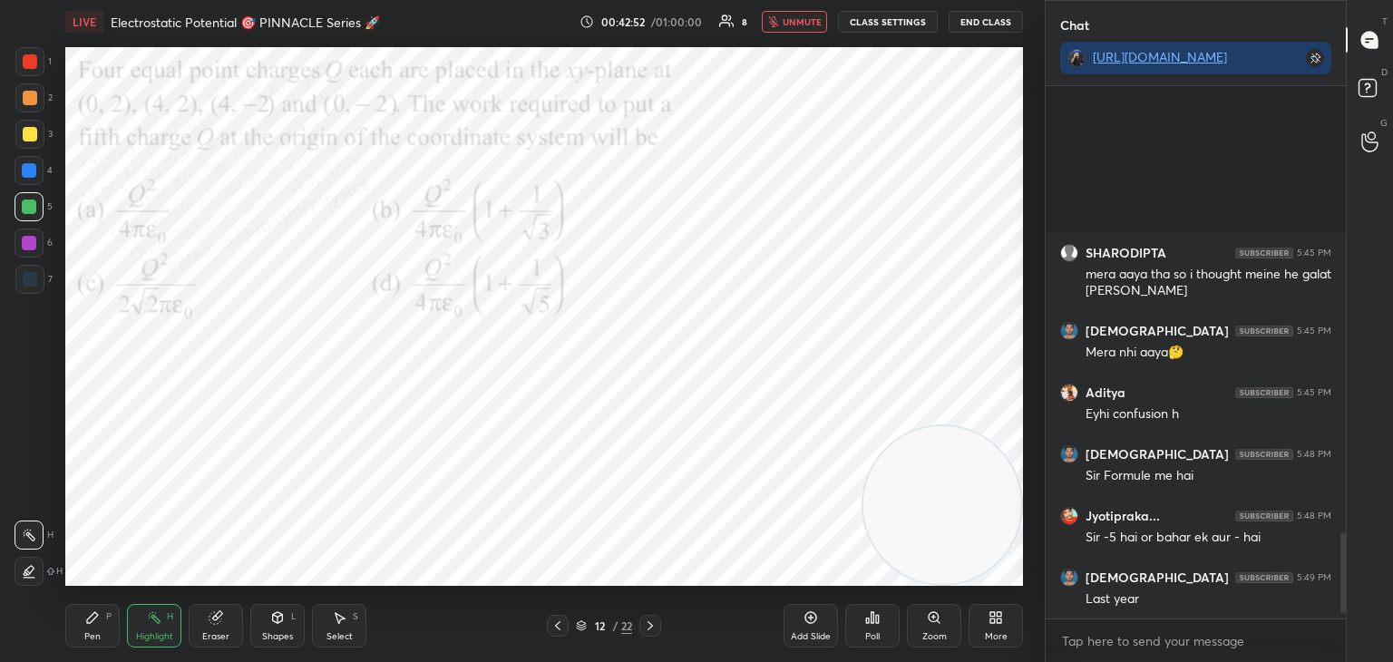
scroll to position [3011, 0]
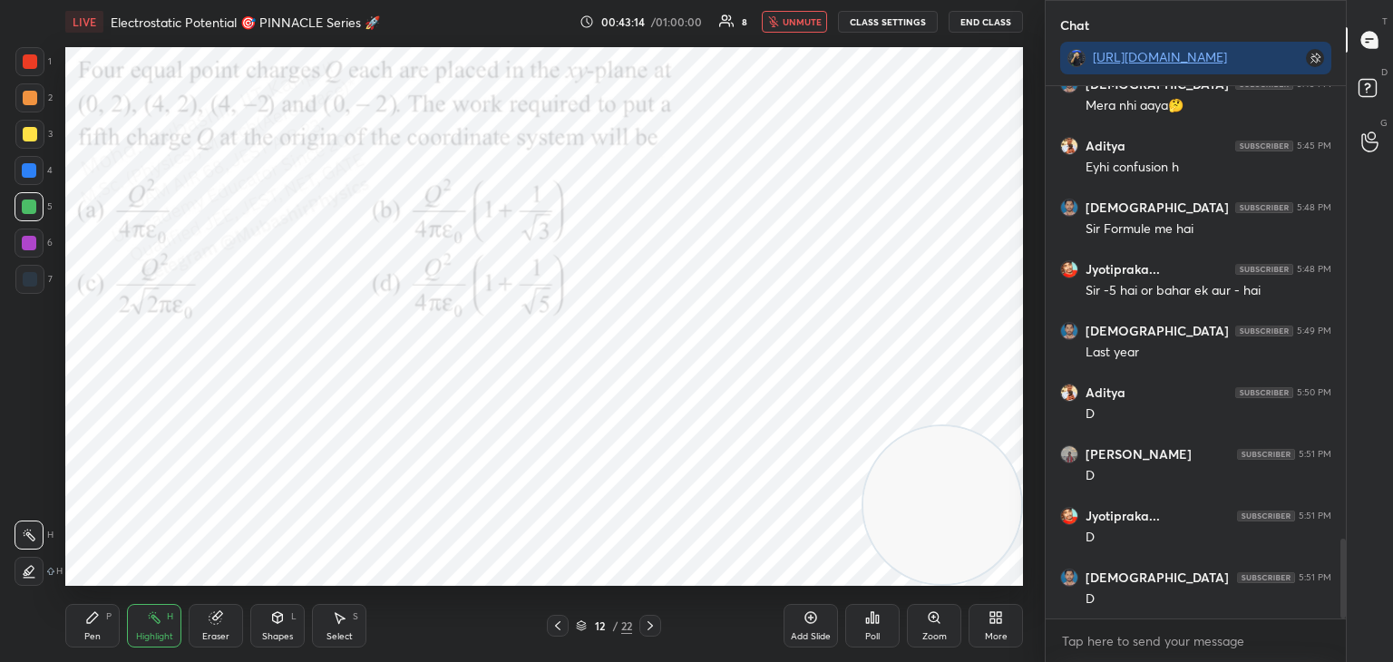
click at [815, 30] on button "unmute" at bounding box center [794, 22] width 65 height 22
click at [104, 628] on div "Pen P" at bounding box center [92, 626] width 54 height 44
click at [33, 178] on div at bounding box center [29, 170] width 29 height 29
drag, startPoint x: 946, startPoint y: 508, endPoint x: 977, endPoint y: 517, distance: 32.1
click at [979, 519] on video at bounding box center [943, 505] width 158 height 158
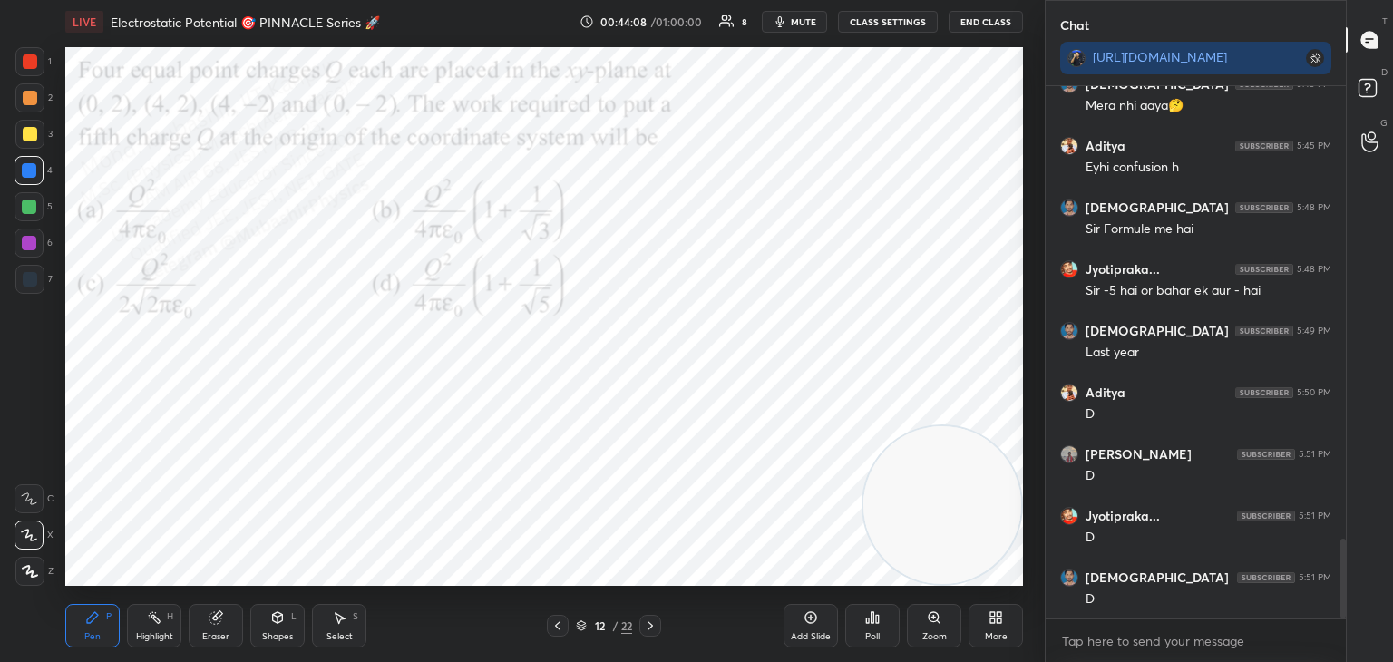
click at [43, 216] on div at bounding box center [29, 206] width 29 height 29
drag, startPoint x: 340, startPoint y: 628, endPoint x: 304, endPoint y: 596, distance: 48.2
click at [333, 625] on div "Select S" at bounding box center [339, 626] width 54 height 44
drag, startPoint x: 166, startPoint y: 404, endPoint x: 366, endPoint y: 484, distance: 215.3
click at [369, 484] on div "0 ° Undo Copy Duplicate Duplicate to new slide Delete" at bounding box center [544, 316] width 958 height 539
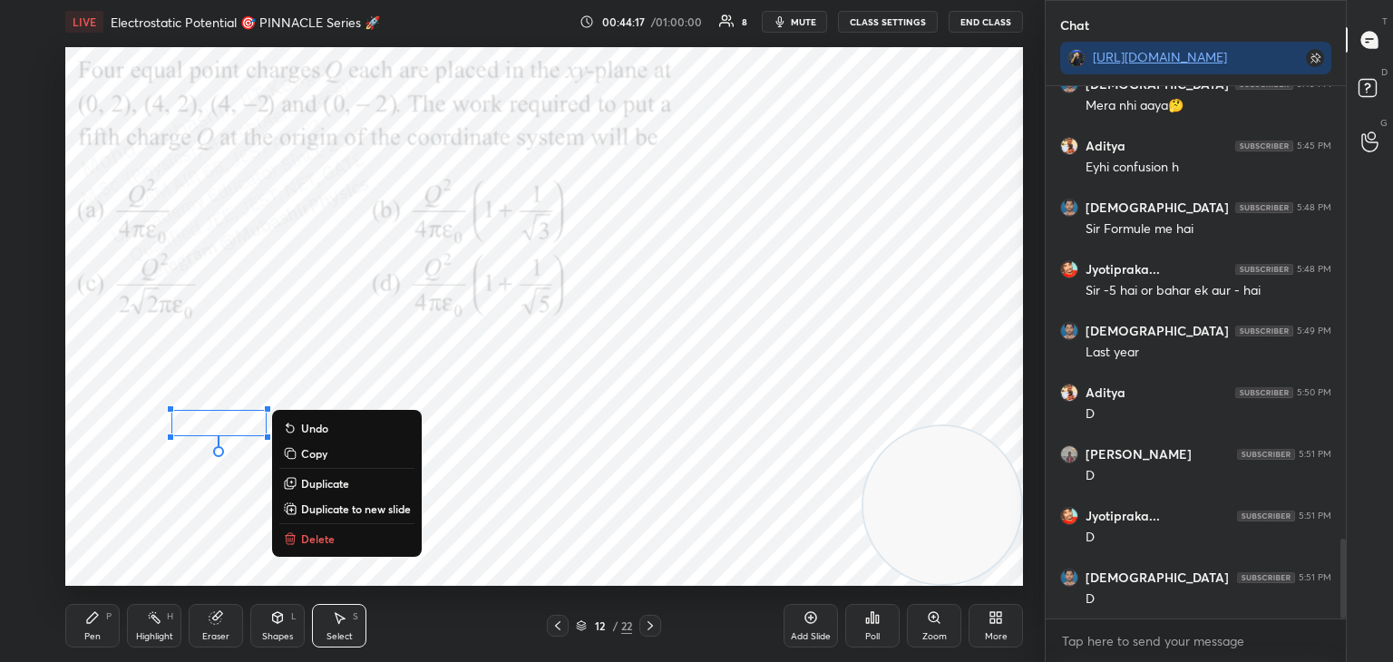
drag, startPoint x: 317, startPoint y: 532, endPoint x: 170, endPoint y: 561, distance: 149.8
click at [315, 533] on p "Delete" at bounding box center [318, 539] width 34 height 15
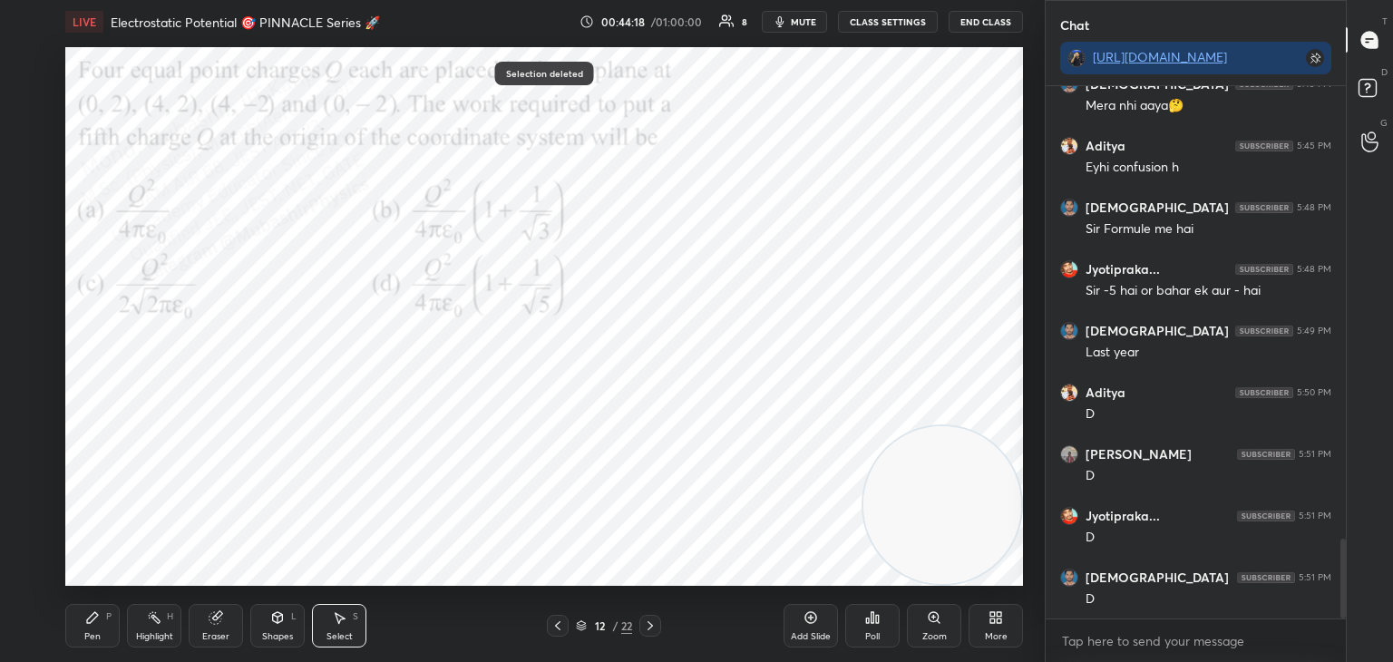
click at [90, 615] on icon at bounding box center [92, 617] width 15 height 15
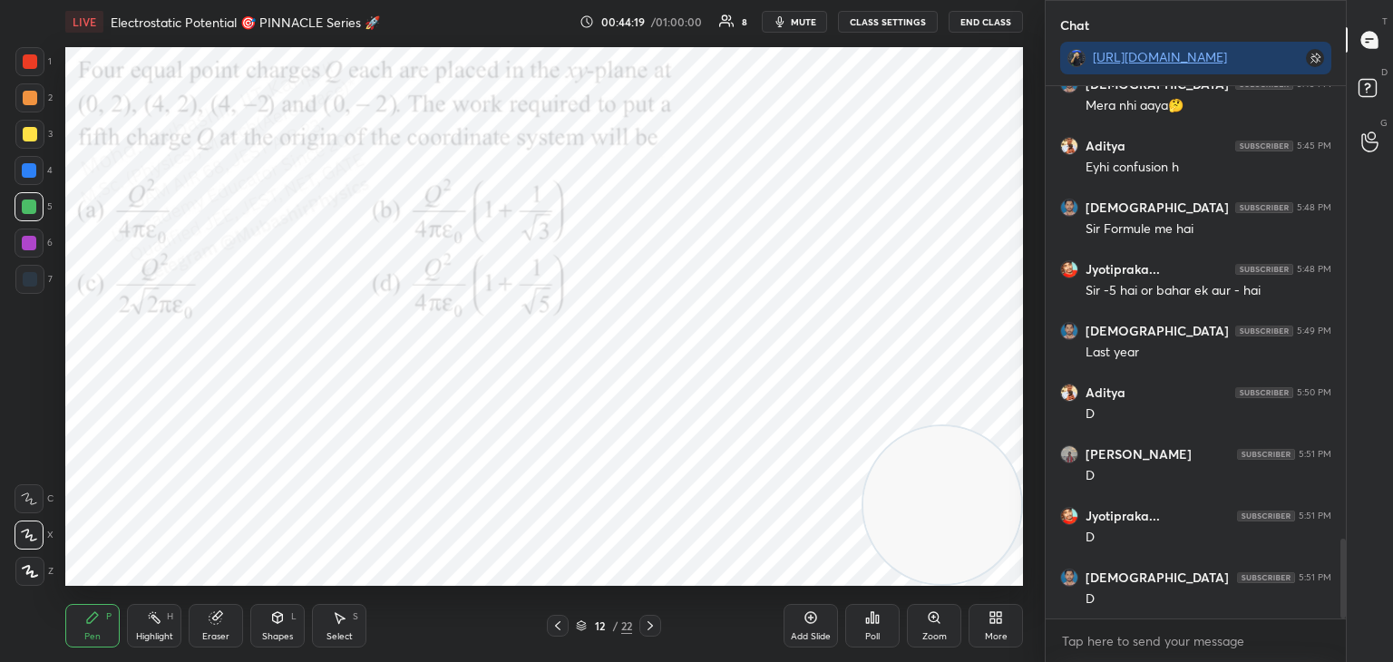
click at [157, 622] on div "Highlight H" at bounding box center [154, 626] width 54 height 44
click at [87, 629] on div "Pen P" at bounding box center [92, 626] width 54 height 44
drag, startPoint x: 340, startPoint y: 624, endPoint x: 373, endPoint y: 597, distance: 42.5
click at [338, 624] on icon at bounding box center [339, 617] width 15 height 15
drag, startPoint x: 79, startPoint y: 635, endPoint x: 91, endPoint y: 632, distance: 12.1
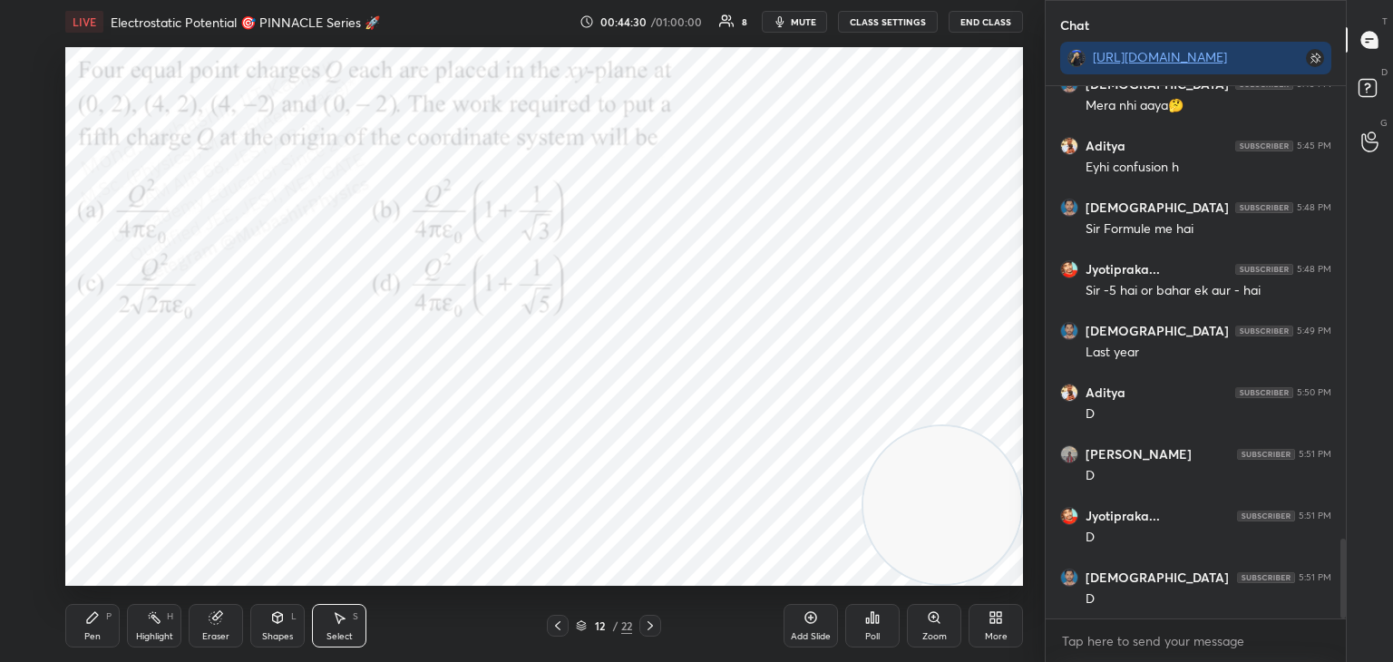
click at [80, 635] on div "Pen P" at bounding box center [92, 626] width 54 height 44
drag, startPoint x: 935, startPoint y: 483, endPoint x: 1010, endPoint y: 105, distance: 385.5
click at [1013, 85] on video at bounding box center [943, 128] width 158 height 158
click at [805, 18] on span "mute" at bounding box center [803, 21] width 25 height 13
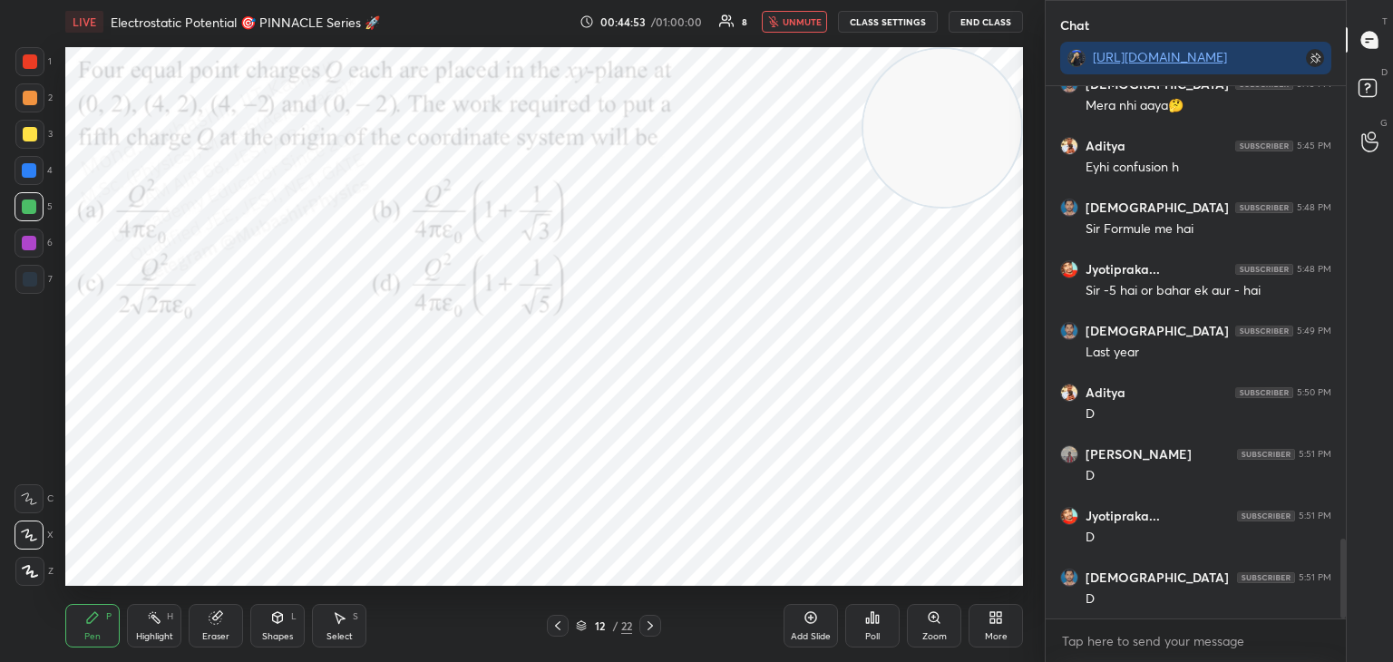
click at [795, 18] on span "unmute" at bounding box center [802, 21] width 39 height 13
drag, startPoint x: 950, startPoint y: 181, endPoint x: 937, endPoint y: 263, distance: 82.6
click at [955, 272] on video at bounding box center [943, 220] width 158 height 158
click at [21, 62] on div at bounding box center [29, 61] width 29 height 29
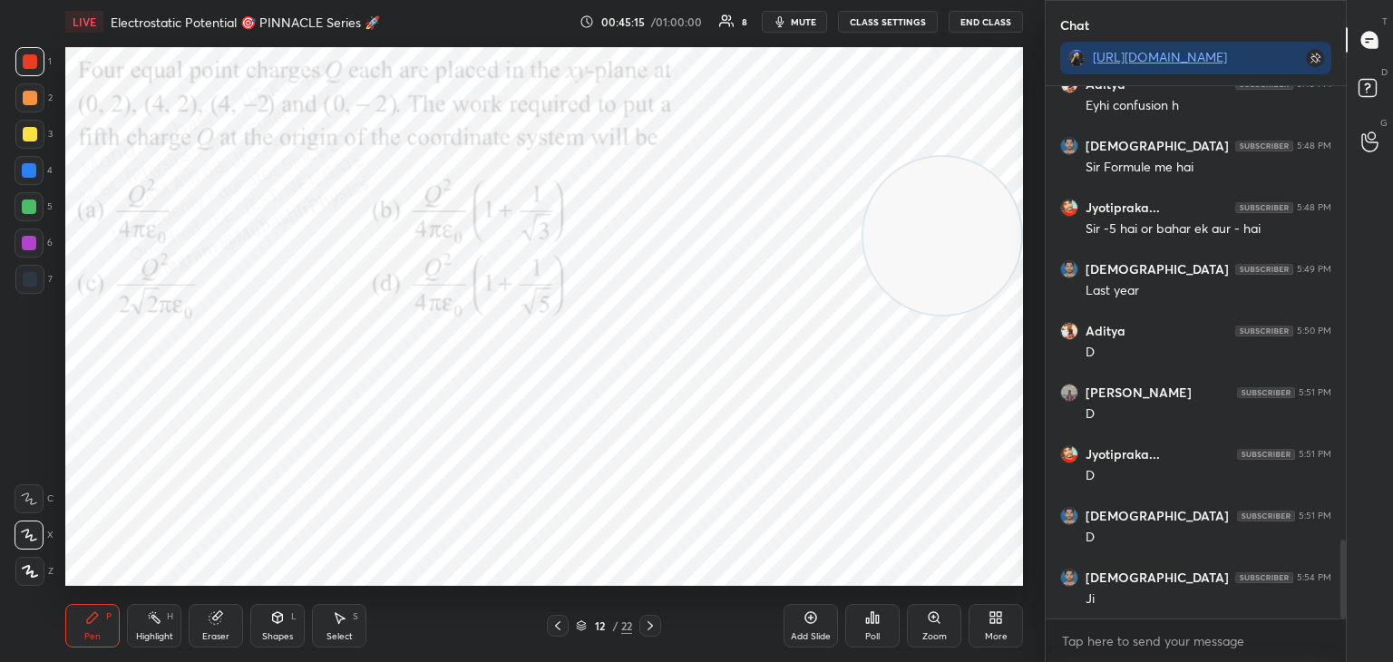
click at [34, 103] on div at bounding box center [30, 98] width 15 height 15
click at [814, 17] on span "mute" at bounding box center [803, 21] width 25 height 13
click at [795, 19] on span "unmute" at bounding box center [802, 21] width 39 height 13
click at [164, 629] on div "Highlight H" at bounding box center [154, 626] width 54 height 44
drag, startPoint x: 643, startPoint y: 626, endPoint x: 621, endPoint y: 627, distance: 21.8
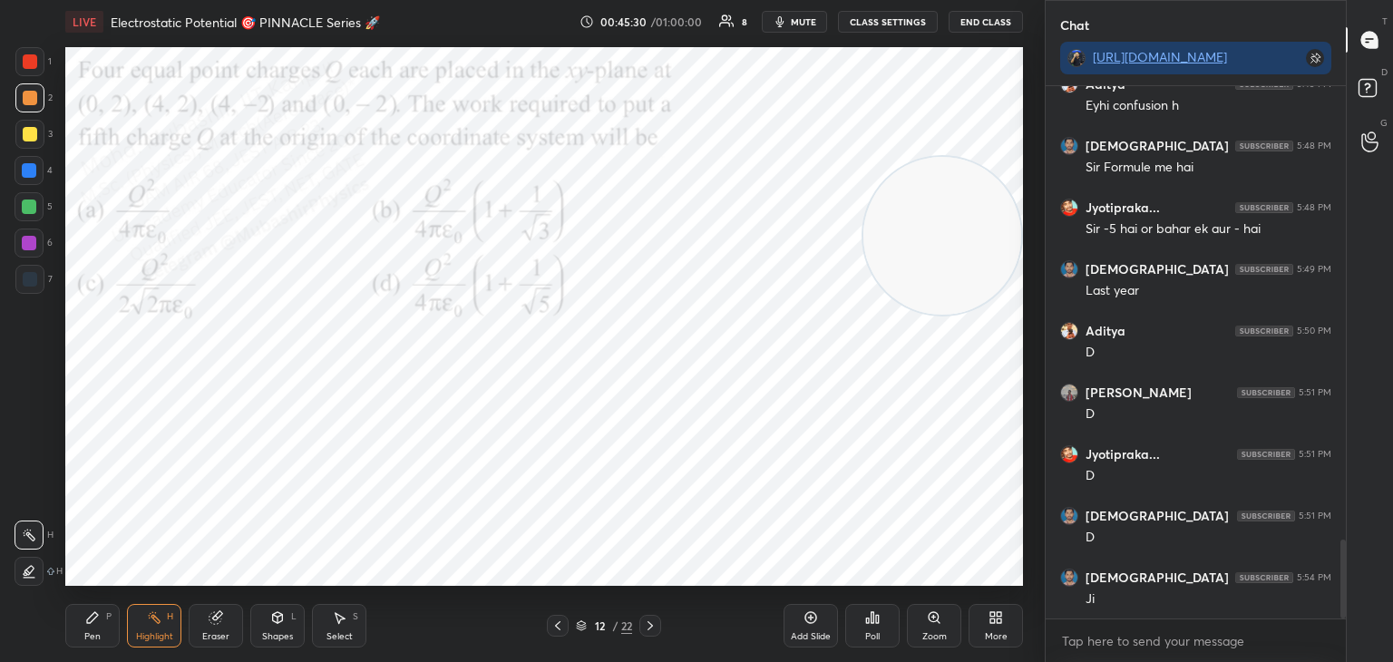
click at [643, 629] on icon at bounding box center [650, 626] width 15 height 15
click at [551, 622] on icon at bounding box center [558, 626] width 15 height 15
click at [991, 622] on icon at bounding box center [992, 621] width 5 height 5
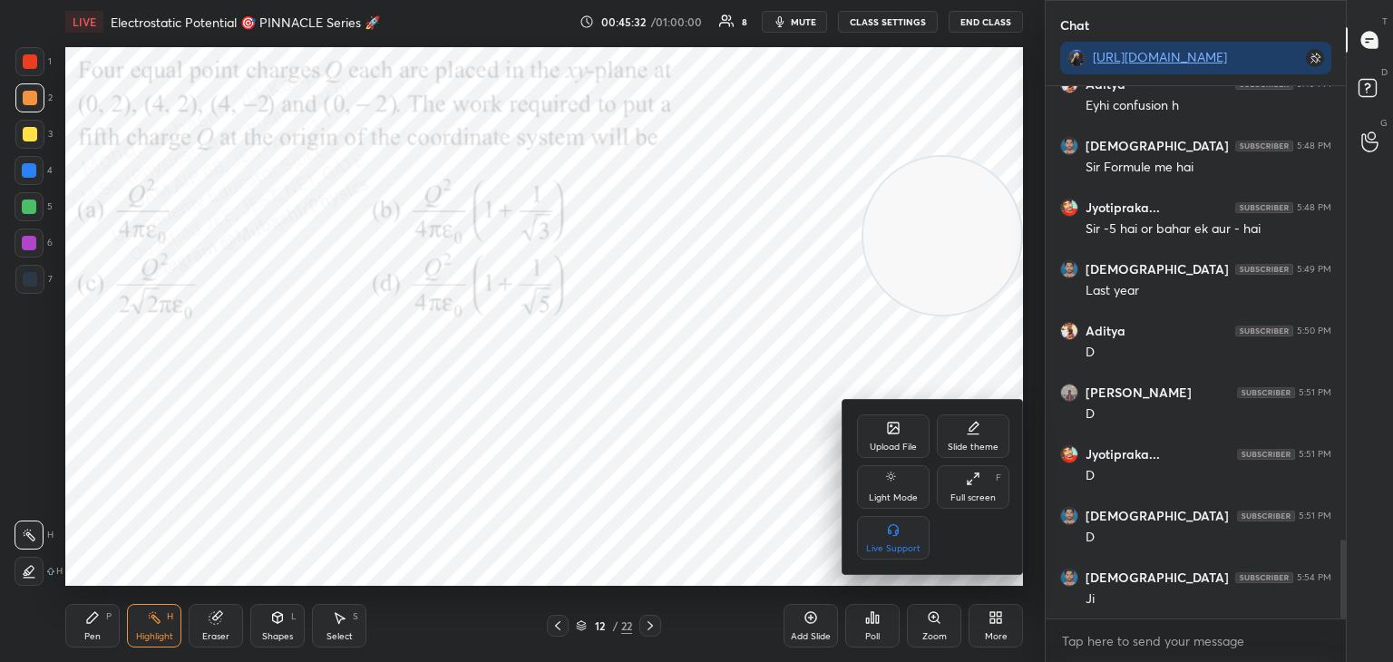
click at [885, 437] on div "Upload File" at bounding box center [893, 437] width 73 height 44
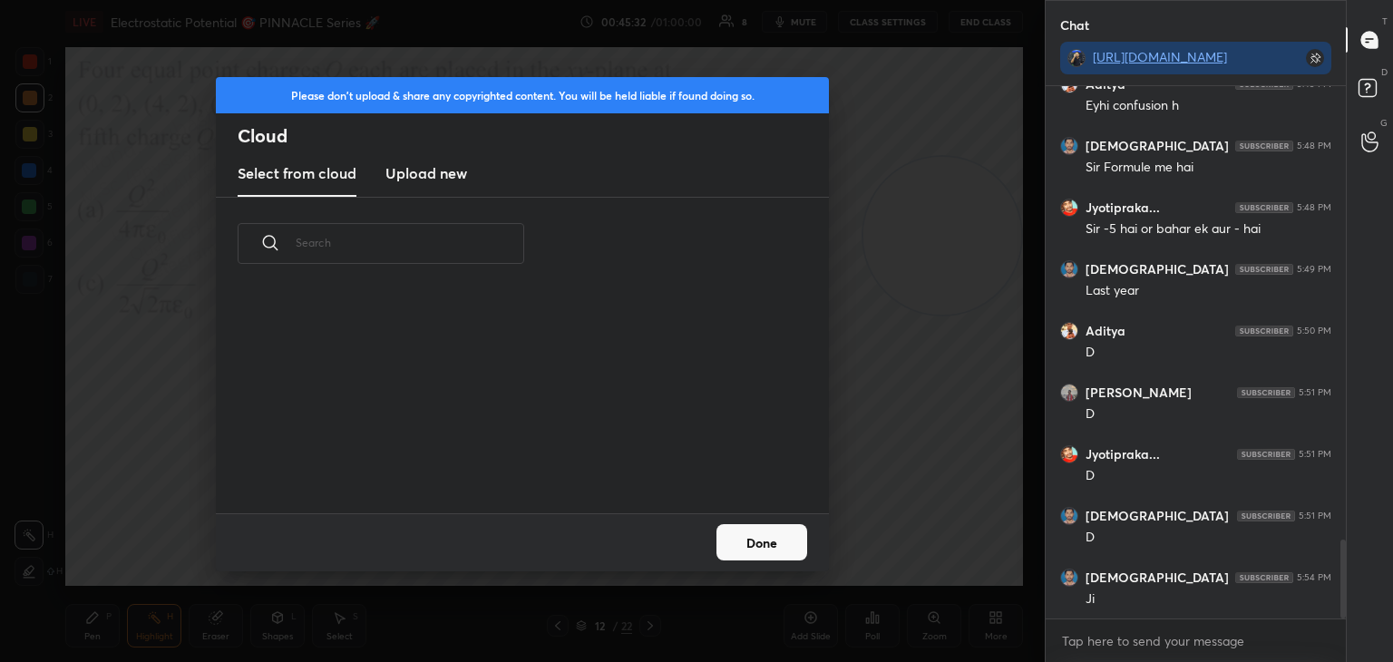
scroll to position [223, 582]
drag, startPoint x: 429, startPoint y: 161, endPoint x: 627, endPoint y: 133, distance: 199.6
click at [425, 165] on new "Upload new" at bounding box center [426, 173] width 82 height 45
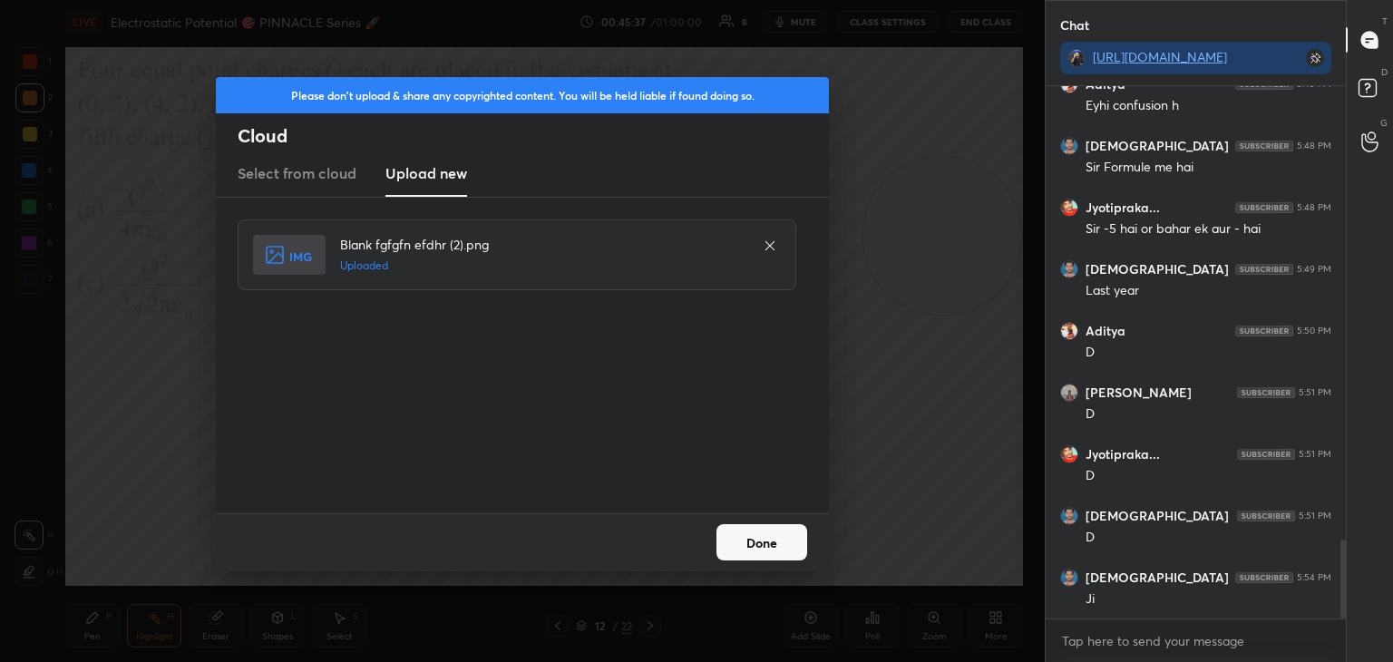
click at [739, 546] on button "Done" at bounding box center [762, 542] width 91 height 36
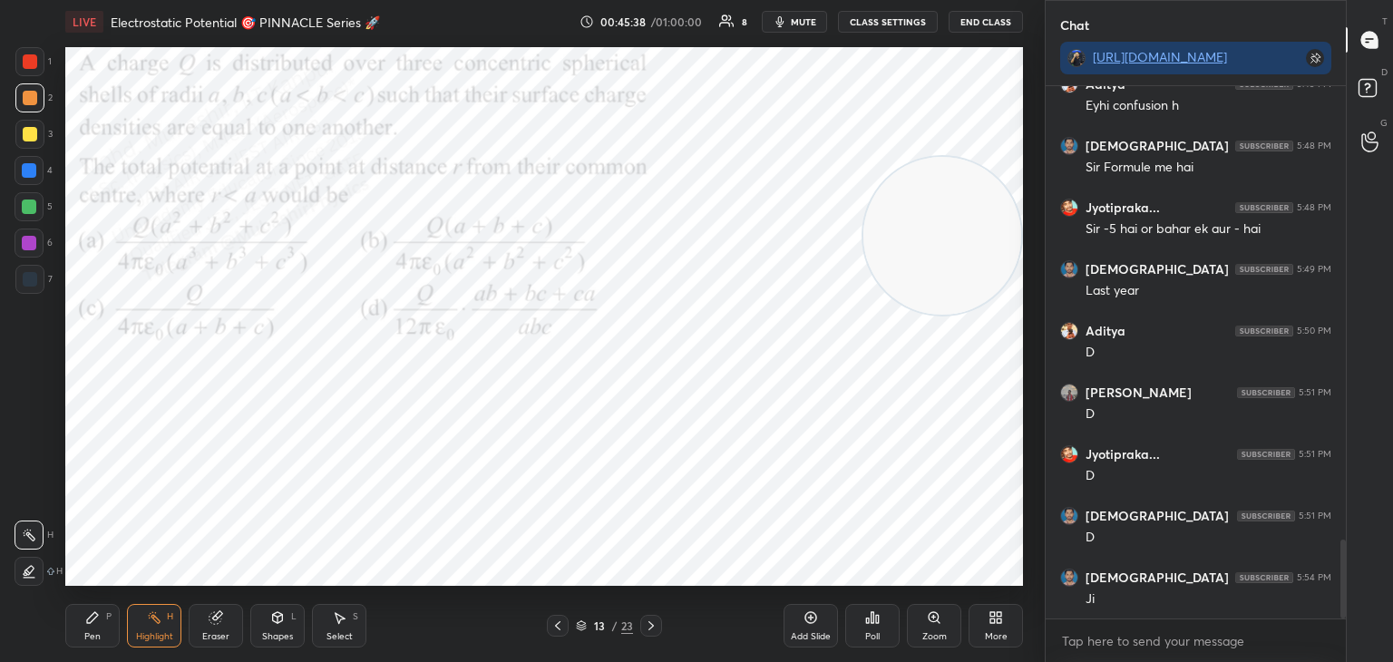
click at [814, 16] on button "mute" at bounding box center [794, 22] width 65 height 22
click at [788, 20] on span "unmute" at bounding box center [802, 21] width 39 height 13
click at [552, 626] on icon at bounding box center [558, 626] width 15 height 15
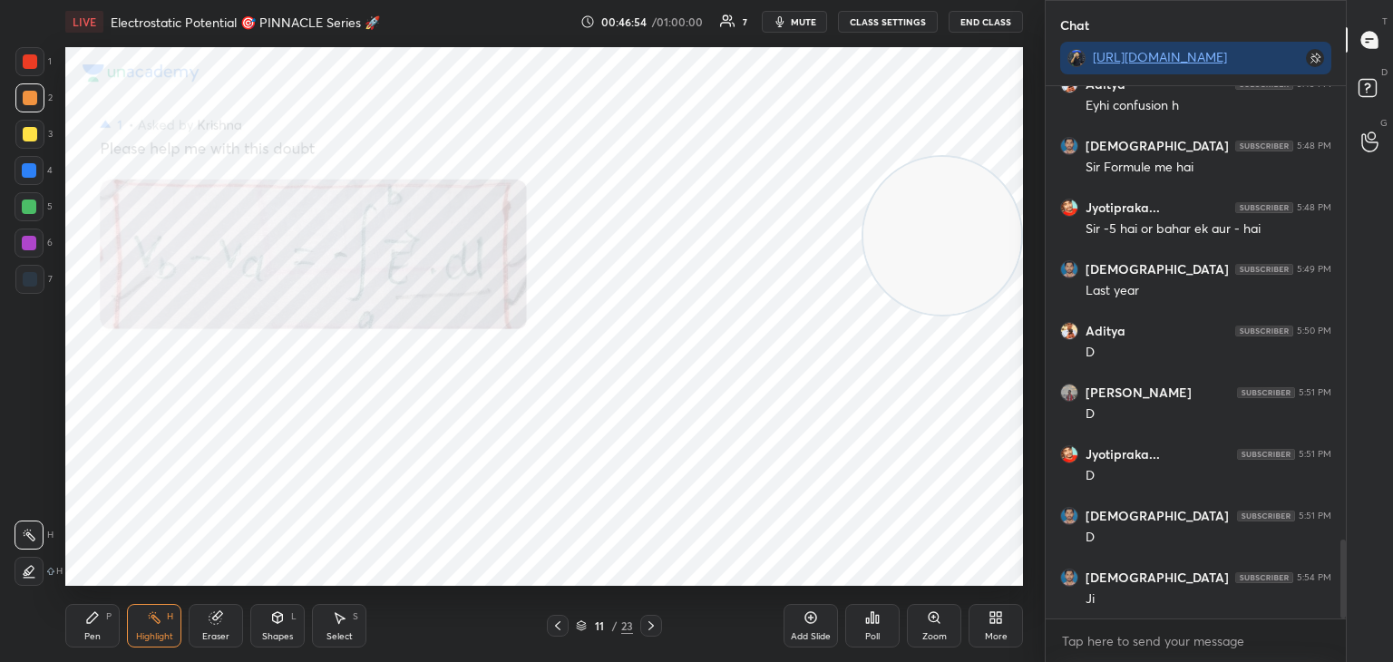
click at [552, 626] on icon at bounding box center [558, 626] width 15 height 15
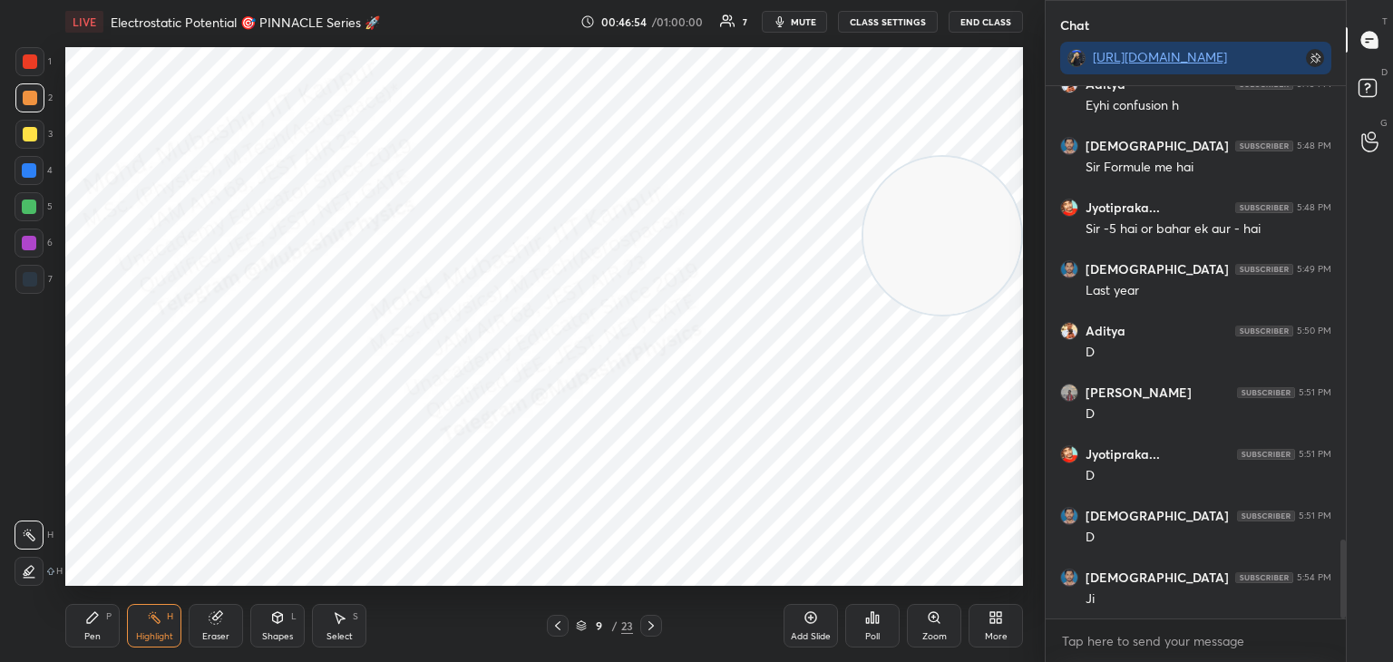
click at [552, 626] on icon at bounding box center [558, 626] width 15 height 15
click at [551, 625] on icon at bounding box center [558, 626] width 15 height 15
click at [551, 623] on icon at bounding box center [558, 626] width 15 height 15
drag, startPoint x: 351, startPoint y: 629, endPoint x: 348, endPoint y: 620, distance: 9.5
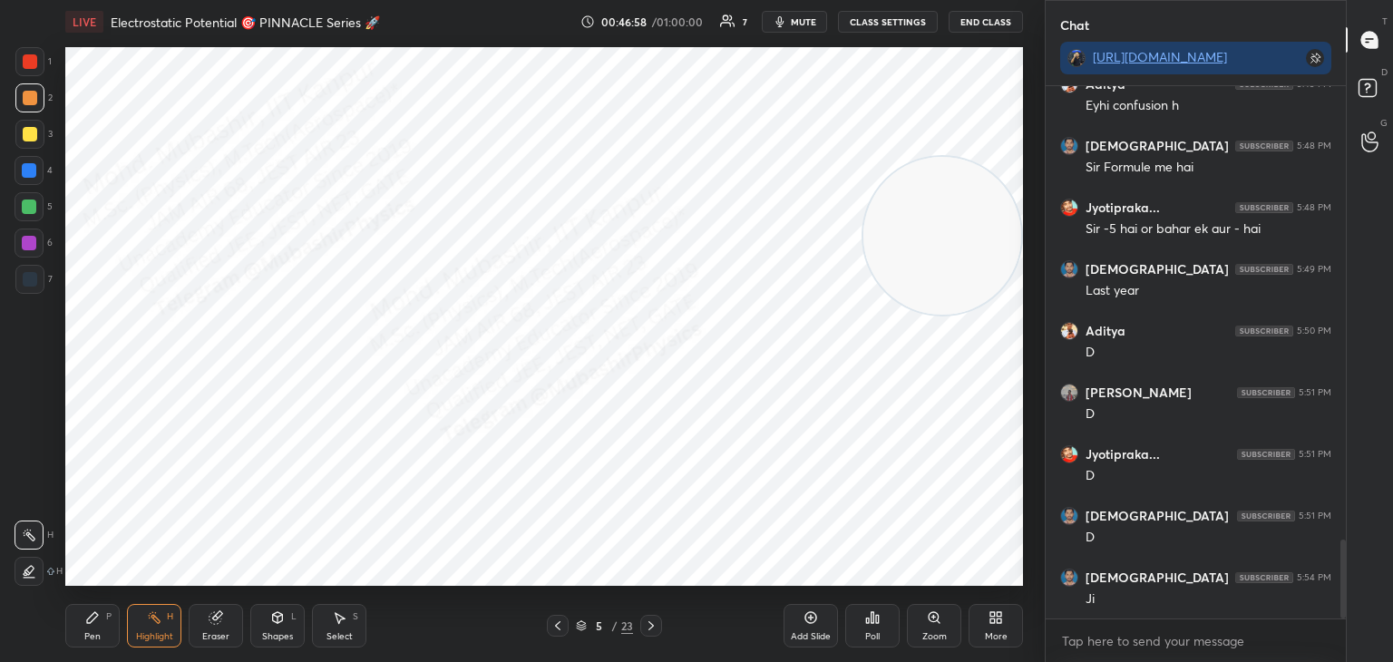
click at [348, 625] on div "Select S" at bounding box center [339, 626] width 54 height 44
drag, startPoint x: 161, startPoint y: 231, endPoint x: 202, endPoint y: 270, distance: 57.1
click at [184, 252] on div "0 ° Undo Copy Duplicate Duplicate to new slide Delete" at bounding box center [544, 316] width 958 height 539
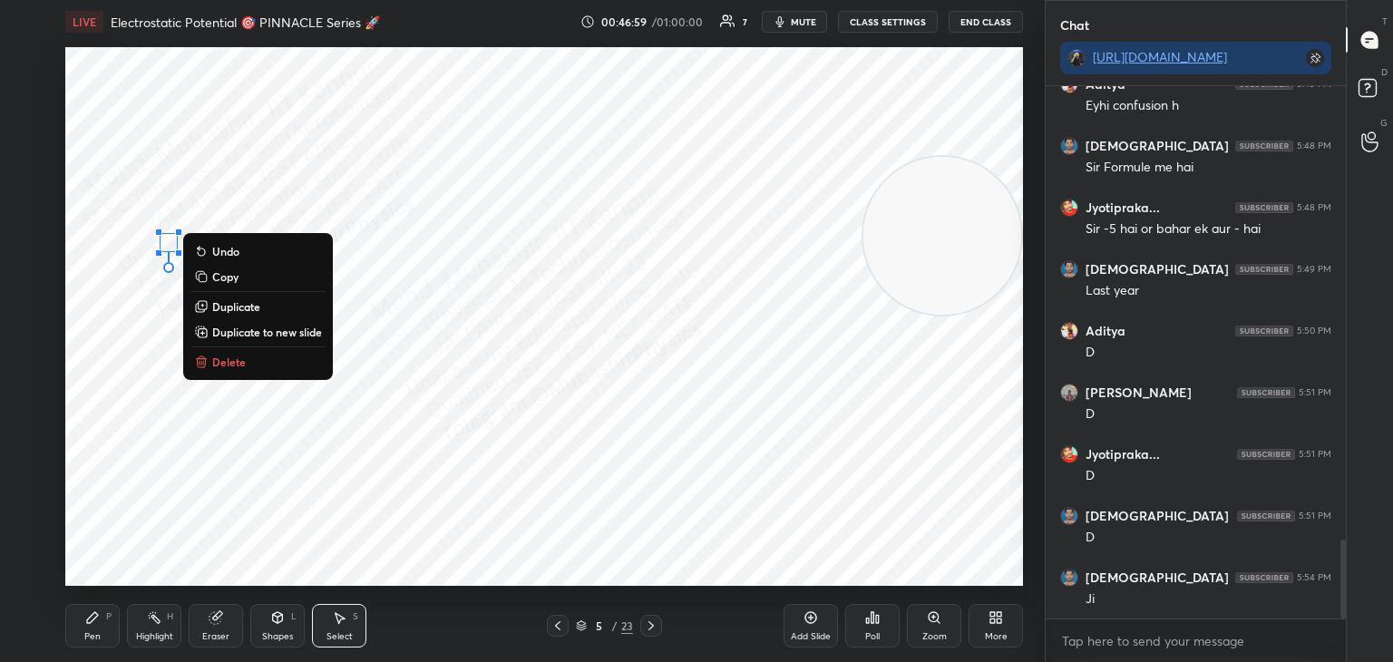
click at [233, 358] on p "Delete" at bounding box center [229, 362] width 34 height 15
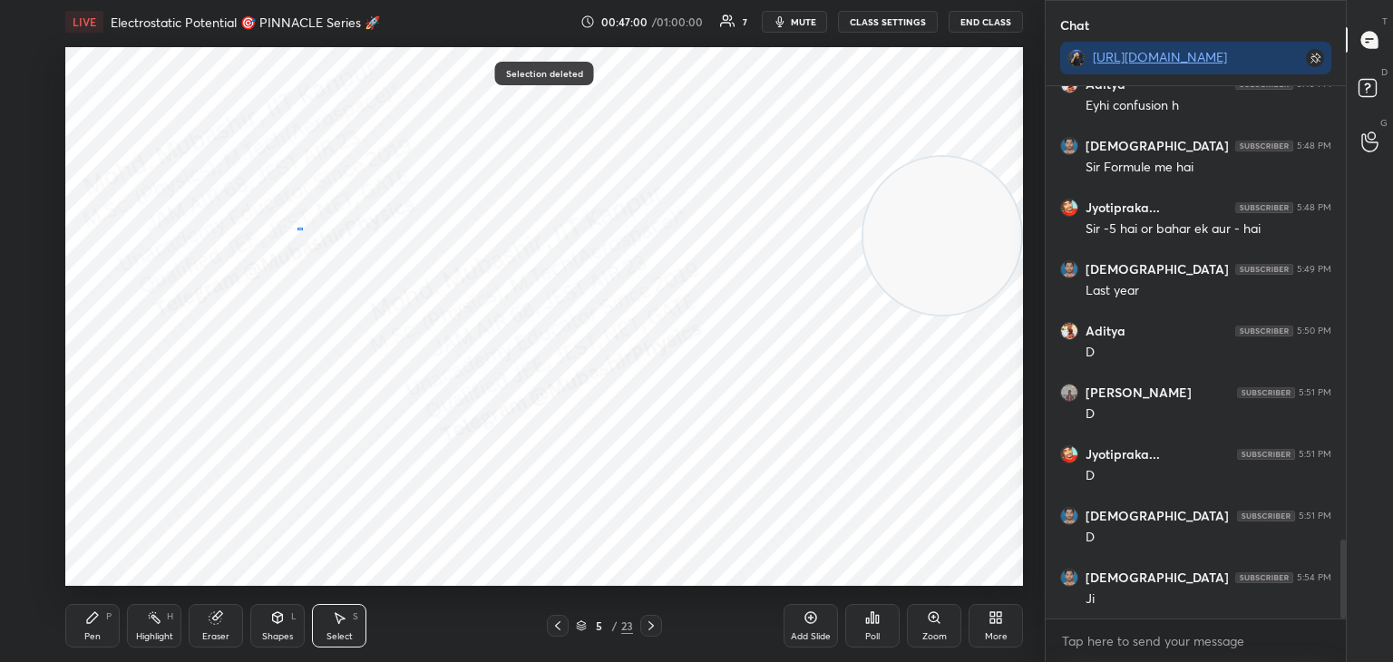
drag, startPoint x: 298, startPoint y: 228, endPoint x: 358, endPoint y: 278, distance: 78.6
click at [324, 259] on div "0 ° Undo Copy Duplicate Duplicate to new slide Delete" at bounding box center [544, 316] width 958 height 539
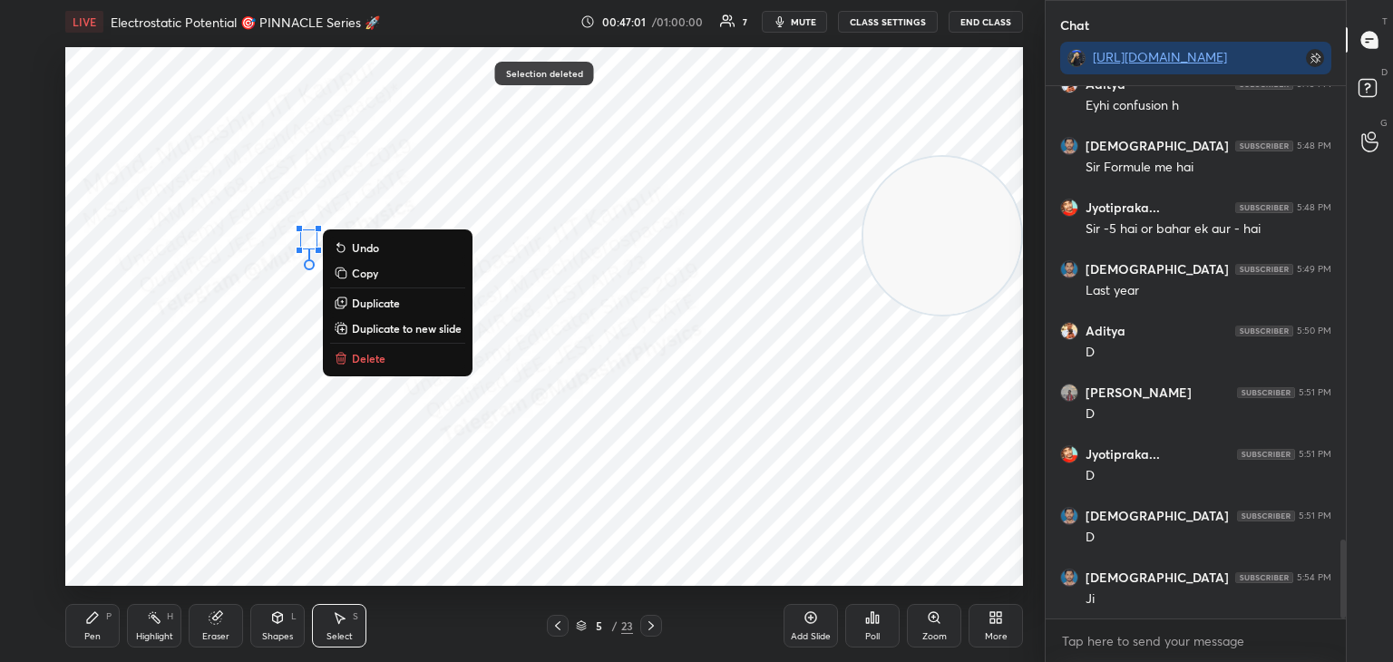
click at [360, 356] on p "Delete" at bounding box center [369, 358] width 34 height 15
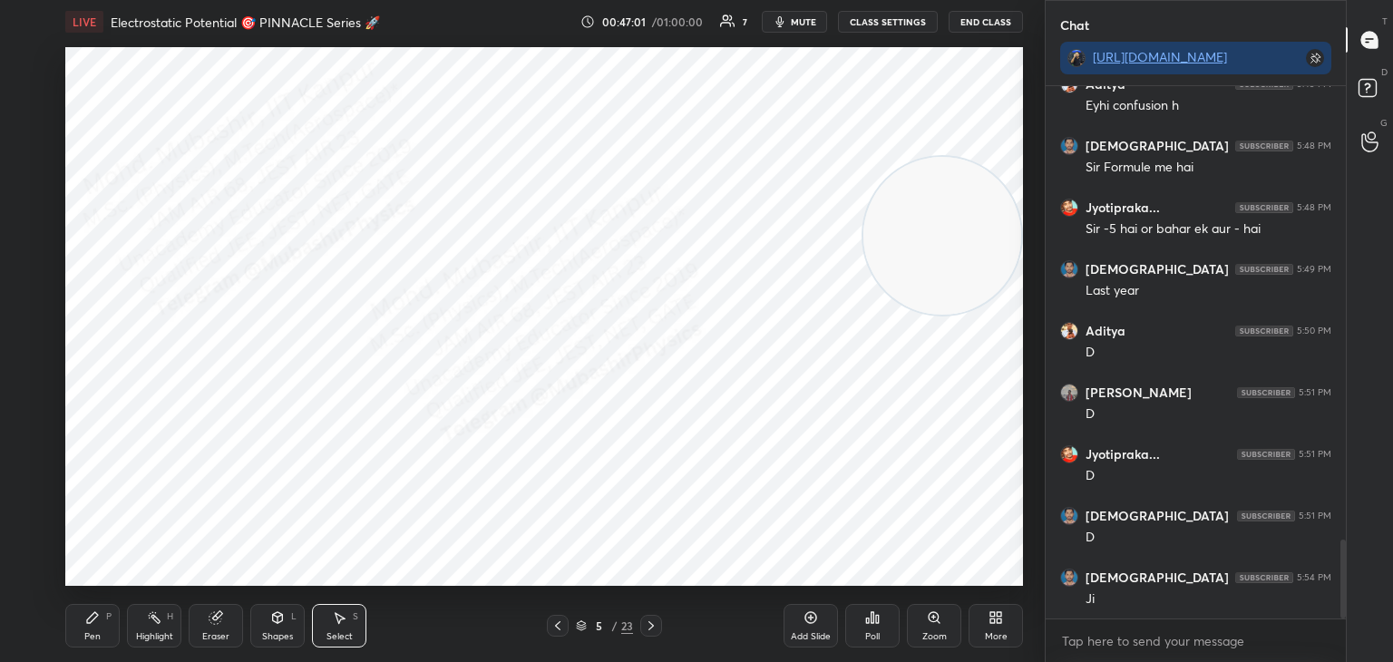
drag, startPoint x: 102, startPoint y: 626, endPoint x: 98, endPoint y: 612, distance: 14.3
click at [99, 625] on div "Pen P" at bounding box center [92, 626] width 54 height 44
drag, startPoint x: 35, startPoint y: 173, endPoint x: 48, endPoint y: 187, distance: 18.6
click at [37, 176] on div at bounding box center [29, 170] width 29 height 29
click at [654, 626] on icon at bounding box center [651, 626] width 15 height 15
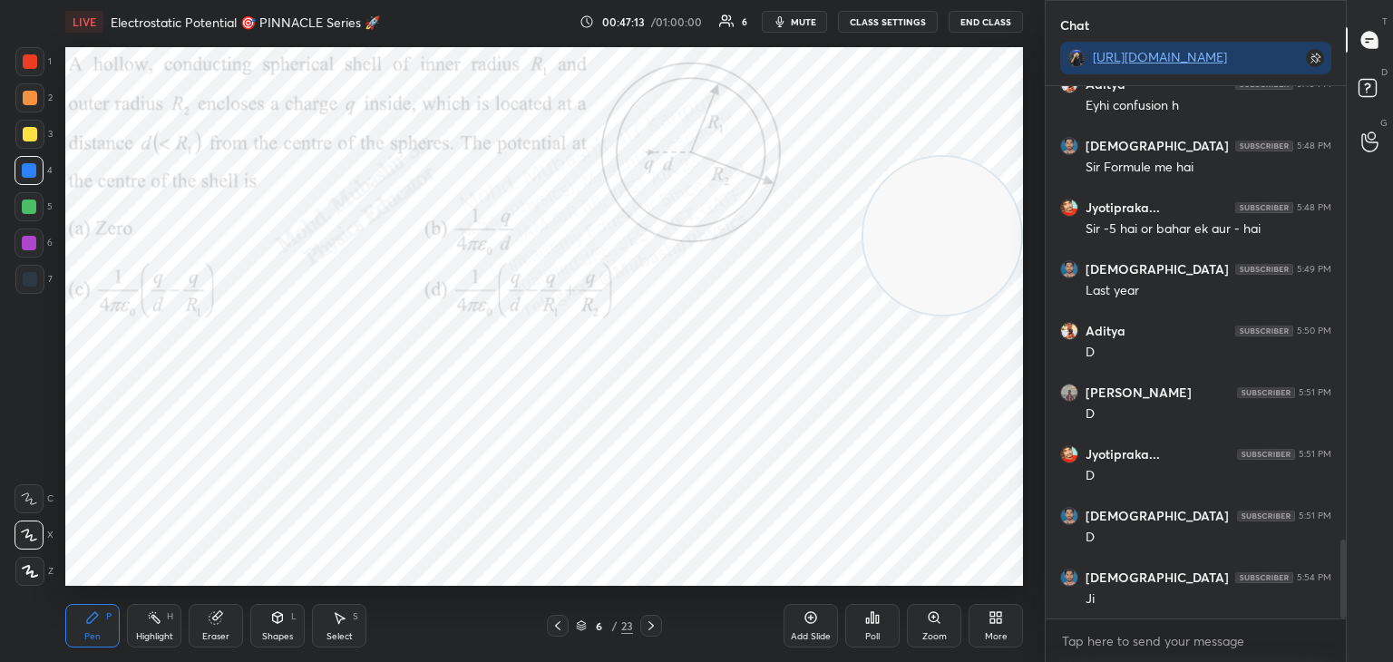
click at [650, 629] on icon at bounding box center [651, 625] width 5 height 9
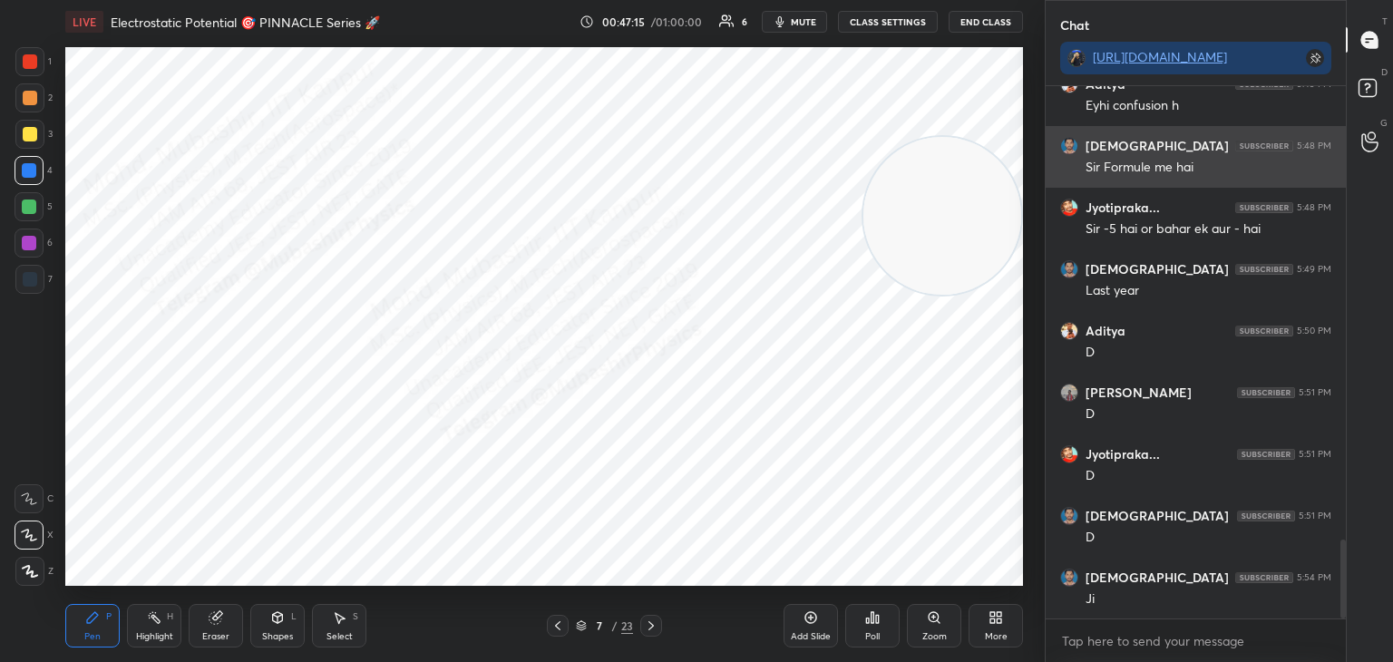
drag, startPoint x: 962, startPoint y: 251, endPoint x: 1049, endPoint y: 168, distance: 120.6
click at [1057, 161] on div "1 2 3 4 5 6 7 C X Z C X Z E E Erase all H H LIVE Electrostatic Potential 🎯 PINN…" at bounding box center [696, 331] width 1393 height 662
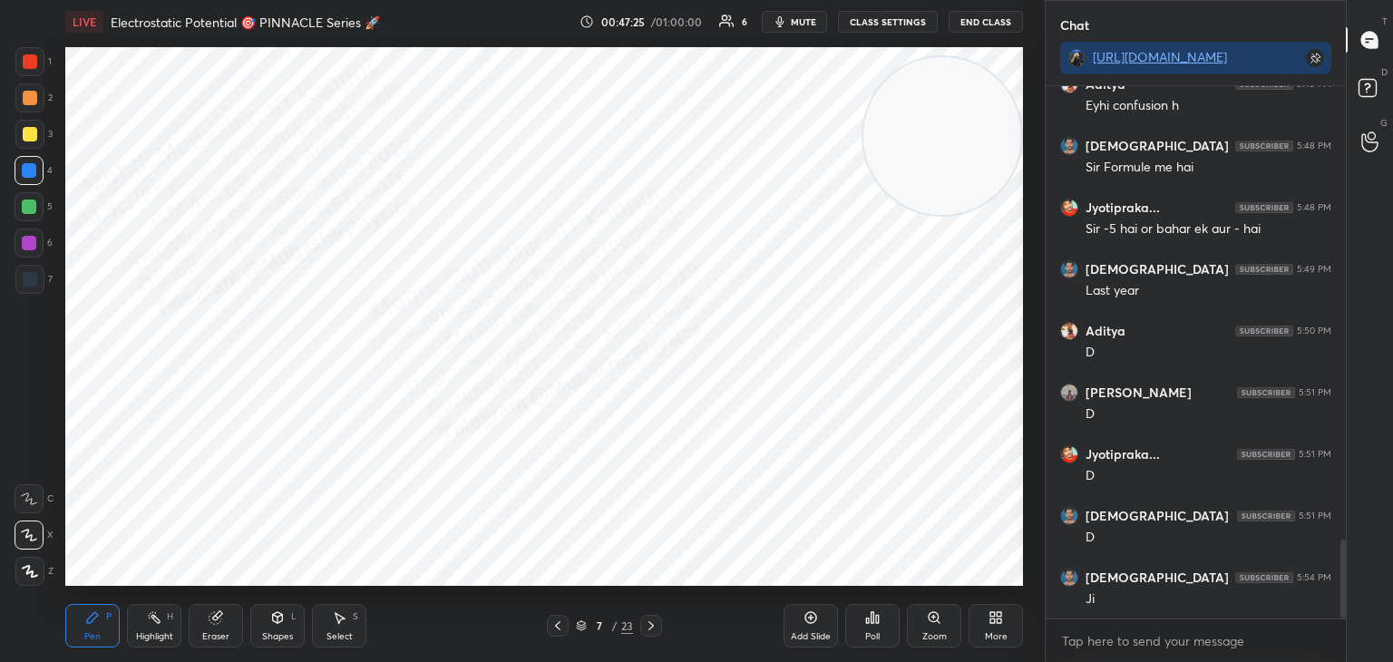
click at [649, 626] on icon at bounding box center [651, 626] width 15 height 15
drag, startPoint x: 816, startPoint y: 245, endPoint x: 704, endPoint y: 346, distance: 151.0
click at [752, 259] on video at bounding box center [787, 265] width 158 height 158
click at [640, 625] on div at bounding box center [651, 626] width 22 height 22
drag, startPoint x: 770, startPoint y: 282, endPoint x: 977, endPoint y: 249, distance: 209.5
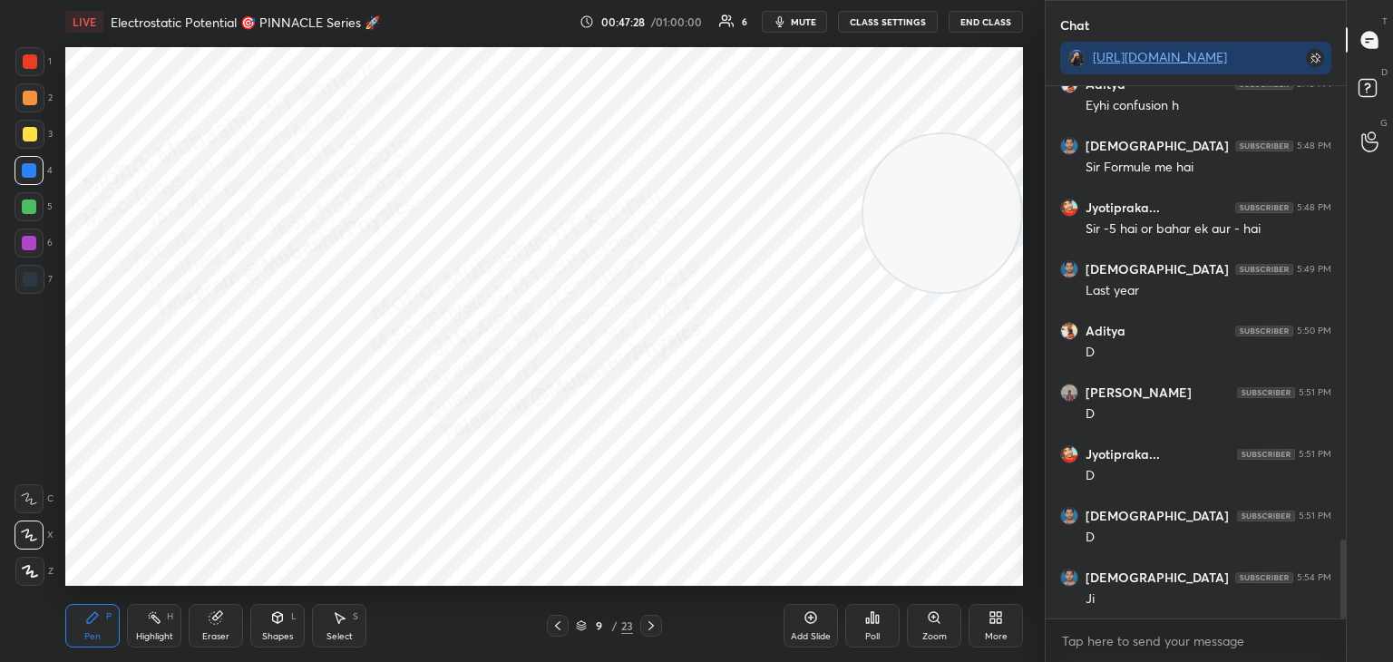
click at [1005, 220] on video at bounding box center [943, 213] width 158 height 158
drag, startPoint x: 22, startPoint y: 93, endPoint x: 44, endPoint y: 111, distance: 28.5
click at [23, 96] on div at bounding box center [30, 98] width 15 height 15
drag, startPoint x: 34, startPoint y: 68, endPoint x: 59, endPoint y: 78, distance: 27.3
click at [35, 70] on div at bounding box center [29, 61] width 29 height 29
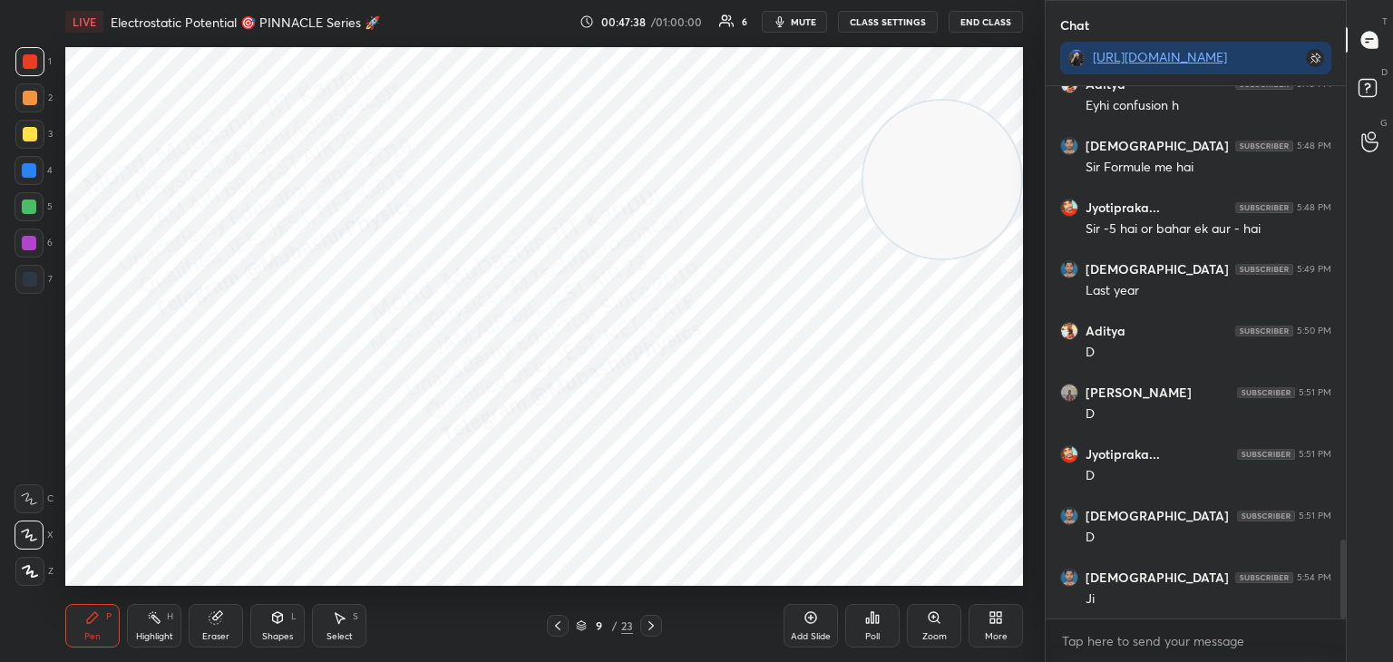
scroll to position [3135, 0]
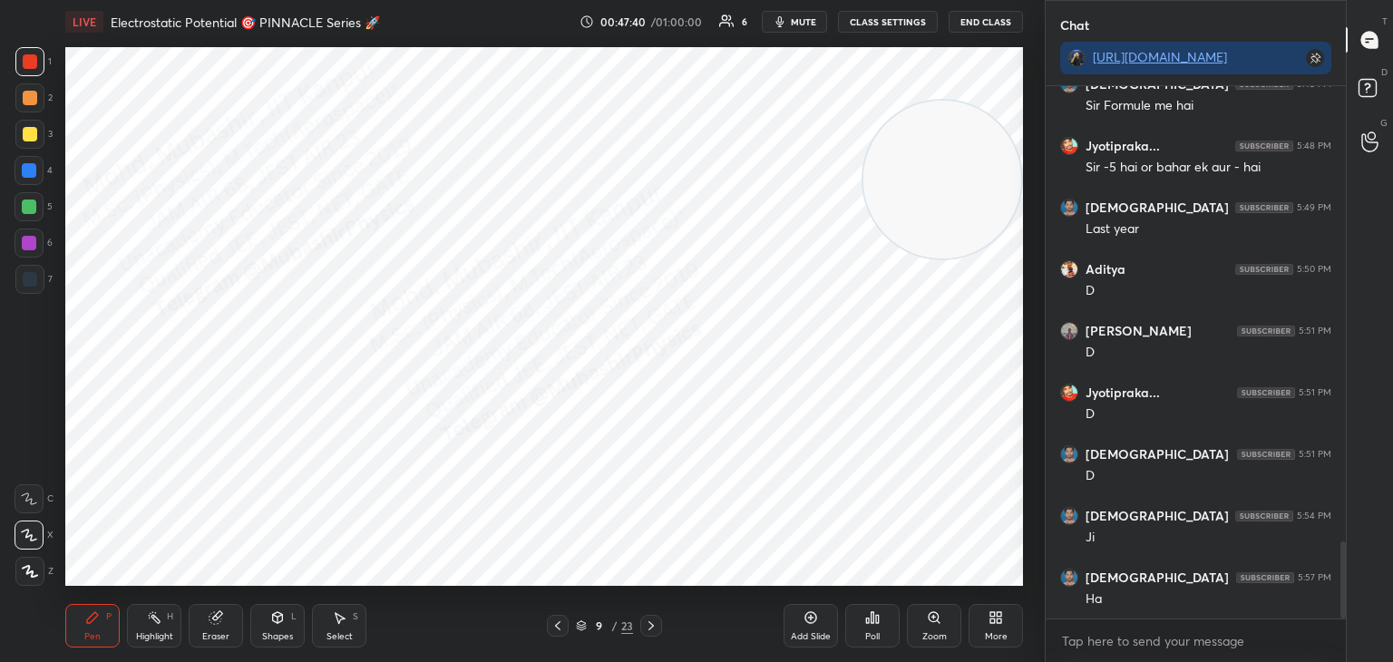
click at [652, 625] on icon at bounding box center [651, 625] width 5 height 9
click at [654, 622] on icon at bounding box center [651, 626] width 15 height 15
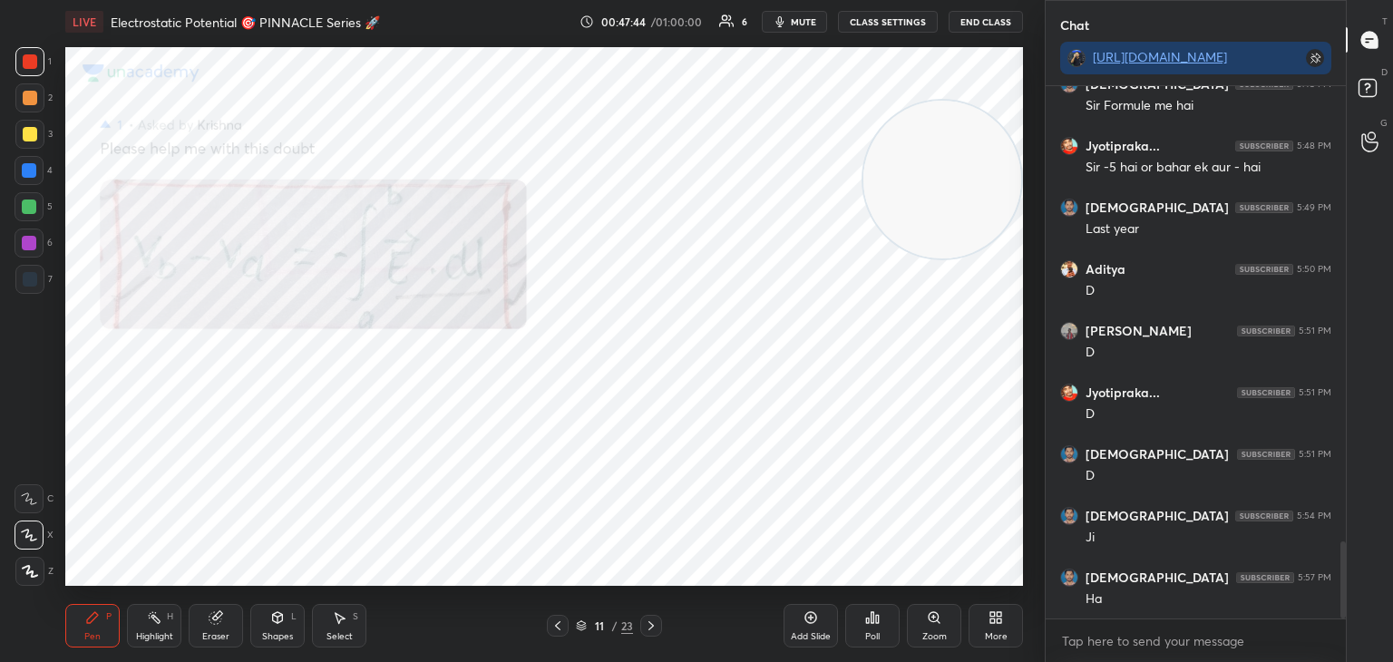
click at [552, 625] on icon at bounding box center [558, 626] width 15 height 15
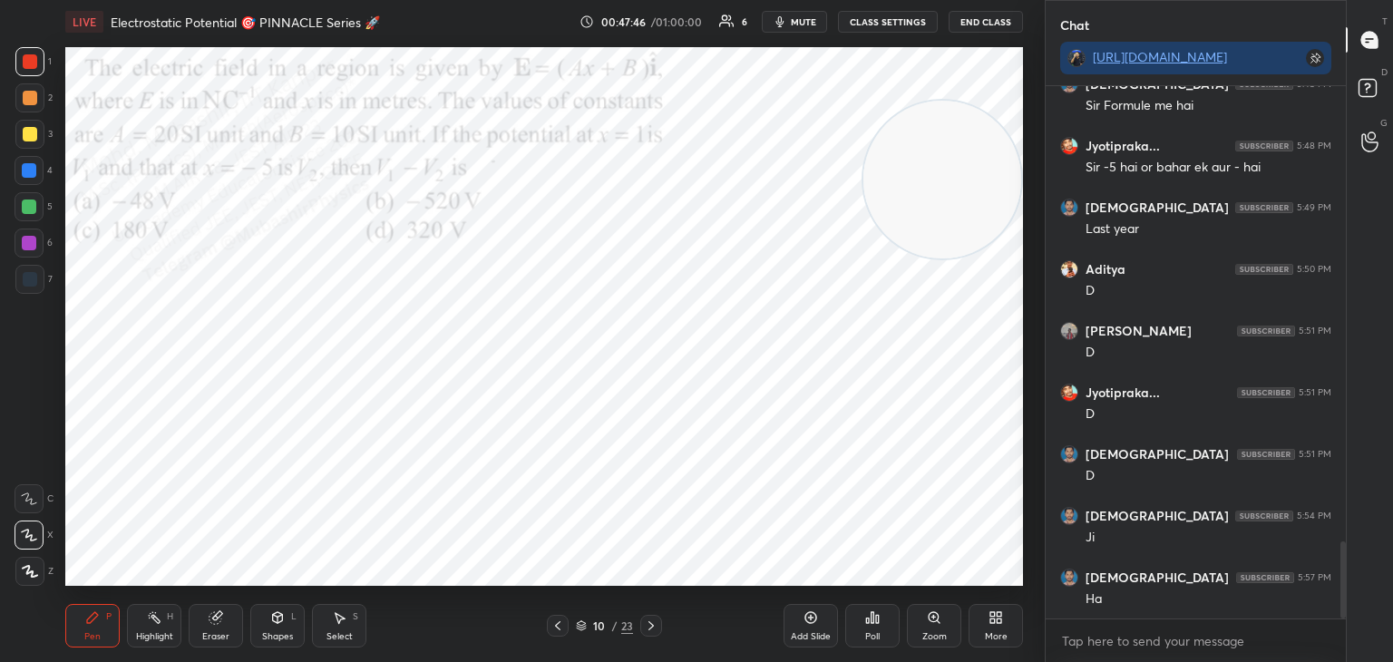
drag, startPoint x: 356, startPoint y: 622, endPoint x: 362, endPoint y: 614, distance: 10.3
click at [353, 621] on div "Select S" at bounding box center [339, 626] width 54 height 44
drag, startPoint x: 908, startPoint y: 186, endPoint x: 507, endPoint y: 49, distance: 423.7
click at [429, 32] on div "LIVE Electrostatic Potential 🎯 PINNACLE Series 🚀 00:47:46 / 01:00:00 6 mute CLA…" at bounding box center [544, 331] width 972 height 662
click at [109, 629] on div "Pen P" at bounding box center [92, 626] width 54 height 44
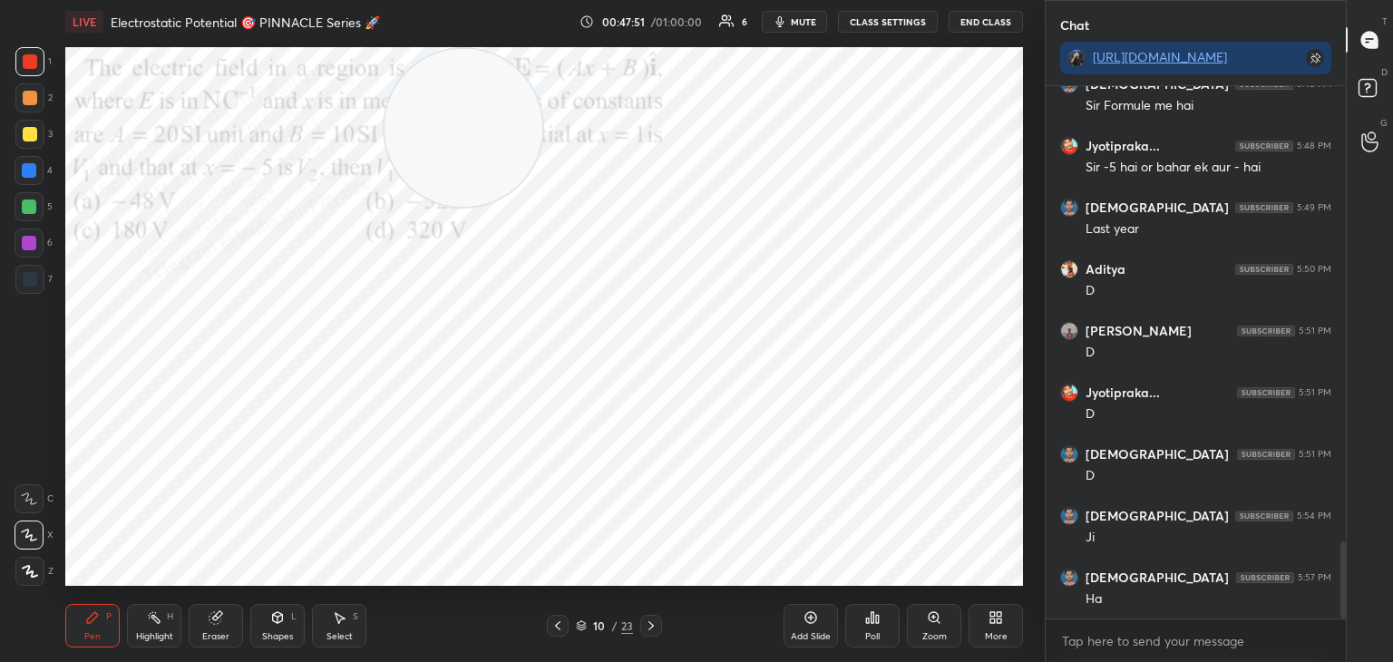
click at [652, 626] on icon at bounding box center [651, 626] width 15 height 15
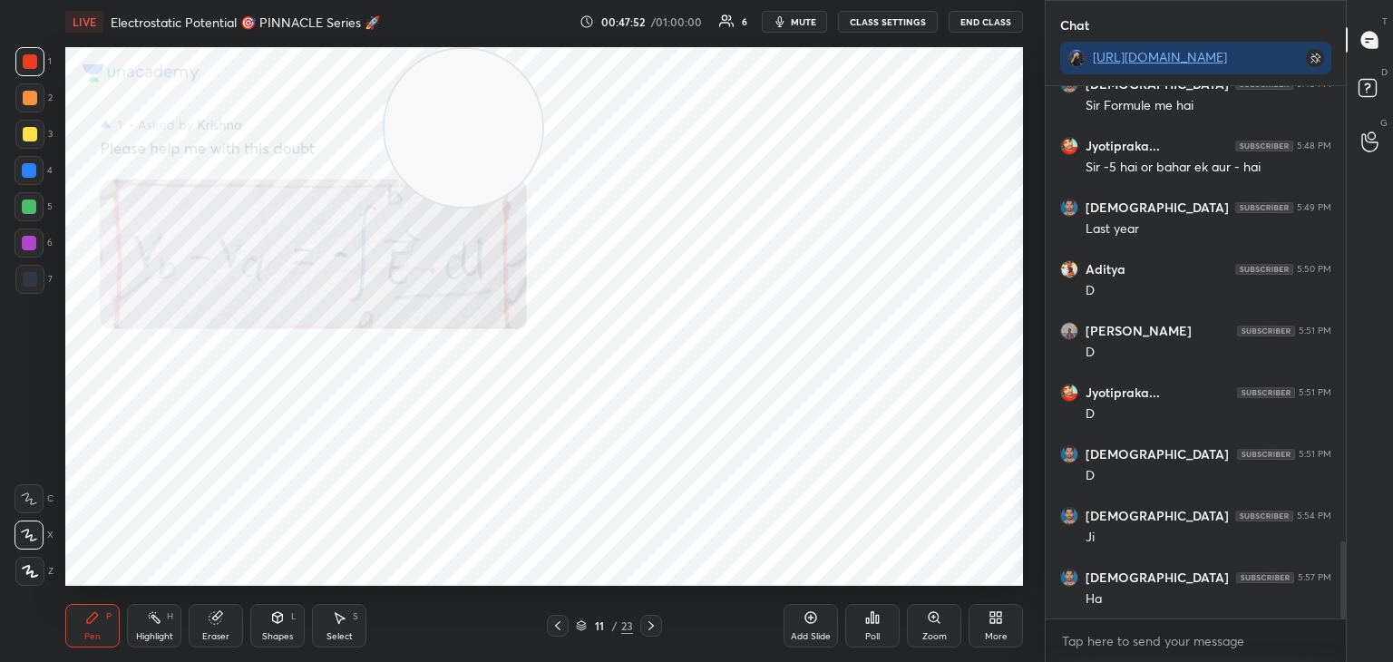
click at [647, 625] on icon at bounding box center [651, 626] width 15 height 15
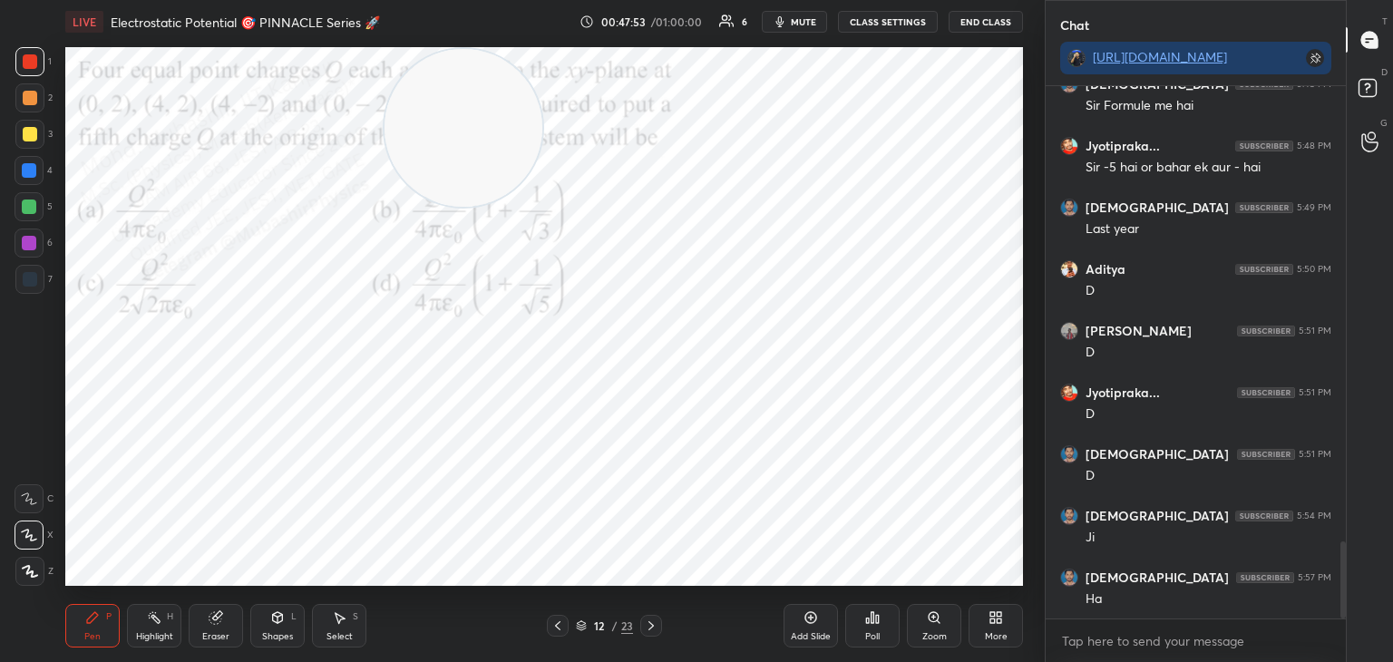
click at [658, 620] on div at bounding box center [651, 626] width 22 height 22
click at [559, 625] on icon at bounding box center [558, 626] width 15 height 15
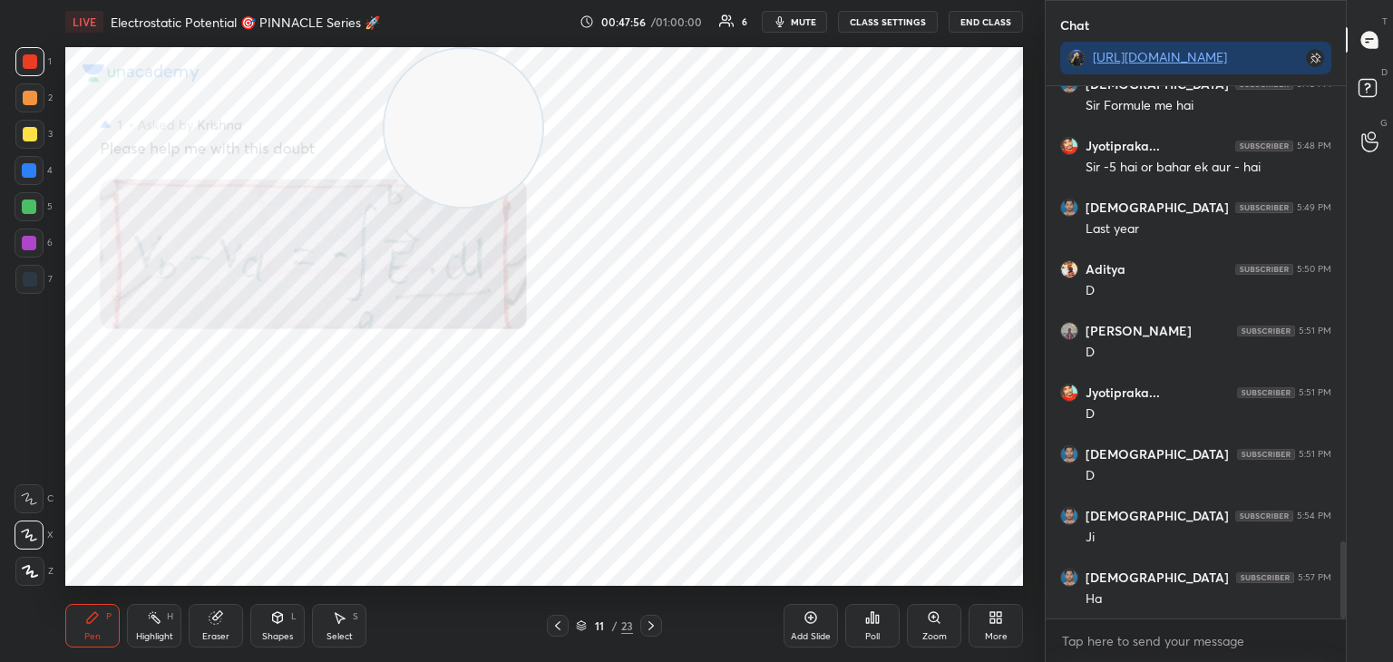
drag, startPoint x: 156, startPoint y: 615, endPoint x: 184, endPoint y: 594, distance: 35.0
click at [157, 614] on icon at bounding box center [154, 617] width 15 height 15
drag, startPoint x: 509, startPoint y: 117, endPoint x: 700, endPoint y: 107, distance: 191.6
click at [762, 96] on video at bounding box center [745, 128] width 158 height 158
click at [661, 626] on div "11 / 23" at bounding box center [603, 626] width 359 height 22
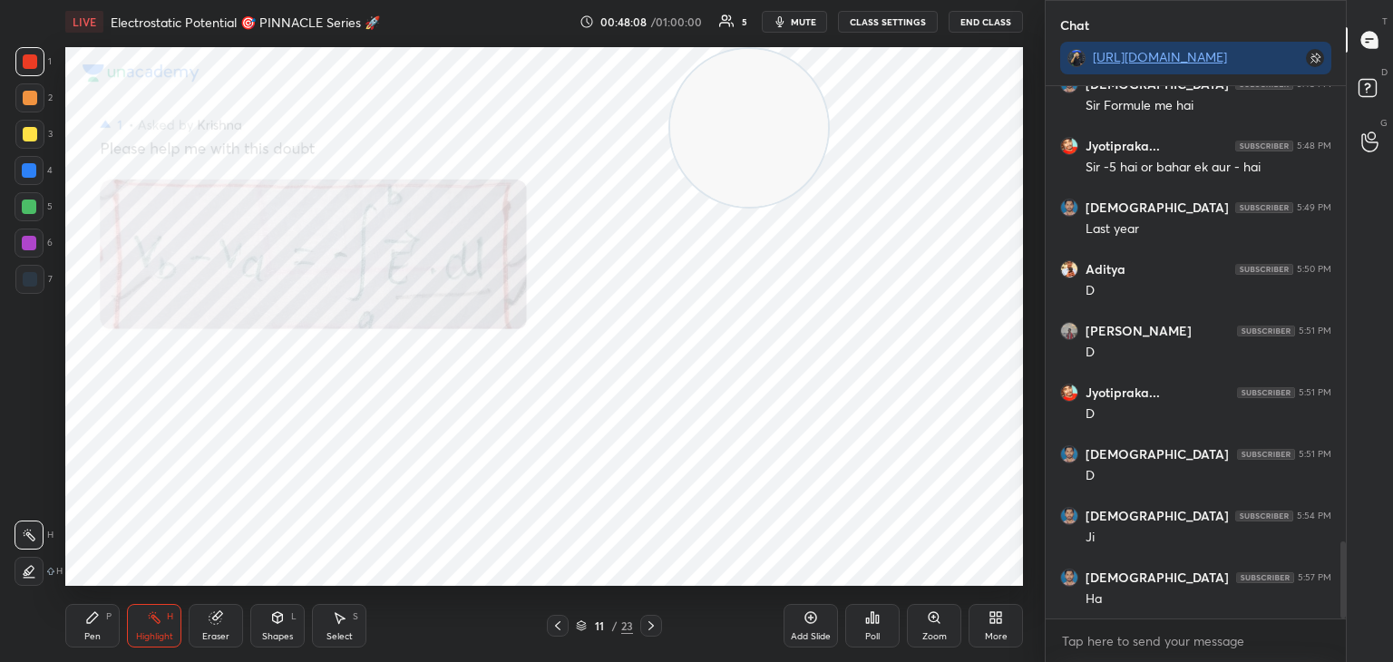
click at [658, 622] on div at bounding box center [651, 626] width 22 height 22
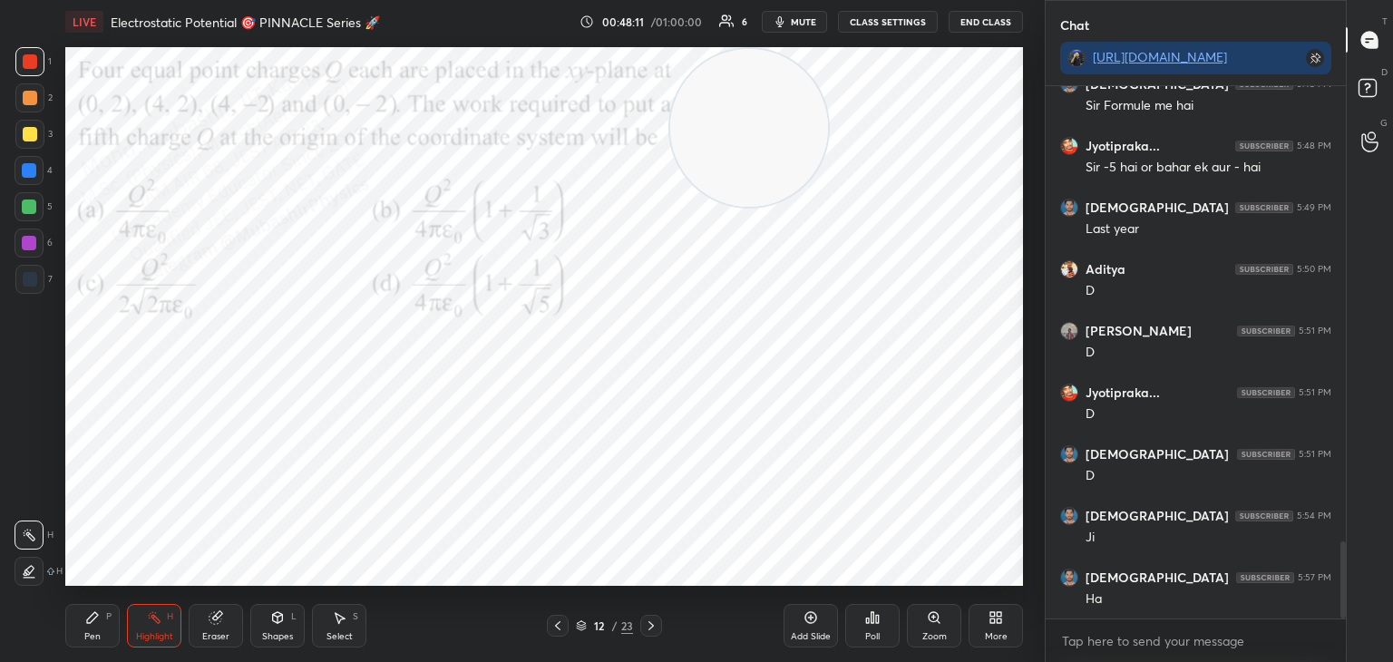
click at [652, 629] on icon at bounding box center [651, 626] width 15 height 15
click at [649, 632] on icon at bounding box center [651, 626] width 15 height 15
click at [560, 629] on icon at bounding box center [558, 626] width 15 height 15
drag, startPoint x: 957, startPoint y: 112, endPoint x: 981, endPoint y: 103, distance: 25.0
click at [984, 100] on video at bounding box center [943, 128] width 158 height 158
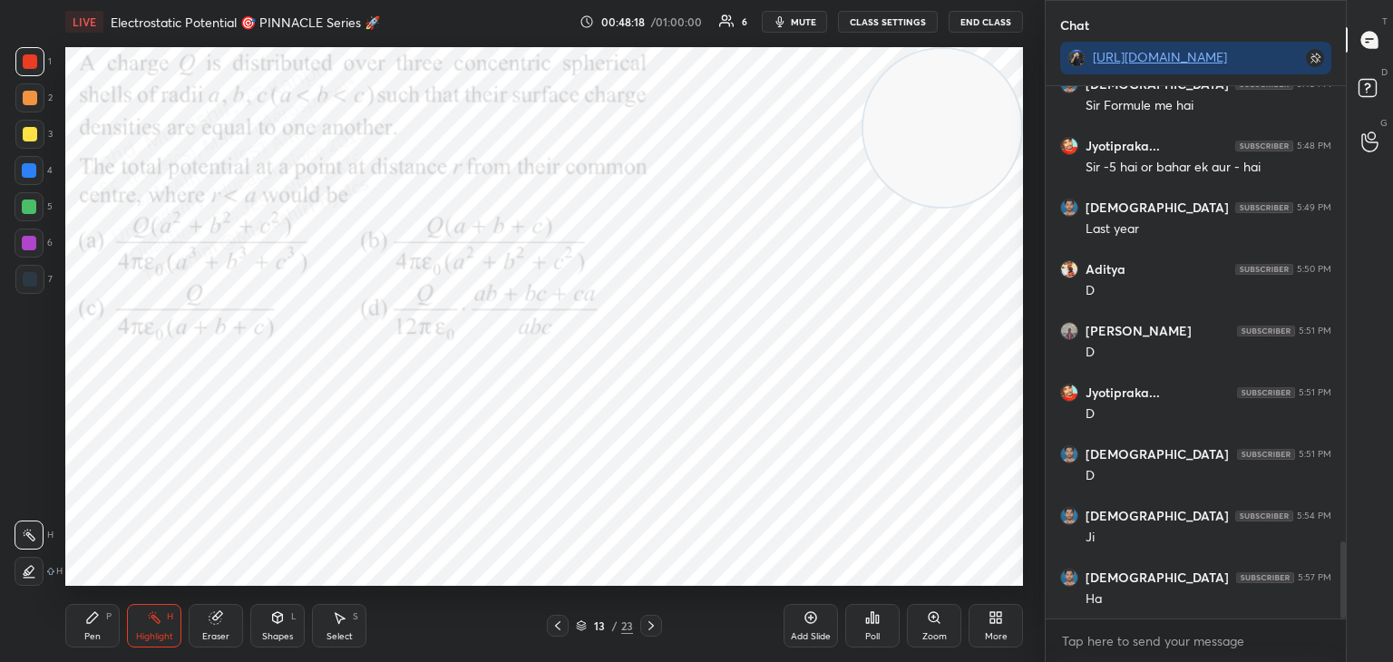
click at [805, 19] on span "mute" at bounding box center [803, 21] width 25 height 13
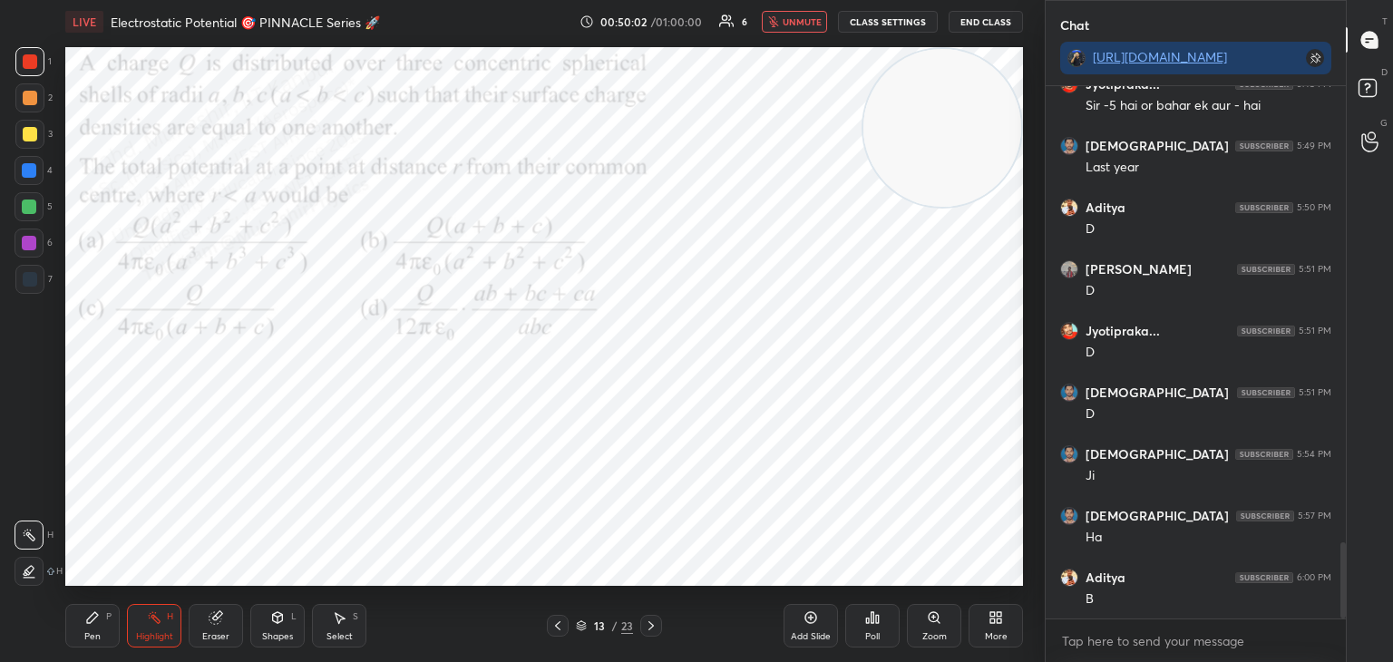
drag, startPoint x: 799, startPoint y: 15, endPoint x: 805, endPoint y: 24, distance: 9.8
click at [801, 18] on span "unmute" at bounding box center [802, 21] width 39 height 13
drag, startPoint x: 240, startPoint y: 591, endPoint x: 179, endPoint y: 610, distance: 64.6
click at [175, 633] on div "LIVE Electrostatic Potential 🎯 PINNACLE Series 🚀 00:50:03 / 01:00:00 6 mute CLA…" at bounding box center [544, 331] width 972 height 662
click at [127, 619] on div "Highlight H" at bounding box center [154, 626] width 54 height 44
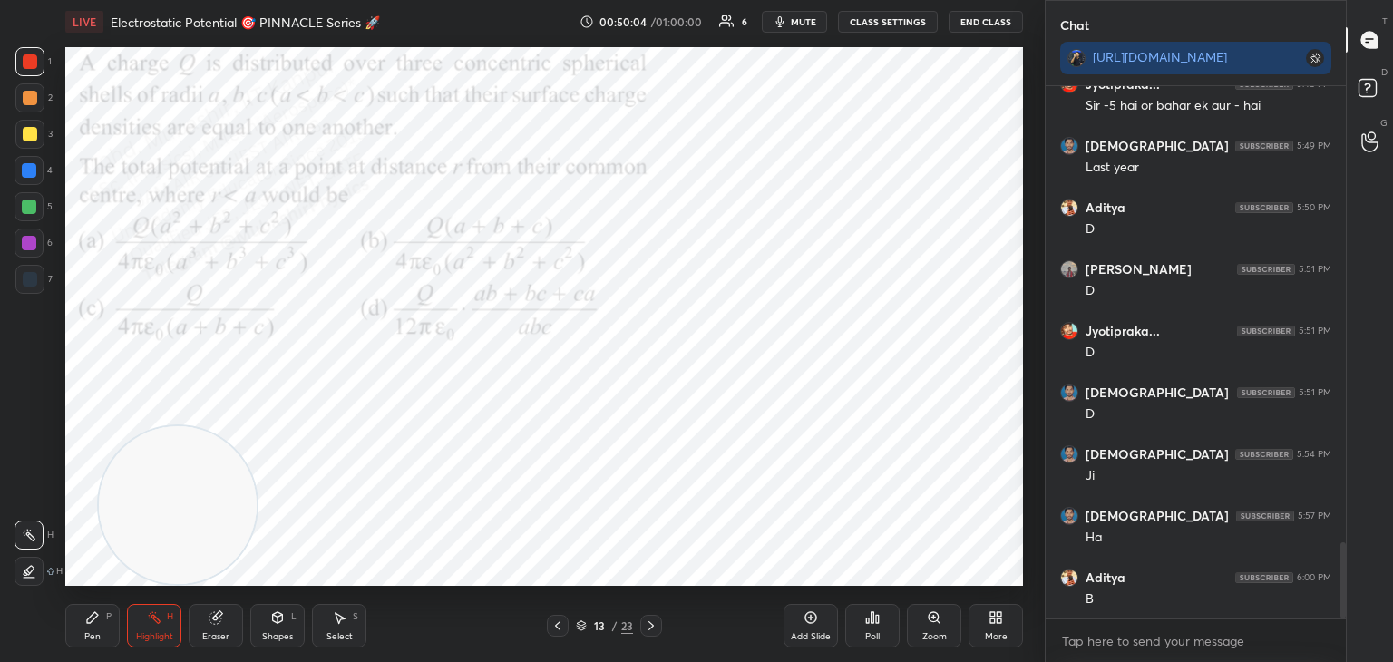
click at [102, 613] on div "Pen P" at bounding box center [92, 626] width 54 height 44
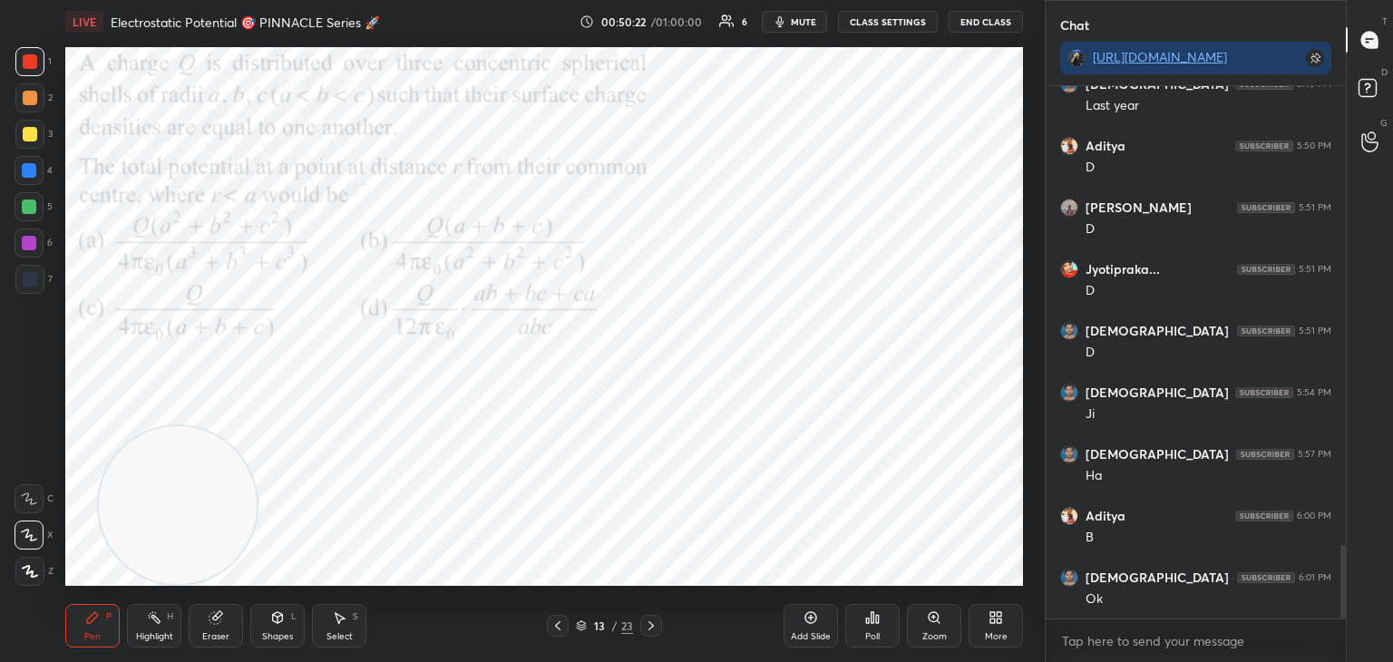
scroll to position [3320, 0]
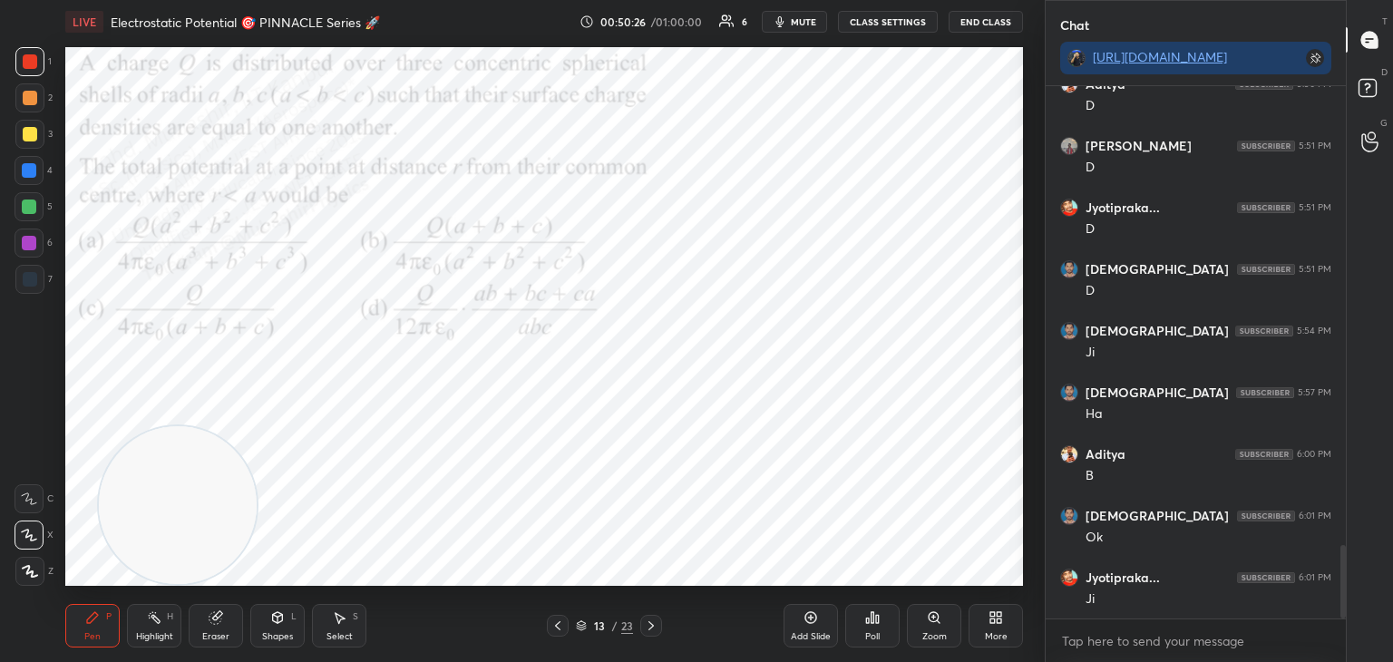
click at [149, 622] on icon at bounding box center [154, 617] width 15 height 15
drag, startPoint x: 163, startPoint y: 521, endPoint x: 91, endPoint y: 535, distance: 74.0
click at [96, 535] on video at bounding box center [175, 499] width 158 height 158
click at [650, 629] on icon at bounding box center [651, 625] width 5 height 9
click at [559, 629] on icon at bounding box center [558, 626] width 15 height 15
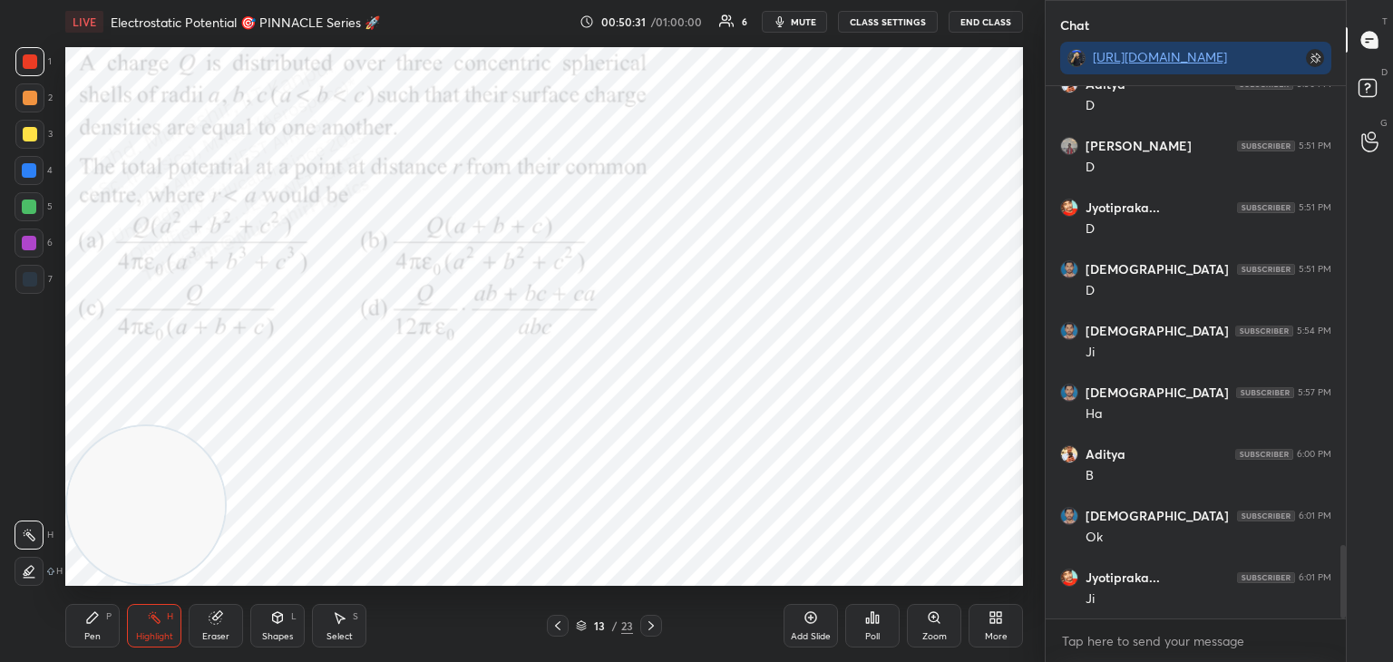
click at [578, 626] on icon at bounding box center [581, 625] width 11 height 11
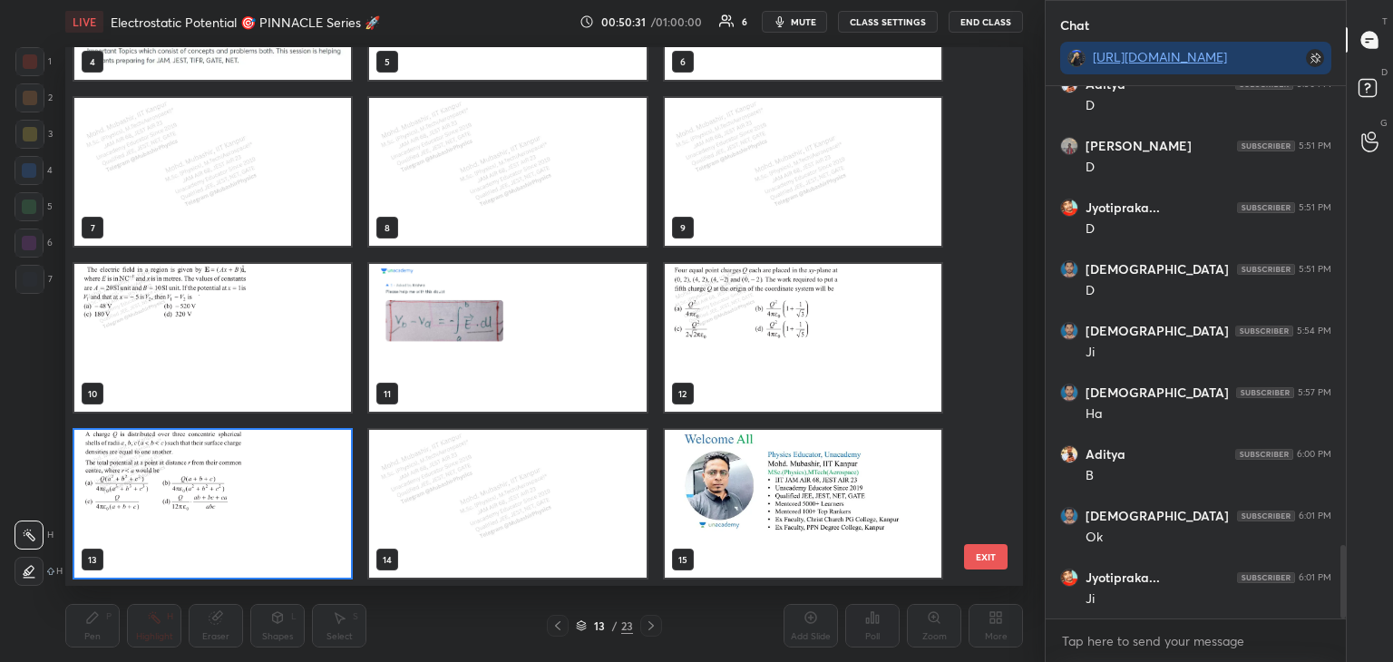
scroll to position [533, 949]
drag, startPoint x: 991, startPoint y: 334, endPoint x: 991, endPoint y: 93, distance: 241.3
click at [994, 91] on div "1 2 3 4 5 6 7 8 9 10 11 12 13 14 15 EXIT" at bounding box center [544, 316] width 958 height 539
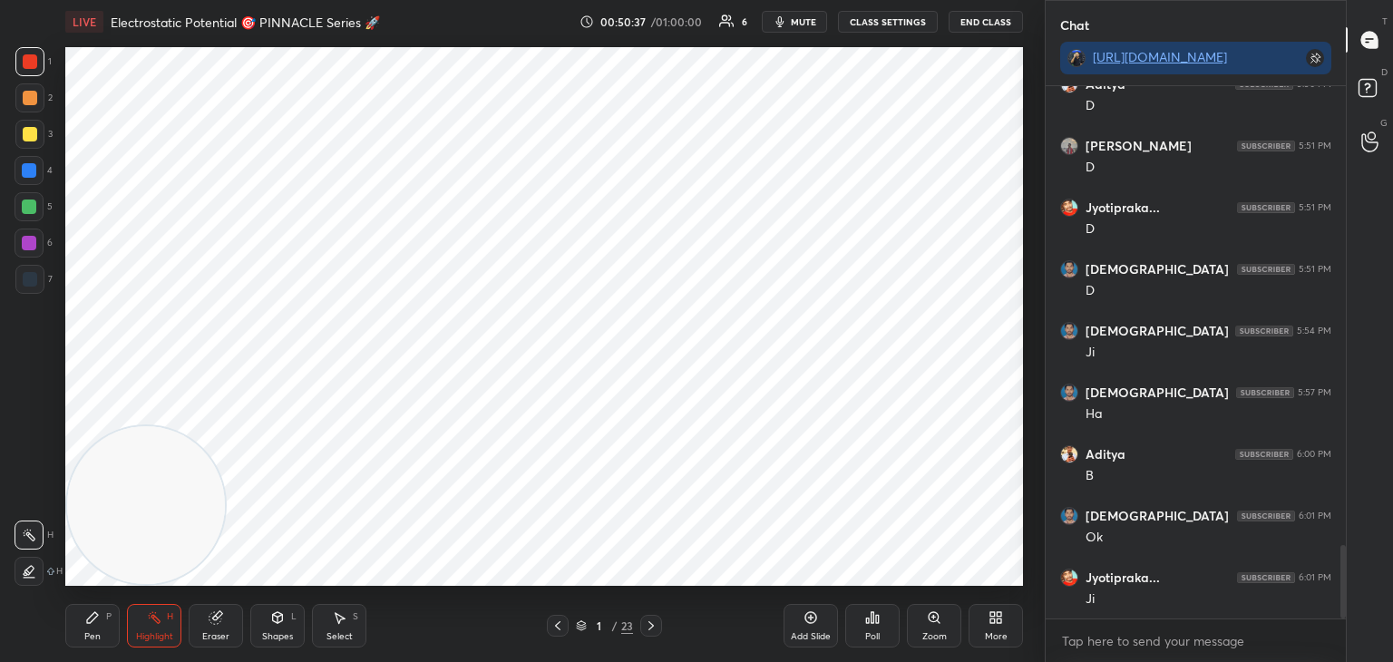
click at [1000, 629] on div "More" at bounding box center [996, 626] width 54 height 44
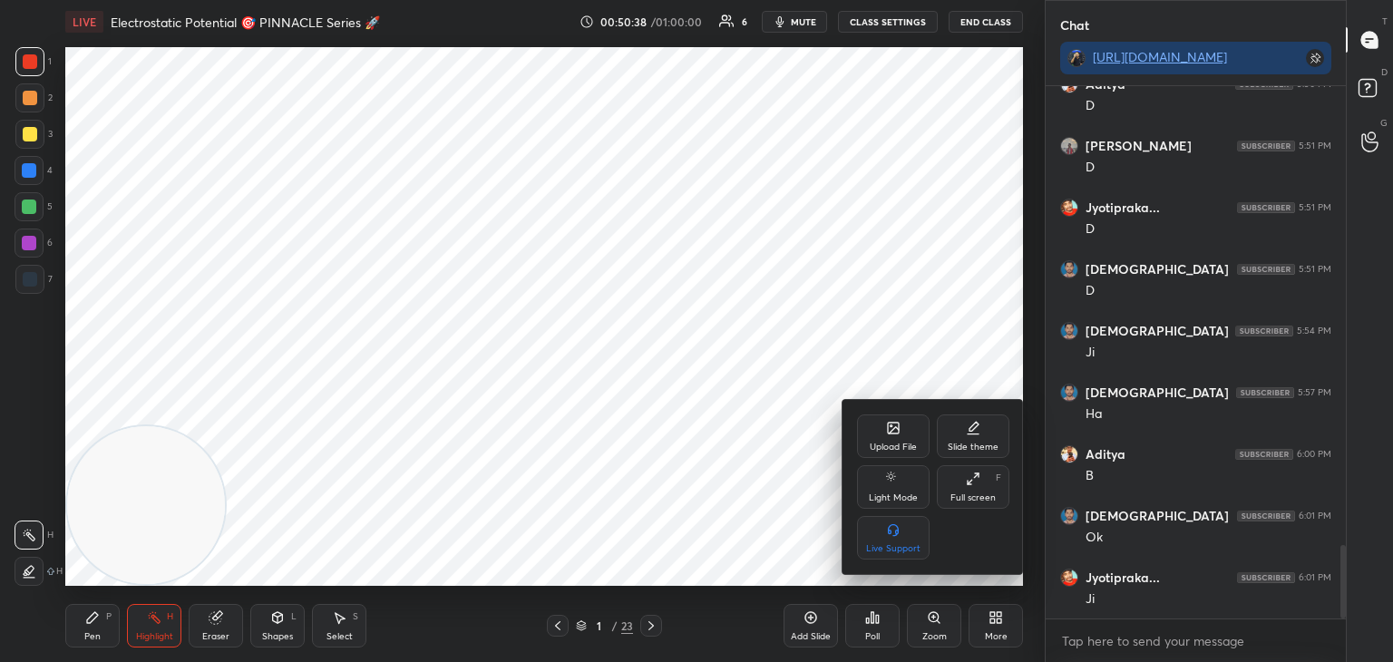
click at [893, 436] on div "Upload File" at bounding box center [893, 437] width 73 height 44
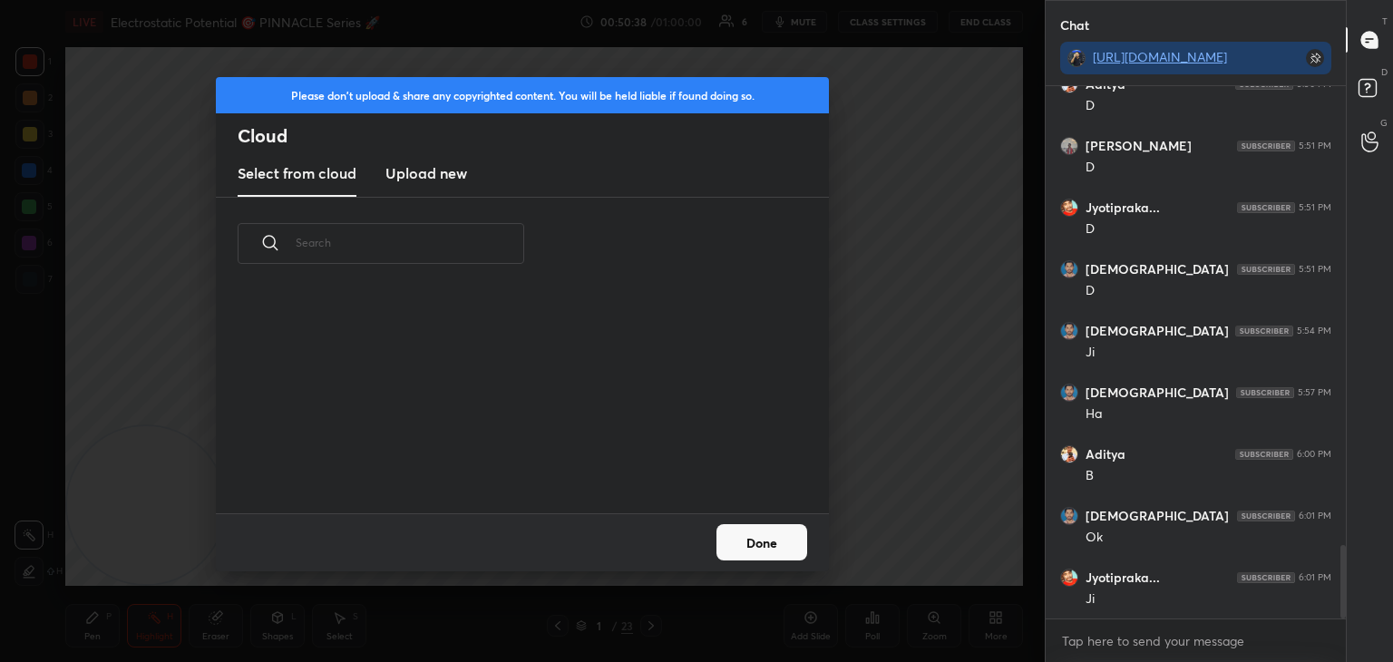
click at [424, 174] on h3 "Upload new" at bounding box center [426, 173] width 82 height 22
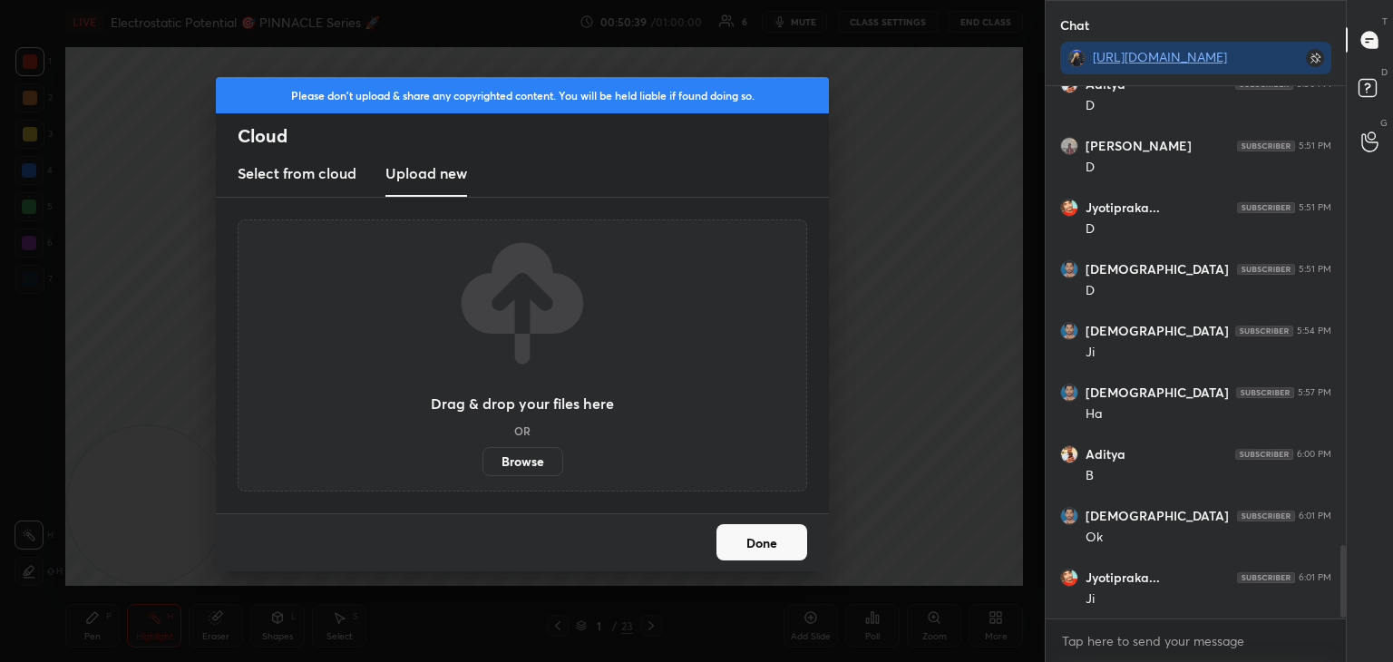
scroll to position [3381, 0]
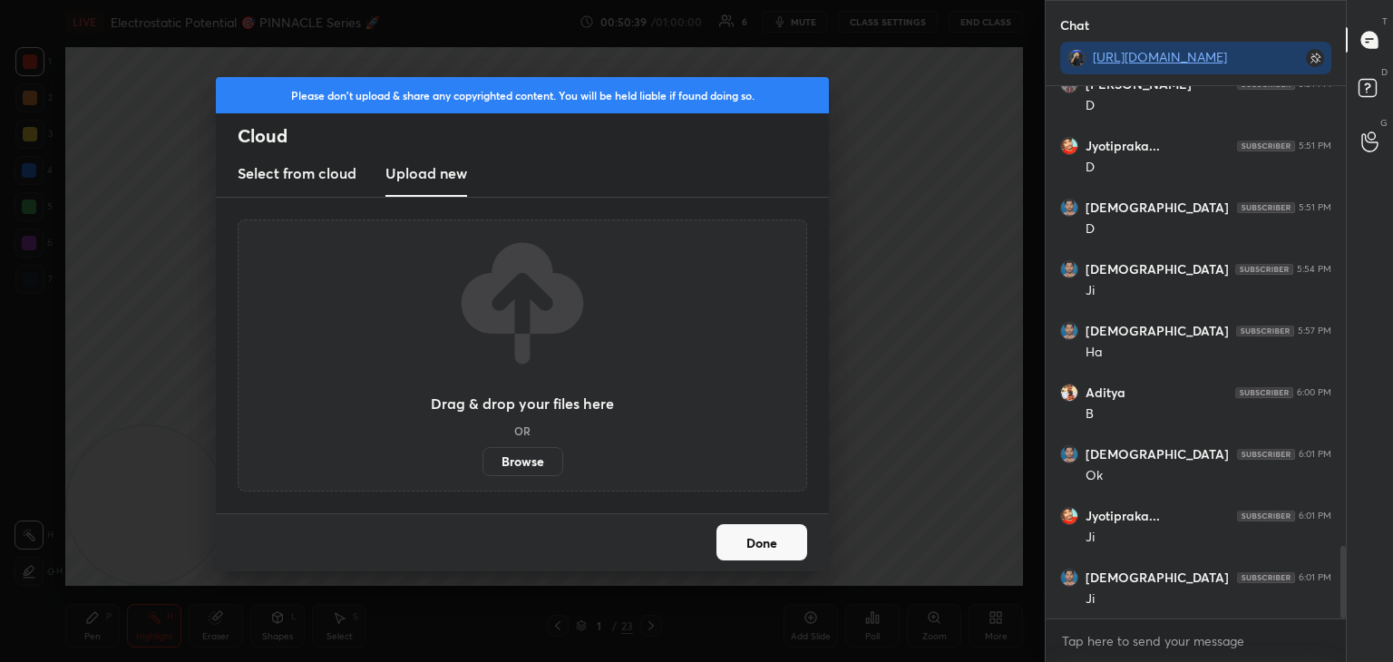
click at [525, 455] on label "Browse" at bounding box center [523, 461] width 81 height 29
click at [483, 455] on input "Browse" at bounding box center [483, 461] width 0 height 29
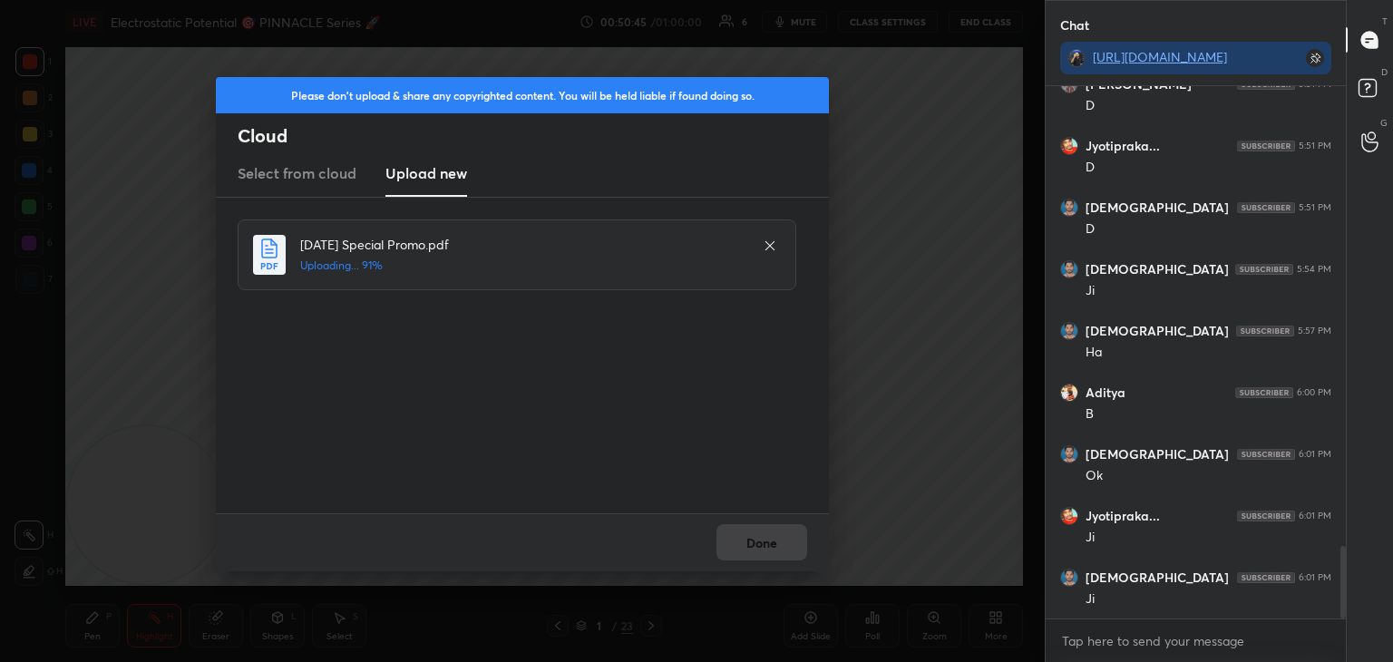
click at [754, 545] on div "Done" at bounding box center [522, 542] width 613 height 58
click at [752, 550] on div "Done" at bounding box center [522, 542] width 613 height 58
click at [754, 542] on button "Done" at bounding box center [762, 542] width 91 height 36
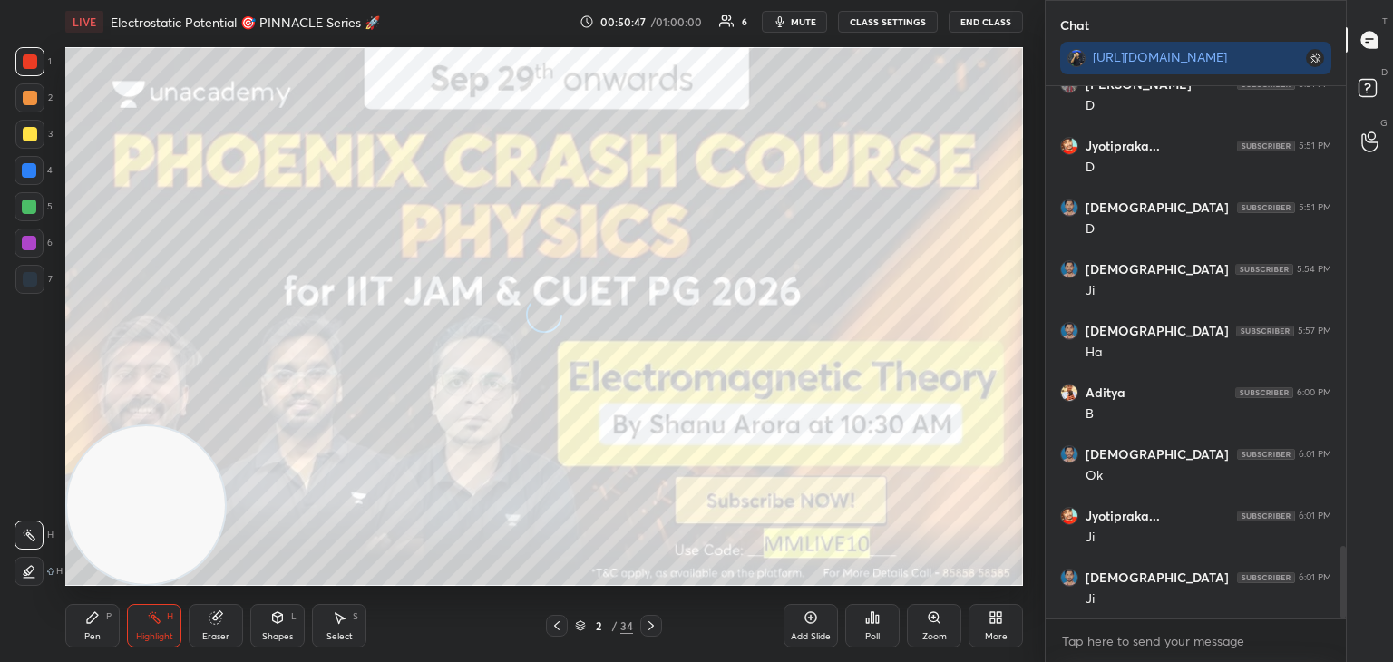
drag, startPoint x: 84, startPoint y: 622, endPoint x: 44, endPoint y: 386, distance: 239.3
click at [85, 622] on icon at bounding box center [92, 617] width 15 height 15
click at [25, 153] on div "3" at bounding box center [33, 138] width 37 height 36
click at [654, 626] on icon at bounding box center [651, 626] width 15 height 15
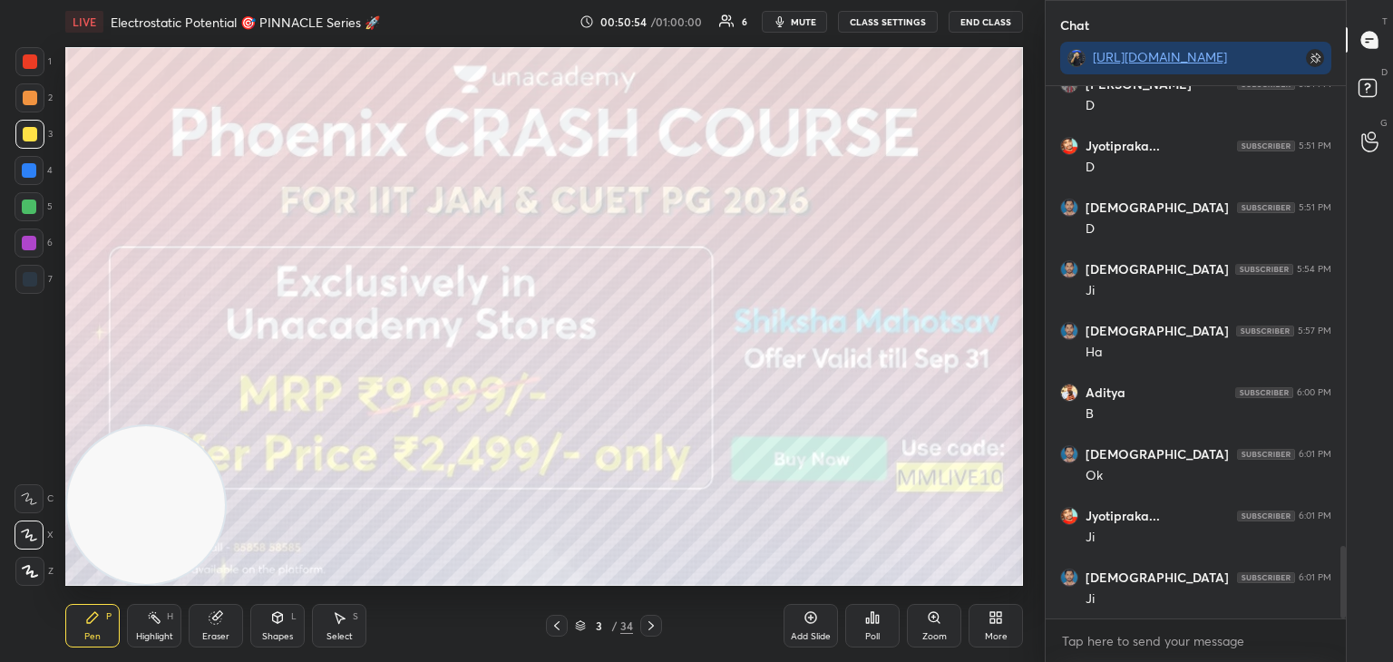
scroll to position [3443, 0]
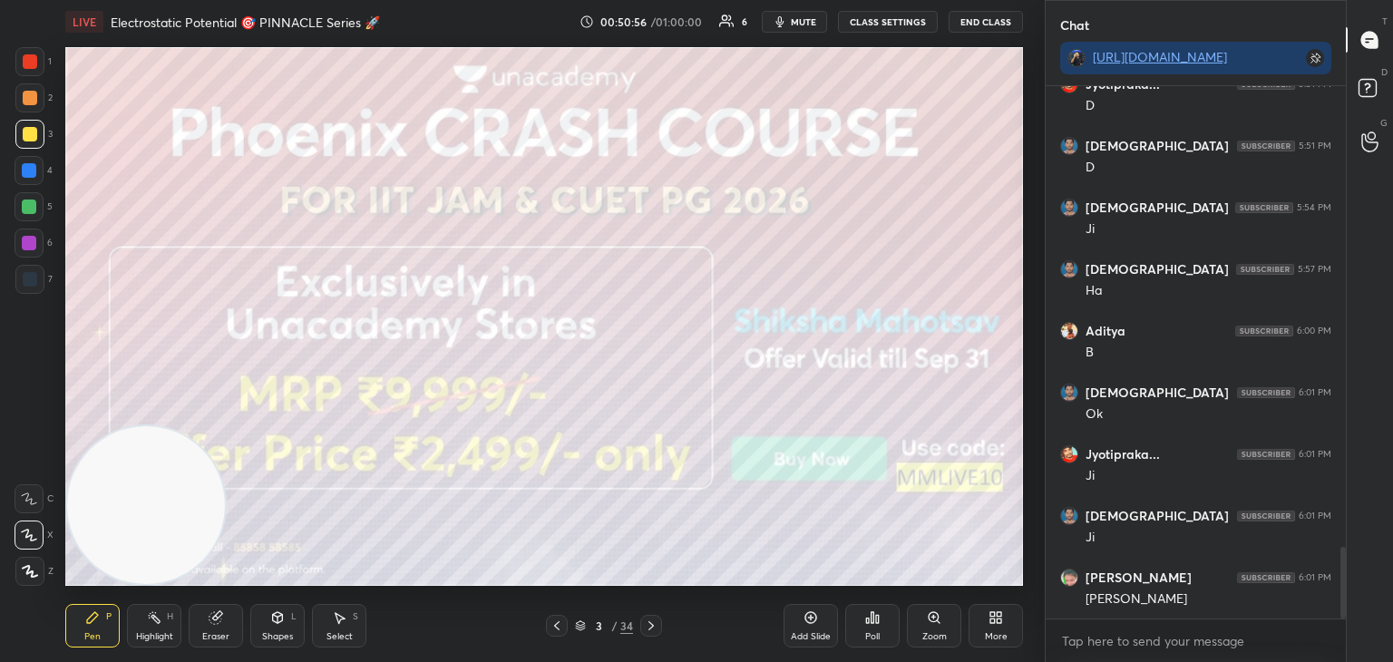
click at [645, 629] on icon at bounding box center [651, 626] width 15 height 15
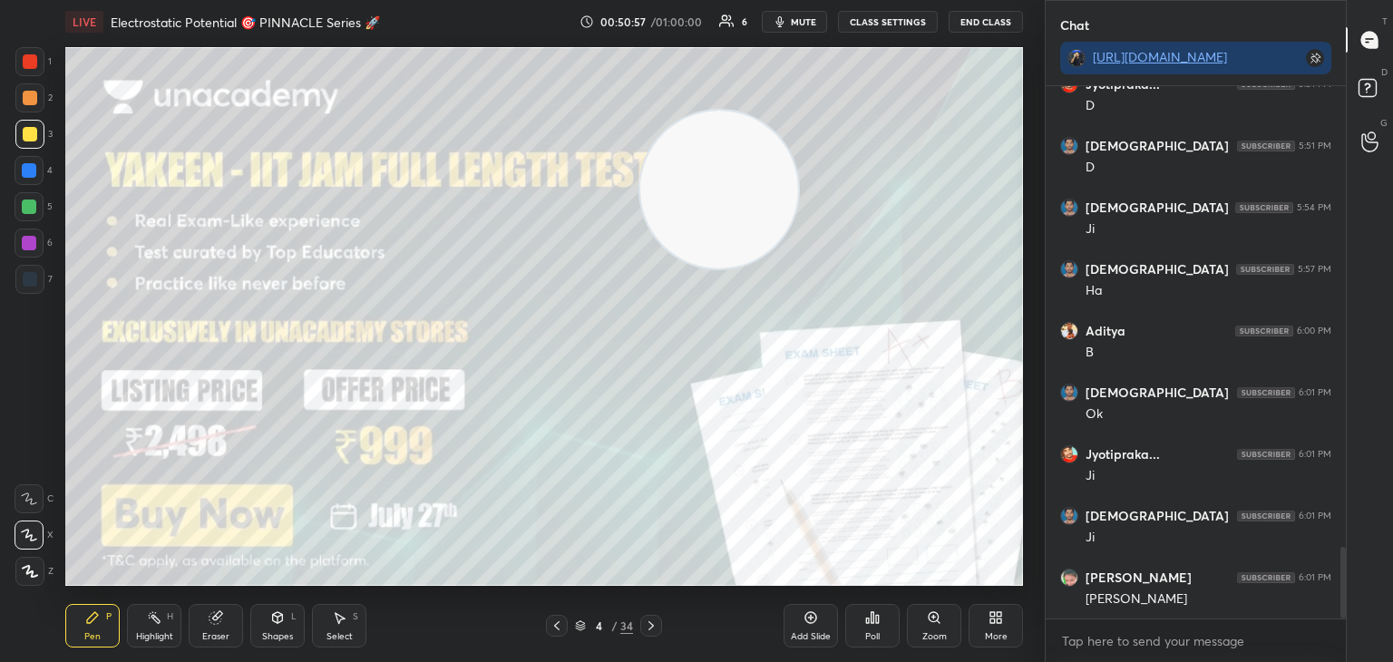
drag, startPoint x: 235, startPoint y: 444, endPoint x: 759, endPoint y: 127, distance: 612.4
click at [798, 111] on video at bounding box center [719, 190] width 158 height 158
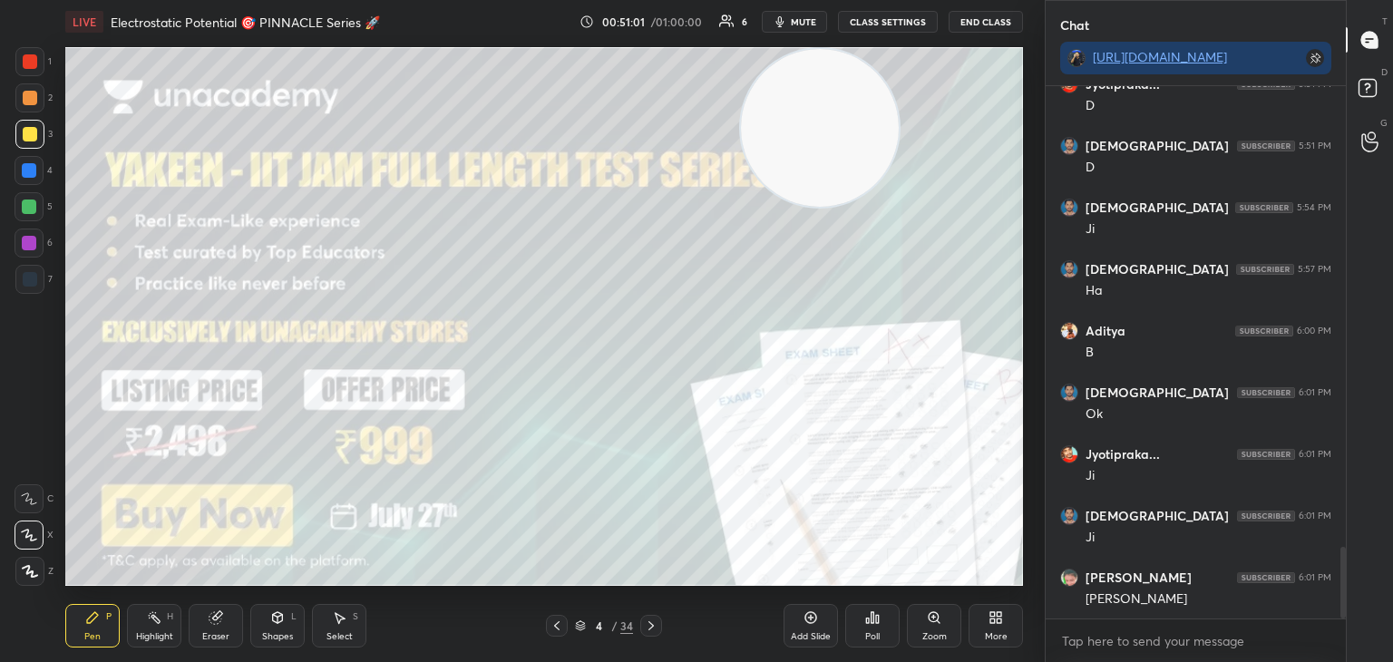
click at [647, 624] on icon at bounding box center [651, 626] width 15 height 15
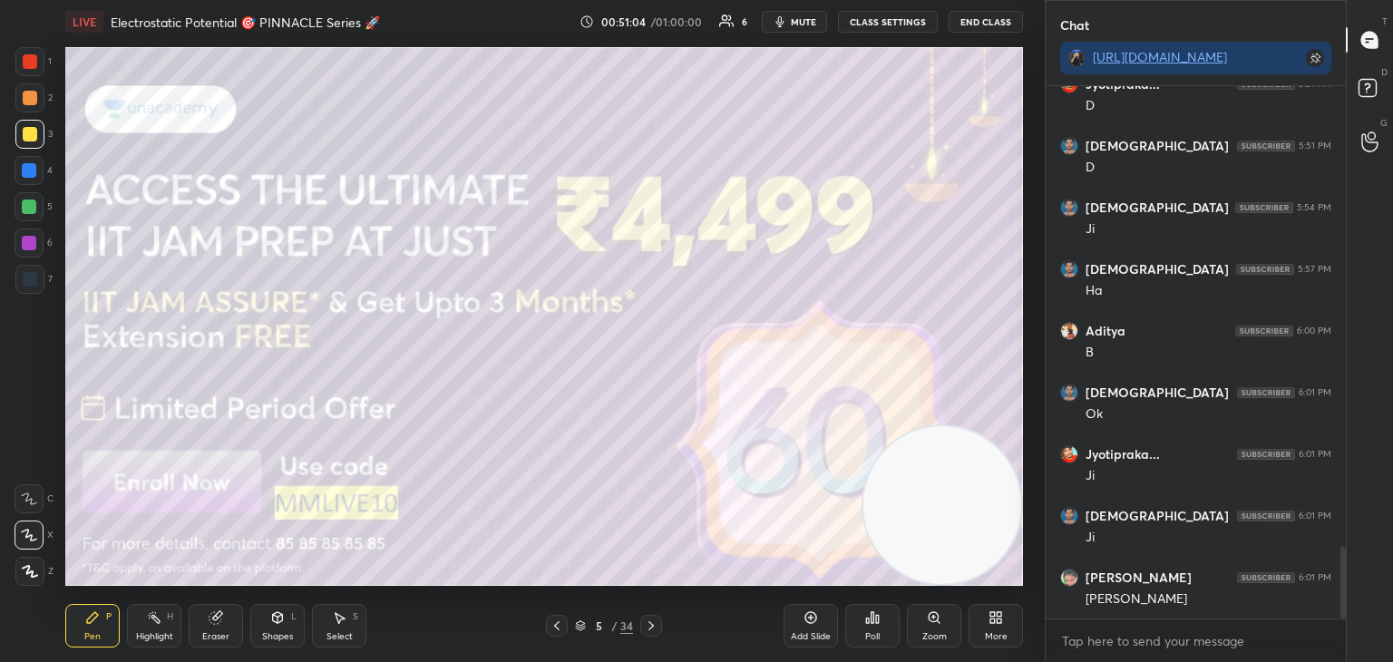
drag, startPoint x: 817, startPoint y: 152, endPoint x: 1012, endPoint y: 532, distance: 426.4
click at [1028, 552] on div "Setting up your live class Poll for secs No correct answer Start poll" at bounding box center [544, 317] width 972 height 546
click at [555, 629] on icon at bounding box center [557, 626] width 15 height 15
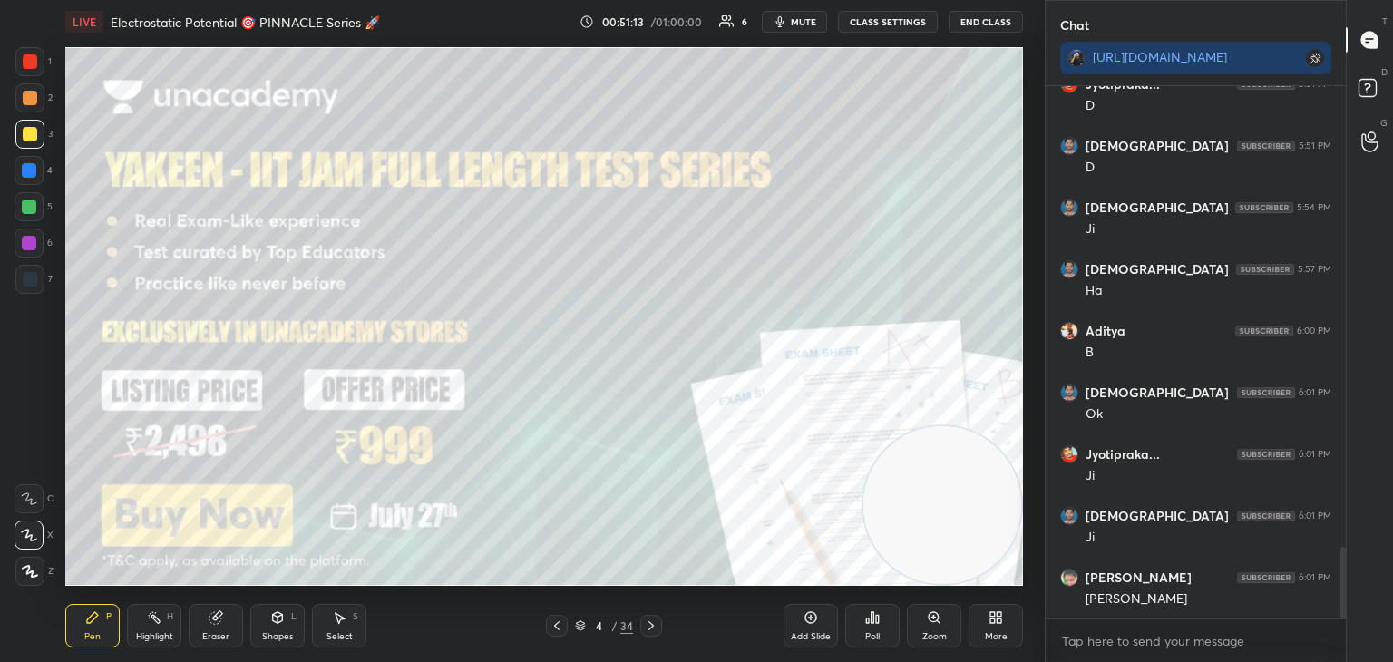
click at [556, 629] on icon at bounding box center [557, 626] width 15 height 15
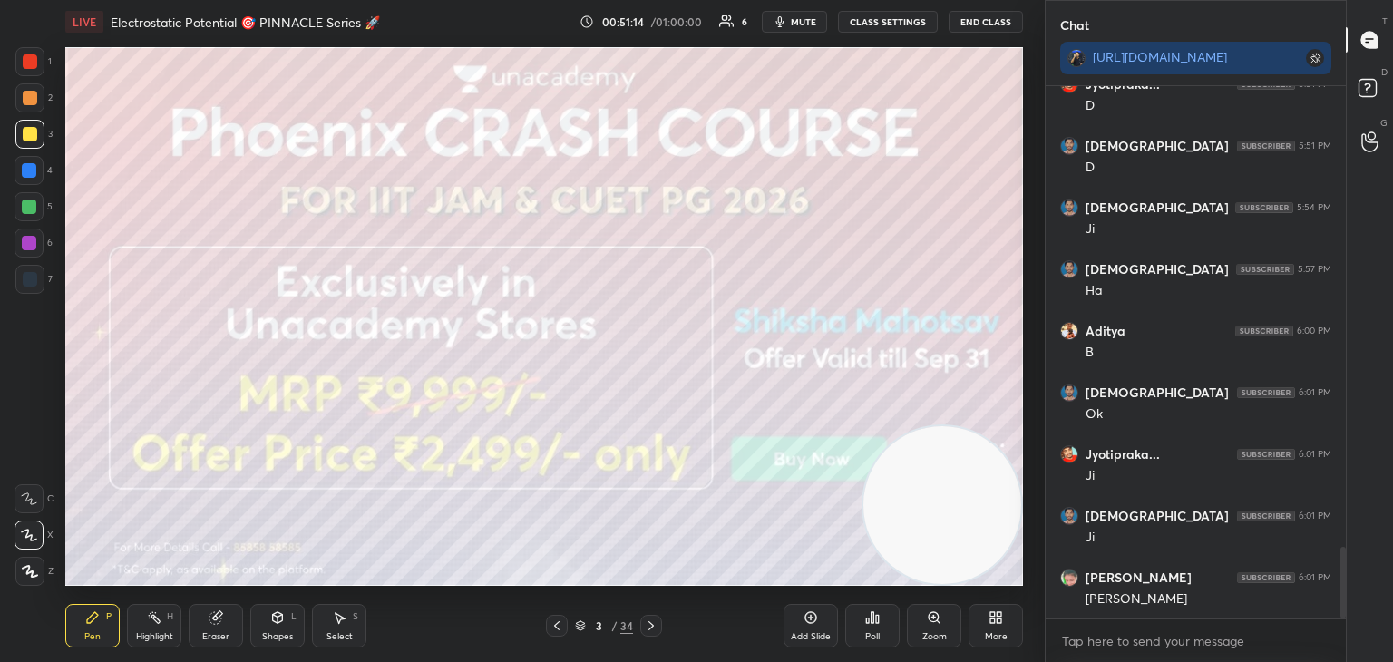
click at [653, 626] on icon at bounding box center [651, 625] width 5 height 9
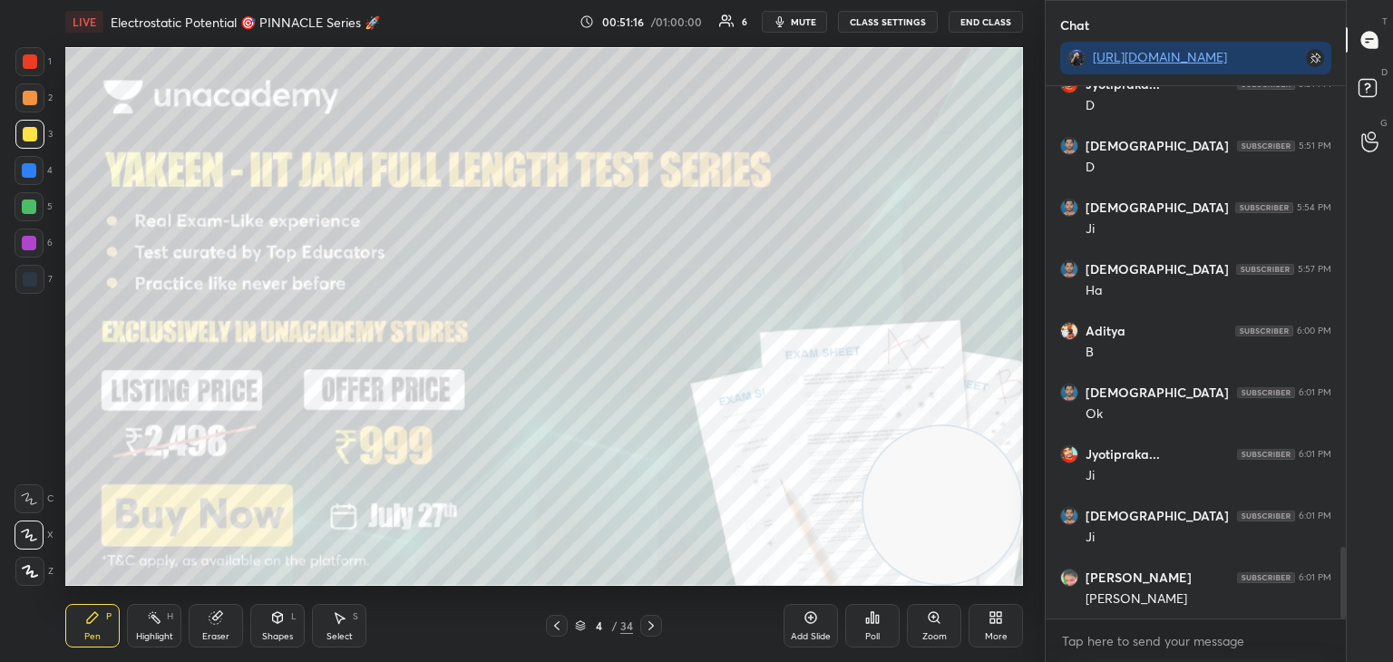
click at [649, 626] on icon at bounding box center [651, 626] width 15 height 15
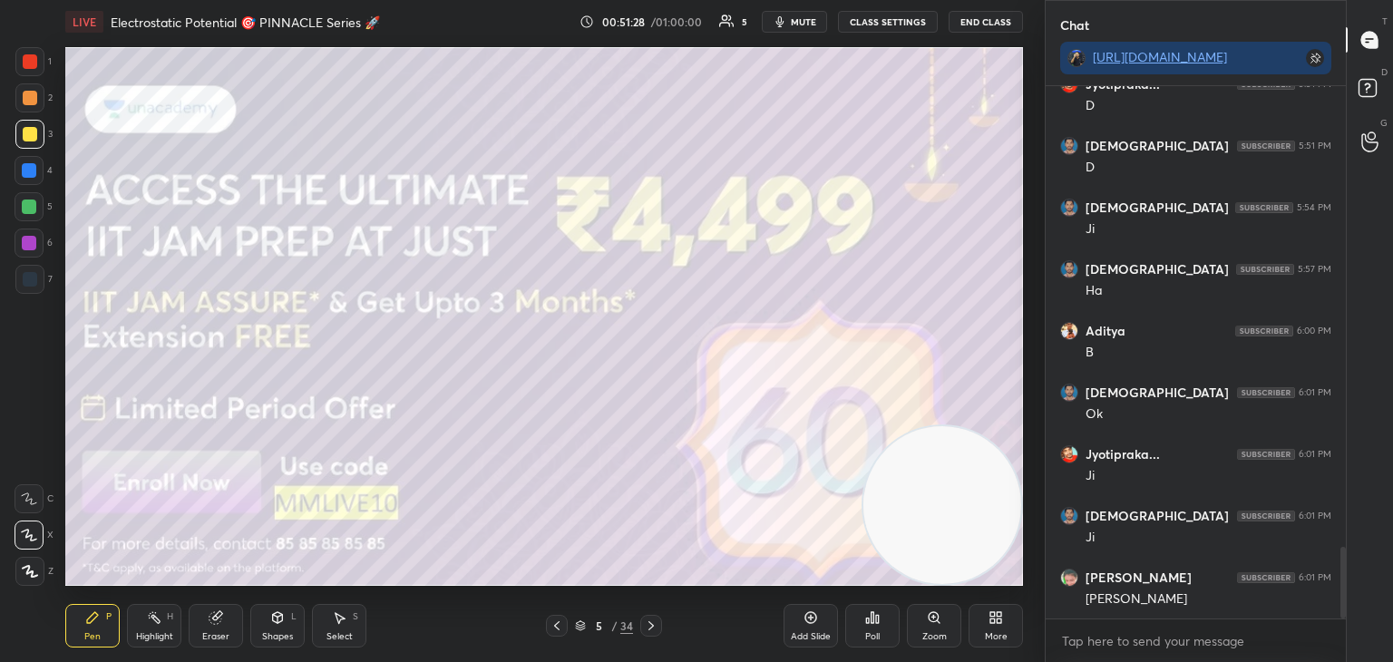
drag, startPoint x: 166, startPoint y: 629, endPoint x: 191, endPoint y: 596, distance: 42.1
click at [166, 633] on div "Highlight H" at bounding box center [154, 626] width 54 height 44
drag, startPoint x: 658, startPoint y: 625, endPoint x: 642, endPoint y: 626, distance: 15.4
click at [654, 625] on icon at bounding box center [651, 626] width 15 height 15
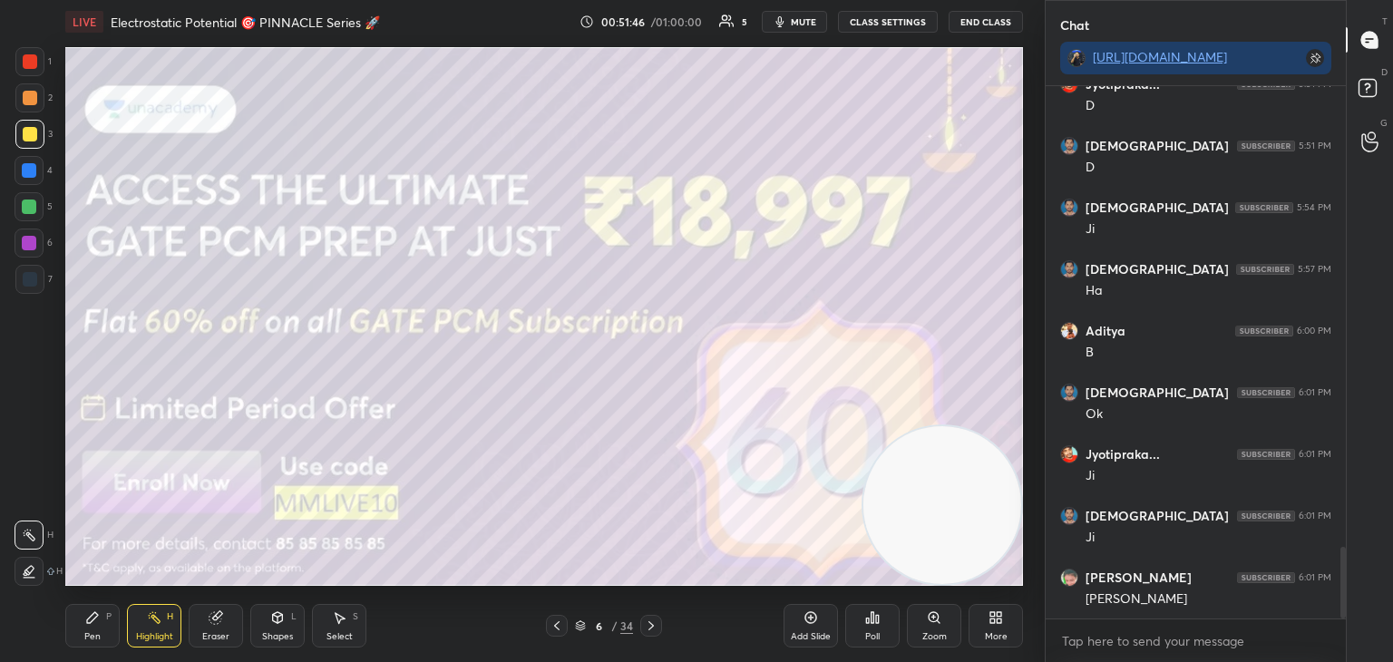
click at [93, 633] on div "Pen" at bounding box center [92, 636] width 16 height 9
click at [653, 629] on icon at bounding box center [651, 626] width 15 height 15
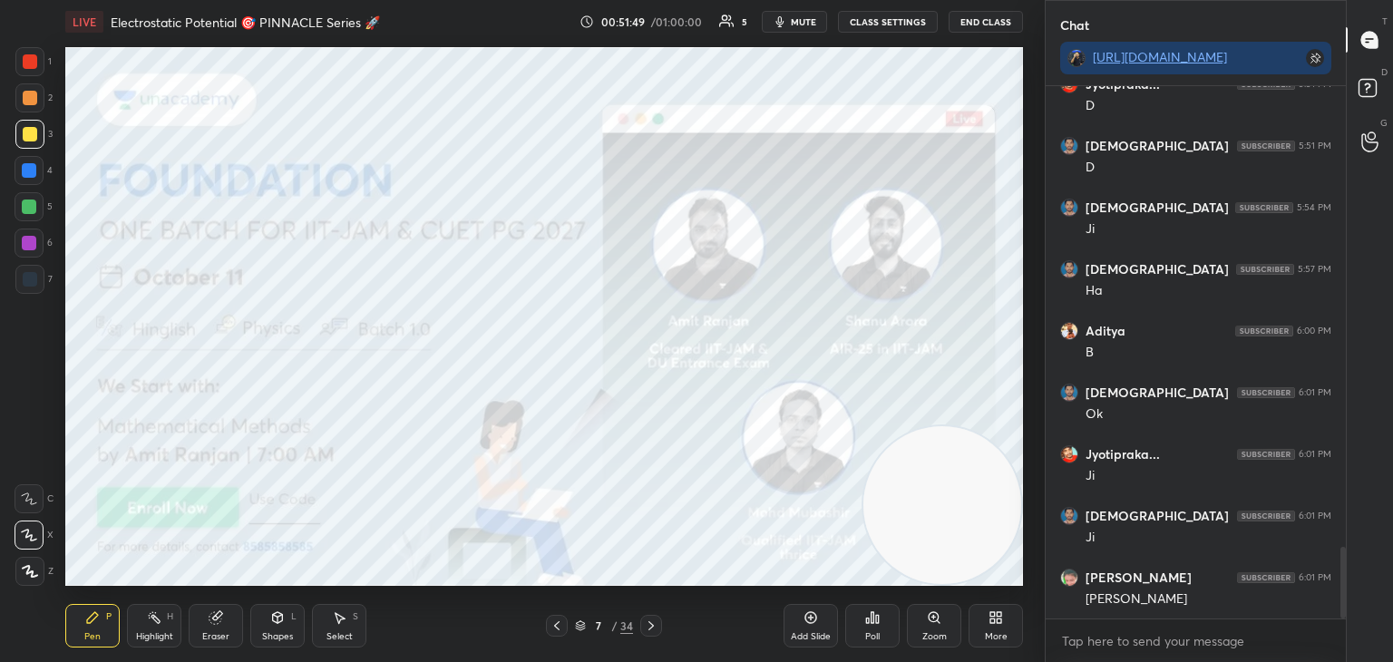
drag, startPoint x: 26, startPoint y: 62, endPoint x: 55, endPoint y: 93, distance: 42.4
click at [30, 62] on div at bounding box center [30, 61] width 15 height 15
click at [652, 624] on icon at bounding box center [651, 626] width 15 height 15
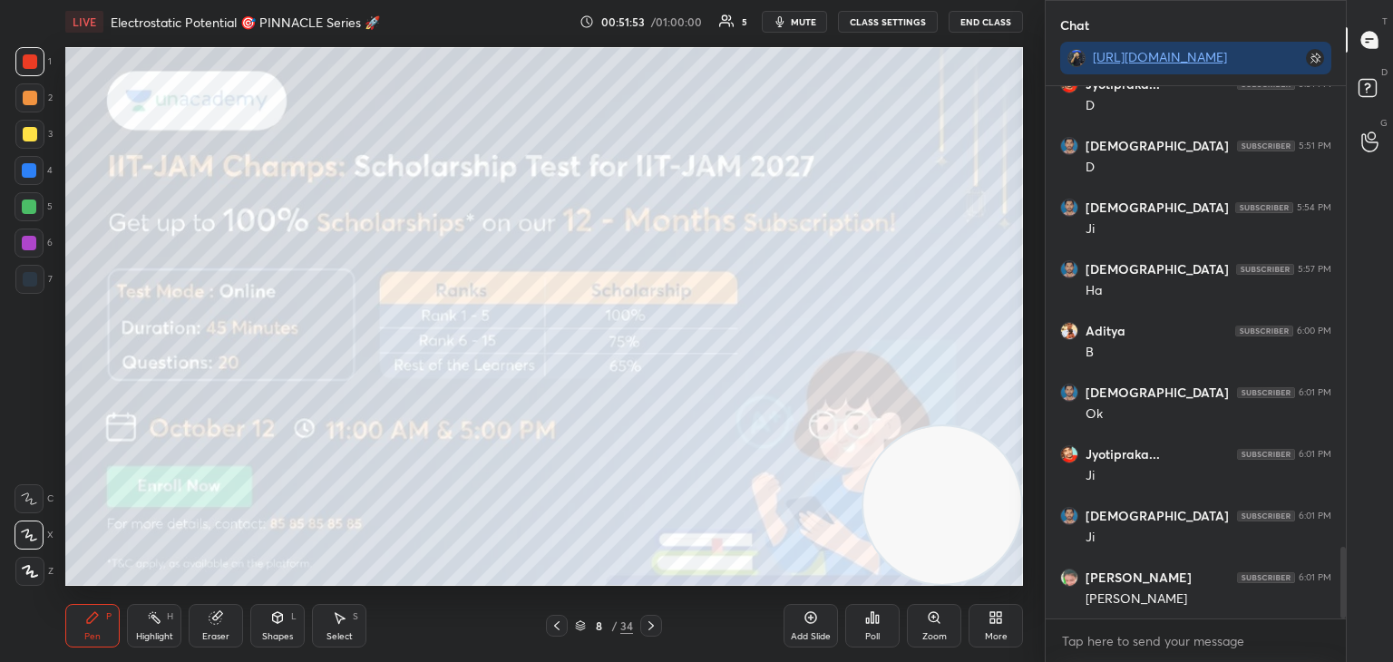
scroll to position [3505, 0]
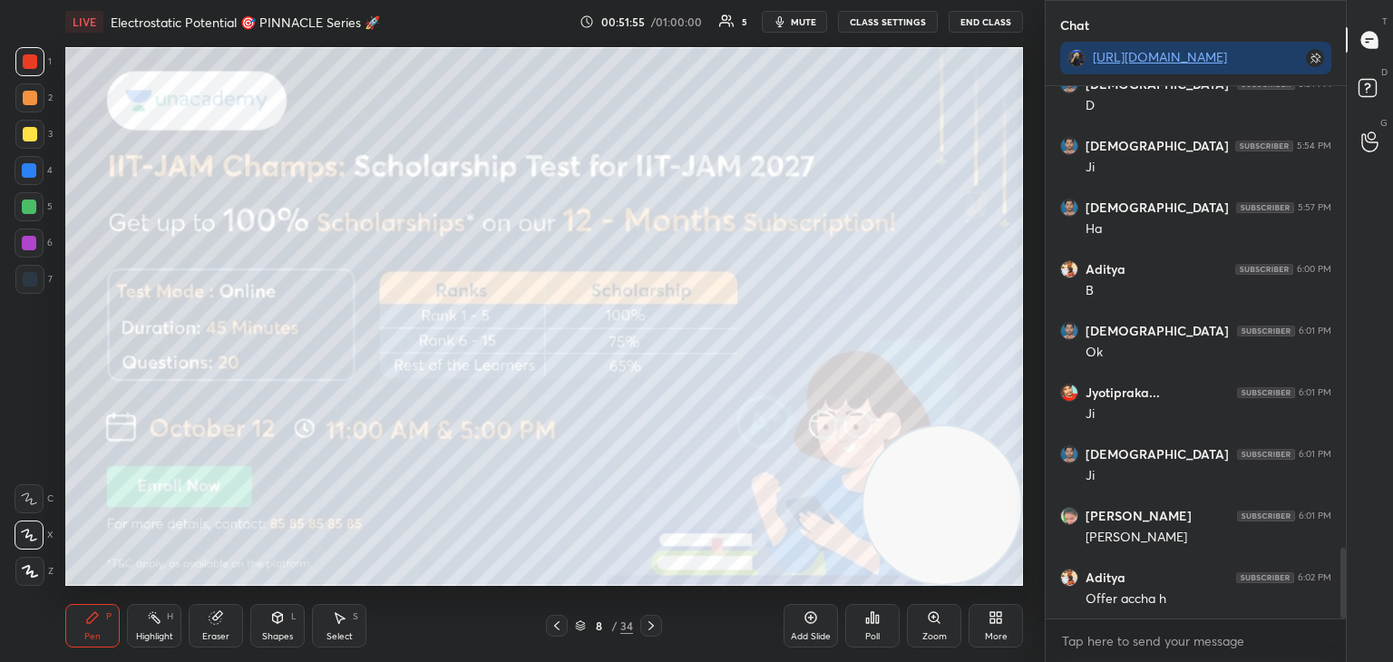
drag, startPoint x: 24, startPoint y: 127, endPoint x: 52, endPoint y: 132, distance: 27.8
click at [26, 127] on div at bounding box center [30, 134] width 15 height 15
click at [646, 626] on icon at bounding box center [651, 626] width 15 height 15
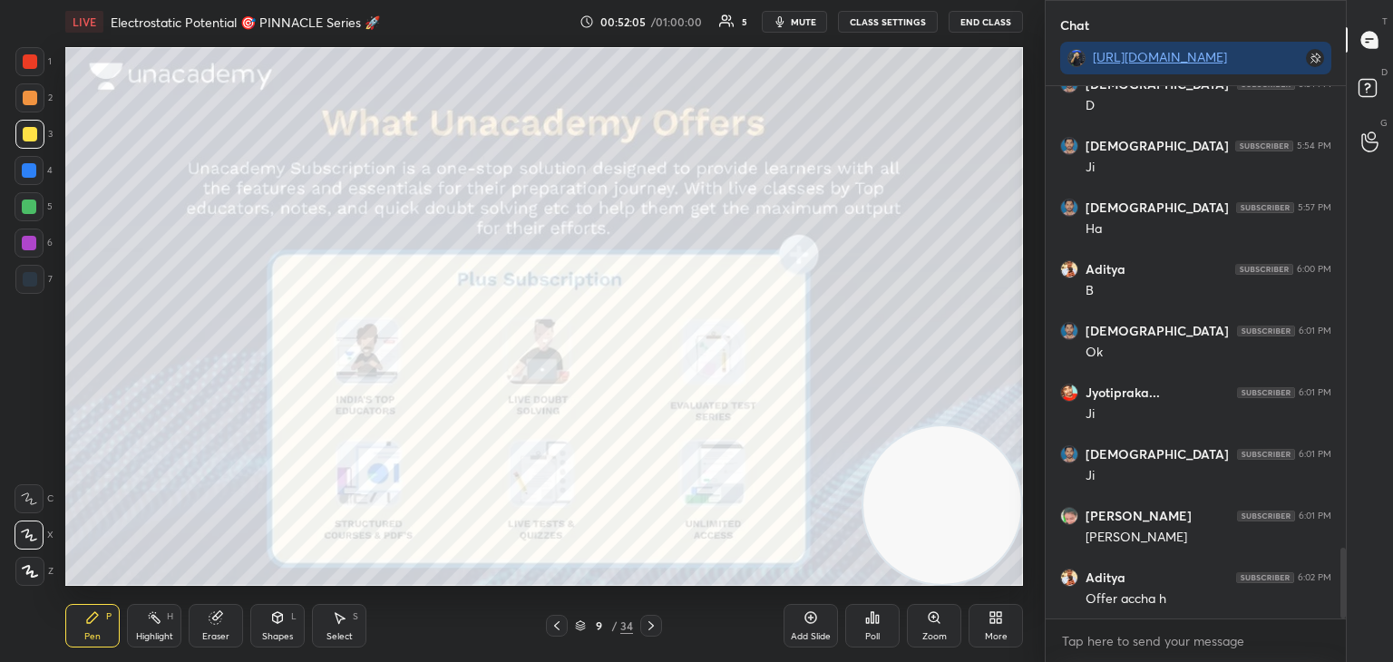
click at [647, 626] on icon at bounding box center [651, 626] width 15 height 15
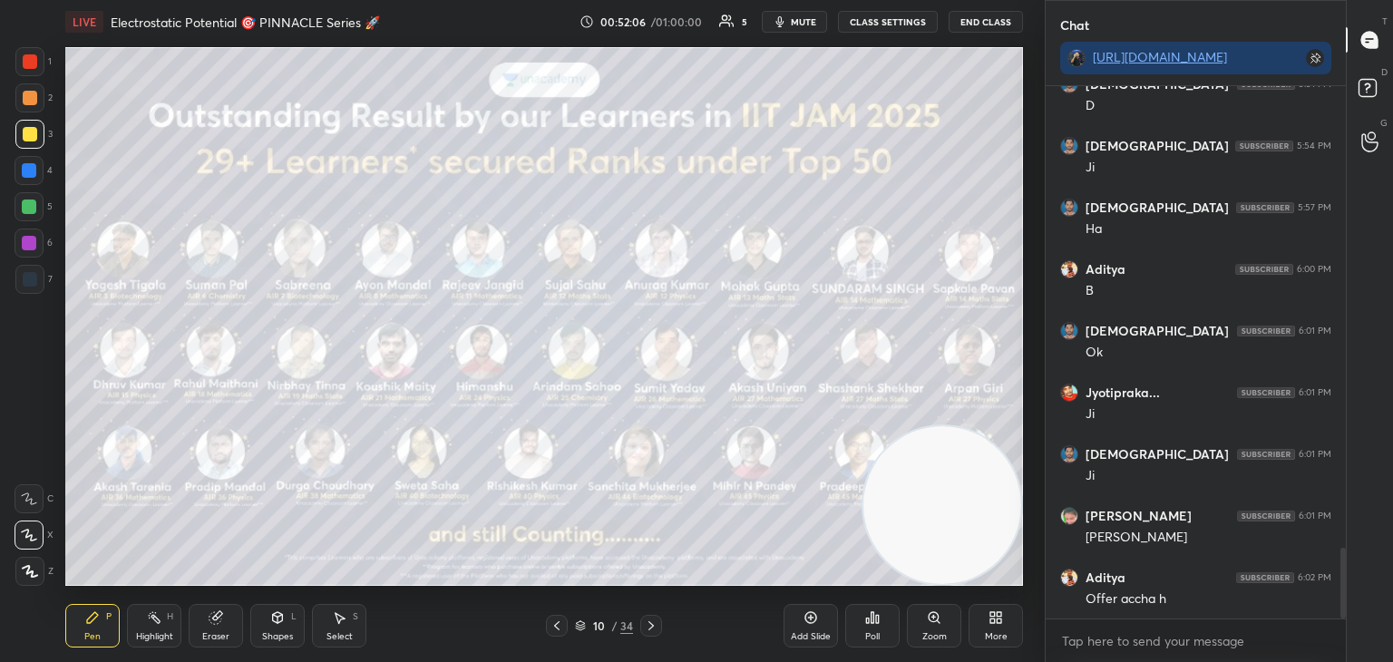
click at [647, 624] on icon at bounding box center [651, 626] width 15 height 15
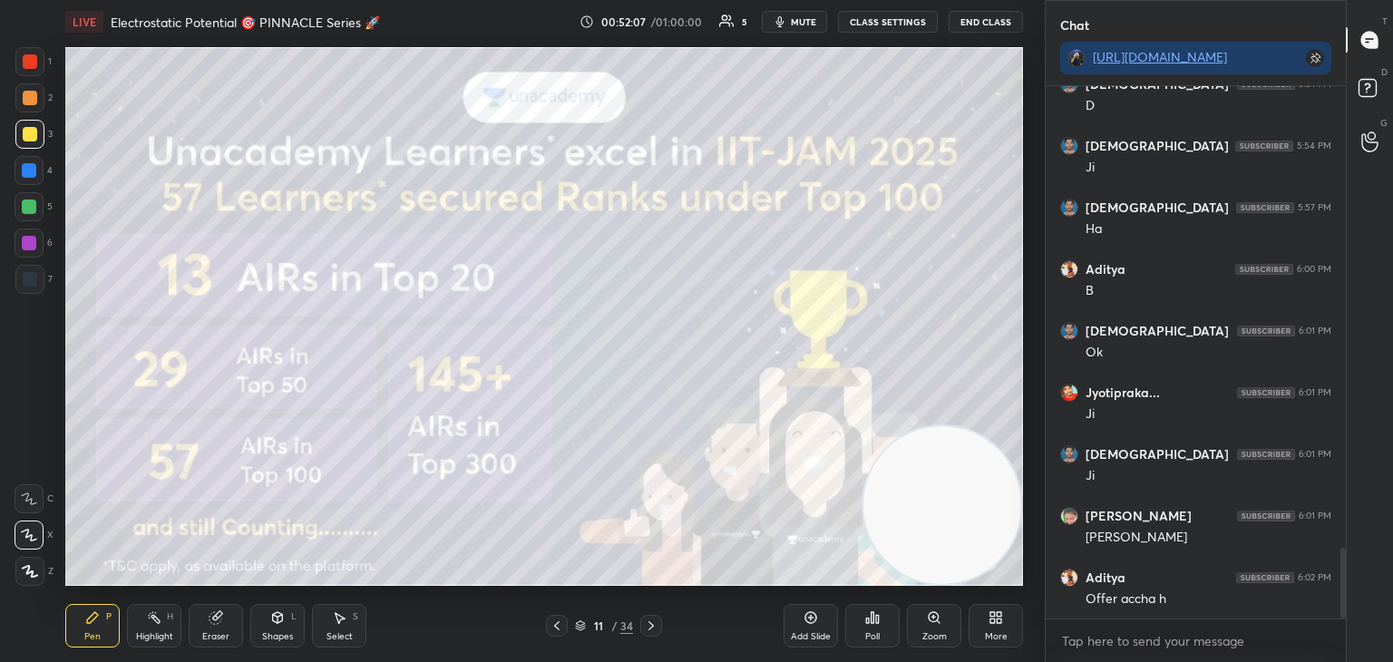
drag, startPoint x: 650, startPoint y: 620, endPoint x: 639, endPoint y: 614, distance: 12.6
click at [649, 620] on icon at bounding box center [651, 626] width 15 height 15
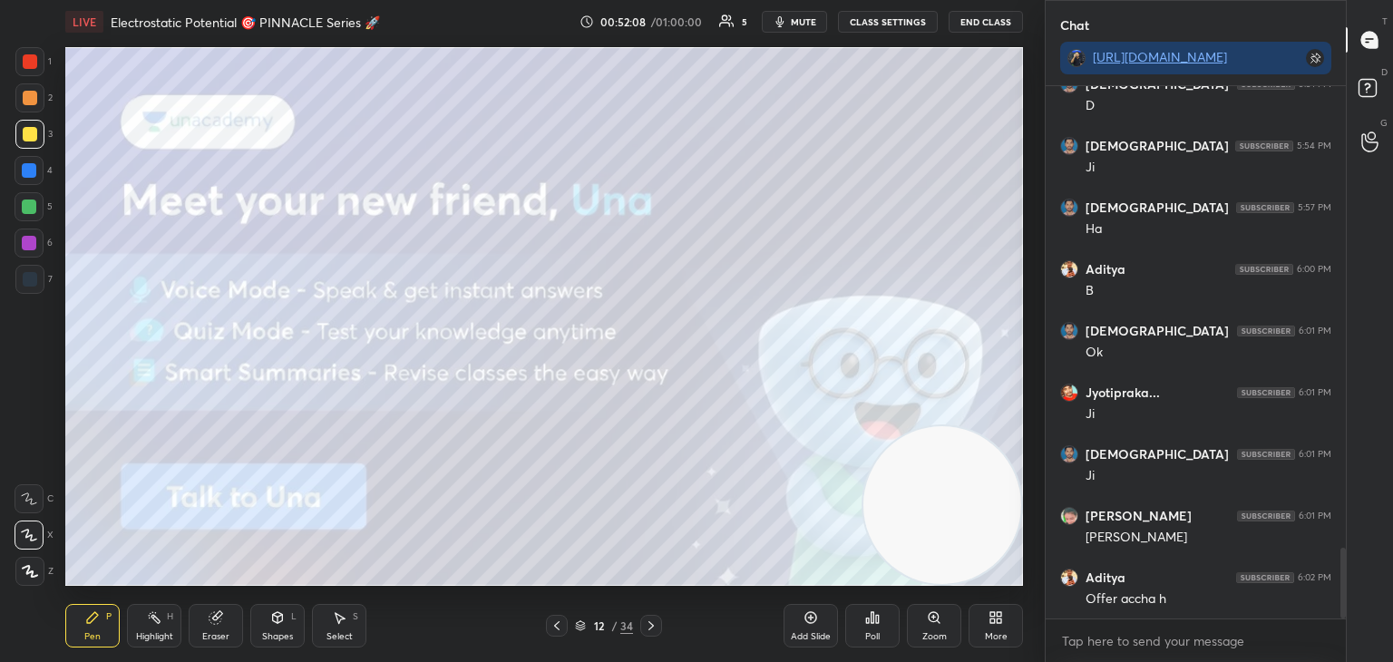
click at [656, 626] on icon at bounding box center [651, 626] width 15 height 15
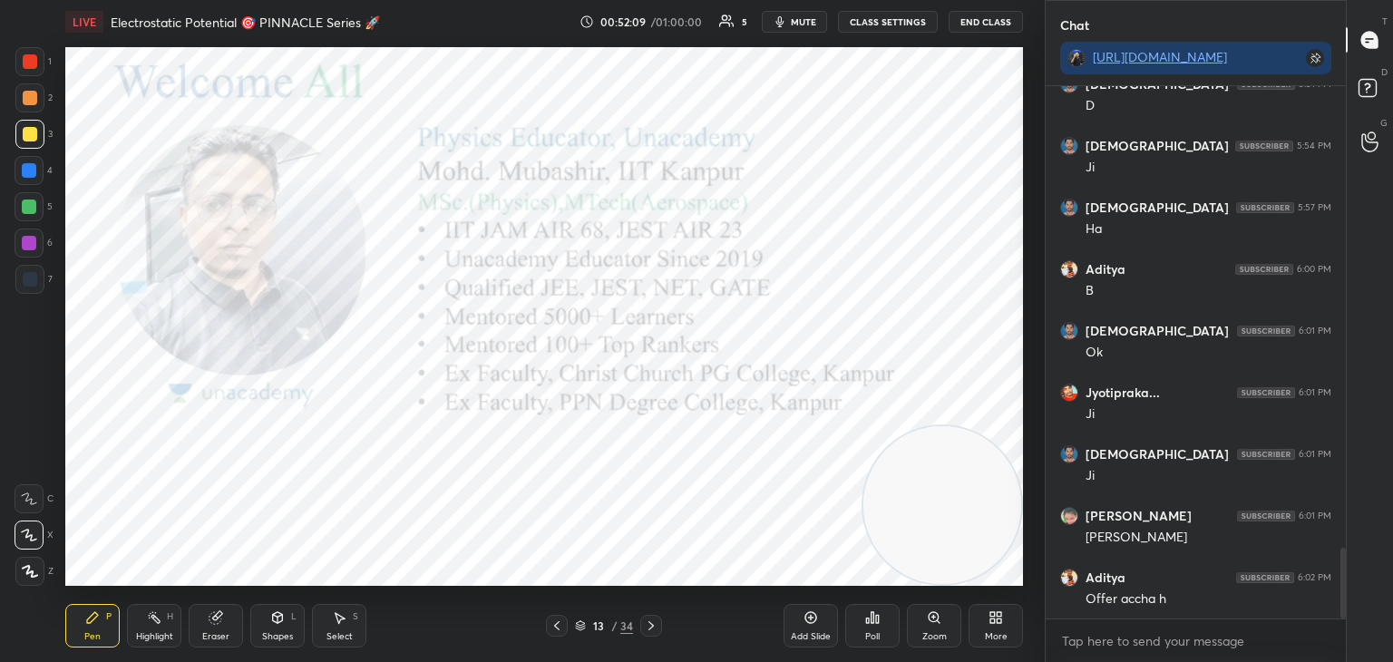
click at [583, 624] on icon at bounding box center [580, 625] width 11 height 11
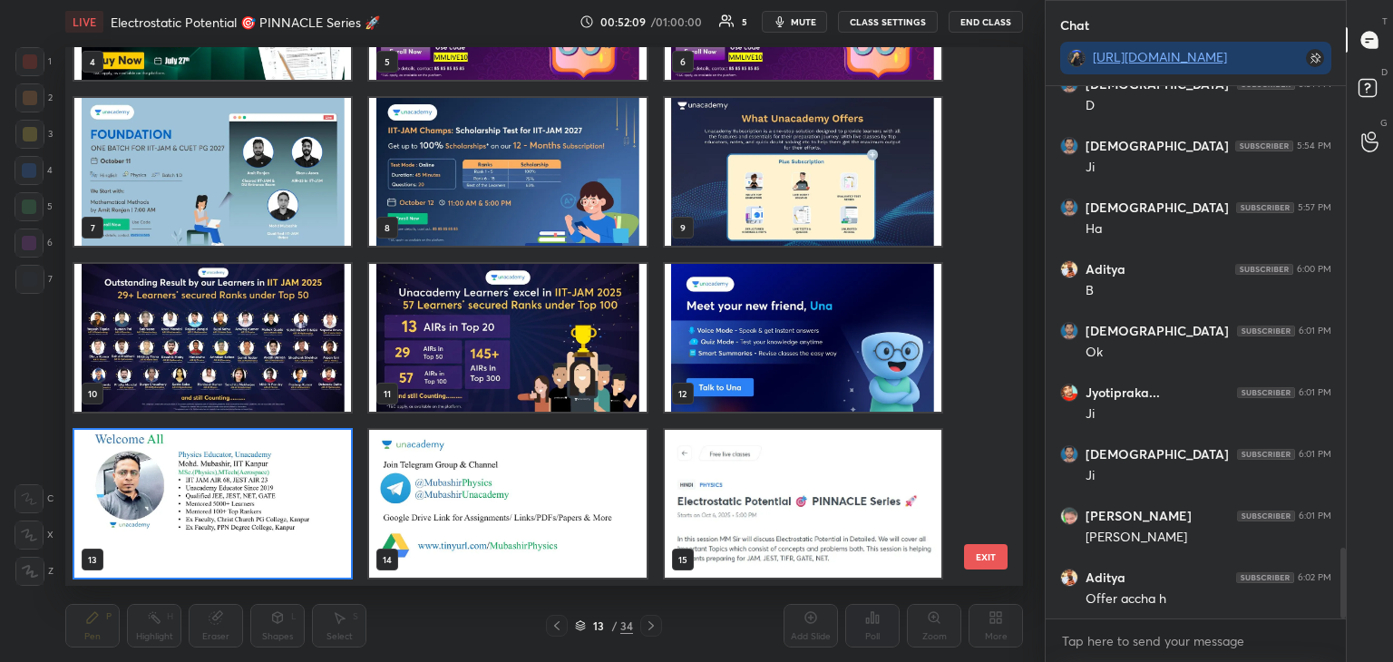
scroll to position [533, 949]
drag, startPoint x: 994, startPoint y: 230, endPoint x: 988, endPoint y: 241, distance: 12.6
click at [990, 252] on div "1 2 3 4 5 6 7 8 9 10 11 12 13 14 15 EXIT" at bounding box center [544, 316] width 958 height 539
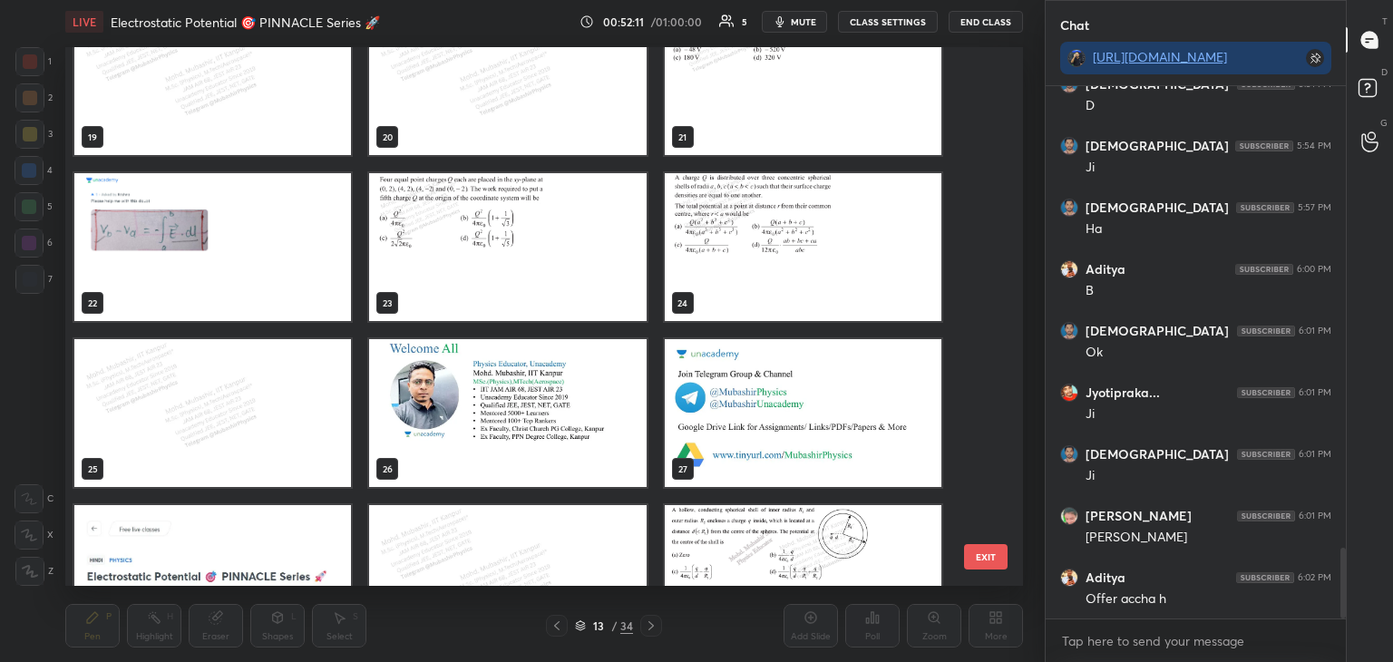
scroll to position [1085, 0]
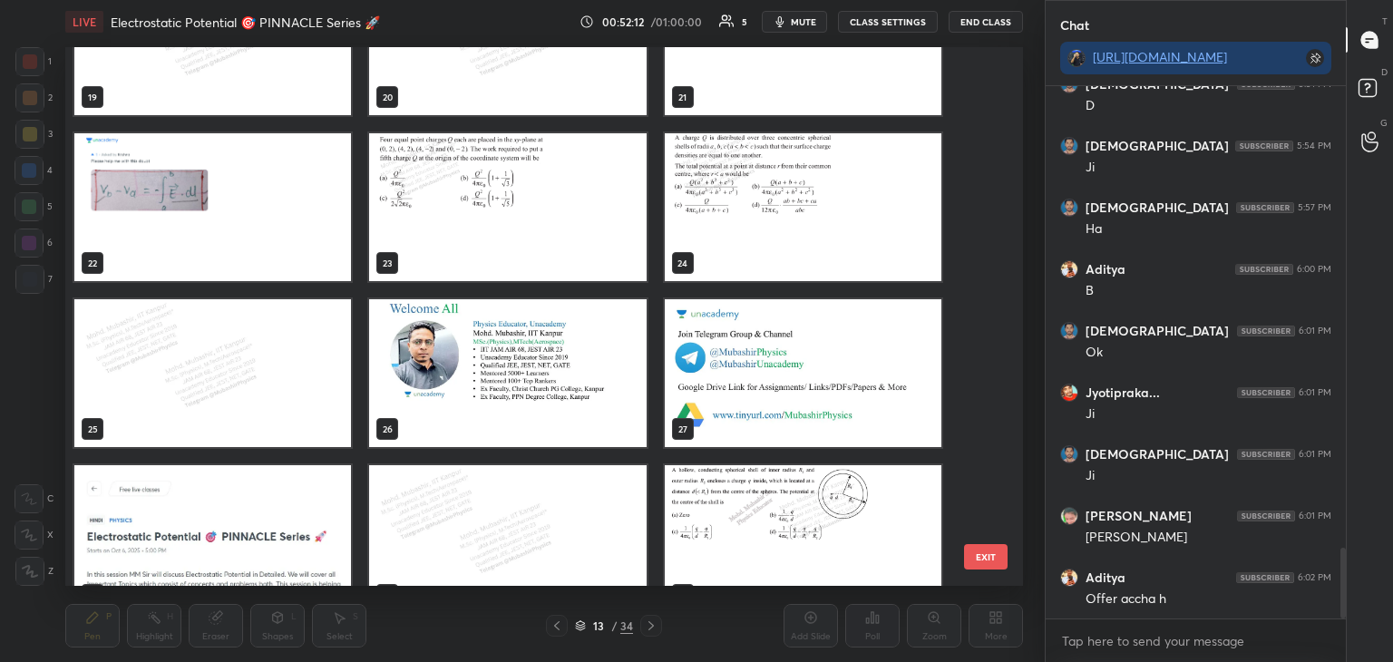
click at [208, 382] on img "grid" at bounding box center [212, 373] width 277 height 148
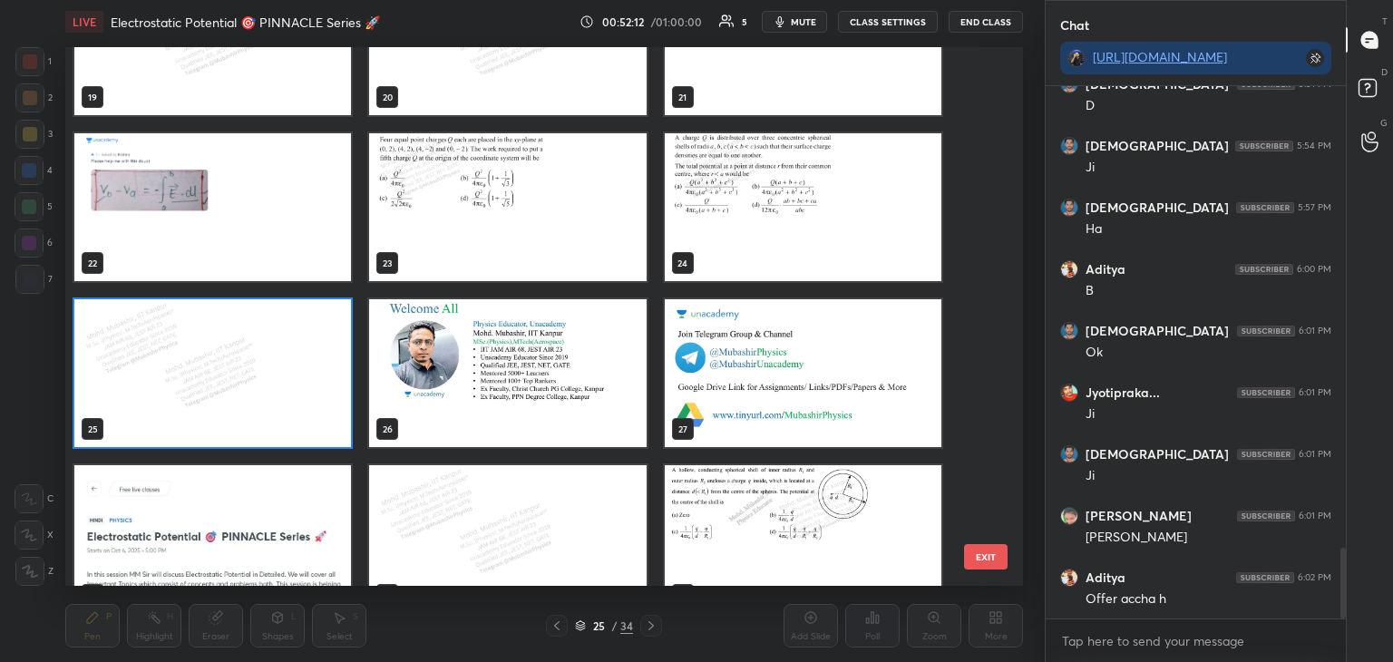
click at [222, 378] on img "grid" at bounding box center [212, 373] width 277 height 148
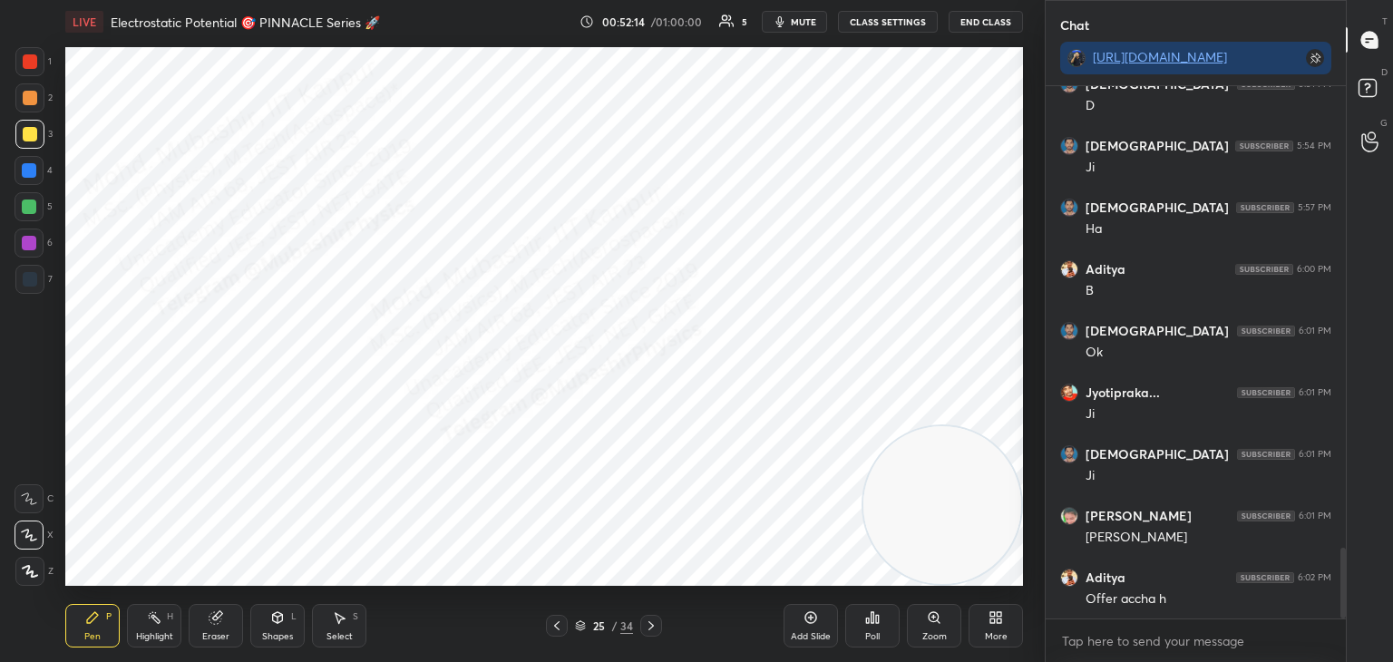
click at [28, 73] on div at bounding box center [29, 61] width 29 height 29
drag, startPoint x: 44, startPoint y: 175, endPoint x: 64, endPoint y: 220, distance: 49.1
click at [44, 176] on div at bounding box center [29, 170] width 29 height 29
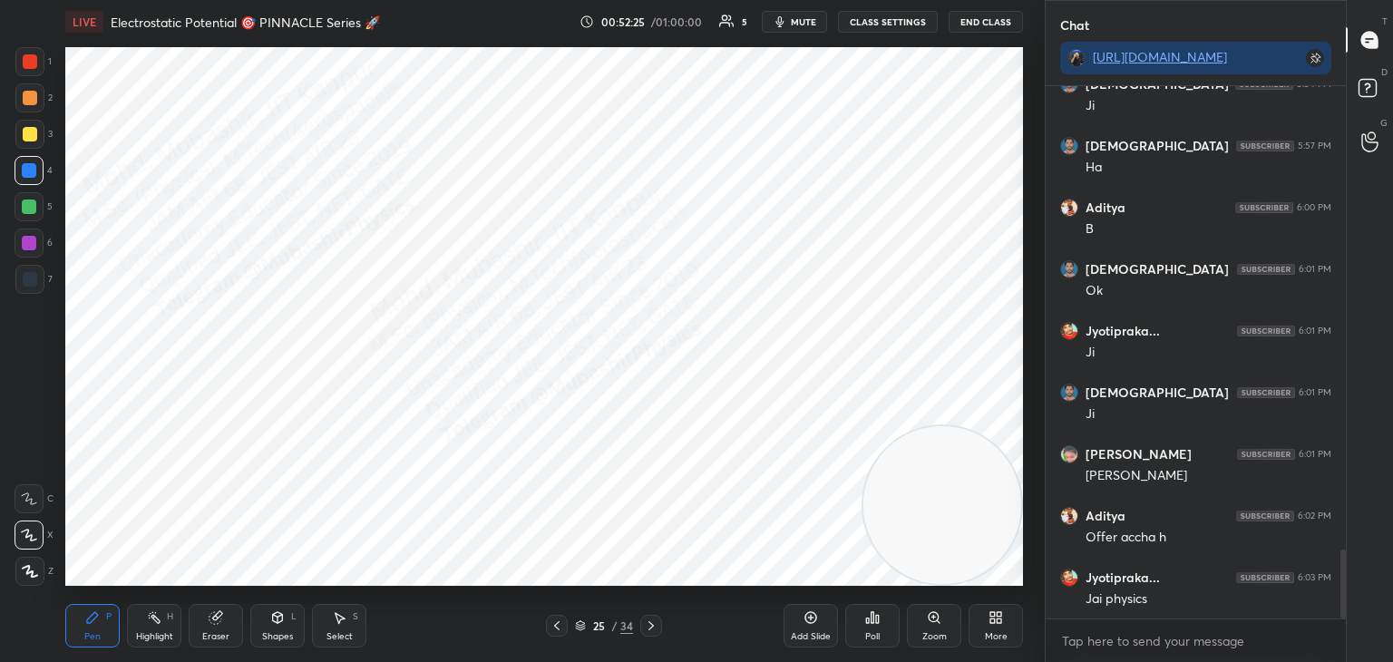
scroll to position [3628, 0]
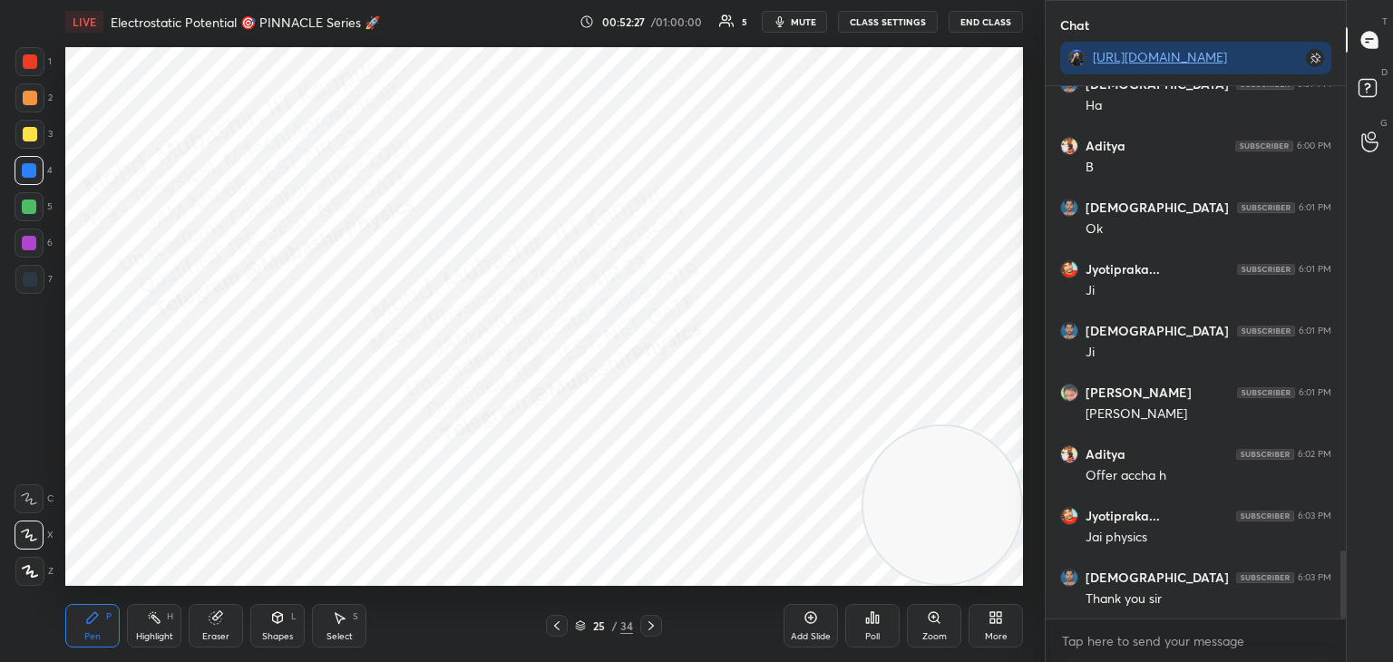
click at [984, 25] on button "End Class" at bounding box center [986, 22] width 74 height 22
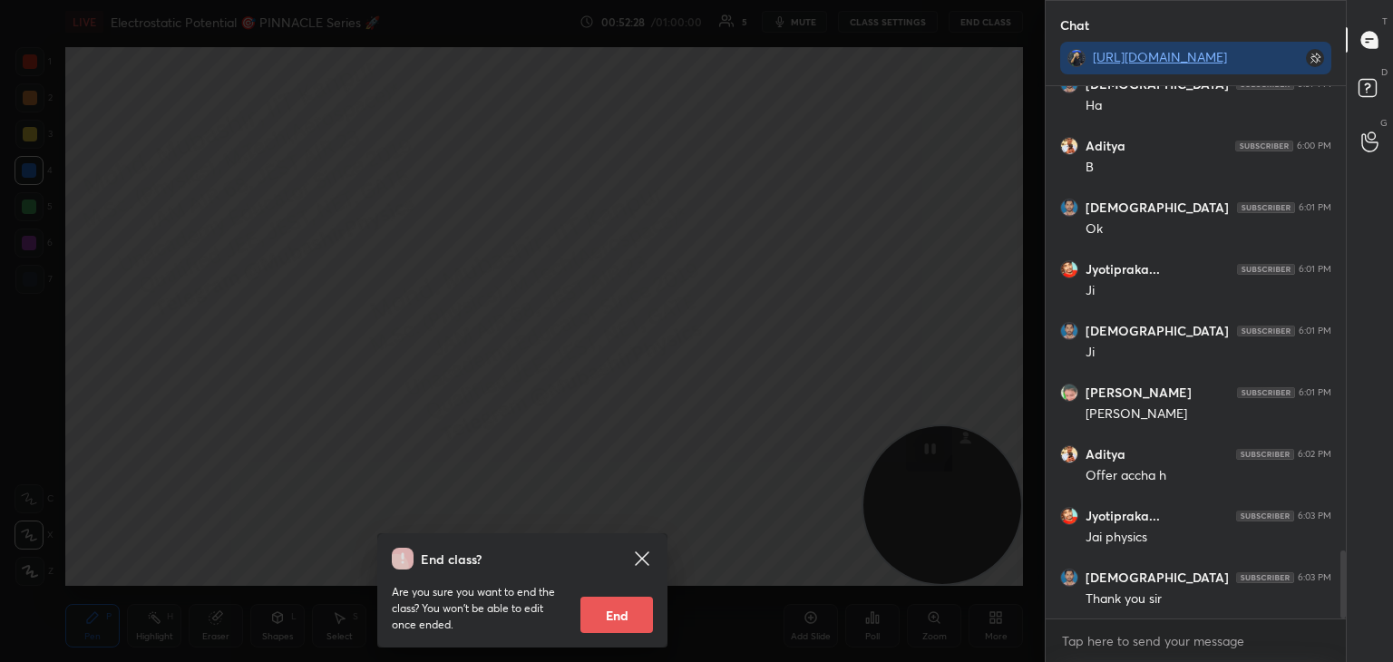
click at [601, 611] on button "End" at bounding box center [617, 615] width 73 height 36
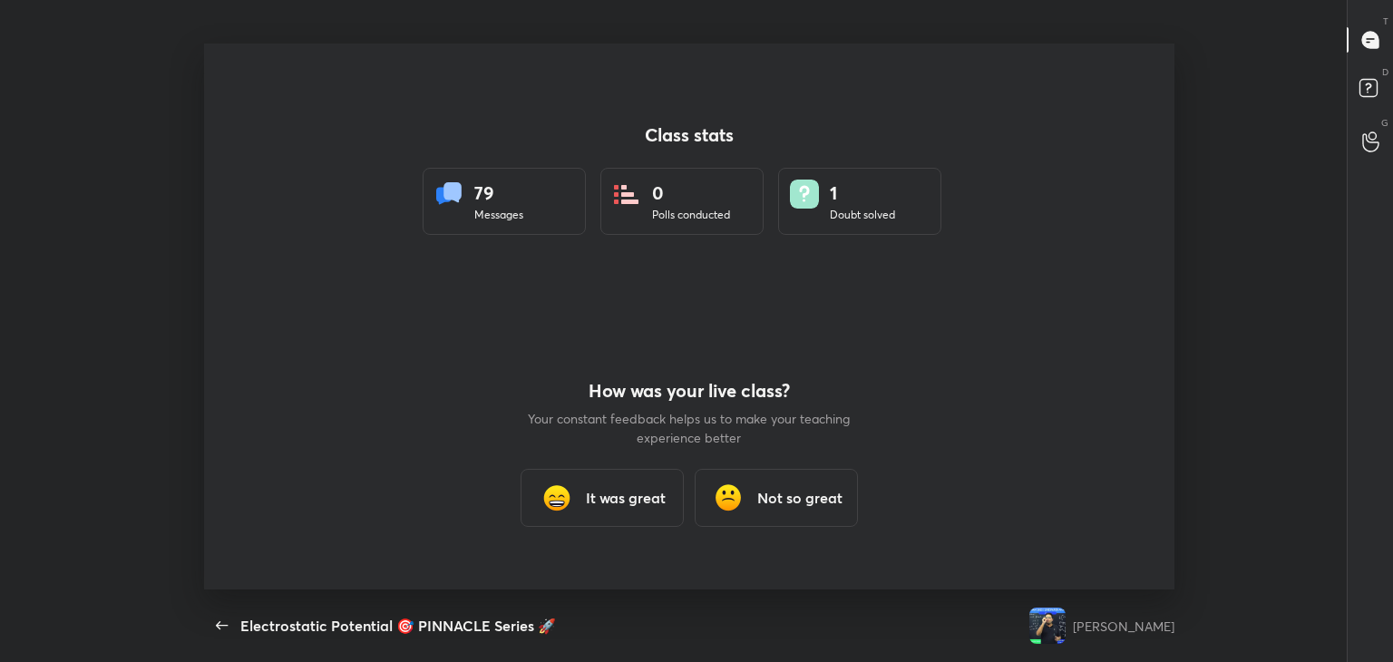
scroll to position [0, 0]
